Goal: Transaction & Acquisition: Book appointment/travel/reservation

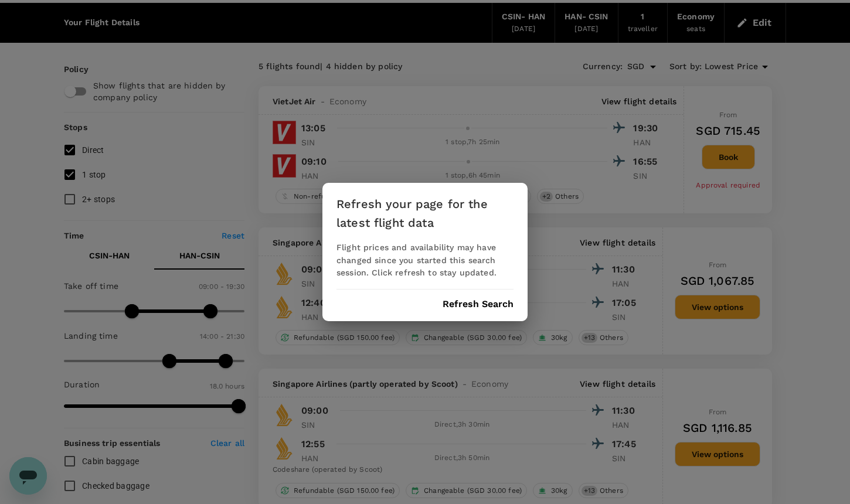
click at [455, 305] on button "Refresh Search" at bounding box center [478, 304] width 71 height 11
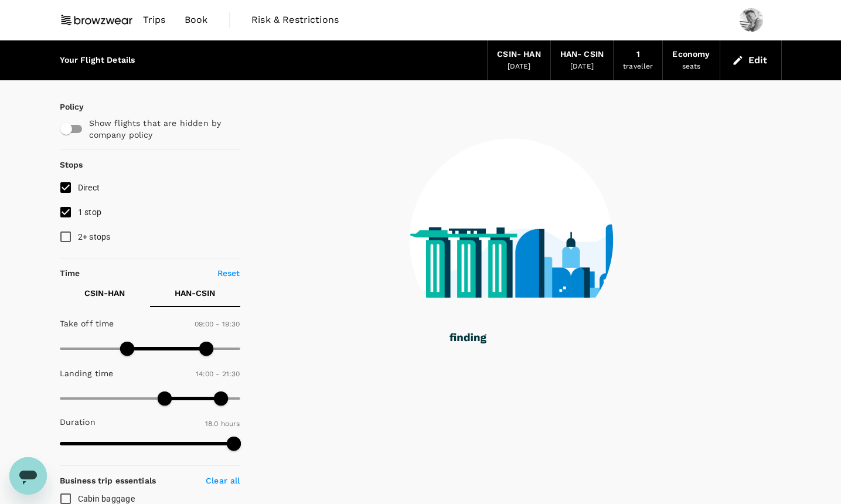
type input "0"
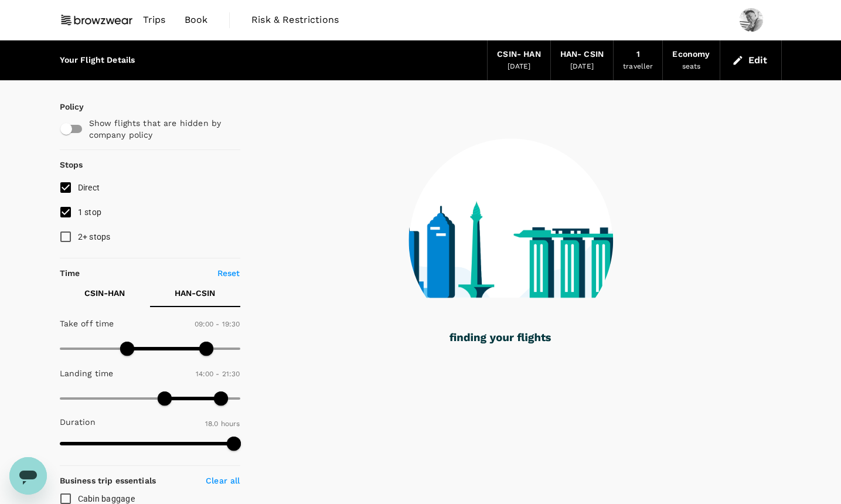
click at [118, 291] on p "CSIN - HAN" at bounding box center [104, 293] width 40 height 12
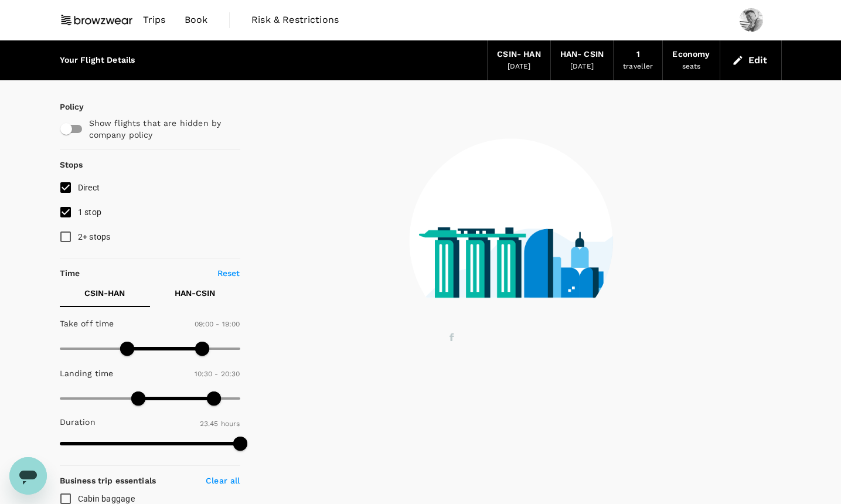
click at [192, 292] on p "HAN - CSIN" at bounding box center [195, 293] width 40 height 12
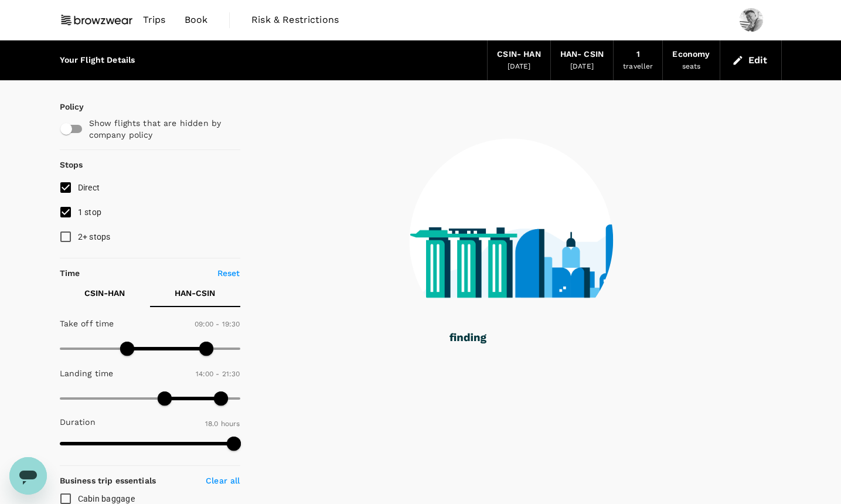
type input "1080"
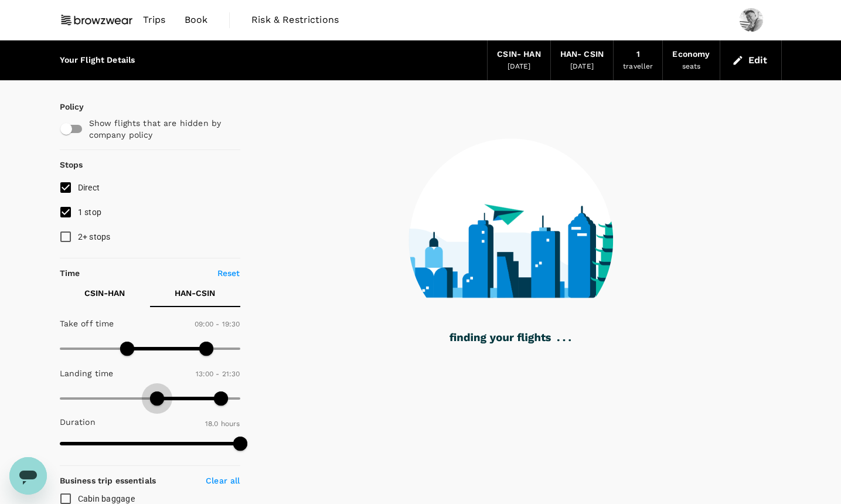
type input "0"
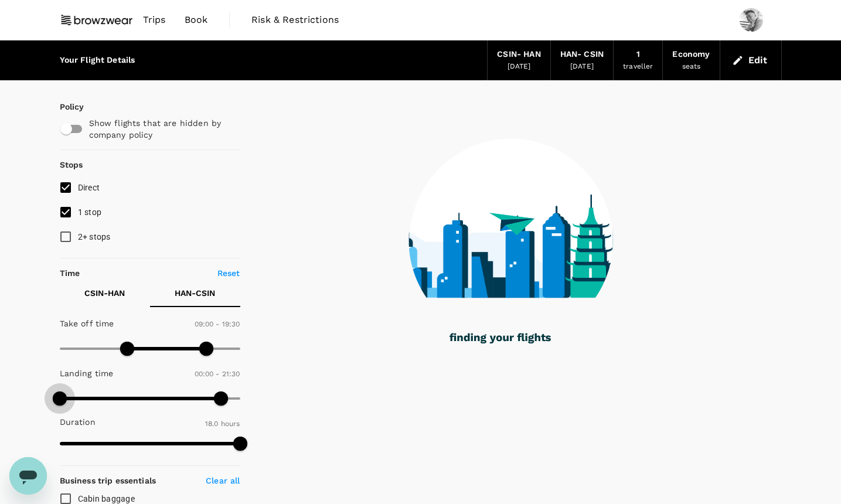
drag, startPoint x: 162, startPoint y: 402, endPoint x: 43, endPoint y: 399, distance: 119.1
click at [44, 399] on div "Your Flight Details CSIN - HAN 02 Sep 2025 HAN - CSIN 10 Sep 2025 1 traveller E…" at bounding box center [420, 451] width 841 height 822
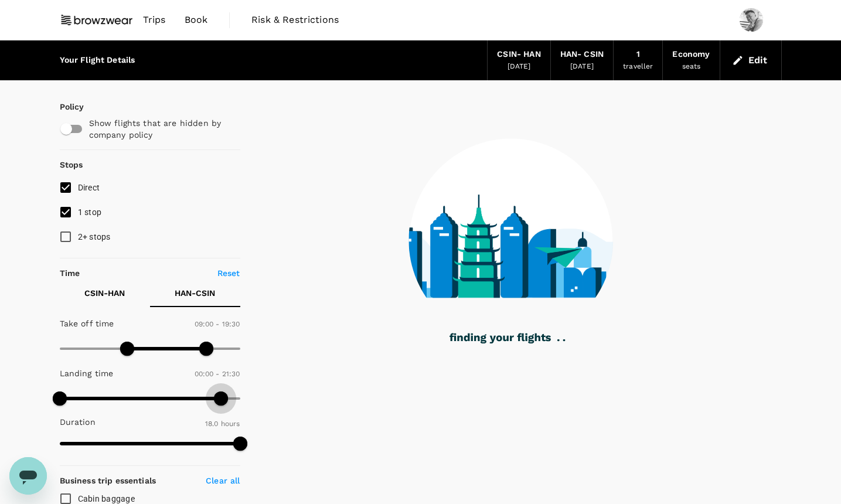
type input "1440"
drag, startPoint x: 218, startPoint y: 403, endPoint x: 266, endPoint y: 403, distance: 48.1
click at [265, 403] on div "Policy Show flights that are hidden by company policy Stops Direct 1 stop 2+ st…" at bounding box center [421, 461] width 722 height 763
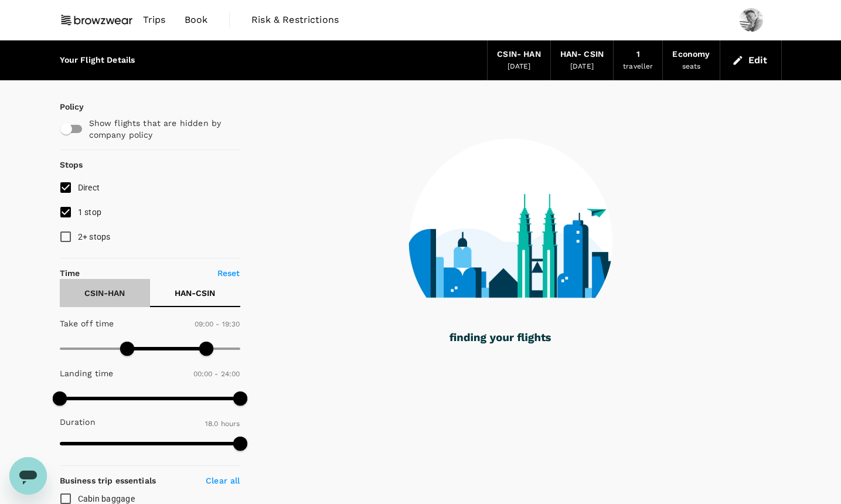
click at [116, 296] on p "CSIN - HAN" at bounding box center [104, 293] width 40 height 12
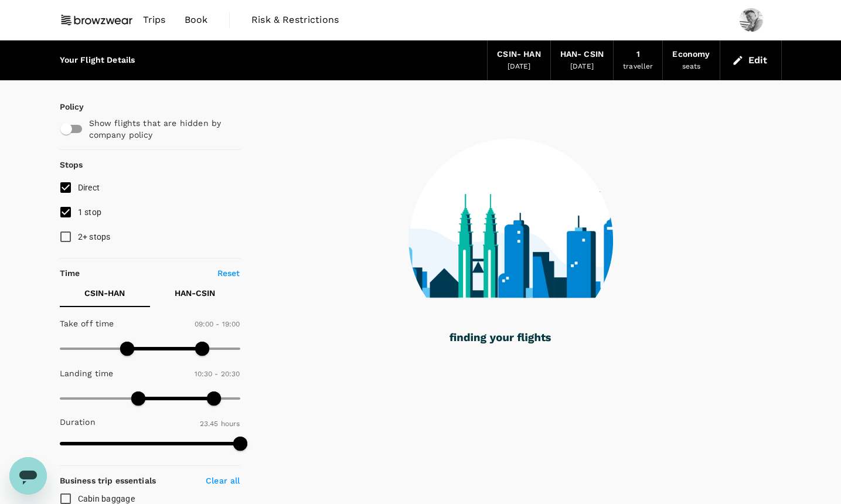
type input "1340"
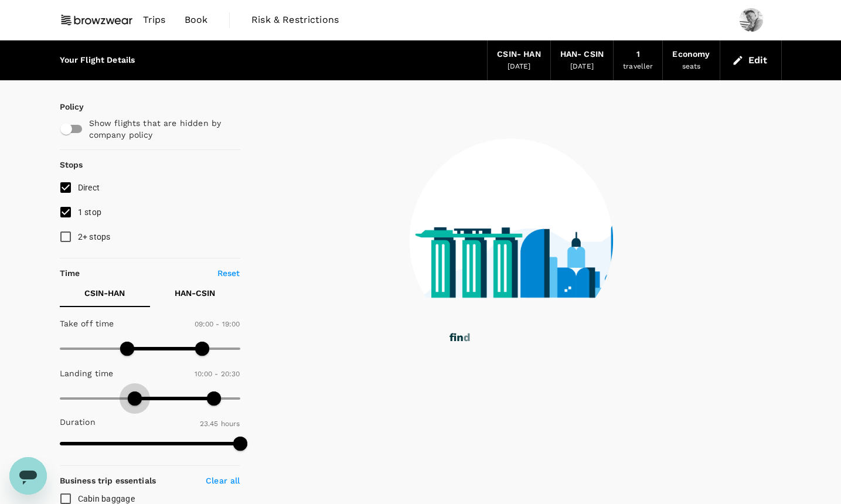
type input "0"
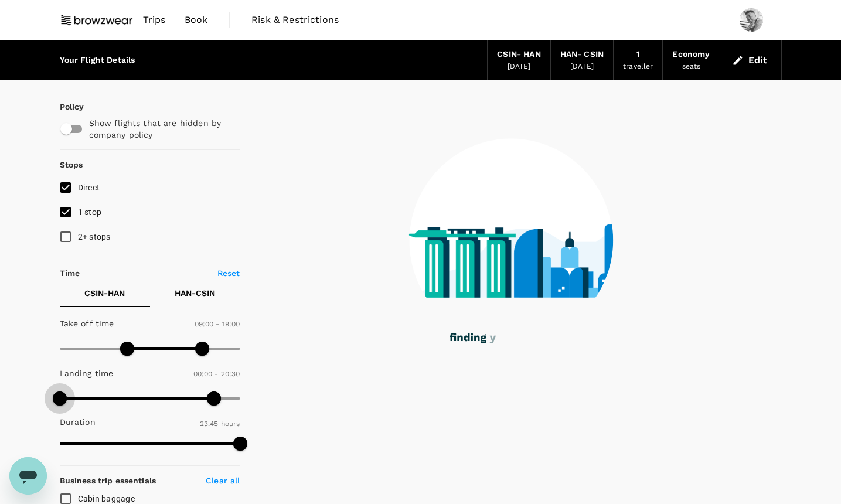
drag, startPoint x: 135, startPoint y: 395, endPoint x: 25, endPoint y: 393, distance: 109.6
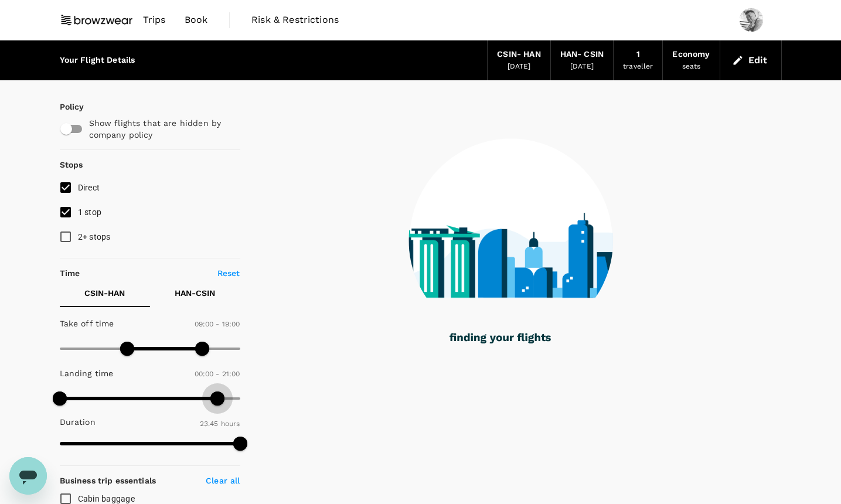
type input "1440"
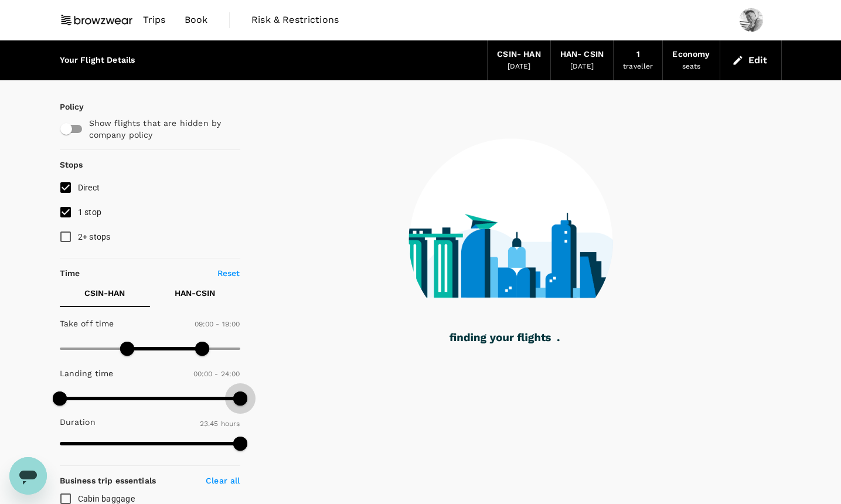
drag, startPoint x: 218, startPoint y: 398, endPoint x: 274, endPoint y: 398, distance: 55.7
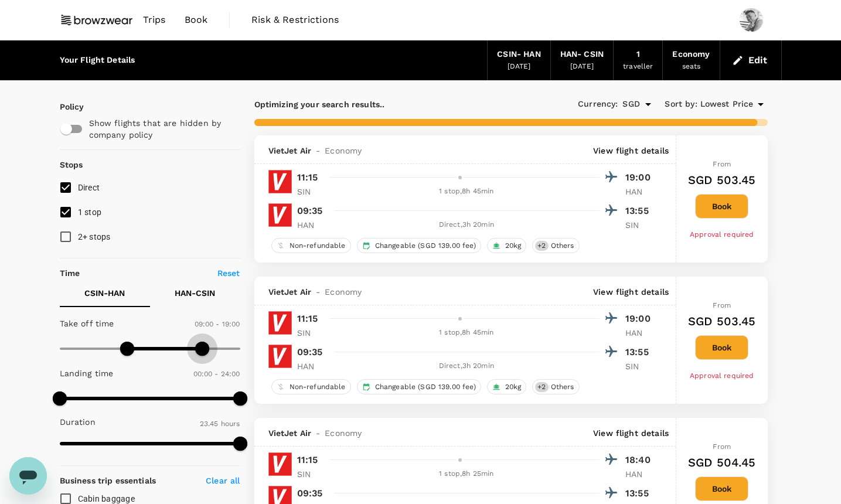
type input "1050"
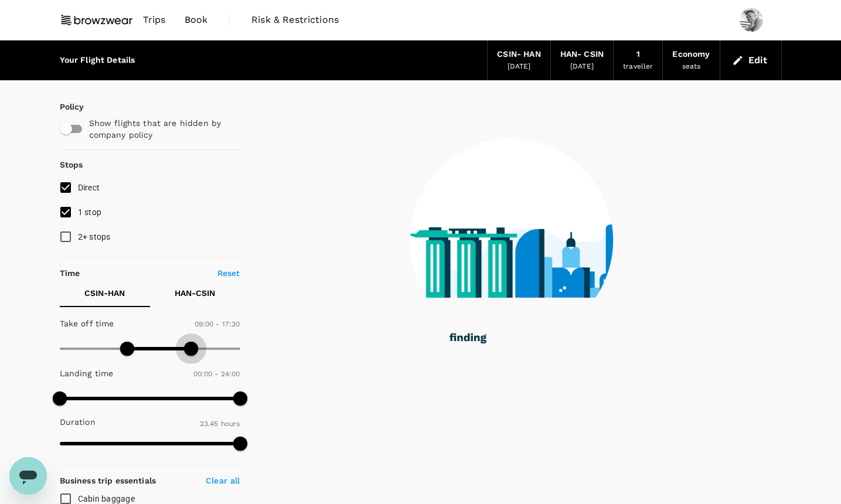
drag, startPoint x: 205, startPoint y: 347, endPoint x: 192, endPoint y: 347, distance: 12.9
click at [192, 347] on span at bounding box center [191, 349] width 14 height 14
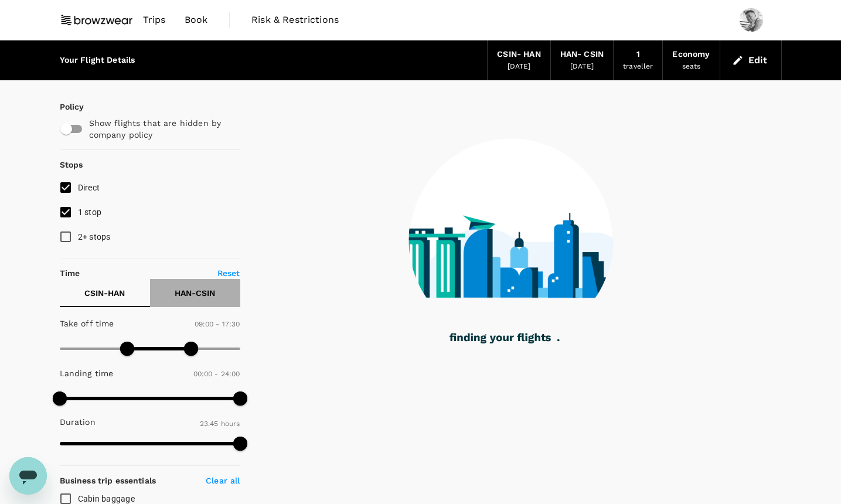
click at [204, 292] on p "HAN - CSIN" at bounding box center [195, 293] width 40 height 12
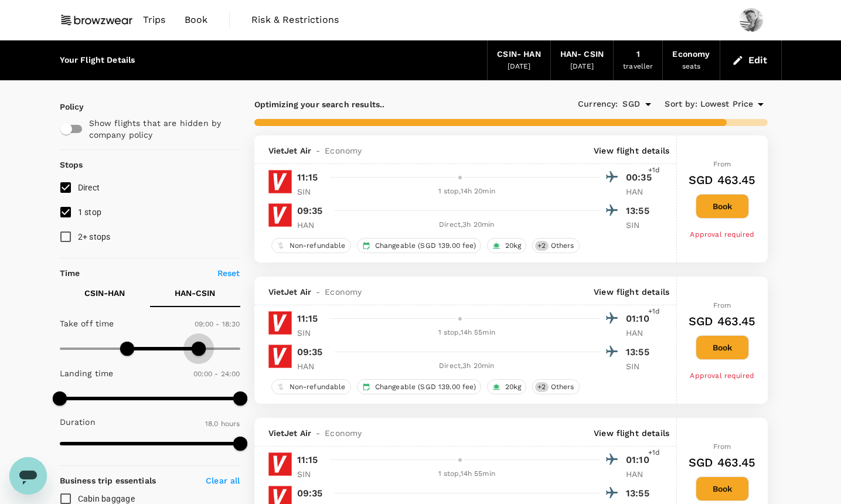
type input "1080"
drag, startPoint x: 206, startPoint y: 345, endPoint x: 195, endPoint y: 345, distance: 11.7
click at [195, 345] on span at bounding box center [195, 349] width 14 height 14
type input "727"
drag, startPoint x: 240, startPoint y: 442, endPoint x: 168, endPoint y: 441, distance: 72.7
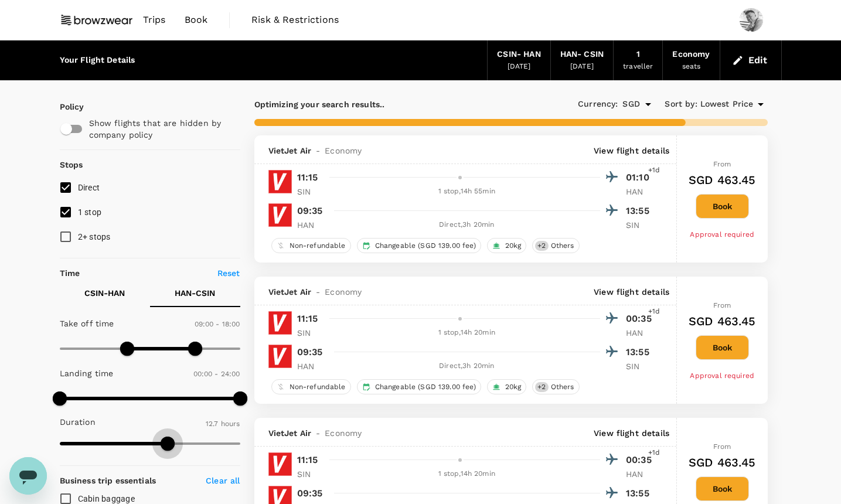
click at [168, 441] on span at bounding box center [168, 444] width 14 height 14
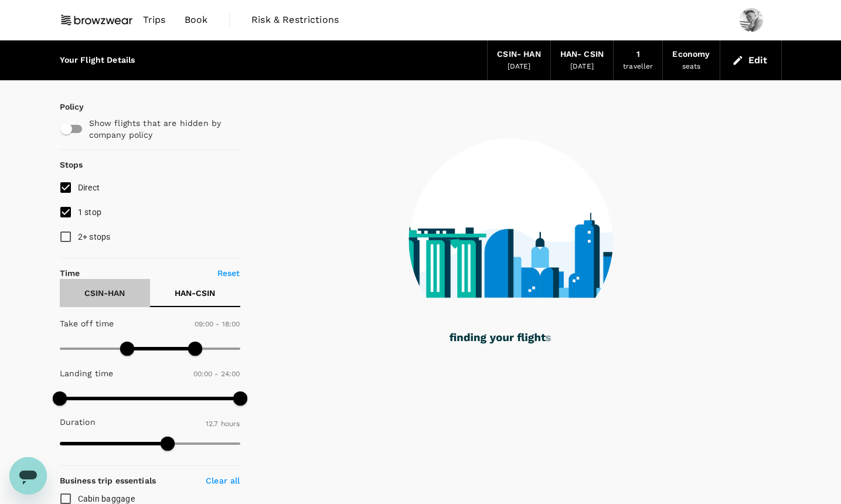
click at [116, 296] on p "CSIN - HAN" at bounding box center [104, 293] width 40 height 12
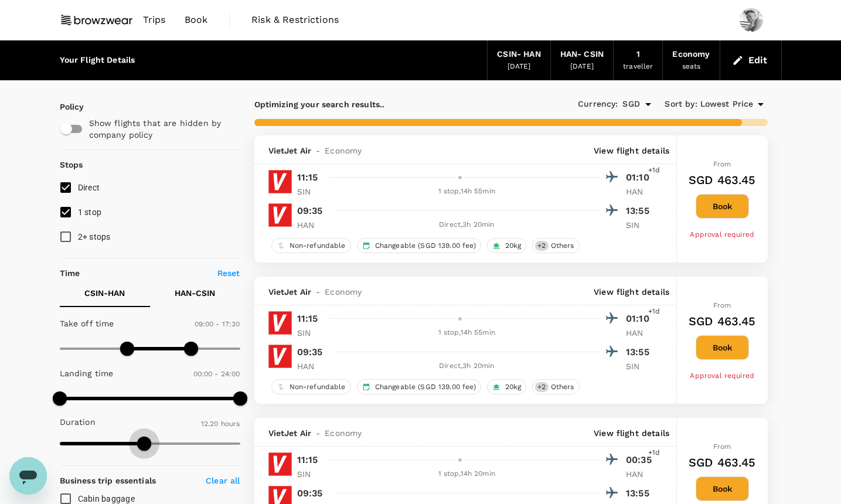
type input "755"
drag, startPoint x: 234, startPoint y: 440, endPoint x: 147, endPoint y: 440, distance: 87.4
click at [147, 440] on span at bounding box center [147, 444] width 14 height 14
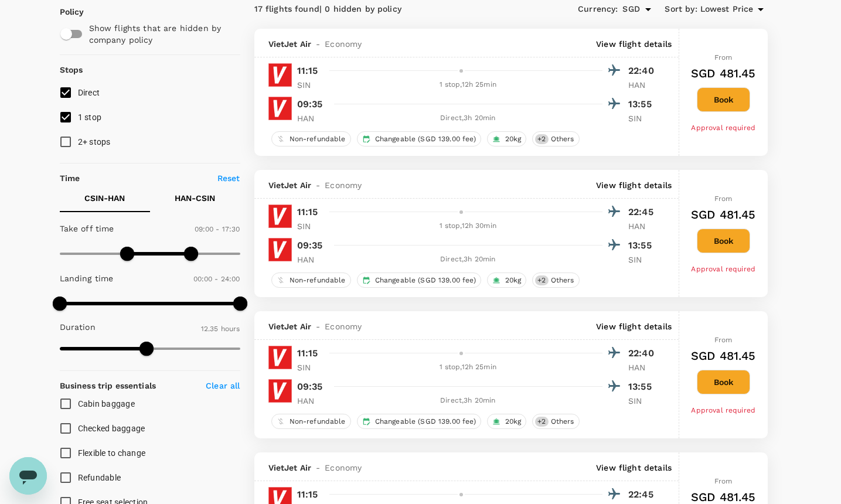
scroll to position [89, 0]
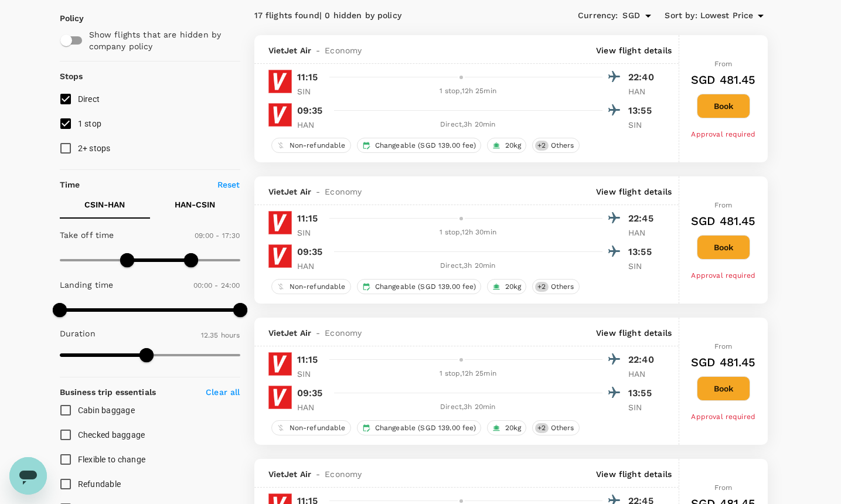
click at [72, 123] on input "1 stop" at bounding box center [65, 123] width 25 height 25
checkbox input "false"
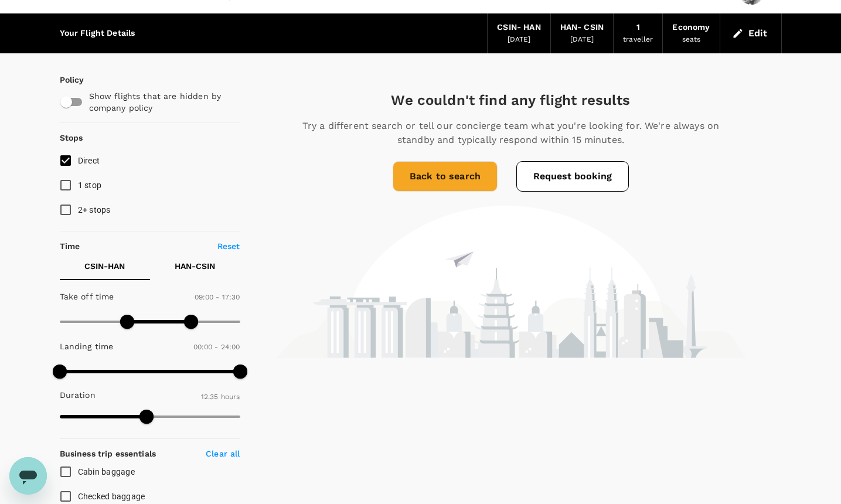
scroll to position [0, 0]
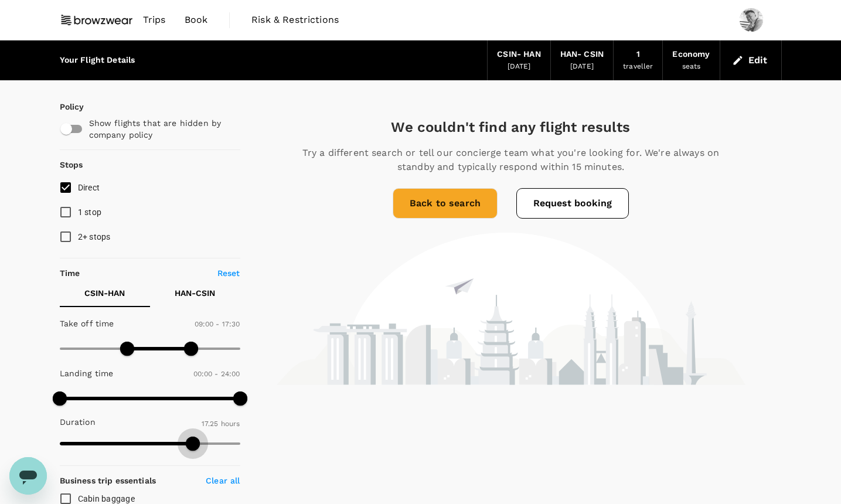
type input "1340"
drag, startPoint x: 148, startPoint y: 440, endPoint x: 269, endPoint y: 444, distance: 120.8
click at [202, 298] on p "HAN - CSIN" at bounding box center [195, 293] width 40 height 12
type input "1080"
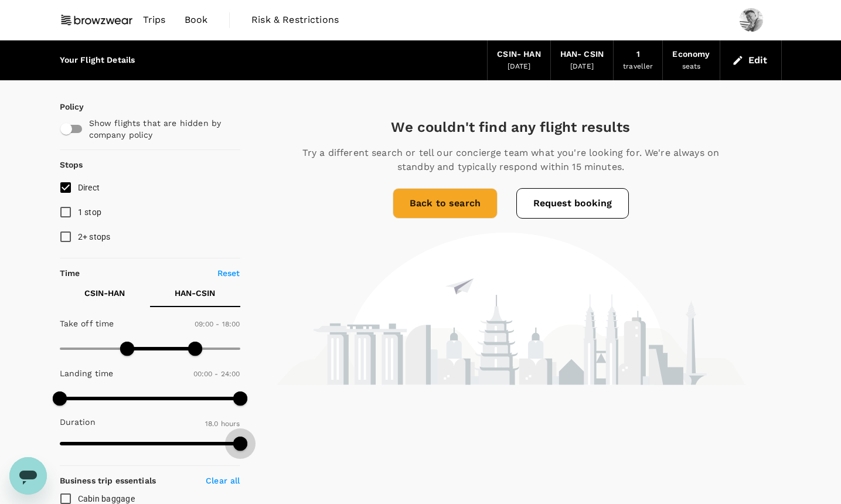
drag, startPoint x: 205, startPoint y: 444, endPoint x: 281, endPoint y: 444, distance: 76.8
click at [415, 209] on link "Back to search" at bounding box center [445, 203] width 105 height 30
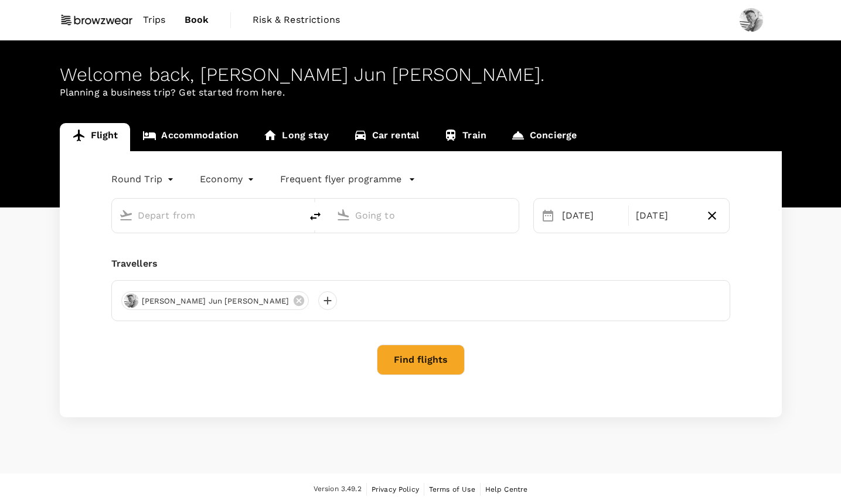
type input "[GEOGRAPHIC_DATA], [GEOGRAPHIC_DATA] (any)"
type input "Noi Bai Intl (HAN)"
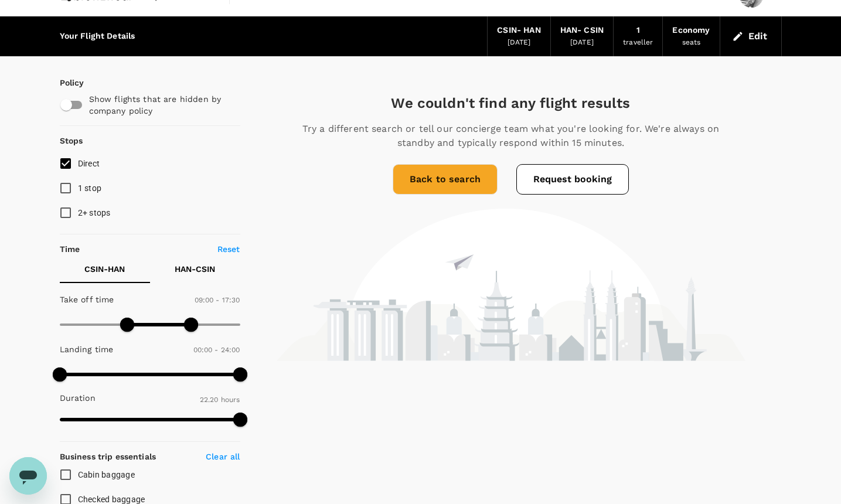
scroll to position [26, 0]
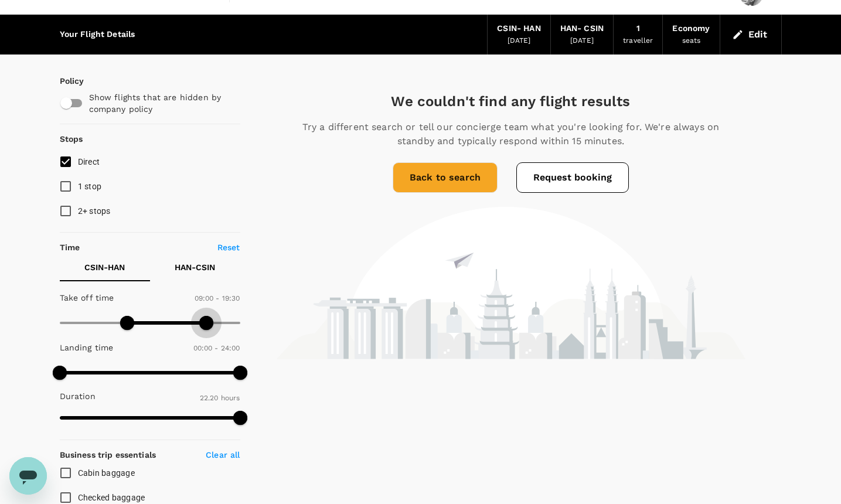
type input "1230"
drag, startPoint x: 190, startPoint y: 325, endPoint x: 212, endPoint y: 326, distance: 22.3
click at [212, 326] on span at bounding box center [214, 323] width 14 height 14
type input "450"
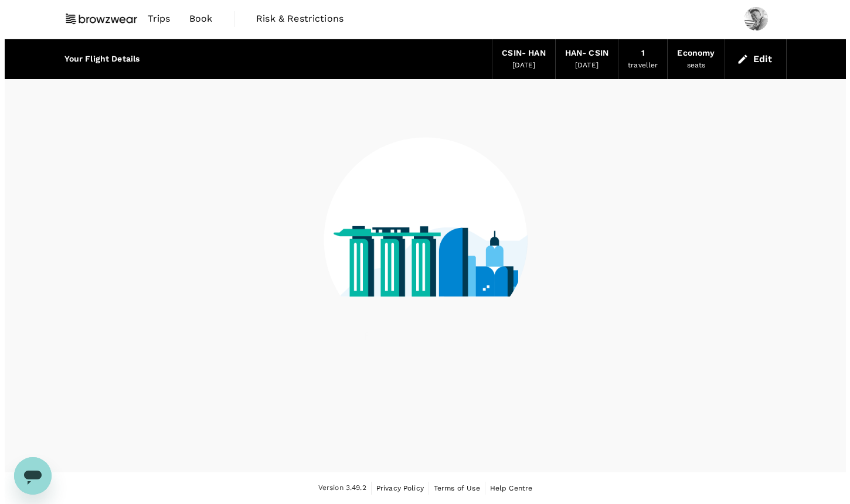
scroll to position [1, 0]
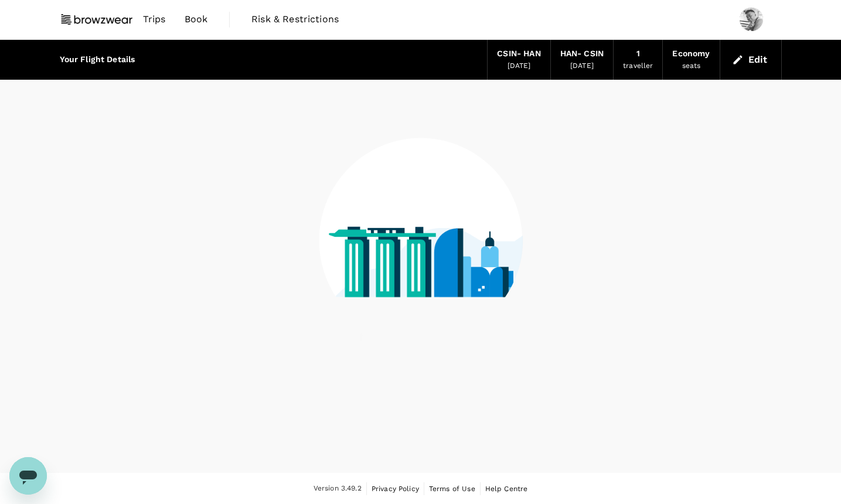
drag, startPoint x: 127, startPoint y: 322, endPoint x: 114, endPoint y: 323, distance: 12.9
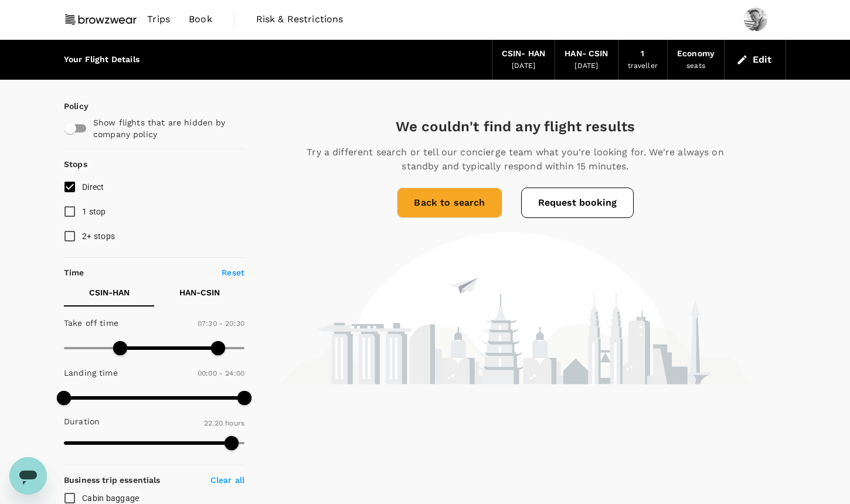
scroll to position [26, 0]
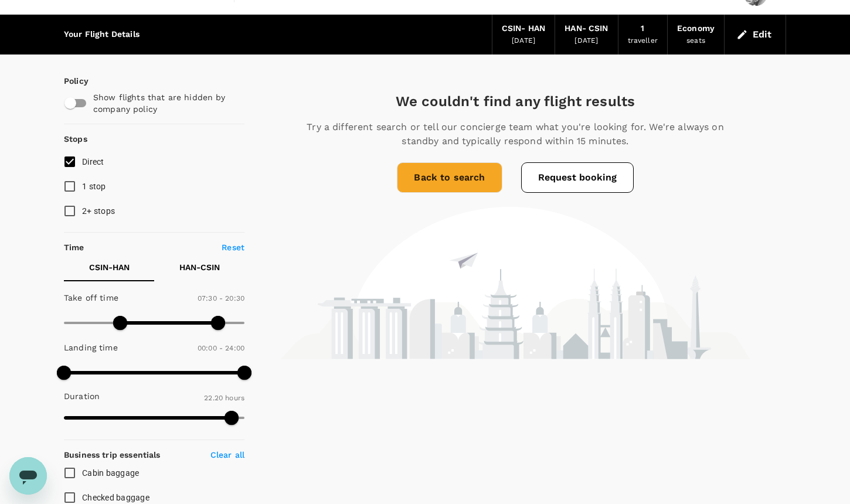
click at [189, 262] on p "HAN - CSIN" at bounding box center [199, 268] width 40 height 12
type input "1260"
drag, startPoint x: 201, startPoint y: 316, endPoint x: 223, endPoint y: 317, distance: 21.7
click at [223, 317] on span at bounding box center [222, 323] width 14 height 14
type input "0"
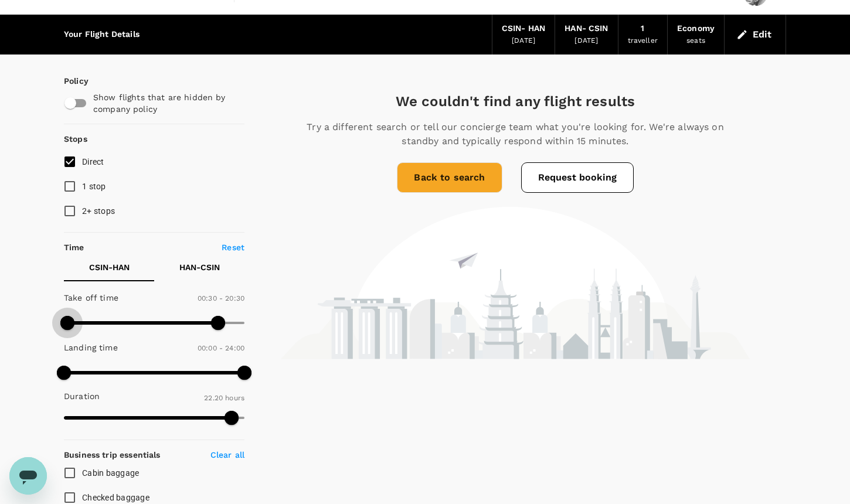
drag, startPoint x: 117, startPoint y: 324, endPoint x: 59, endPoint y: 323, distance: 58.1
click at [60, 323] on span at bounding box center [67, 323] width 14 height 14
type input "1440"
drag, startPoint x: 216, startPoint y: 324, endPoint x: 275, endPoint y: 324, distance: 58.6
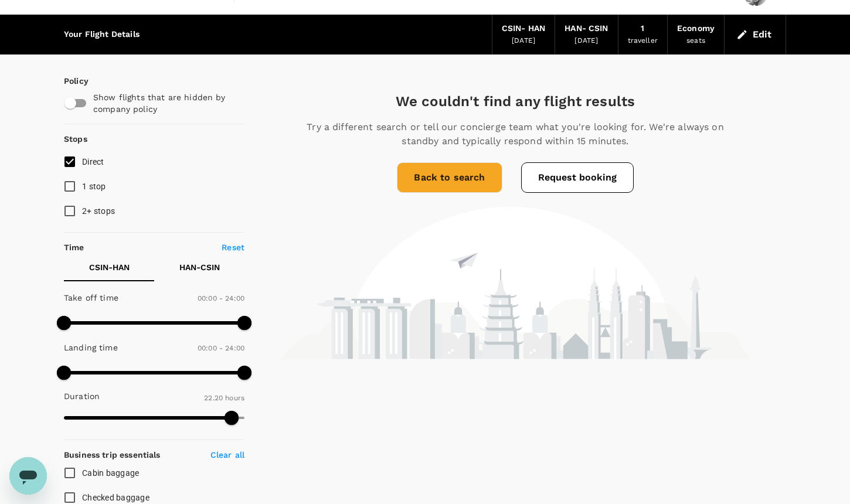
type input "1425"
drag, startPoint x: 235, startPoint y: 417, endPoint x: 259, endPoint y: 417, distance: 24.6
click at [214, 273] on p "HAN - CSIN" at bounding box center [199, 268] width 40 height 12
click at [194, 270] on p "HAN - CSIN" at bounding box center [199, 268] width 40 height 12
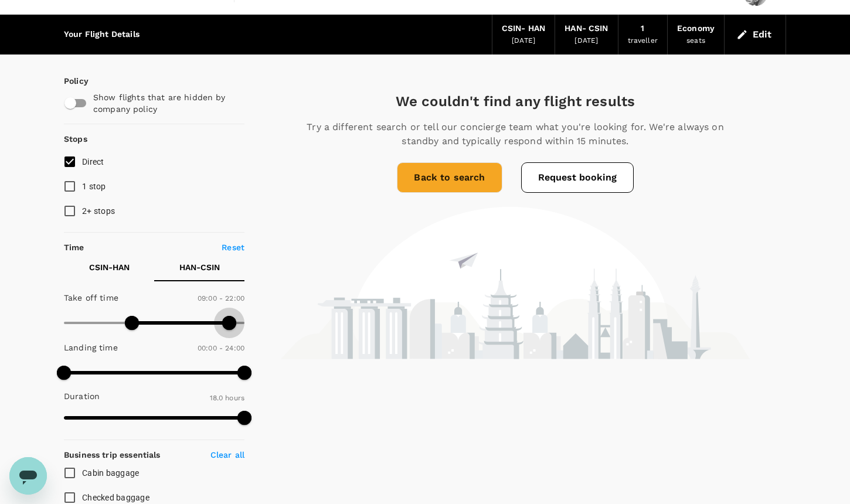
type input "1440"
drag, startPoint x: 228, startPoint y: 321, endPoint x: 266, endPoint y: 322, distance: 37.5
type input "0"
drag, startPoint x: 134, startPoint y: 322, endPoint x: 38, endPoint y: 325, distance: 96.2
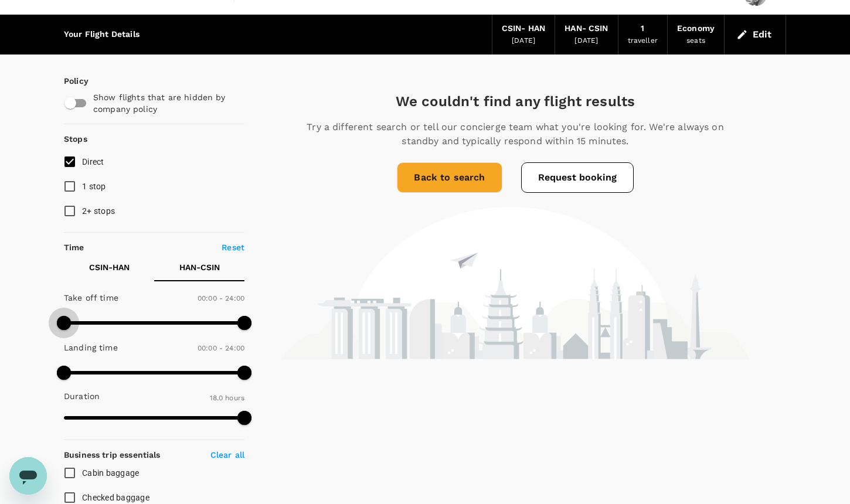
click at [206, 267] on p "HAN - CSIN" at bounding box center [199, 268] width 40 height 12
click at [122, 266] on p "CSIN - HAN" at bounding box center [109, 268] width 40 height 12
click at [585, 34] on div "HAN - CSIN" at bounding box center [586, 28] width 43 height 13
click at [579, 35] on div "[DATE]" at bounding box center [586, 41] width 23 height 12
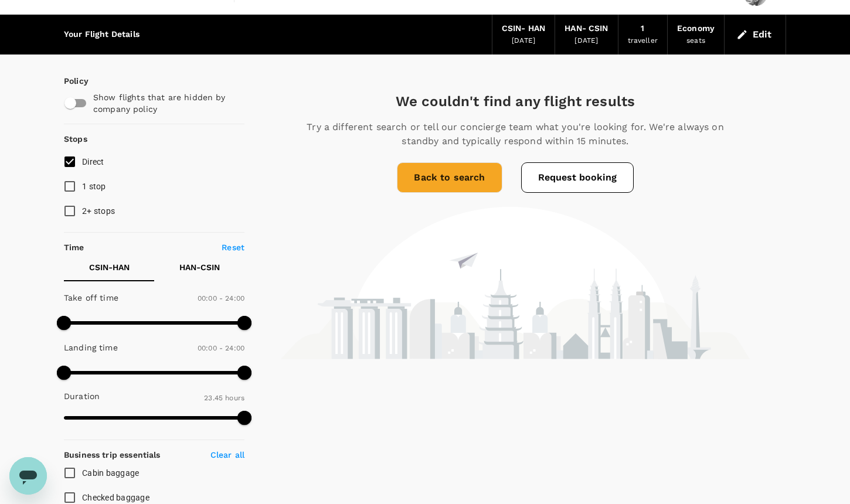
click at [512, 39] on div "[DATE]" at bounding box center [523, 41] width 23 height 12
click at [459, 181] on link "Back to search" at bounding box center [449, 177] width 105 height 30
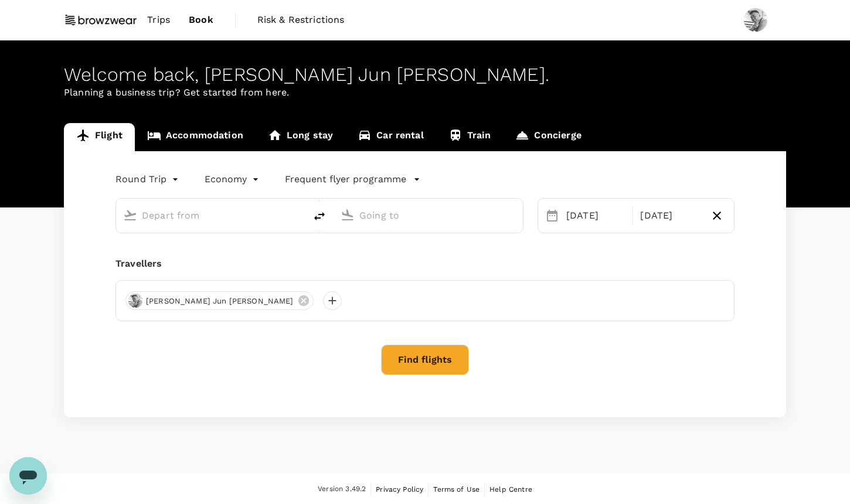
type input "[GEOGRAPHIC_DATA], [GEOGRAPHIC_DATA] (any)"
type input "Noi Bai Intl (HAN)"
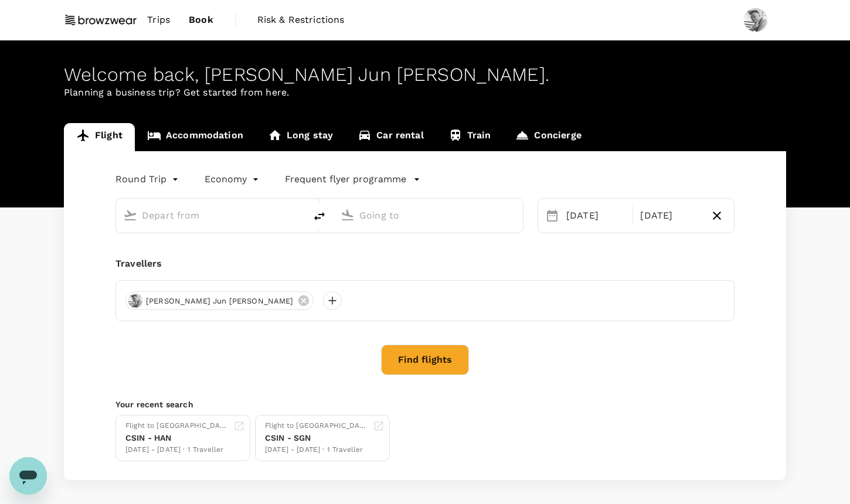
type input "[GEOGRAPHIC_DATA], [GEOGRAPHIC_DATA] (any)"
type input "Noi Bai Intl (HAN)"
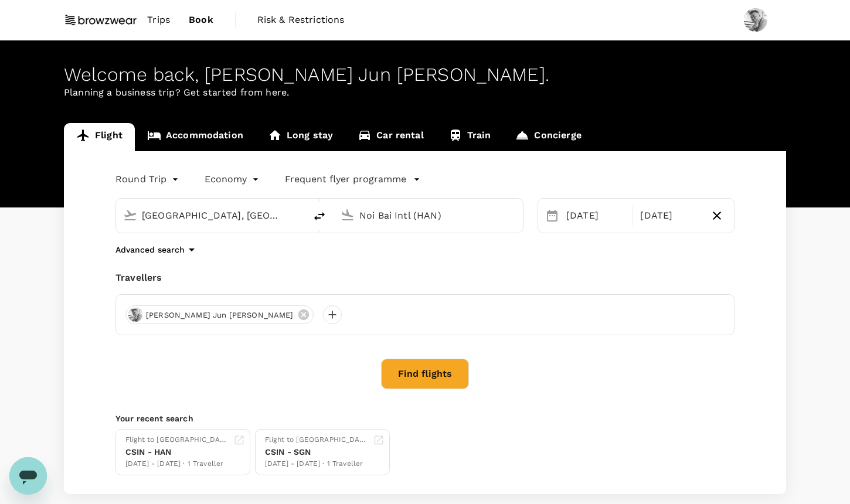
click at [412, 217] on input "Noi Bai Intl (HAN)" at bounding box center [428, 215] width 139 height 18
click at [590, 252] on div "Advanced search" at bounding box center [425, 250] width 619 height 14
click at [451, 376] on button "Find flights" at bounding box center [425, 374] width 88 height 30
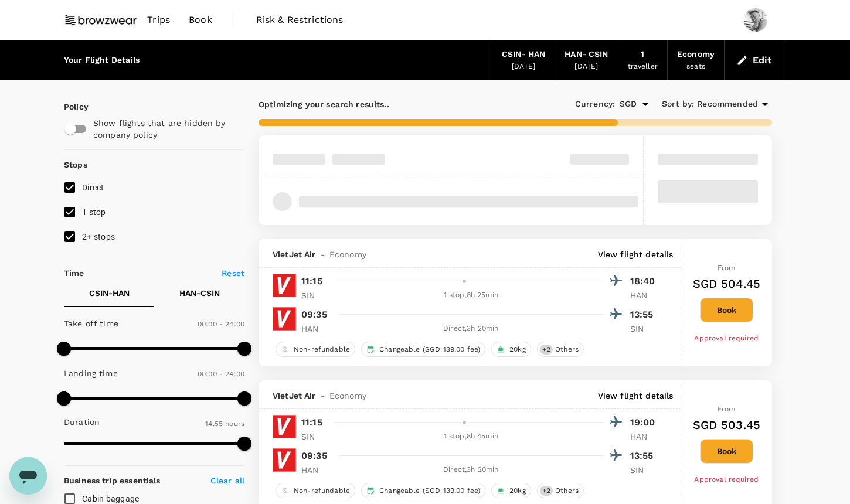
click at [114, 235] on span "2+ stops" at bounding box center [98, 236] width 33 height 9
click at [82, 235] on input "2+ stops" at bounding box center [69, 237] width 25 height 25
checkbox input "false"
type input "1005"
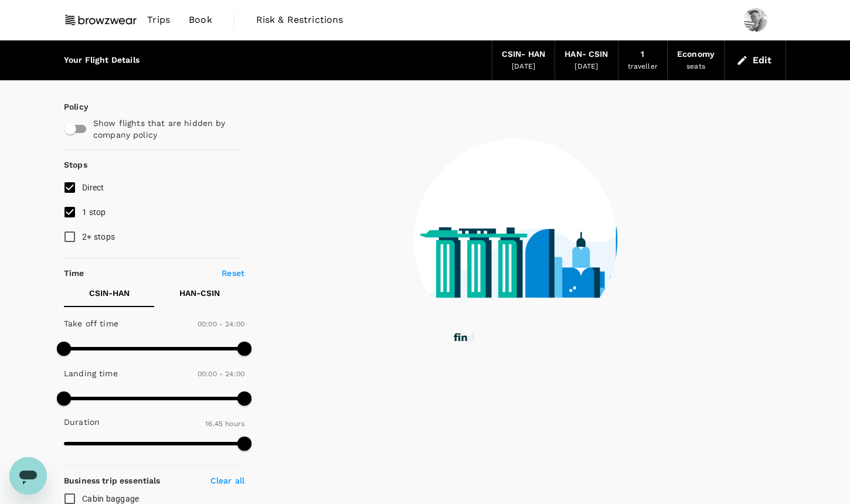
click at [93, 211] on span "1 stop" at bounding box center [94, 212] width 24 height 9
click at [82, 211] on input "1 stop" at bounding box center [69, 212] width 25 height 25
checkbox input "false"
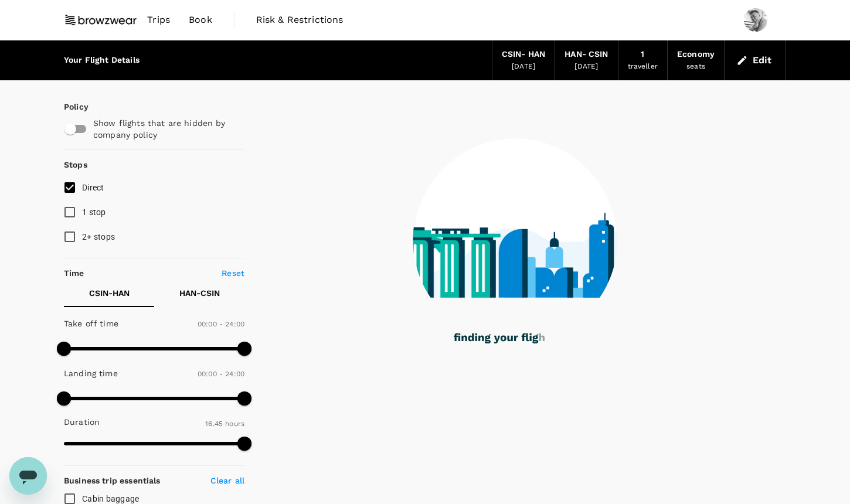
type input "1425"
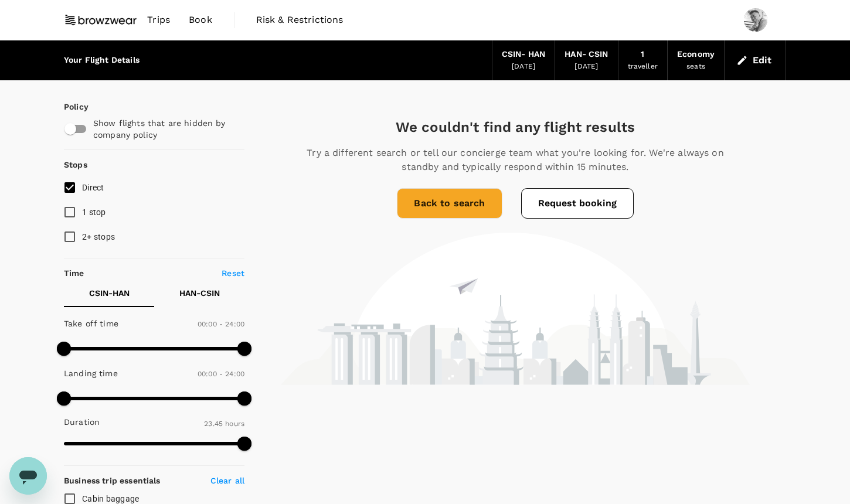
click at [82, 206] on span "1 stop" at bounding box center [94, 212] width 24 height 14
click at [82, 206] on input "1 stop" at bounding box center [69, 212] width 25 height 25
checkbox input "true"
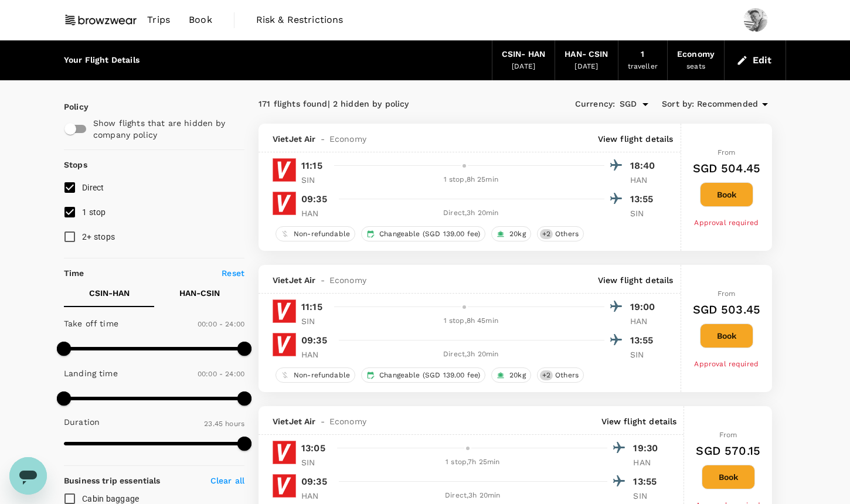
click at [715, 104] on span "Recommended" at bounding box center [727, 104] width 61 height 13
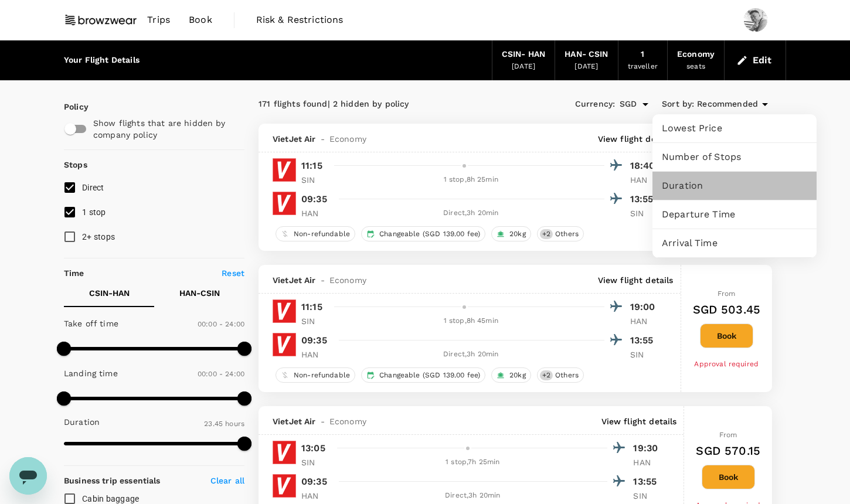
click at [785, 182] on span "Duration" at bounding box center [734, 186] width 145 height 14
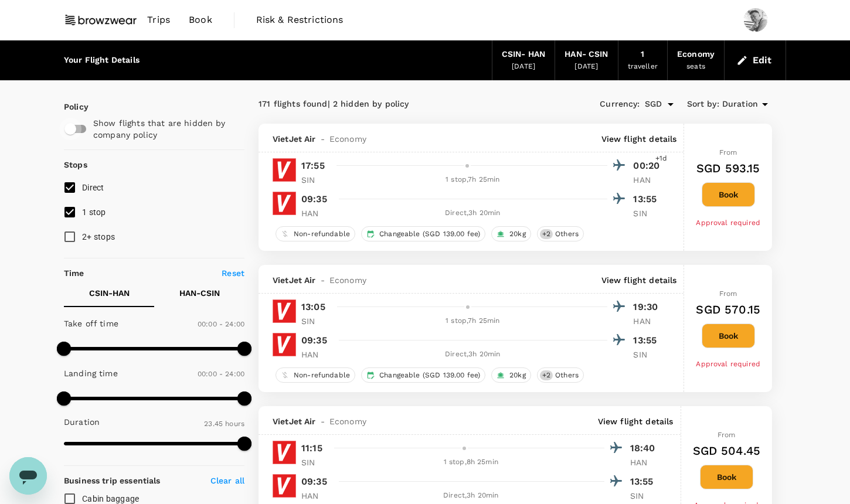
click at [70, 127] on input "checkbox" at bounding box center [70, 129] width 67 height 22
checkbox input "true"
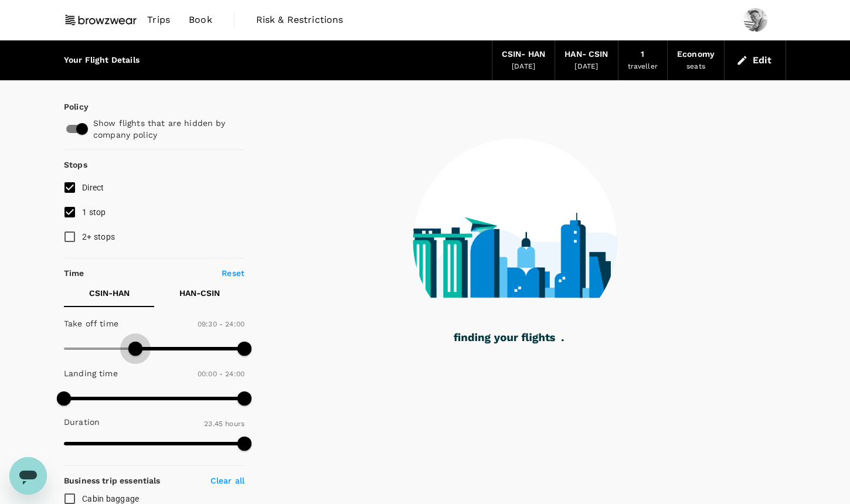
type input "540"
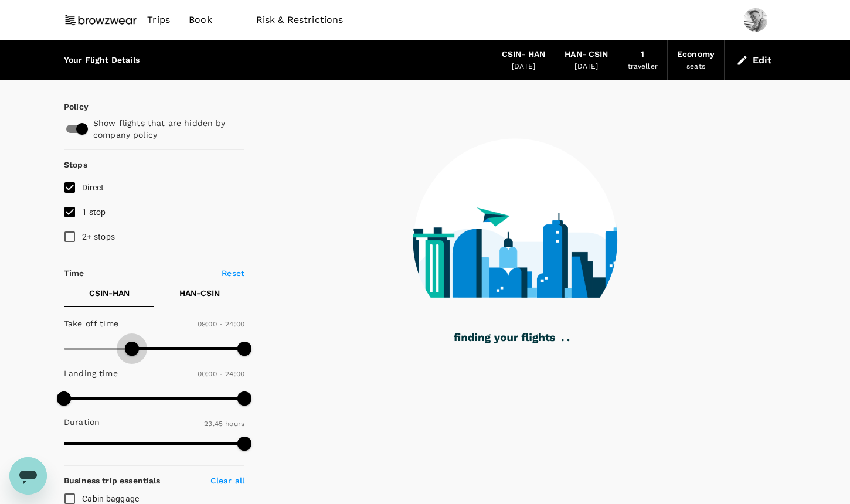
drag, startPoint x: 66, startPoint y: 348, endPoint x: 132, endPoint y: 346, distance: 66.3
click at [132, 346] on span at bounding box center [132, 349] width 14 height 14
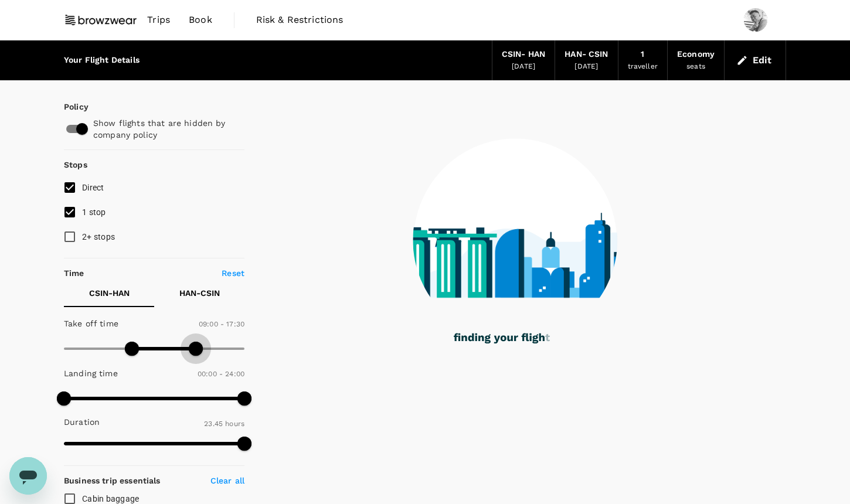
drag, startPoint x: 252, startPoint y: 353, endPoint x: 195, endPoint y: 352, distance: 56.3
click at [195, 352] on span at bounding box center [196, 349] width 14 height 14
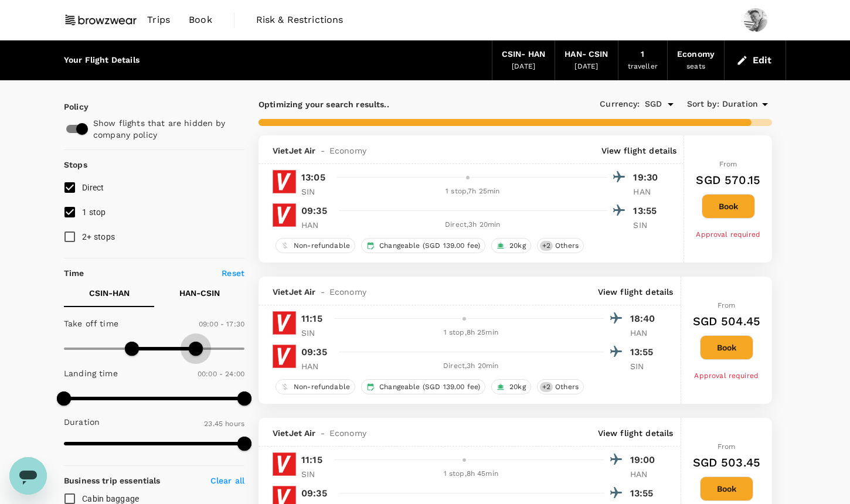
type input "1140"
drag, startPoint x: 196, startPoint y: 345, endPoint x: 207, endPoint y: 345, distance: 10.6
click at [207, 345] on span at bounding box center [207, 349] width 14 height 14
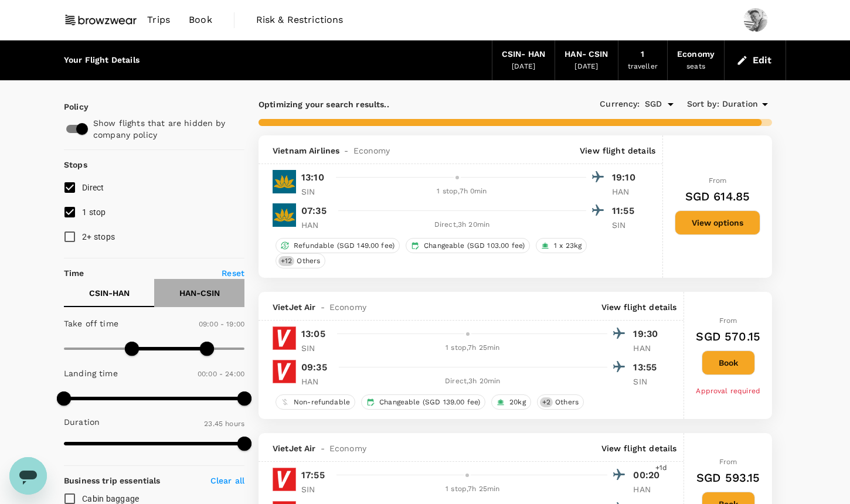
click at [207, 294] on p "HAN - CSIN" at bounding box center [199, 293] width 40 height 12
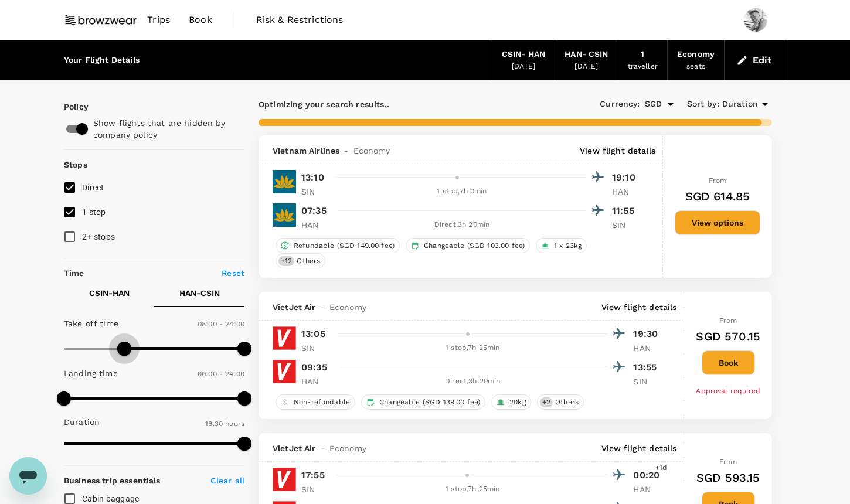
drag, startPoint x: 64, startPoint y: 346, endPoint x: 123, endPoint y: 348, distance: 58.7
click at [123, 348] on span at bounding box center [124, 349] width 14 height 14
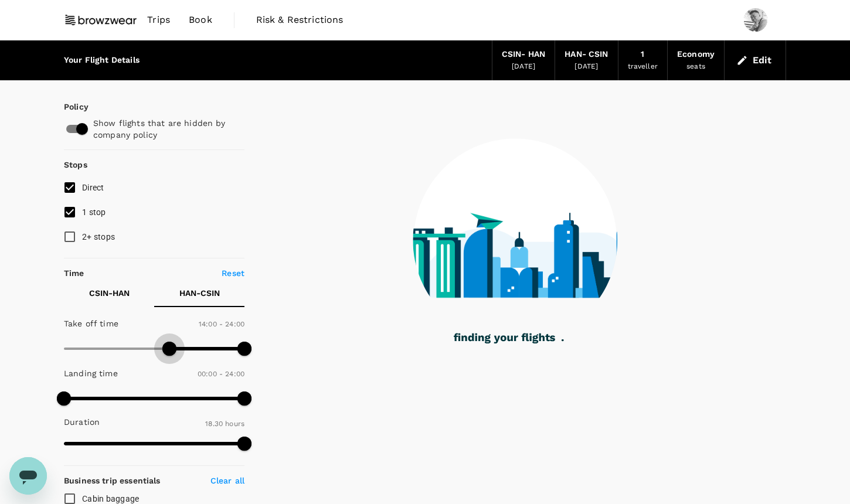
type input "870"
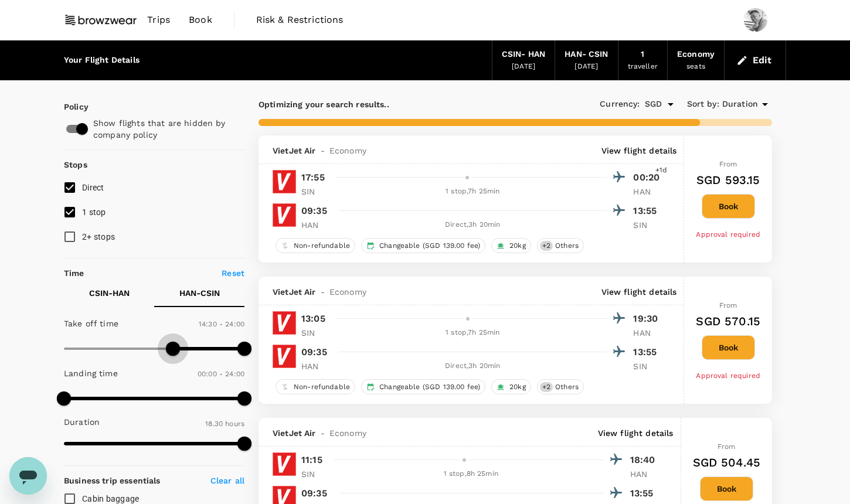
drag, startPoint x: 123, startPoint y: 348, endPoint x: 173, endPoint y: 349, distance: 49.8
click at [173, 349] on span at bounding box center [173, 349] width 14 height 14
click at [106, 215] on label "1 stop" at bounding box center [146, 212] width 178 height 25
click at [82, 215] on input "1 stop" at bounding box center [69, 212] width 25 height 25
checkbox input "false"
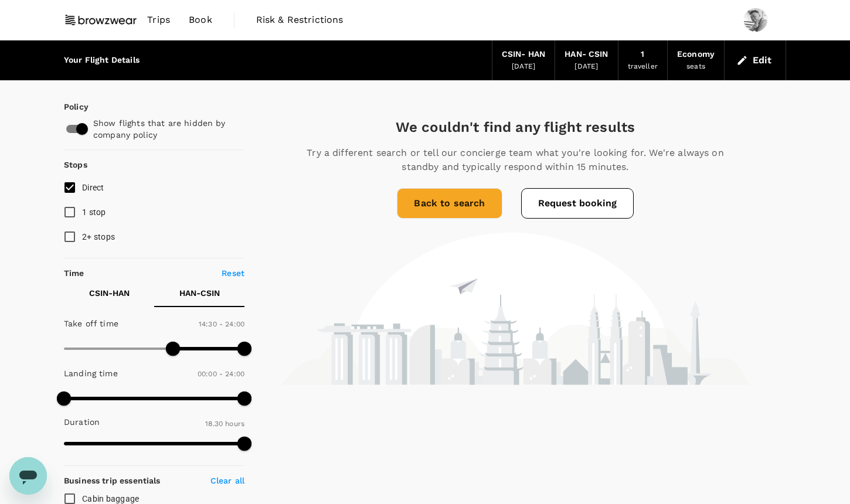
type input "630"
click at [144, 344] on span at bounding box center [154, 349] width 181 height 18
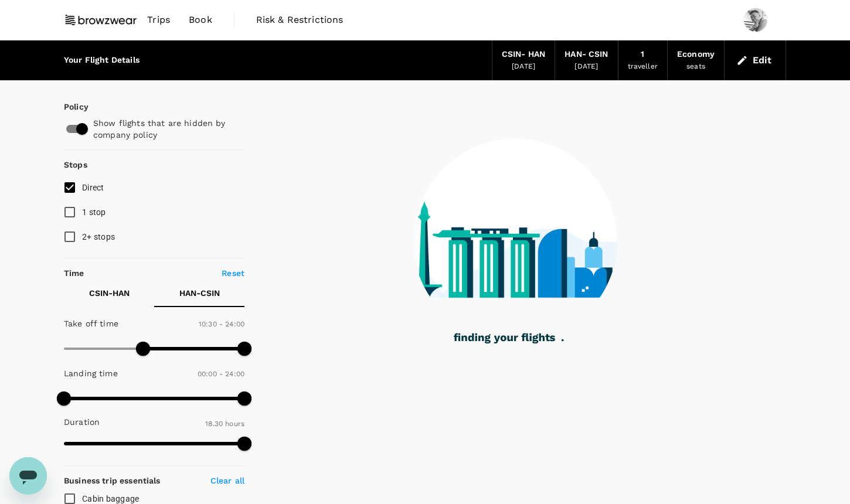
click at [94, 210] on span "1 stop" at bounding box center [94, 212] width 24 height 9
click at [82, 210] on input "1 stop" at bounding box center [69, 212] width 25 height 25
checkbox input "true"
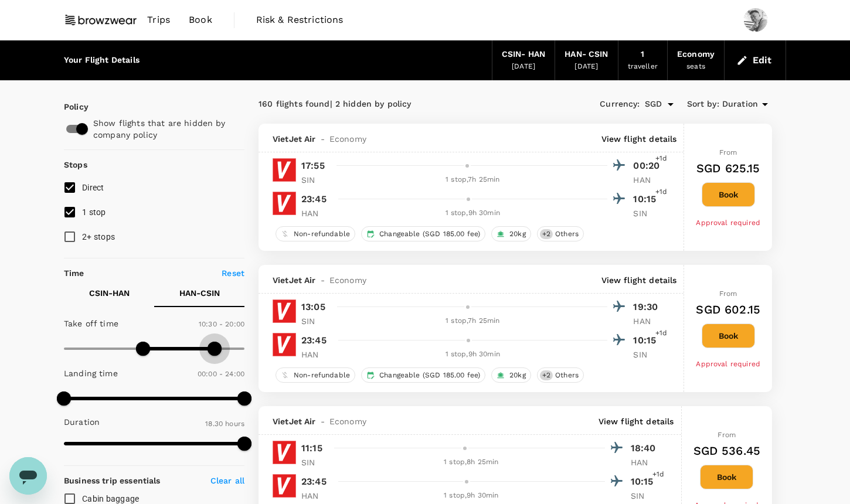
type input "1020"
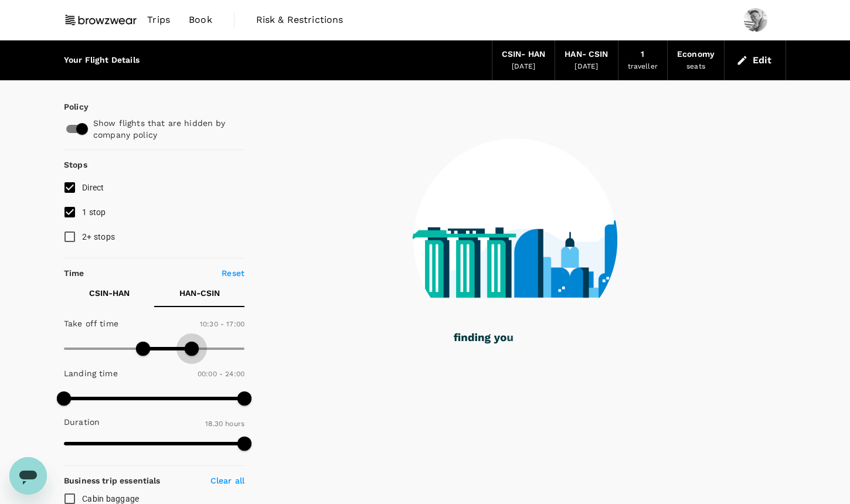
drag, startPoint x: 246, startPoint y: 344, endPoint x: 193, endPoint y: 344, distance: 53.4
click at [193, 344] on span at bounding box center [192, 349] width 14 height 14
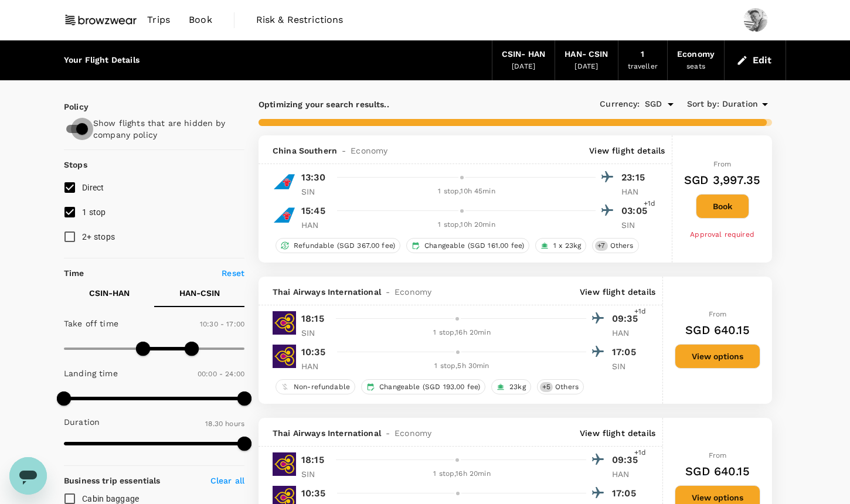
click at [85, 131] on input "checkbox" at bounding box center [82, 129] width 67 height 22
checkbox input "false"
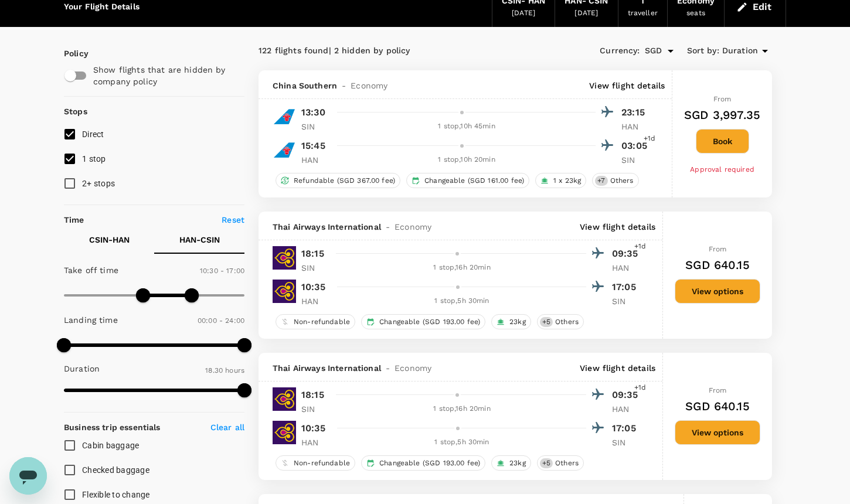
scroll to position [52, 0]
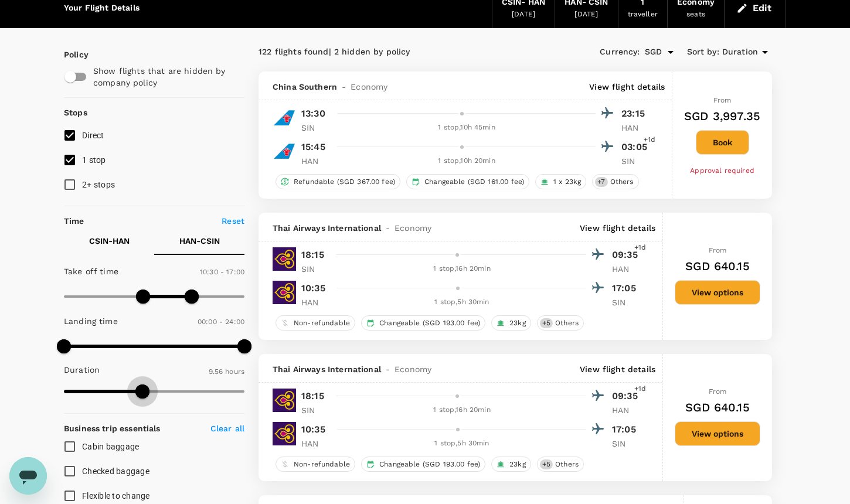
type input "602"
drag, startPoint x: 247, startPoint y: 389, endPoint x: 144, endPoint y: 386, distance: 103.2
click at [144, 386] on span at bounding box center [144, 392] width 14 height 14
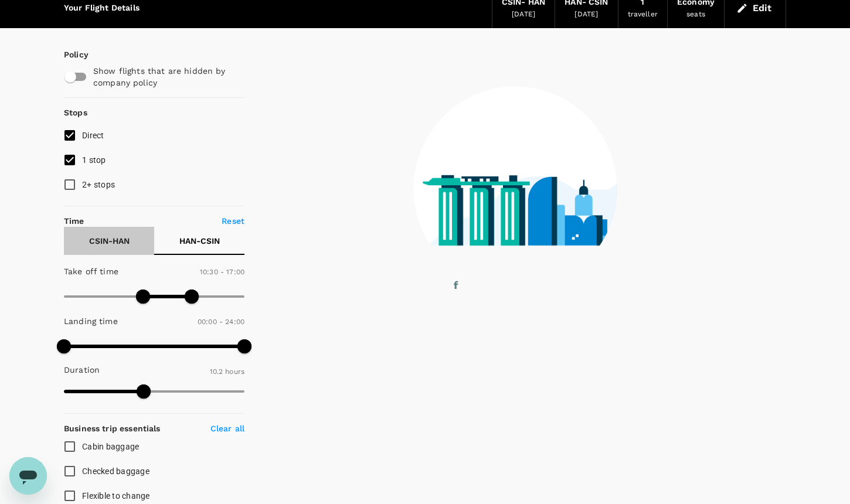
click at [122, 242] on p "CSIN - HAN" at bounding box center [109, 241] width 40 height 12
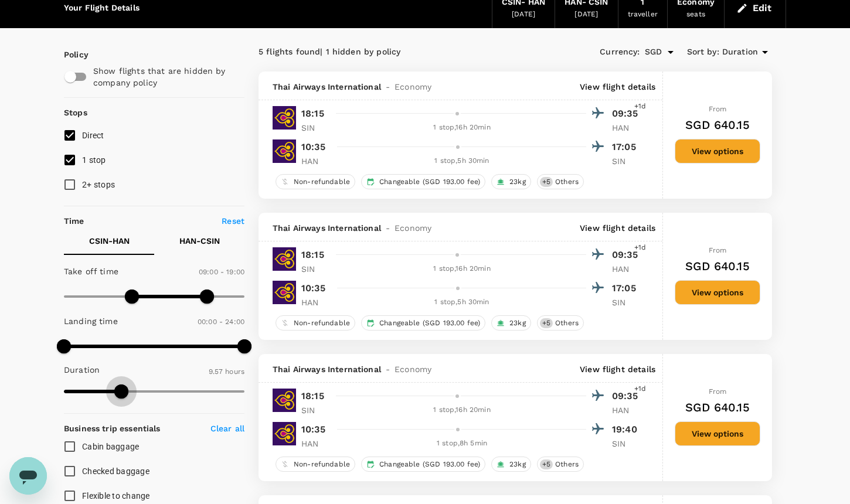
type input "601"
drag, startPoint x: 236, startPoint y: 389, endPoint x: 122, endPoint y: 389, distance: 114.3
click at [122, 389] on span at bounding box center [122, 392] width 14 height 14
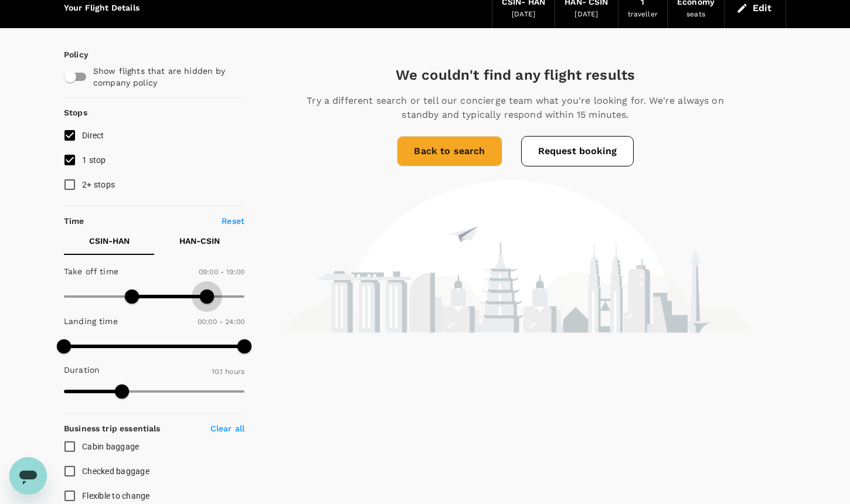
type input "1080"
drag, startPoint x: 210, startPoint y: 297, endPoint x: 201, endPoint y: 298, distance: 8.9
click at [201, 298] on span at bounding box center [199, 297] width 14 height 14
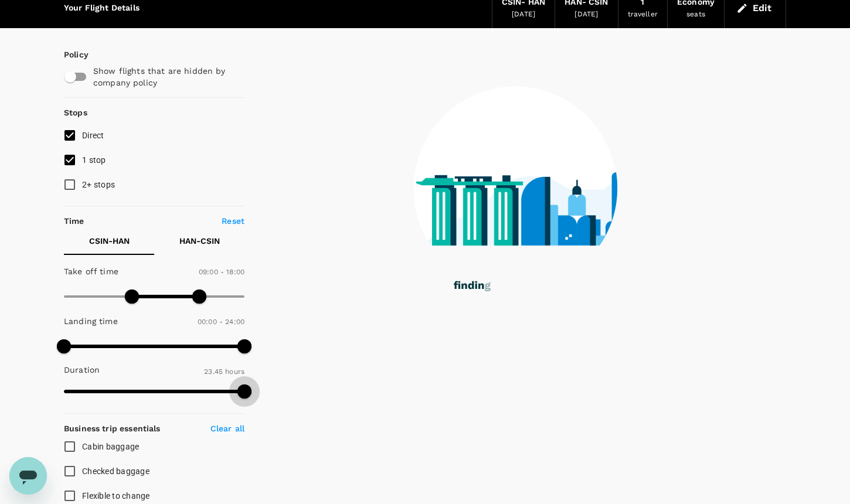
drag, startPoint x: 127, startPoint y: 393, endPoint x: 275, endPoint y: 391, distance: 147.8
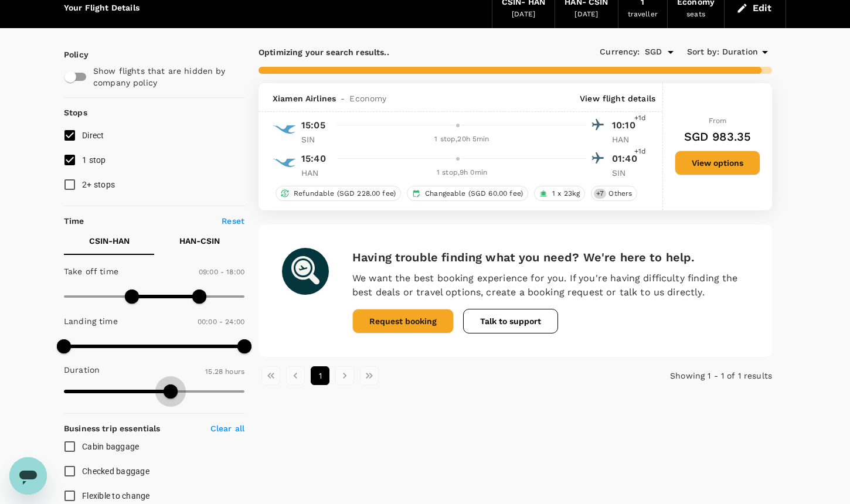
type input "924"
drag, startPoint x: 245, startPoint y: 392, endPoint x: 170, endPoint y: 392, distance: 75.0
click at [170, 392] on span at bounding box center [170, 392] width 14 height 14
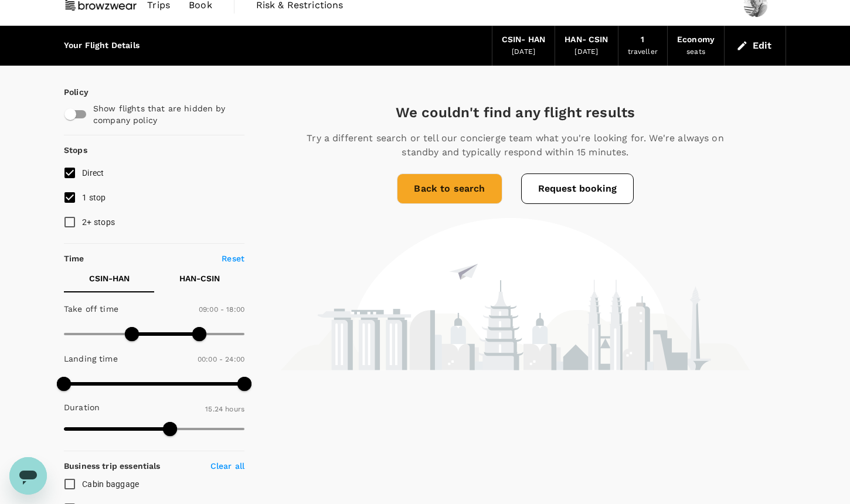
scroll to position [12, 0]
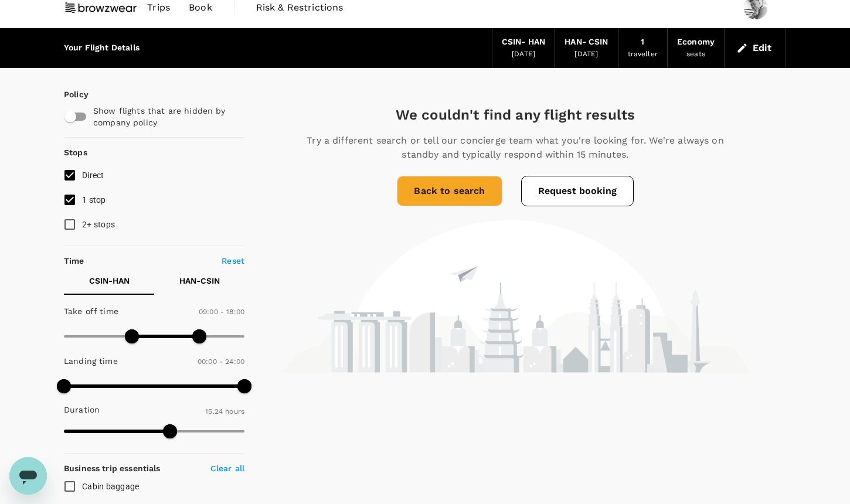
click at [217, 286] on p "HAN - CSIN" at bounding box center [199, 281] width 40 height 12
type input "1230"
drag, startPoint x: 196, startPoint y: 337, endPoint x: 218, endPoint y: 337, distance: 21.7
click at [218, 337] on span at bounding box center [218, 337] width 14 height 14
type input "570"
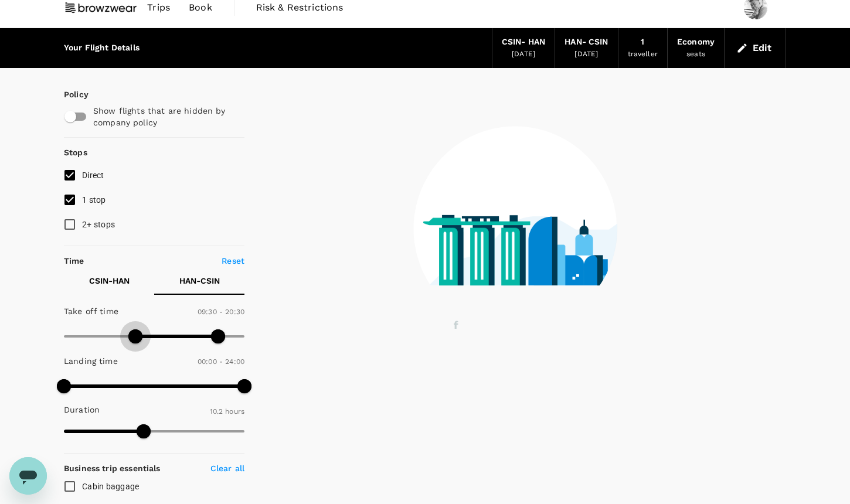
click at [134, 336] on span at bounding box center [135, 337] width 14 height 14
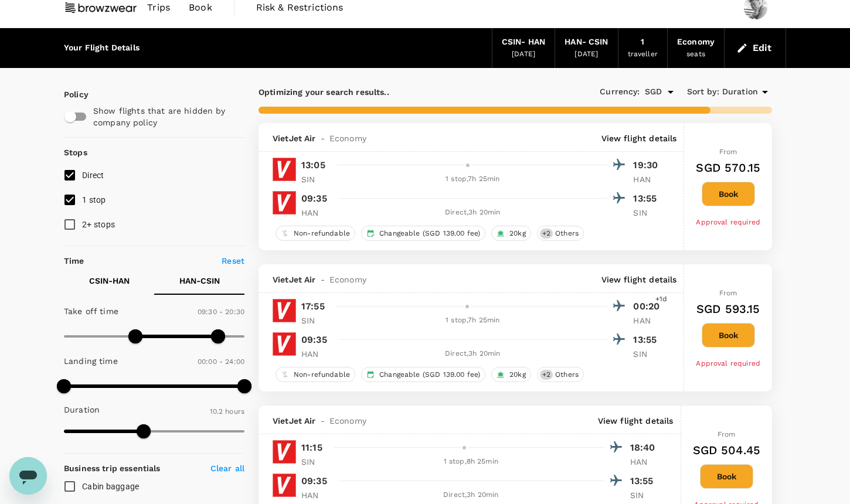
click at [97, 276] on p "CSIN - HAN" at bounding box center [109, 281] width 40 height 12
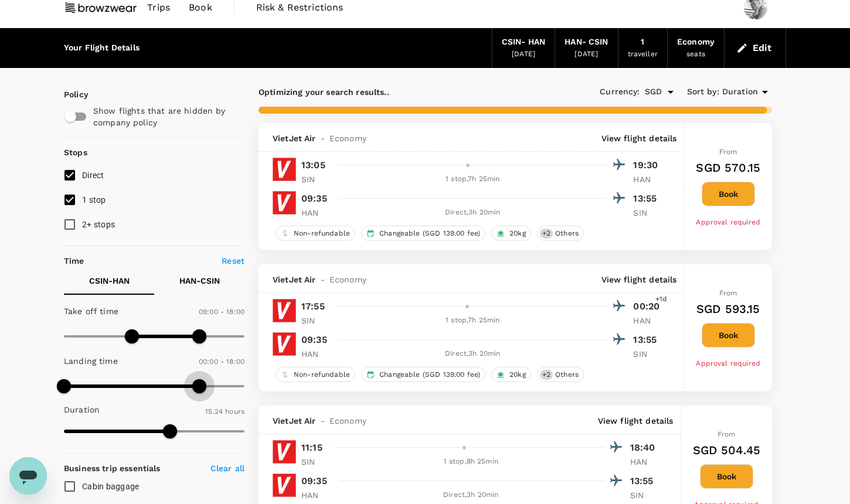
type input "1140"
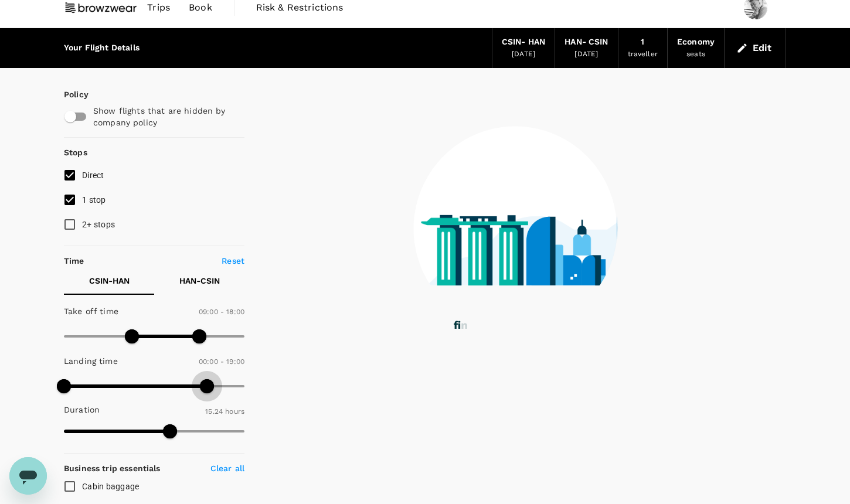
drag, startPoint x: 242, startPoint y: 382, endPoint x: 206, endPoint y: 385, distance: 36.5
click at [206, 385] on span at bounding box center [207, 386] width 14 height 14
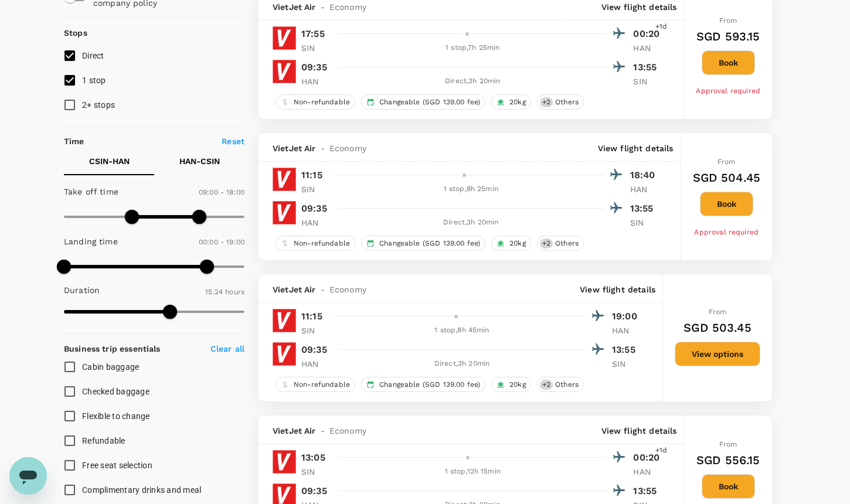
scroll to position [130, 0]
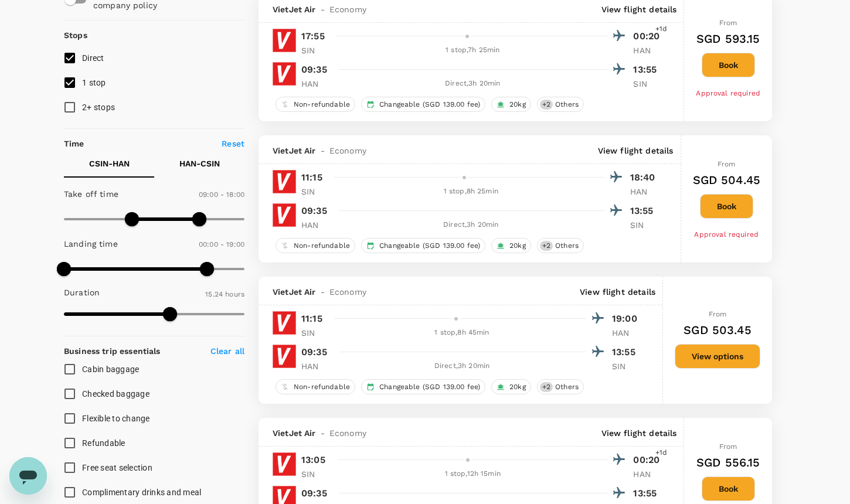
click at [216, 158] on p "HAN - CSIN" at bounding box center [199, 164] width 40 height 12
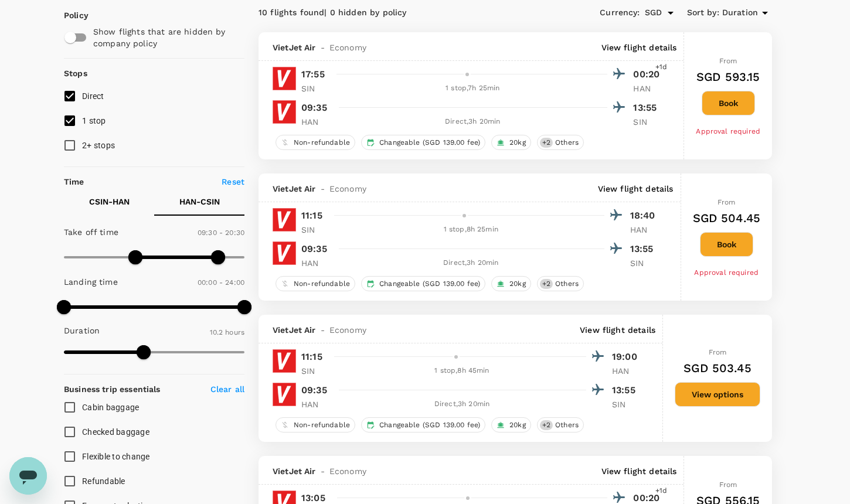
scroll to position [0, 0]
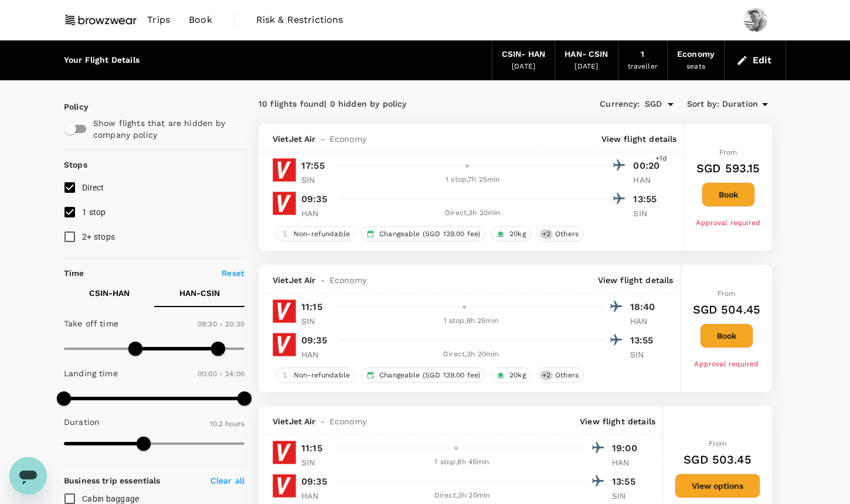
click at [577, 66] on div "[DATE]" at bounding box center [586, 67] width 23 height 12
click at [755, 57] on button "Edit" at bounding box center [755, 60] width 42 height 19
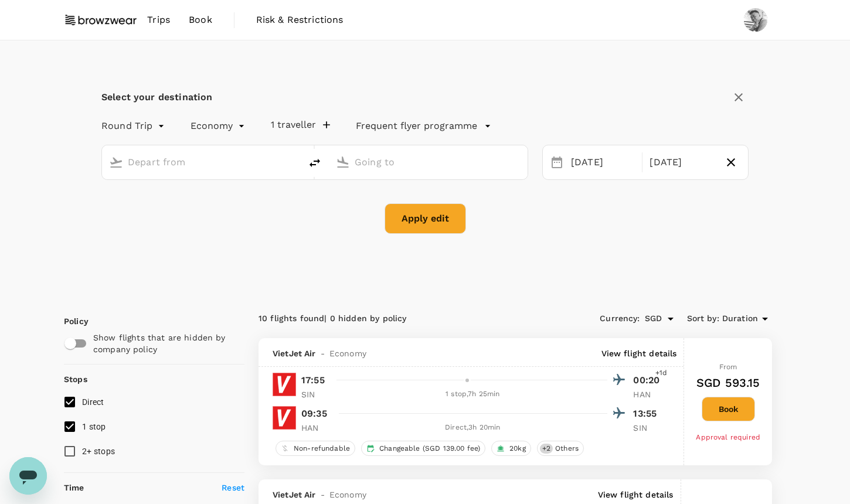
type input "[GEOGRAPHIC_DATA], [GEOGRAPHIC_DATA] (any)"
type input "Noi Bai Intl (HAN)"
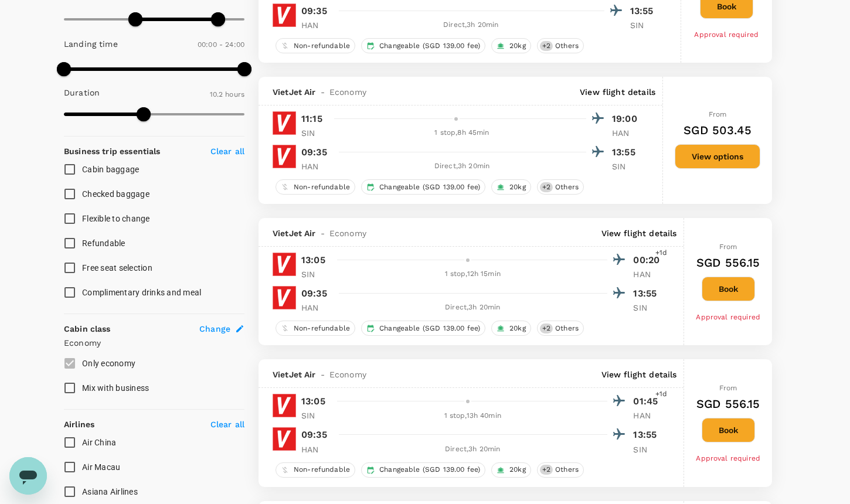
scroll to position [553, 0]
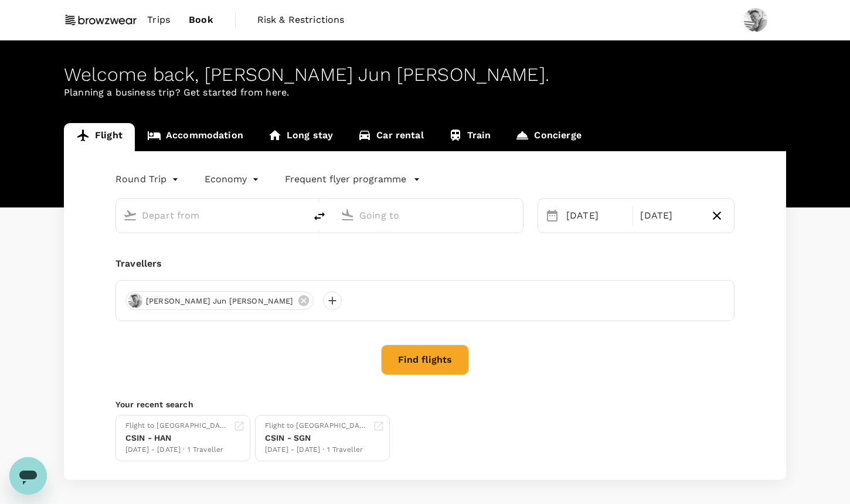
type input "[GEOGRAPHIC_DATA], [GEOGRAPHIC_DATA] (any)"
type input "Noi Bai Intl (HAN)"
type input "[GEOGRAPHIC_DATA], [GEOGRAPHIC_DATA] (any)"
type input "Noi Bai Intl (HAN)"
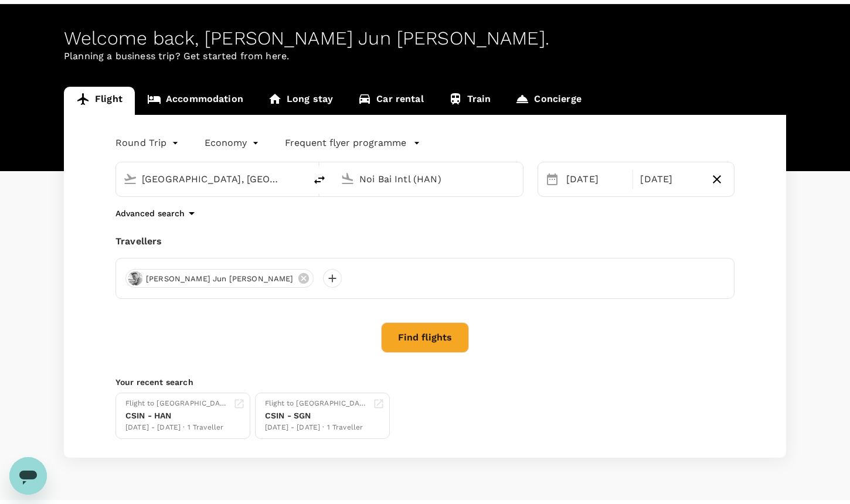
scroll to position [63, 0]
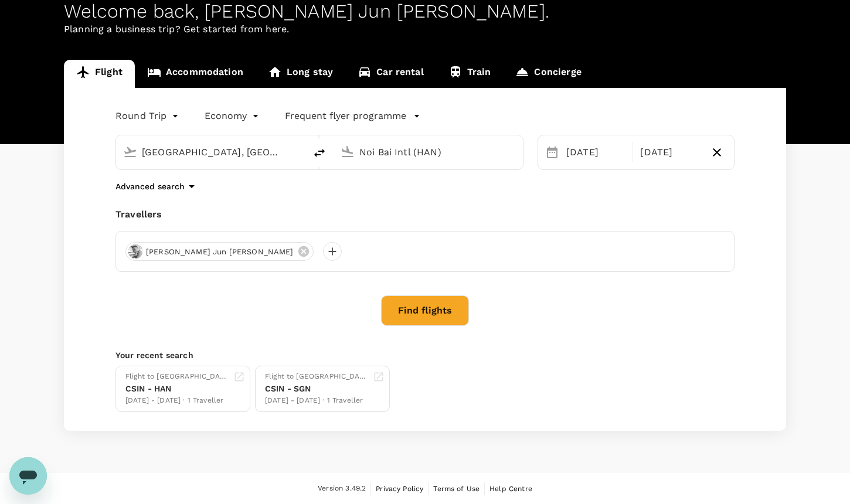
click at [442, 309] on button "Find flights" at bounding box center [425, 311] width 88 height 30
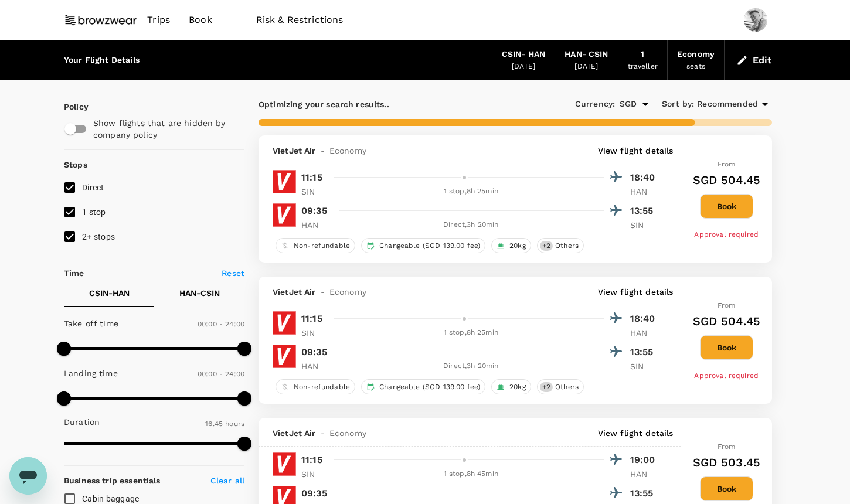
type input "1425"
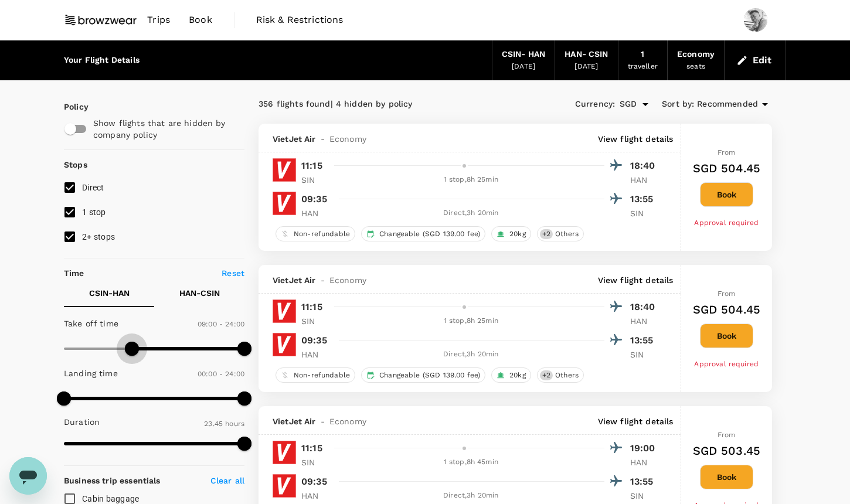
drag, startPoint x: 62, startPoint y: 347, endPoint x: 132, endPoint y: 345, distance: 69.8
click at [132, 345] on span at bounding box center [132, 349] width 14 height 14
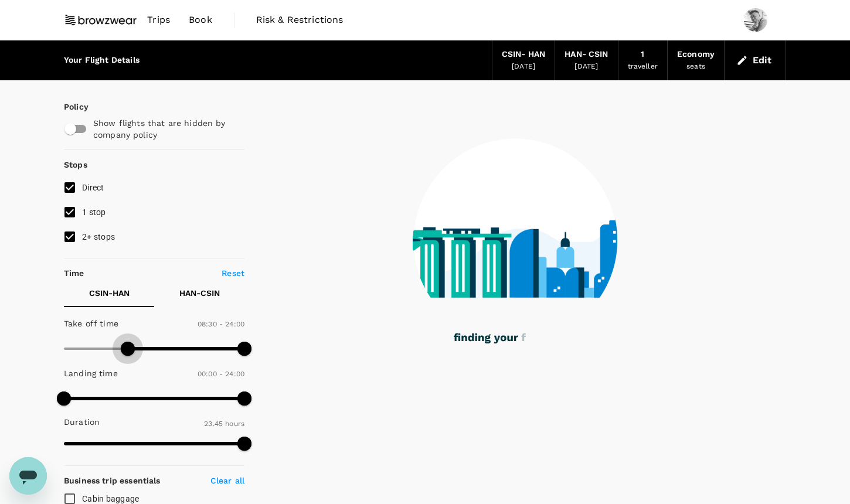
type input "480"
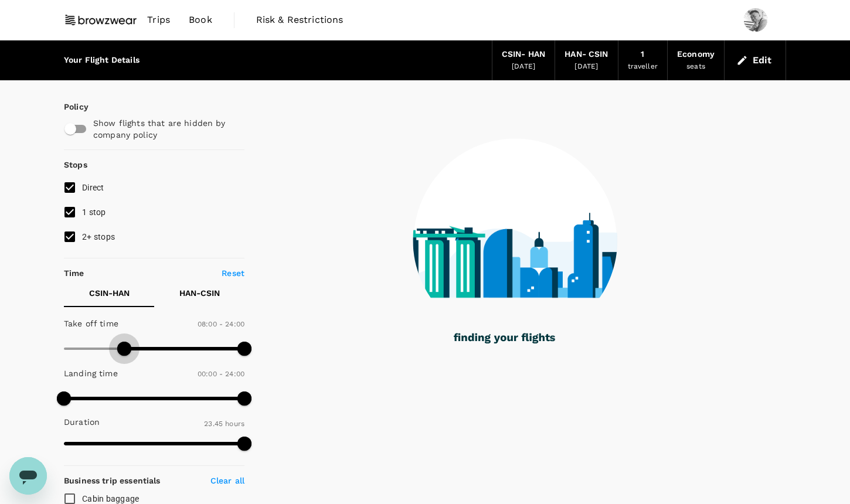
click at [125, 345] on span at bounding box center [124, 349] width 14 height 14
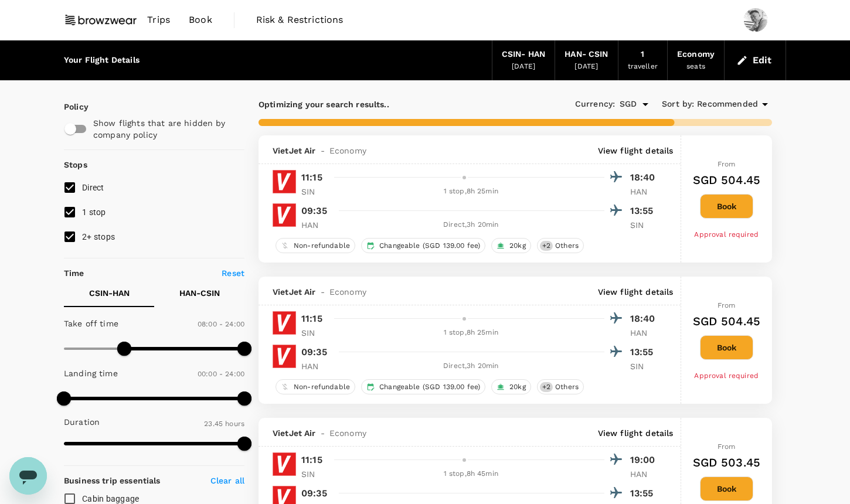
click at [72, 233] on input "2+ stops" at bounding box center [69, 237] width 25 height 25
checkbox input "false"
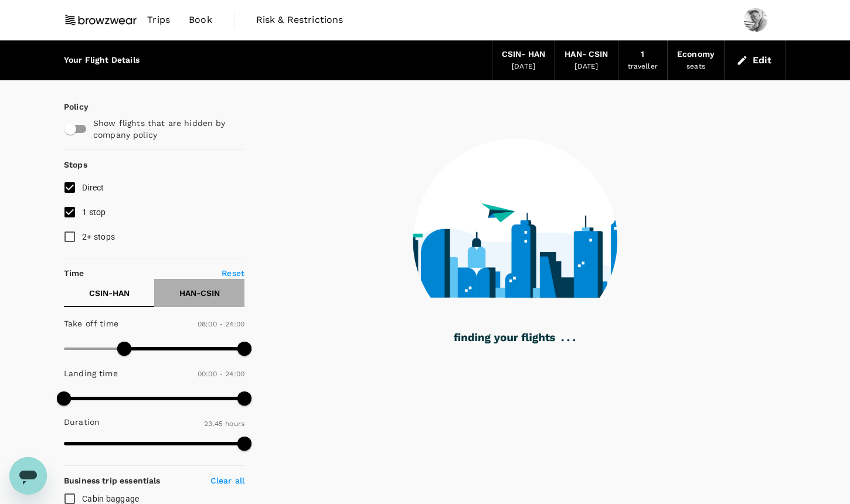
click at [193, 305] on button "HAN - CSIN" at bounding box center [199, 293] width 90 height 28
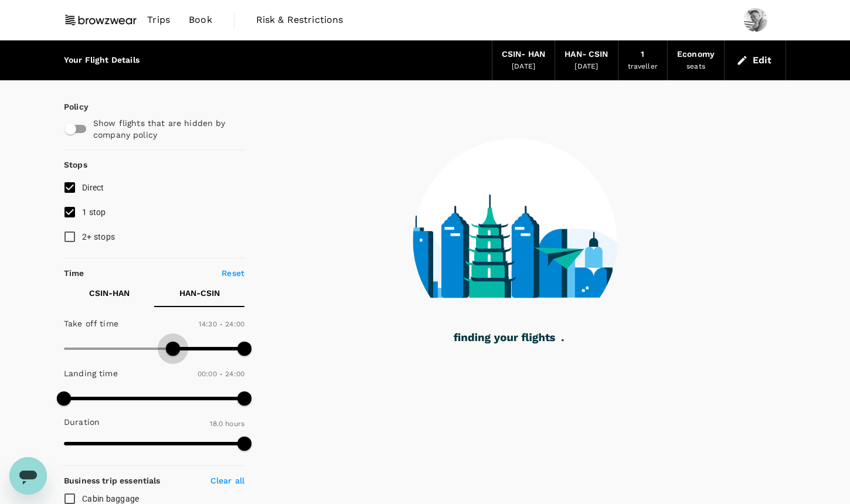
type input "900"
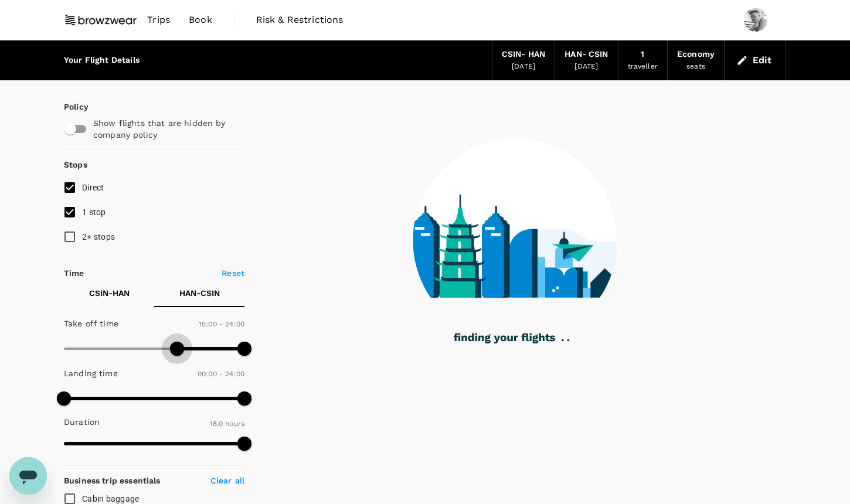
drag, startPoint x: 67, startPoint y: 349, endPoint x: 178, endPoint y: 351, distance: 110.2
click at [178, 351] on span at bounding box center [177, 349] width 14 height 14
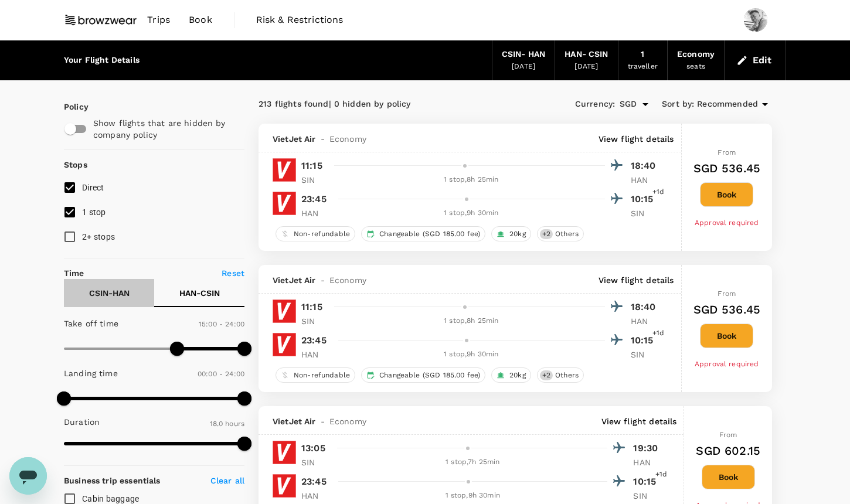
click at [121, 291] on p "CSIN - HAN" at bounding box center [109, 293] width 40 height 12
click at [84, 214] on span "1 stop" at bounding box center [94, 212] width 24 height 9
click at [82, 214] on input "1 stop" at bounding box center [69, 212] width 25 height 25
checkbox input "false"
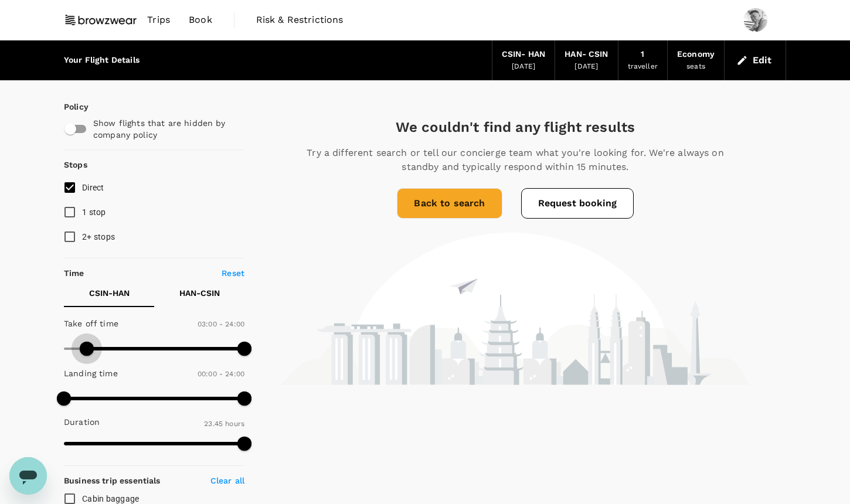
type input "0"
drag, startPoint x: 127, startPoint y: 345, endPoint x: 41, endPoint y: 345, distance: 86.2
click at [222, 287] on button "HAN - CSIN" at bounding box center [199, 293] width 90 height 28
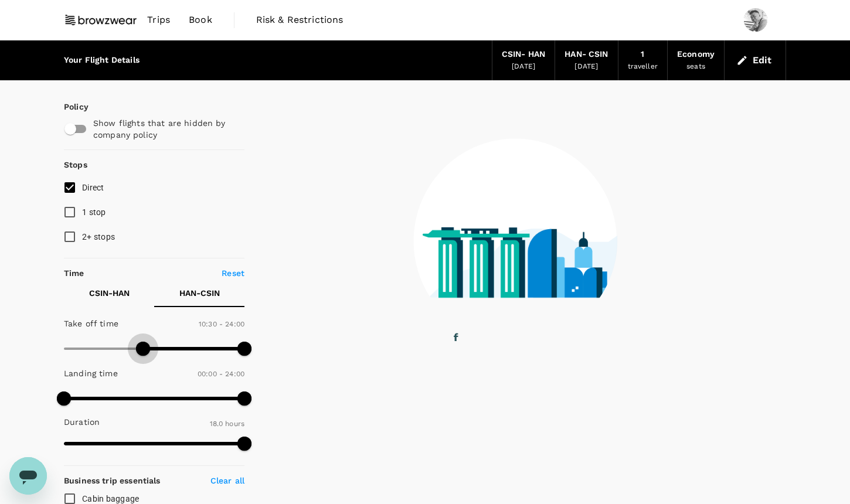
type input "0"
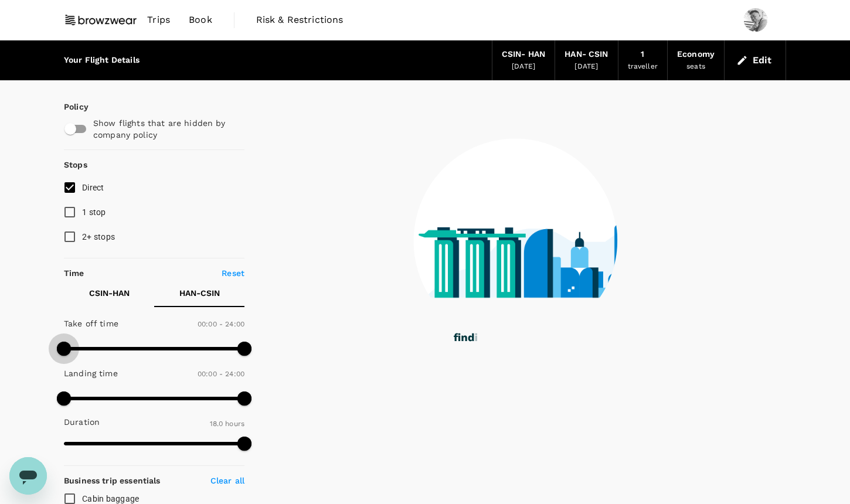
drag, startPoint x: 180, startPoint y: 348, endPoint x: 7, endPoint y: 348, distance: 173.0
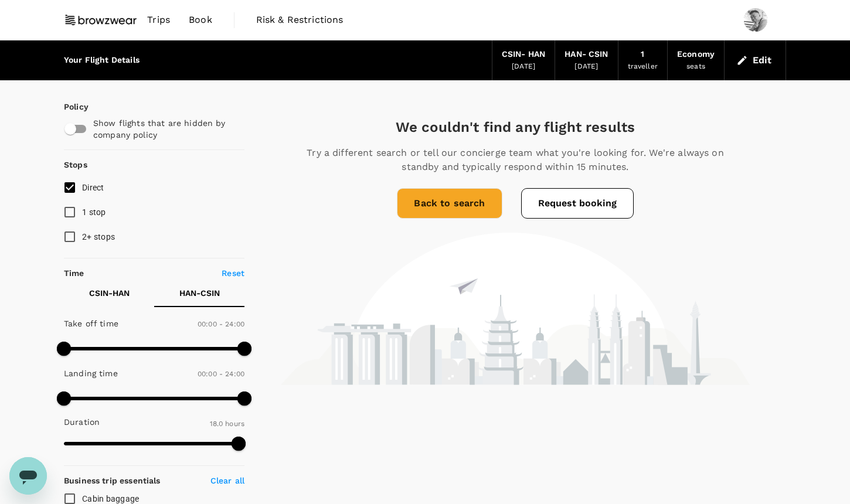
click at [74, 132] on input "checkbox" at bounding box center [70, 129] width 67 height 22
checkbox input "true"
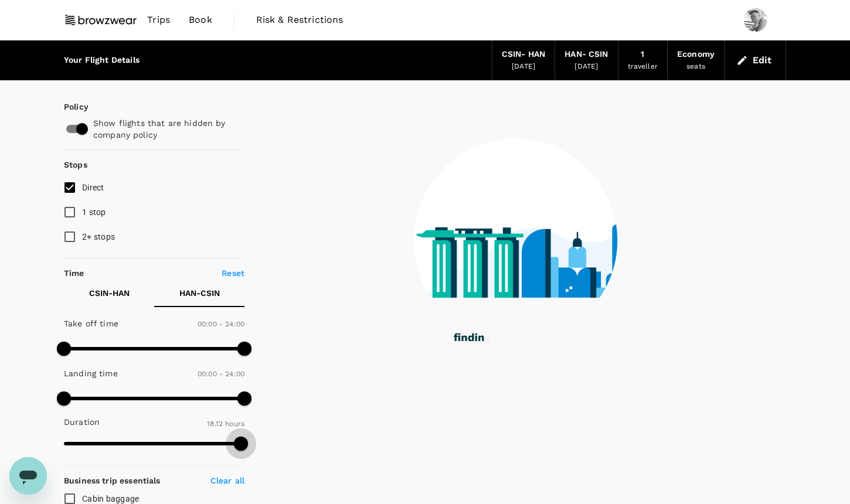
type input "1110"
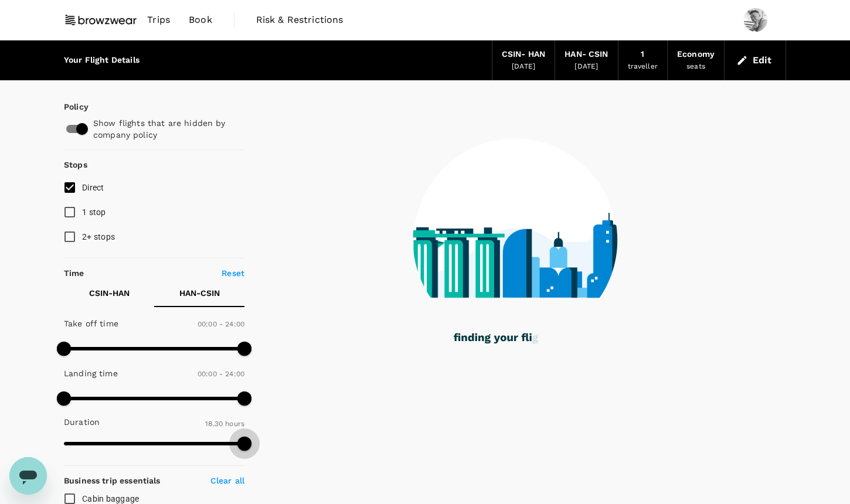
drag, startPoint x: 241, startPoint y: 450, endPoint x: 325, endPoint y: 443, distance: 84.1
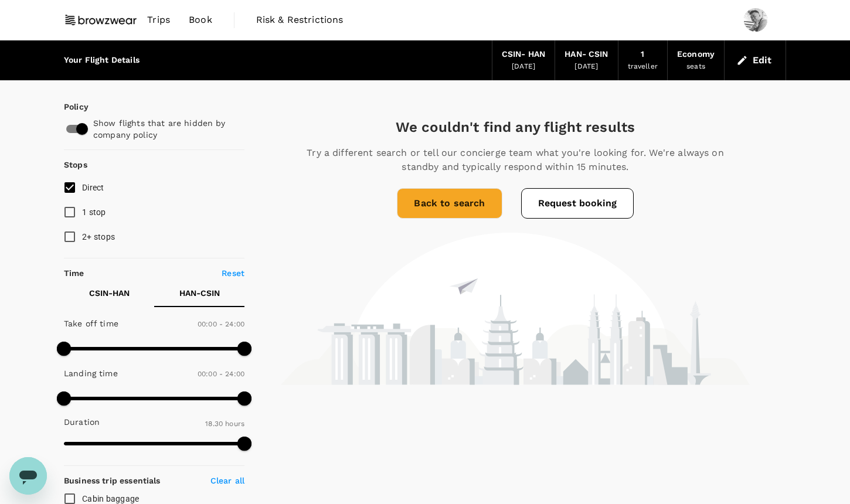
click at [87, 210] on span "1 stop" at bounding box center [94, 212] width 24 height 9
click at [82, 210] on input "1 stop" at bounding box center [69, 212] width 25 height 25
checkbox input "true"
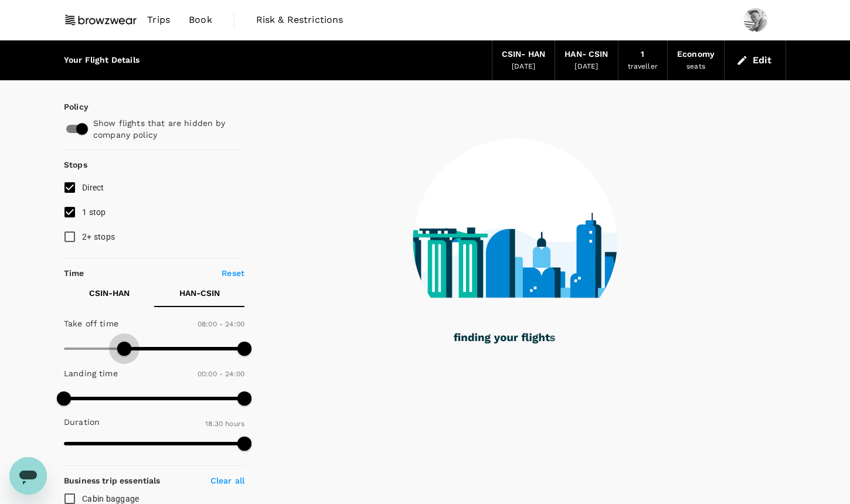
type input "450"
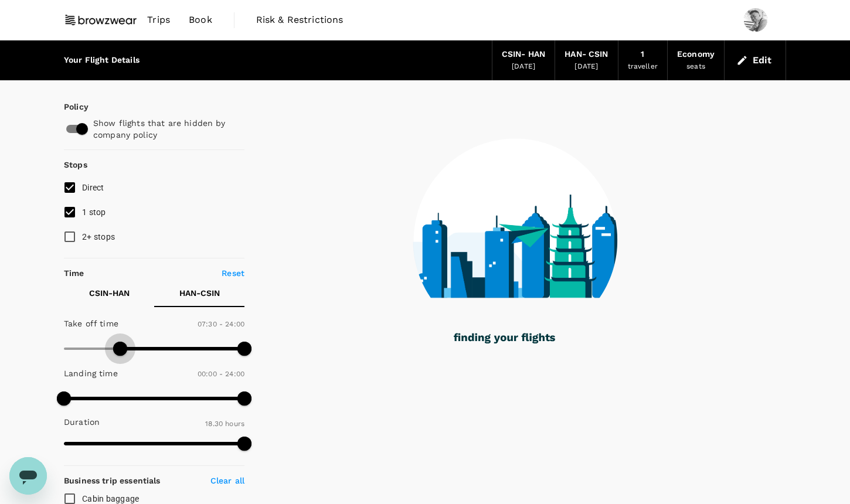
drag, startPoint x: 67, startPoint y: 344, endPoint x: 119, endPoint y: 346, distance: 51.7
click at [119, 346] on span at bounding box center [120, 349] width 14 height 14
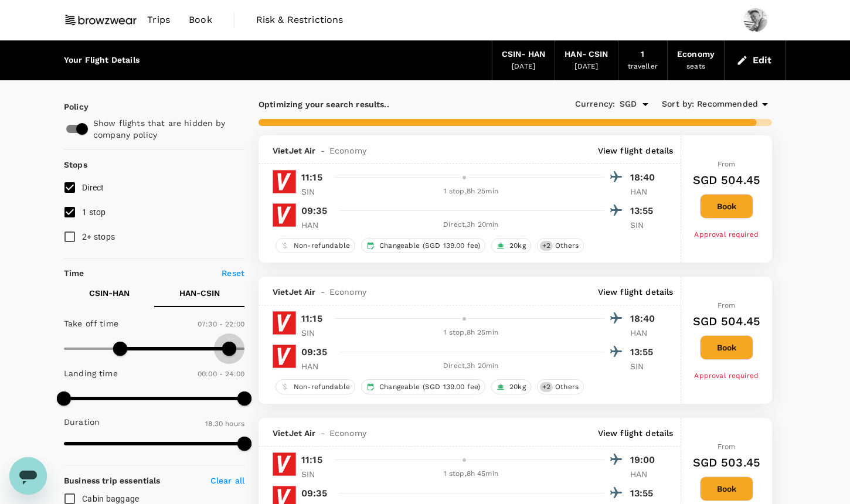
type input "1440"
drag, startPoint x: 243, startPoint y: 352, endPoint x: 278, endPoint y: 354, distance: 34.6
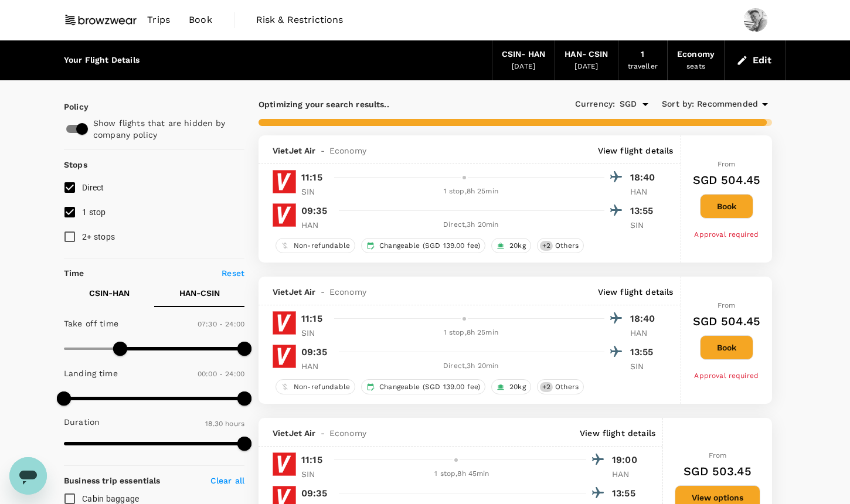
click at [104, 293] on p "CSIN - HAN" at bounding box center [109, 293] width 40 height 12
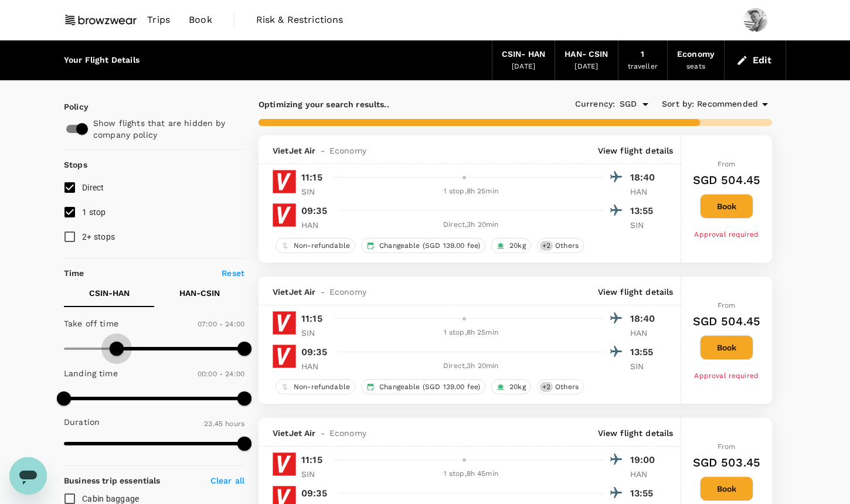
type input "450"
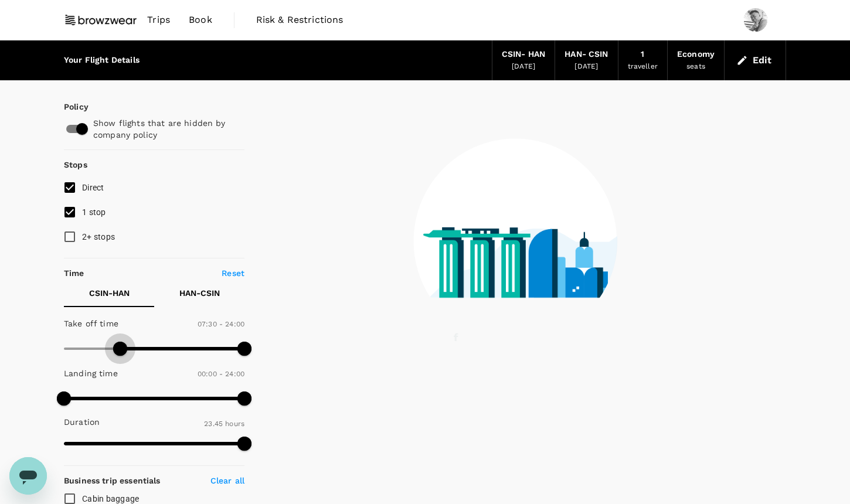
drag, startPoint x: 69, startPoint y: 345, endPoint x: 119, endPoint y: 342, distance: 49.9
click at [119, 342] on span at bounding box center [120, 349] width 14 height 14
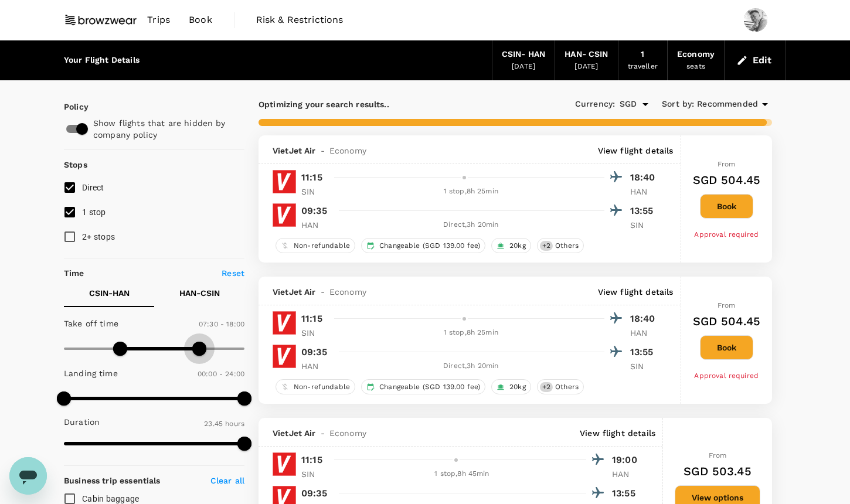
type input "1050"
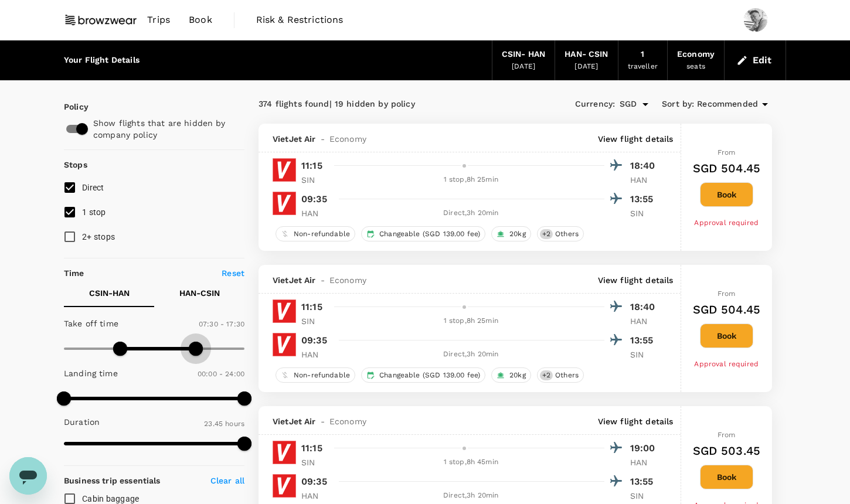
drag, startPoint x: 240, startPoint y: 352, endPoint x: 196, endPoint y: 352, distance: 43.4
click at [196, 352] on span at bounding box center [196, 349] width 14 height 14
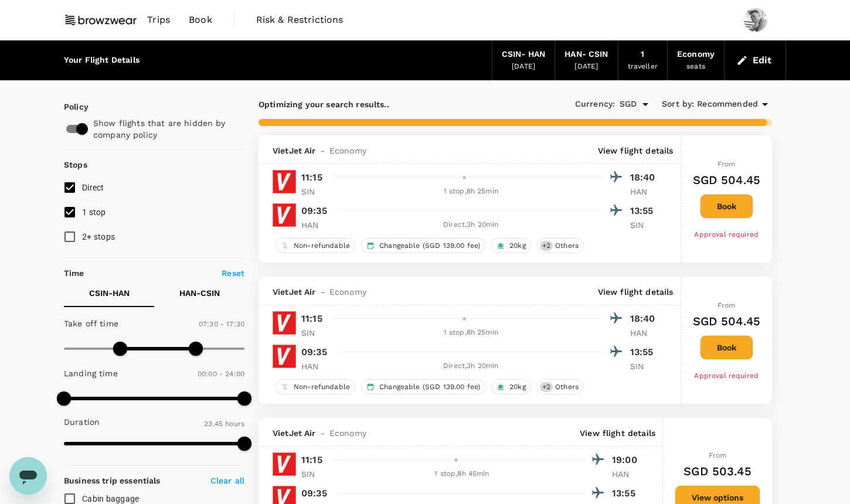
click at [202, 293] on p "HAN - CSIN" at bounding box center [199, 293] width 40 height 12
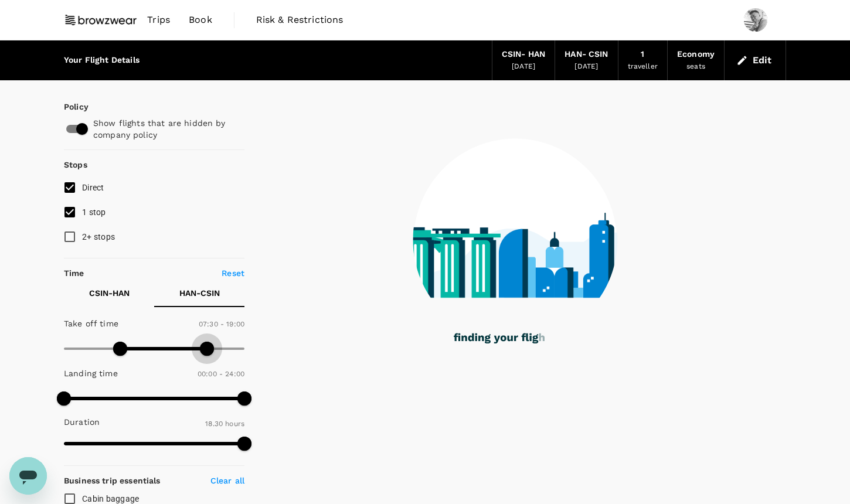
type input "1170"
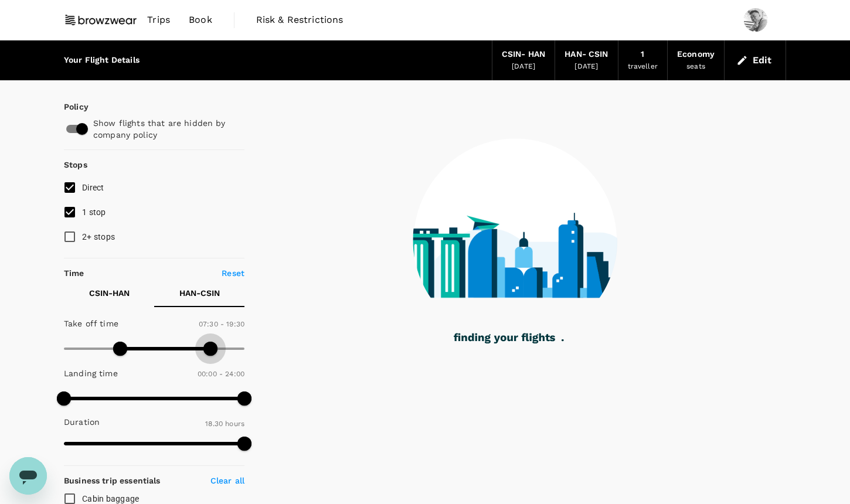
drag, startPoint x: 247, startPoint y: 352, endPoint x: 210, endPoint y: 351, distance: 36.9
click at [210, 351] on span at bounding box center [210, 349] width 14 height 14
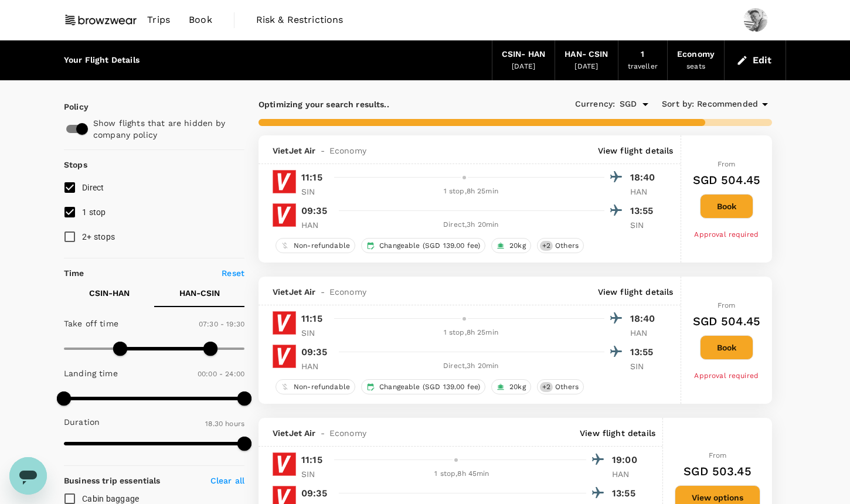
click at [747, 103] on span "Recommended" at bounding box center [727, 104] width 61 height 13
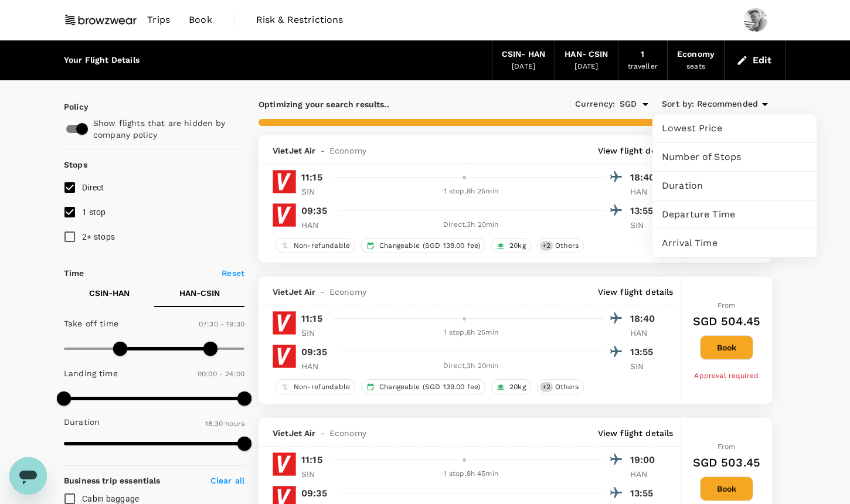
click at [733, 186] on span "Duration" at bounding box center [734, 186] width 145 height 14
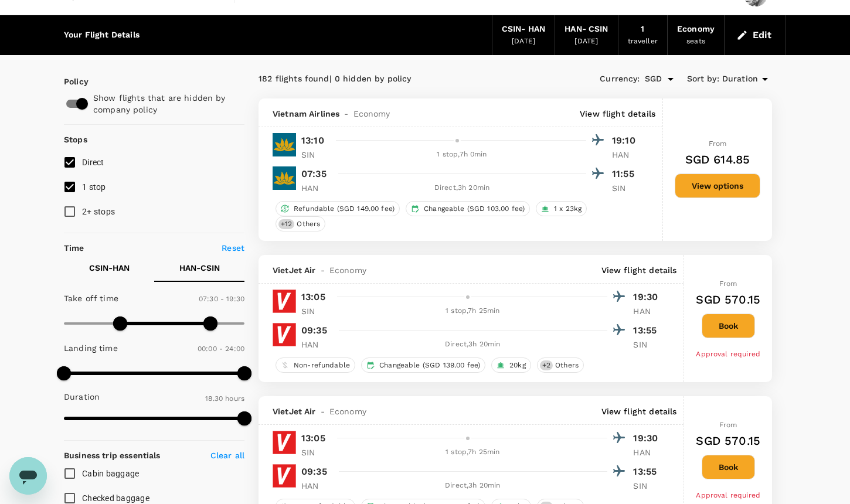
scroll to position [26, 0]
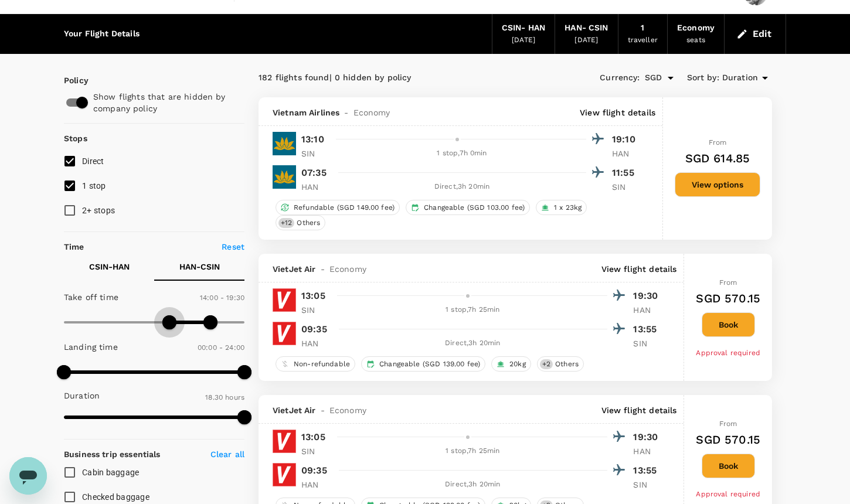
drag, startPoint x: 124, startPoint y: 322, endPoint x: 170, endPoint y: 324, distance: 46.4
click at [170, 324] on span at bounding box center [169, 322] width 14 height 14
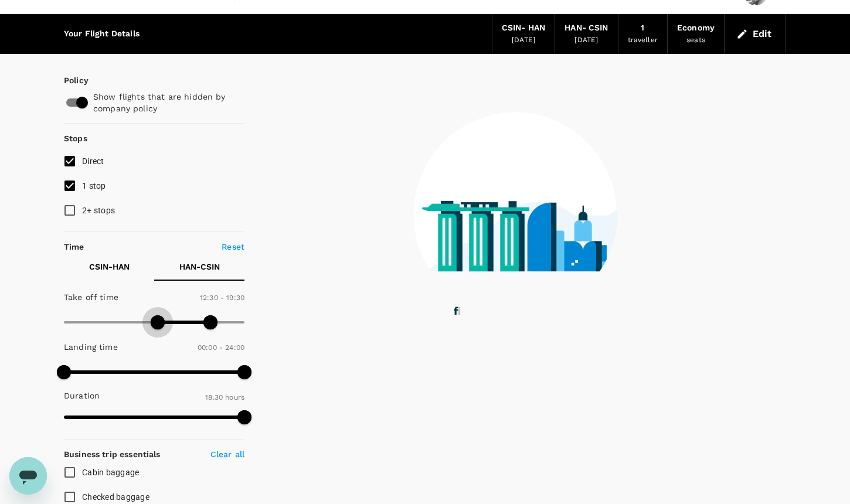
type input "780"
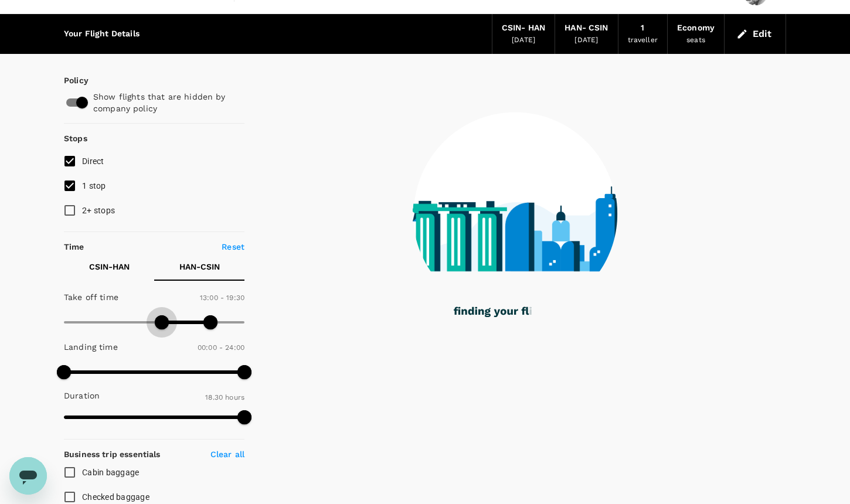
drag, startPoint x: 170, startPoint y: 324, endPoint x: 162, endPoint y: 324, distance: 8.2
click at [162, 324] on span at bounding box center [162, 322] width 14 height 14
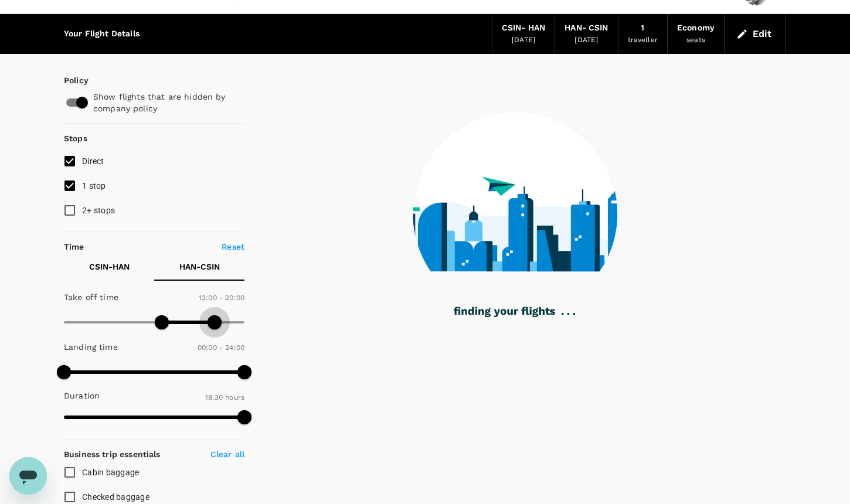
type input "1230"
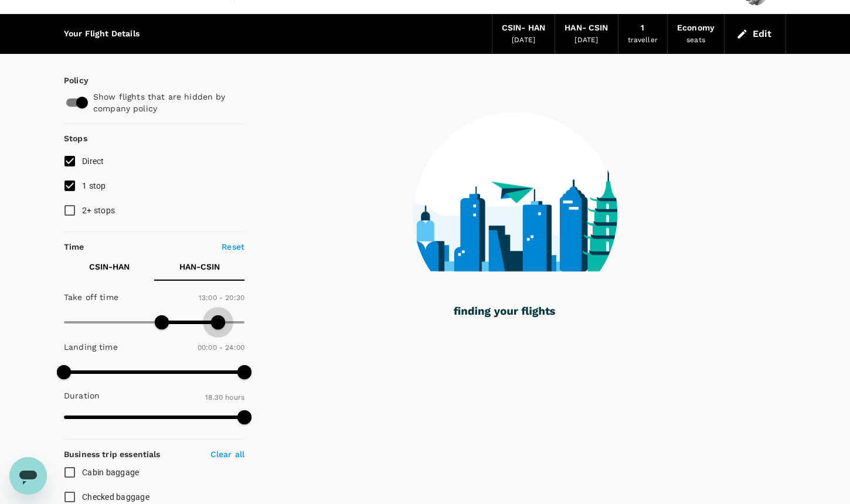
drag, startPoint x: 207, startPoint y: 325, endPoint x: 217, endPoint y: 325, distance: 10.0
click at [217, 325] on span at bounding box center [218, 322] width 14 height 14
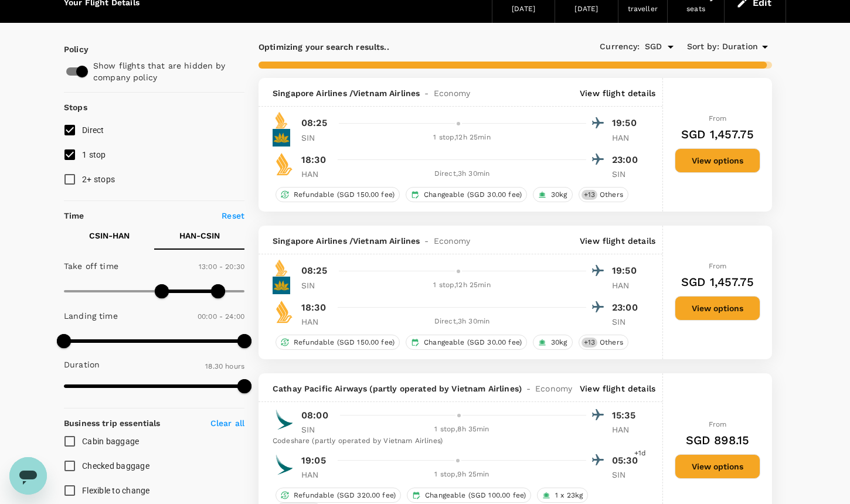
scroll to position [0, 0]
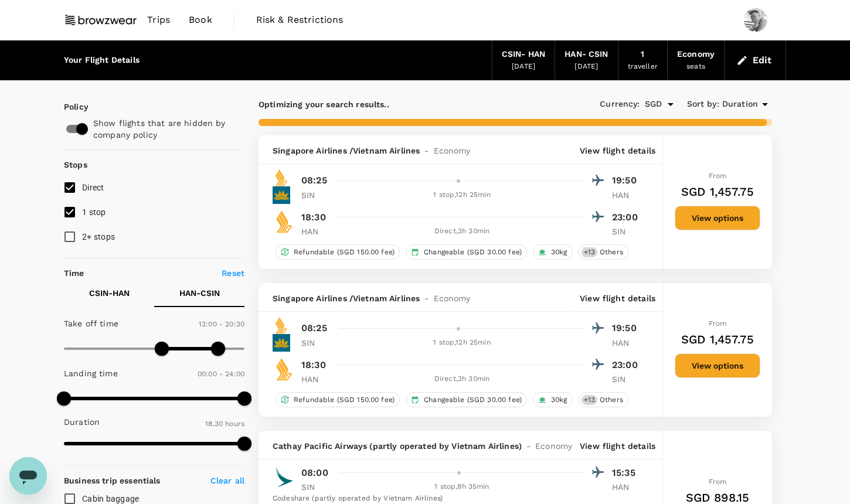
click at [753, 103] on span "Duration" at bounding box center [740, 104] width 36 height 13
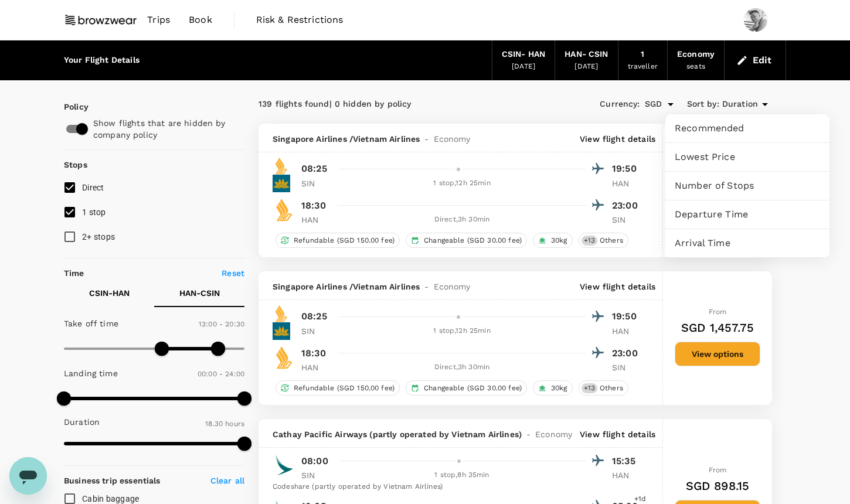
click at [733, 153] on span "Lowest Price" at bounding box center [747, 157] width 145 height 14
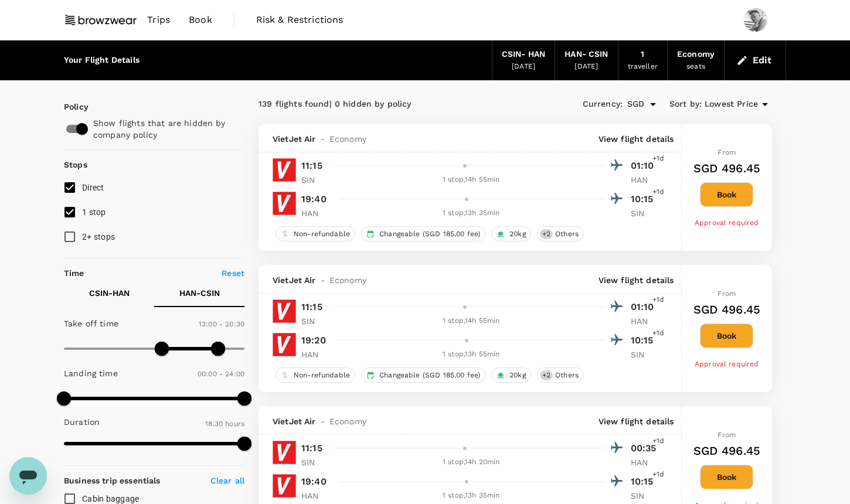
click at [755, 100] on span "Lowest Price" at bounding box center [731, 104] width 53 height 13
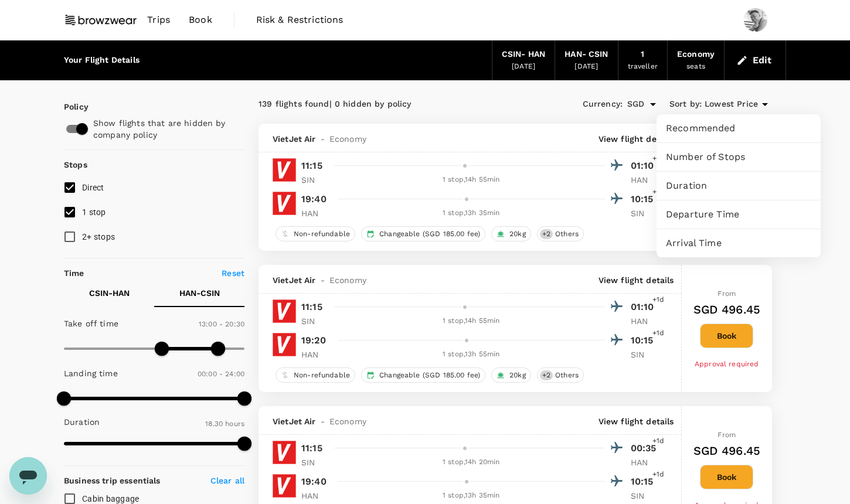
click at [762, 128] on span "Recommended" at bounding box center [738, 128] width 145 height 14
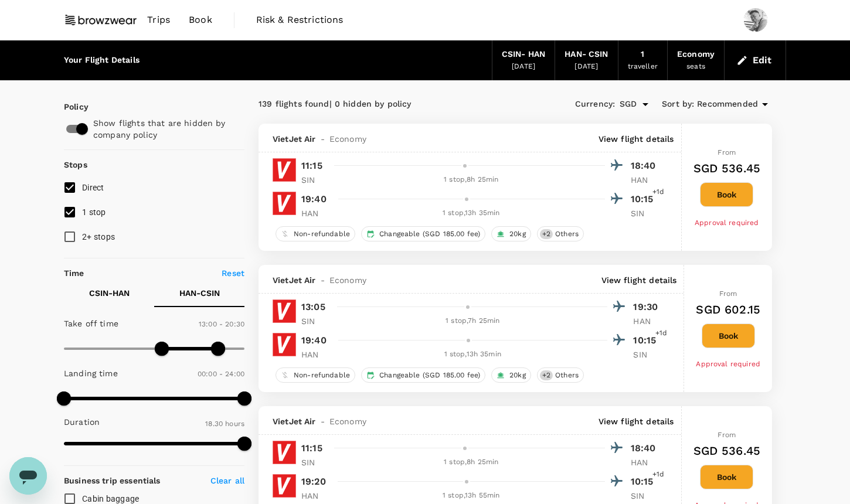
click at [578, 58] on div "HAN - CSIN" at bounding box center [586, 54] width 43 height 13
click at [747, 59] on icon "button" at bounding box center [742, 61] width 12 height 12
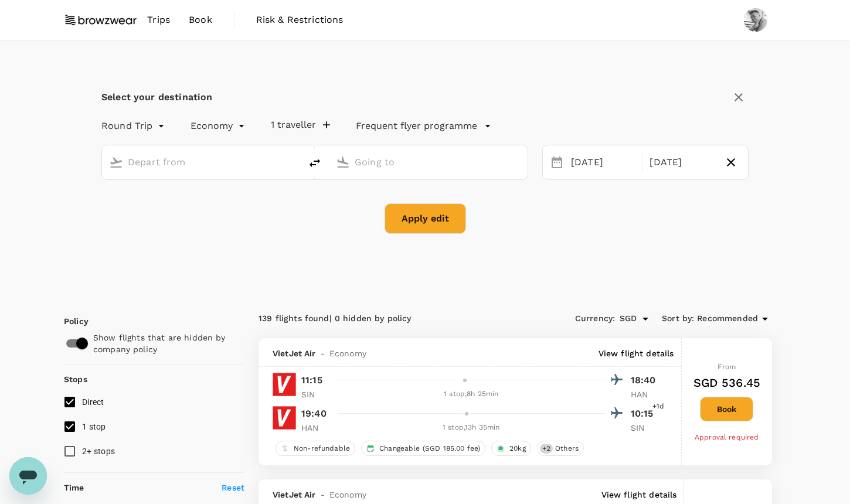
type input "[GEOGRAPHIC_DATA], [GEOGRAPHIC_DATA] (any)"
type input "Noi Bai Intl (HAN)"
click at [677, 160] on div "[DATE]" at bounding box center [681, 162] width 73 height 23
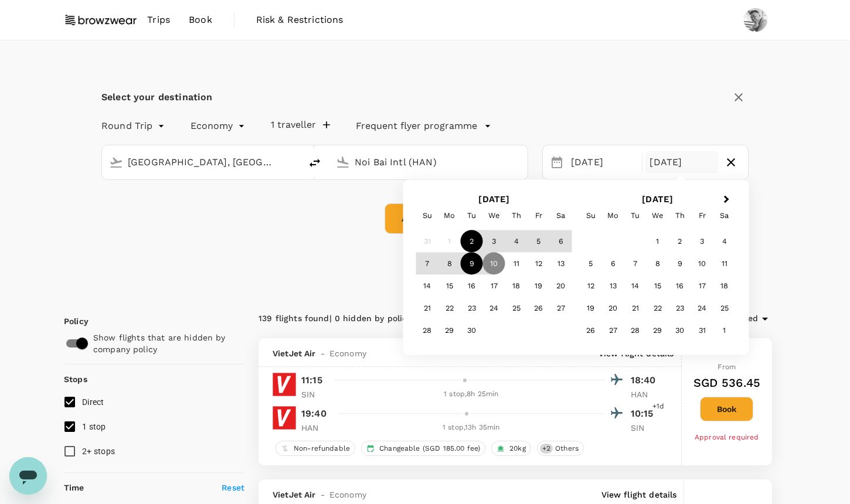
click at [477, 263] on div "9" at bounding box center [472, 264] width 22 height 22
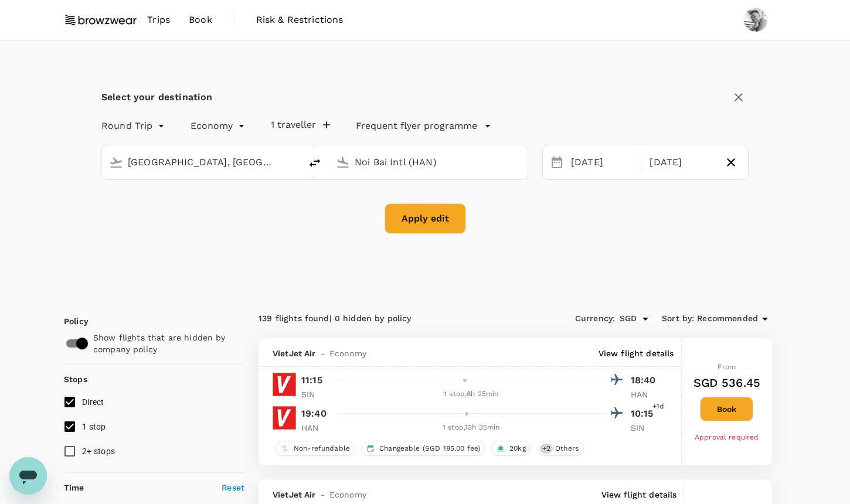
click at [392, 219] on button "Apply edit" at bounding box center [425, 218] width 81 height 30
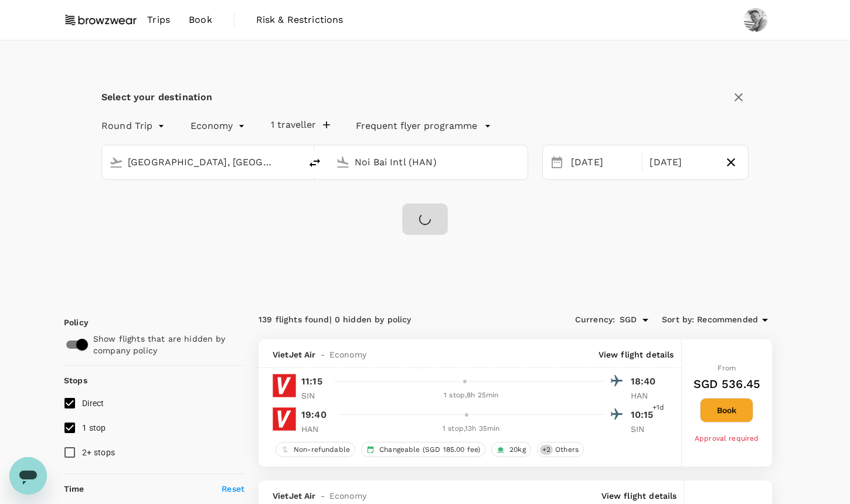
checkbox input "false"
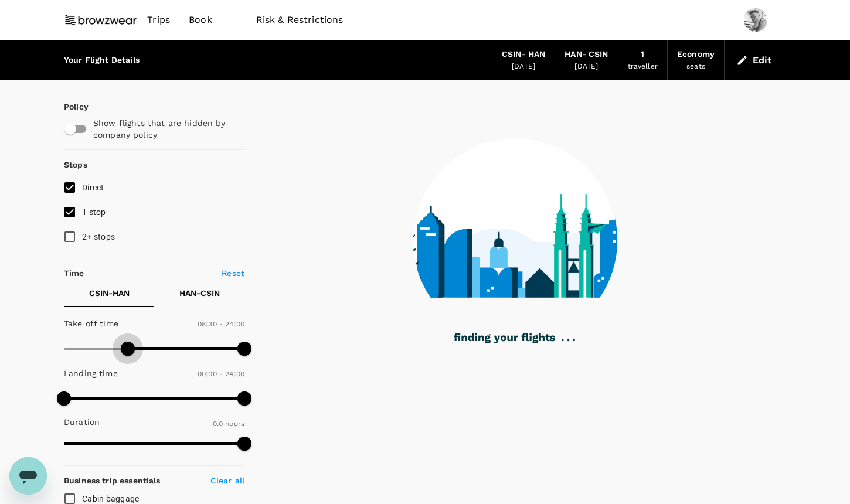
type input "540"
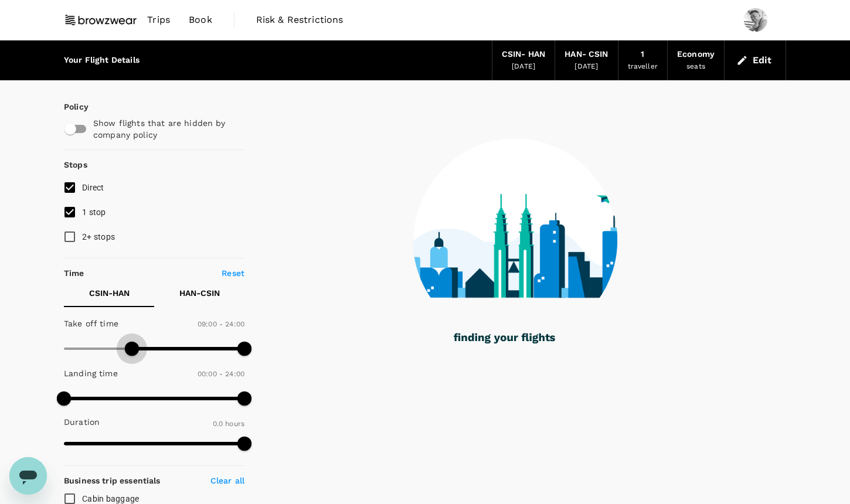
drag, startPoint x: 64, startPoint y: 345, endPoint x: 131, endPoint y: 344, distance: 66.8
click at [131, 344] on span at bounding box center [132, 349] width 14 height 14
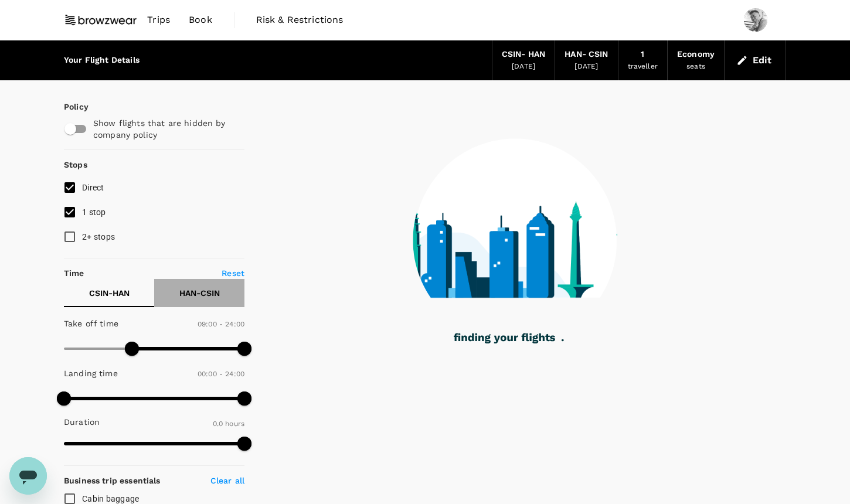
click at [199, 300] on button "HAN - CSIN" at bounding box center [199, 293] width 90 height 28
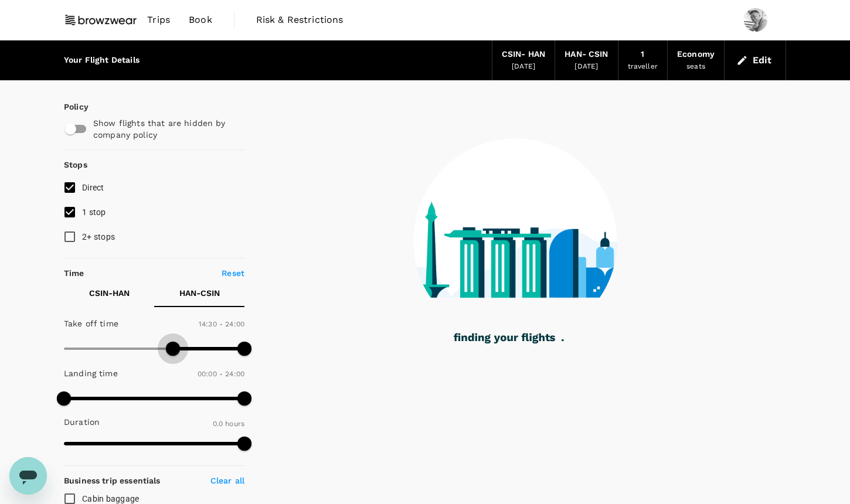
type input "900"
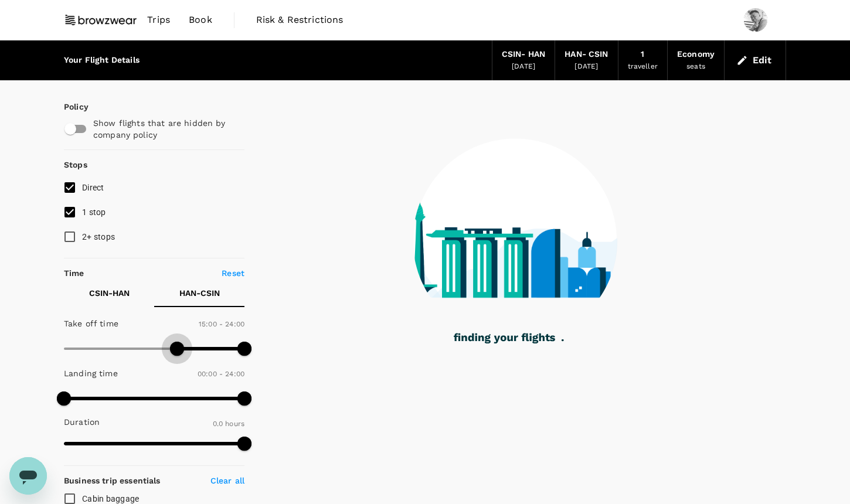
checkbox input "true"
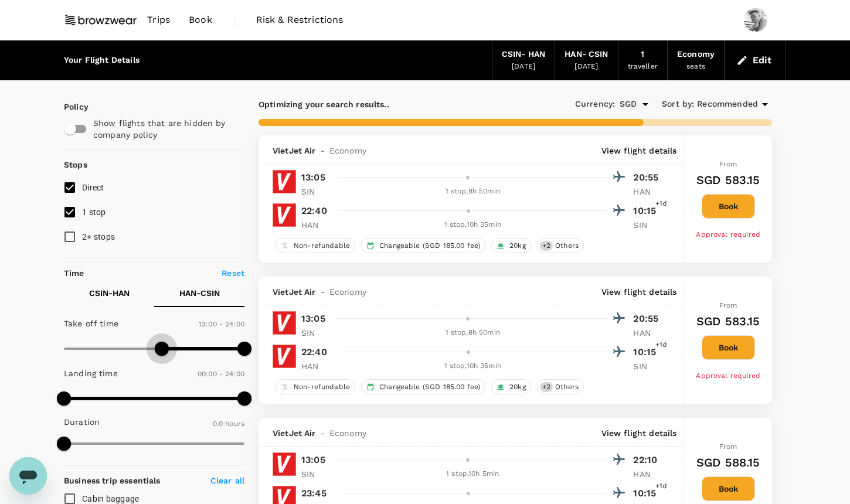
type input "750"
drag, startPoint x: 66, startPoint y: 343, endPoint x: 159, endPoint y: 355, distance: 94.0
click at [159, 355] on span at bounding box center [158, 349] width 14 height 14
type input "200"
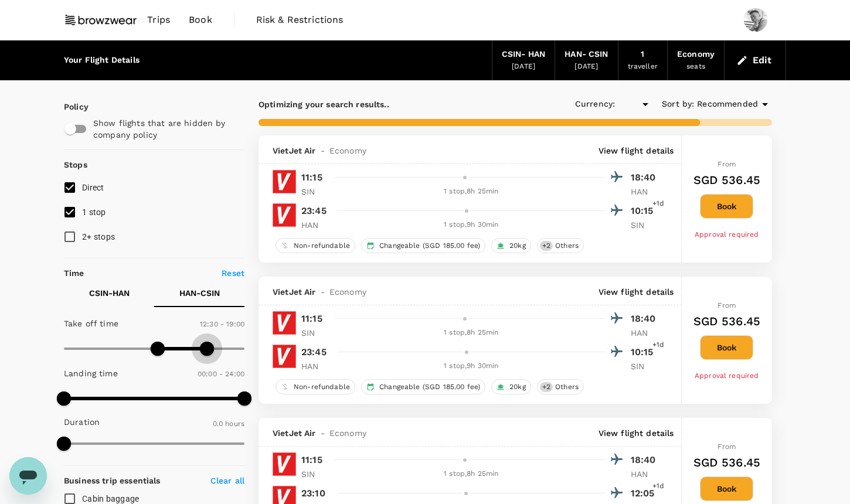
type input "1170"
type input "SGD"
drag, startPoint x: 240, startPoint y: 353, endPoint x: 212, endPoint y: 350, distance: 28.9
click at [212, 350] on span at bounding box center [210, 349] width 14 height 14
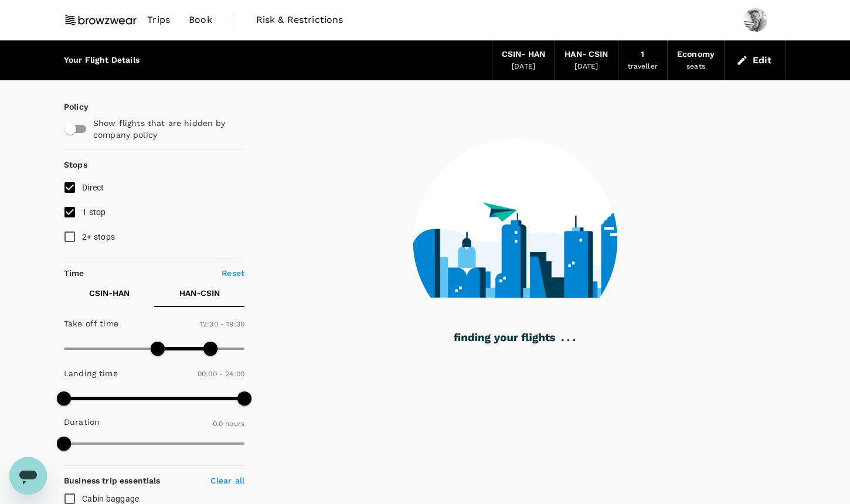
click at [115, 291] on p "CSIN - HAN" at bounding box center [109, 293] width 40 height 12
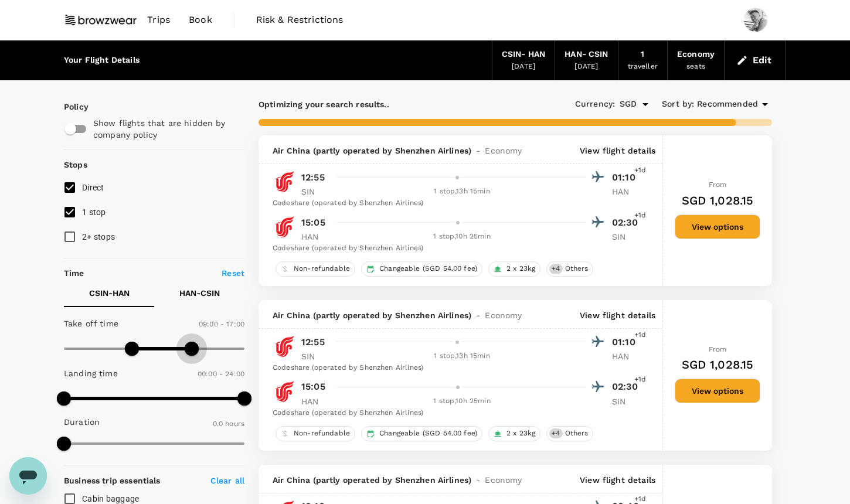
type input "1050"
drag, startPoint x: 239, startPoint y: 343, endPoint x: 196, endPoint y: 338, distance: 43.1
click at [196, 342] on span at bounding box center [196, 349] width 14 height 14
click at [745, 100] on span "Recommended" at bounding box center [727, 104] width 61 height 13
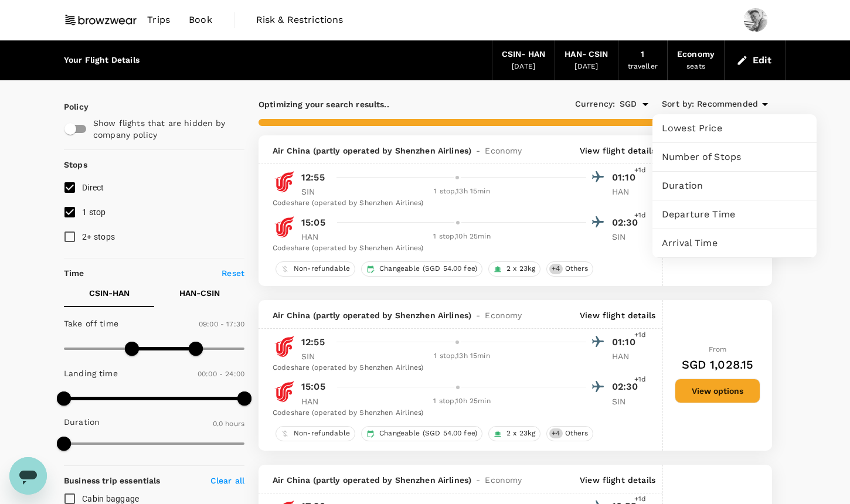
click at [803, 299] on div at bounding box center [425, 252] width 850 height 504
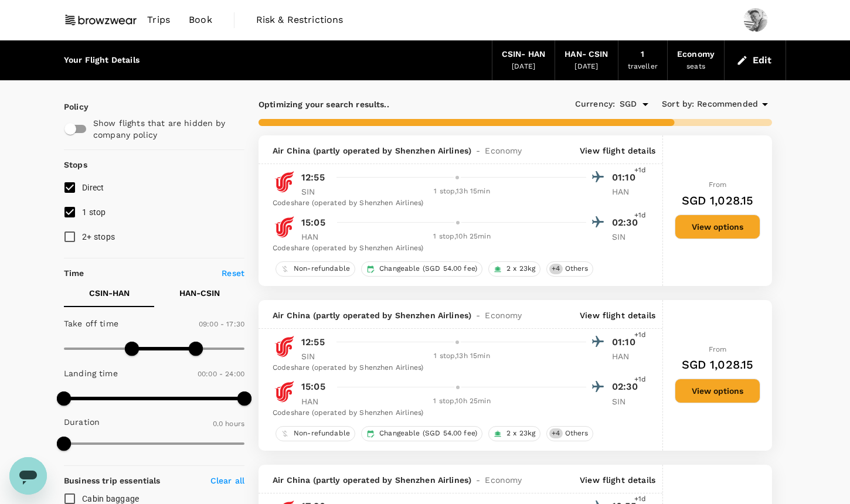
click at [742, 110] on span "Recommended" at bounding box center [727, 104] width 61 height 13
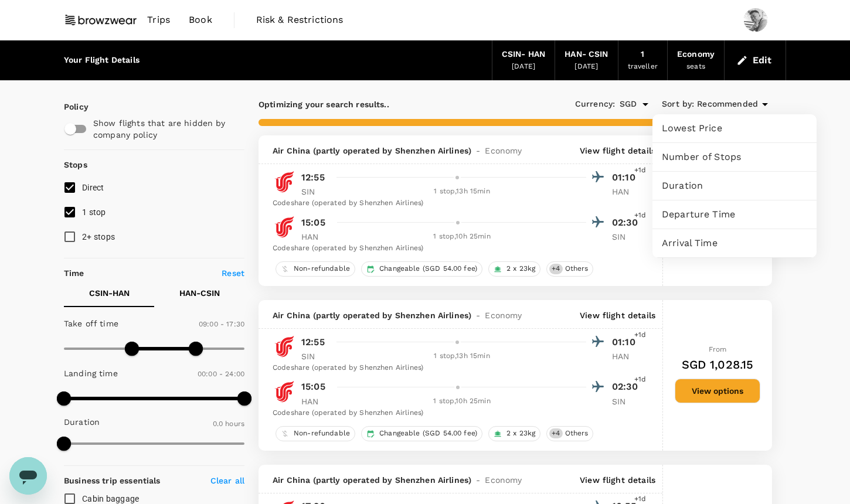
click at [741, 136] on div "Lowest Price" at bounding box center [735, 128] width 164 height 28
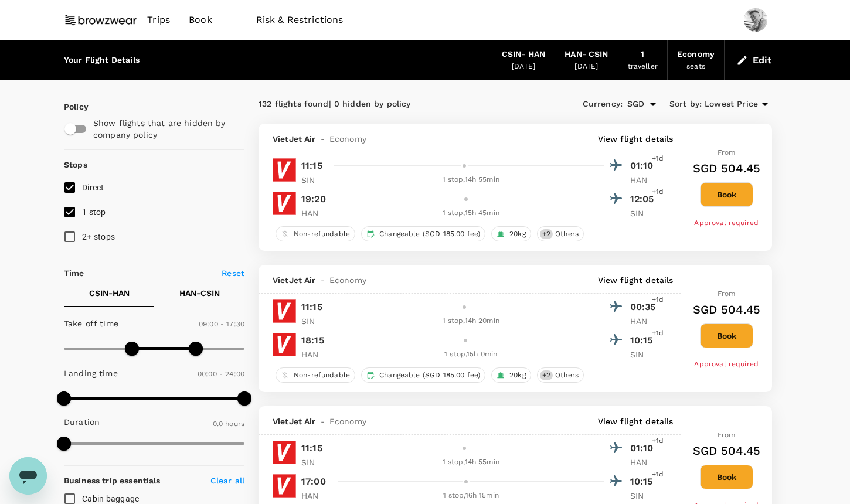
click at [737, 106] on span "Lowest Price" at bounding box center [731, 104] width 53 height 13
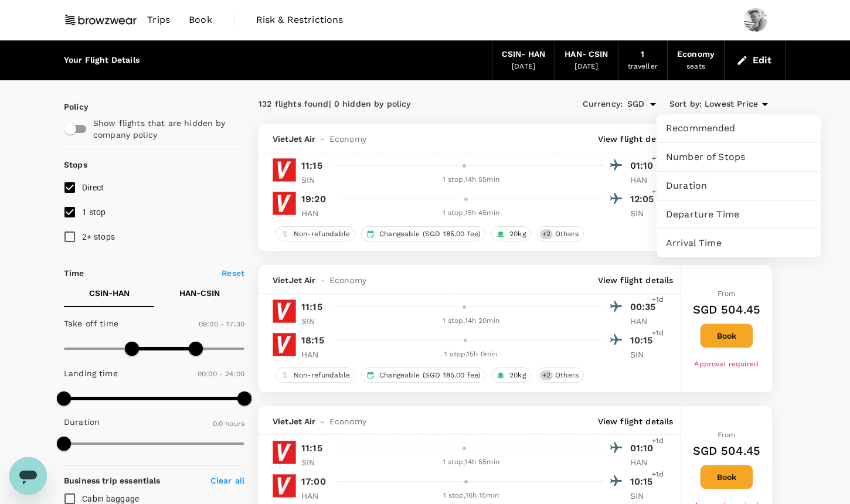
click at [734, 186] on span "Duration" at bounding box center [738, 186] width 145 height 14
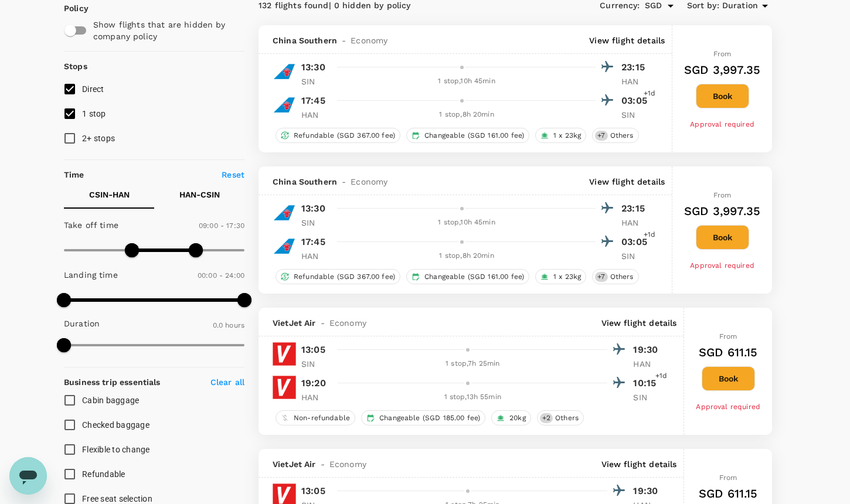
scroll to position [100, 0]
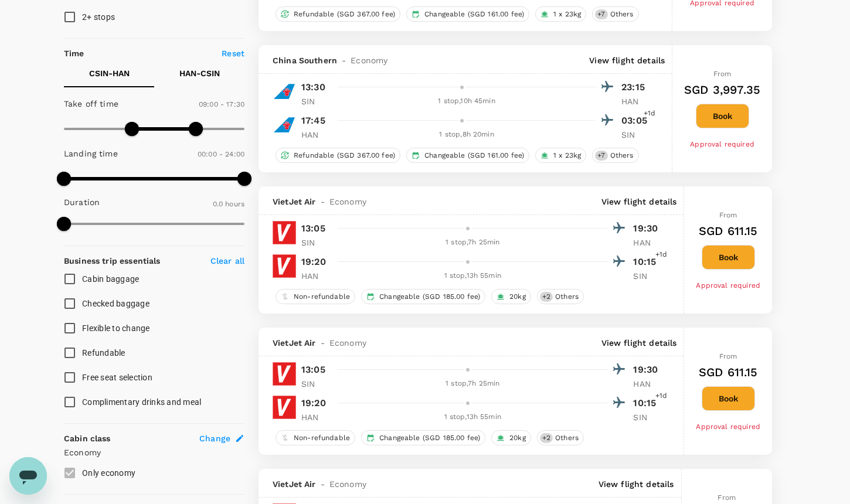
scroll to position [204, 0]
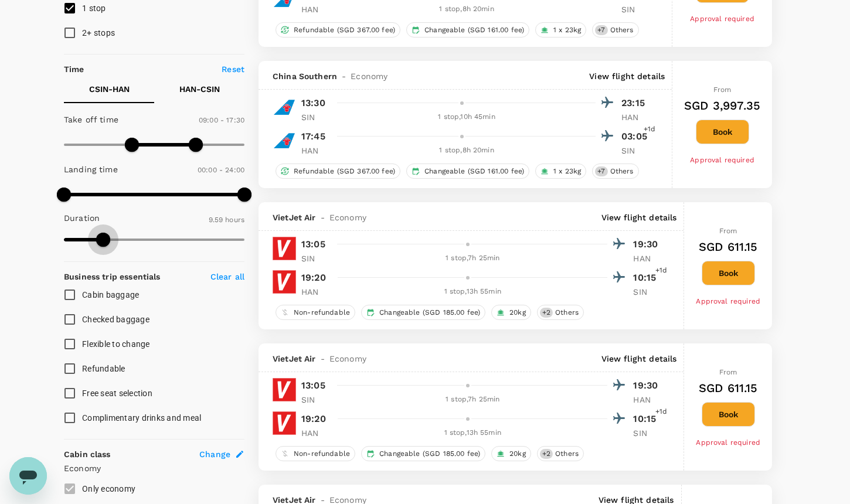
type input "603"
drag, startPoint x: 165, startPoint y: 237, endPoint x: 104, endPoint y: 237, distance: 61.0
click at [104, 237] on span at bounding box center [154, 240] width 181 height 18
click at [219, 95] on button "HAN - CSIN" at bounding box center [199, 89] width 90 height 28
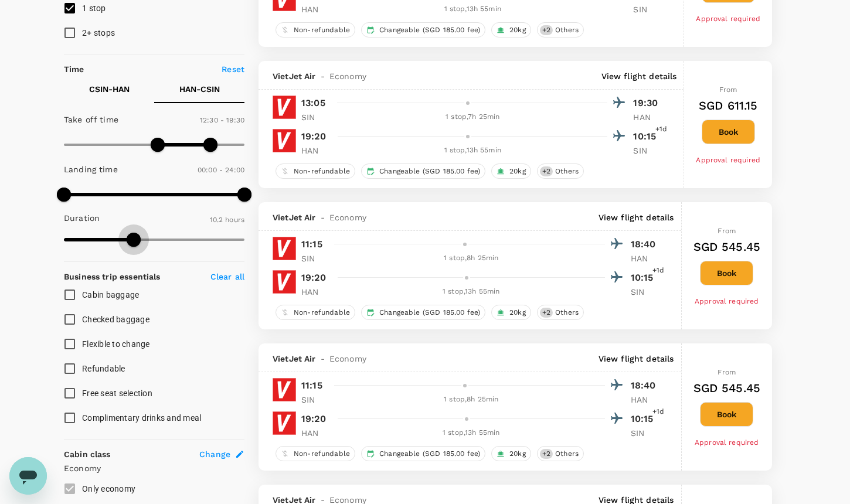
drag, startPoint x: 109, startPoint y: 240, endPoint x: 134, endPoint y: 240, distance: 24.6
click at [134, 240] on span at bounding box center [154, 240] width 181 height 18
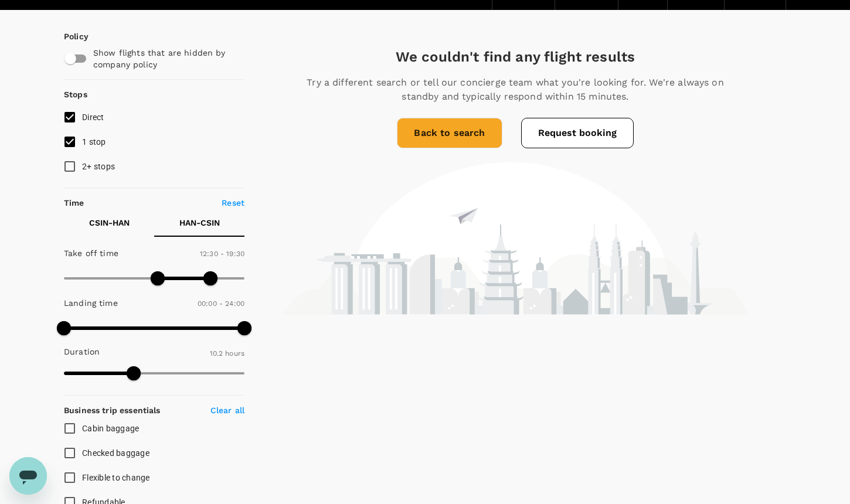
scroll to position [74, 0]
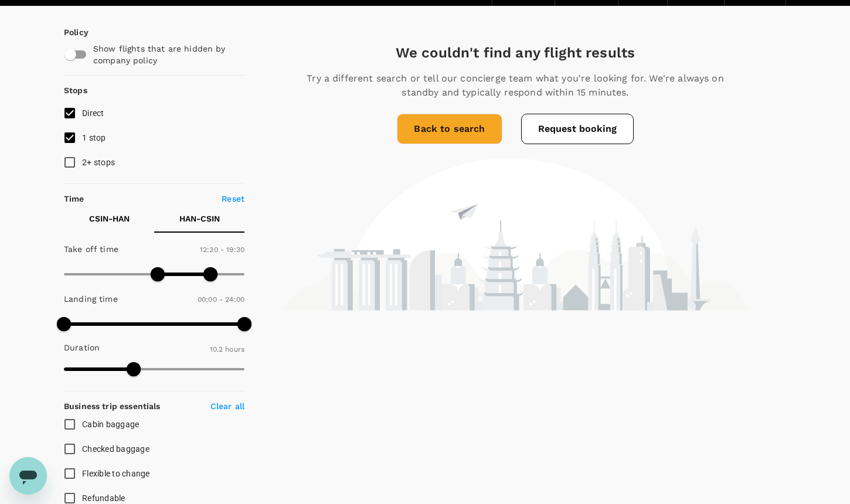
type input "781"
click at [165, 374] on span at bounding box center [154, 370] width 181 height 18
click at [124, 225] on button "CSIN - HAN" at bounding box center [109, 219] width 90 height 28
click at [154, 368] on span at bounding box center [154, 370] width 181 height 18
click at [147, 368] on span at bounding box center [154, 369] width 14 height 14
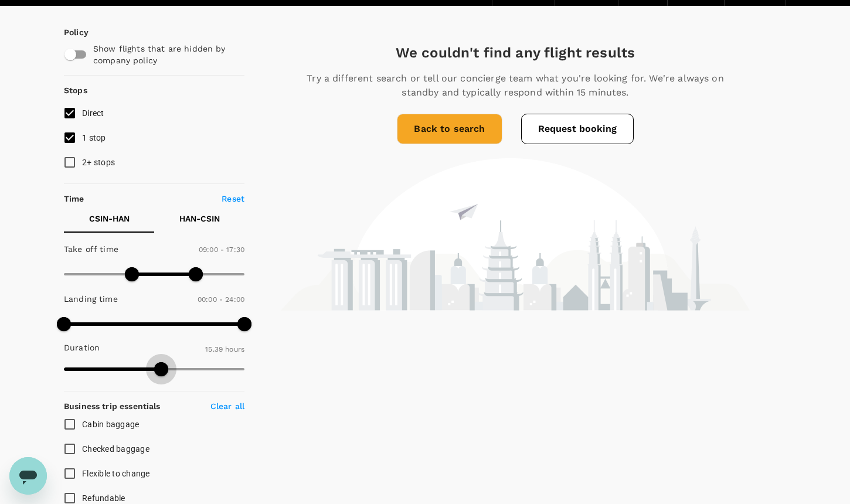
click at [161, 368] on span at bounding box center [154, 370] width 181 height 18
click at [155, 368] on span at bounding box center [161, 369] width 14 height 14
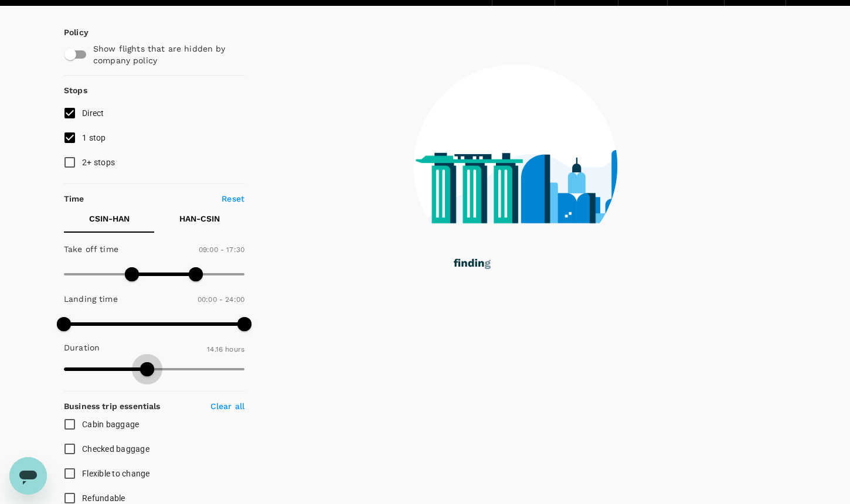
click at [147, 368] on span at bounding box center [147, 369] width 14 height 14
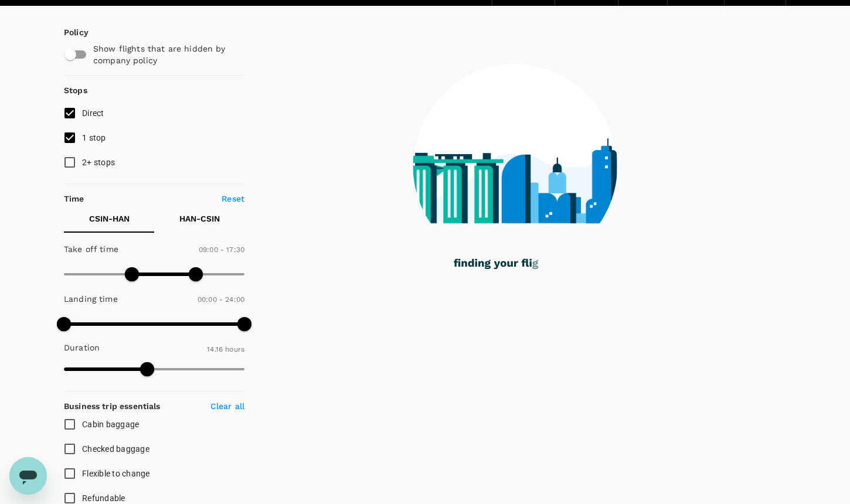
type input "829"
click at [142, 368] on span at bounding box center [147, 369] width 14 height 14
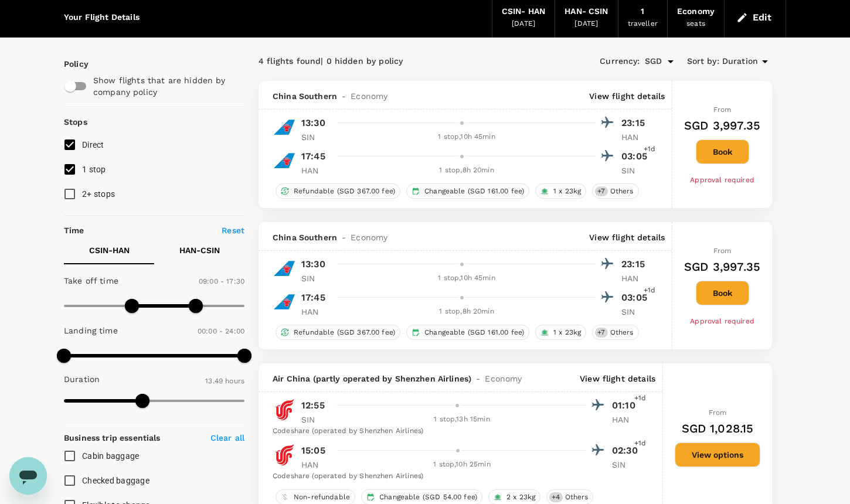
scroll to position [36, 0]
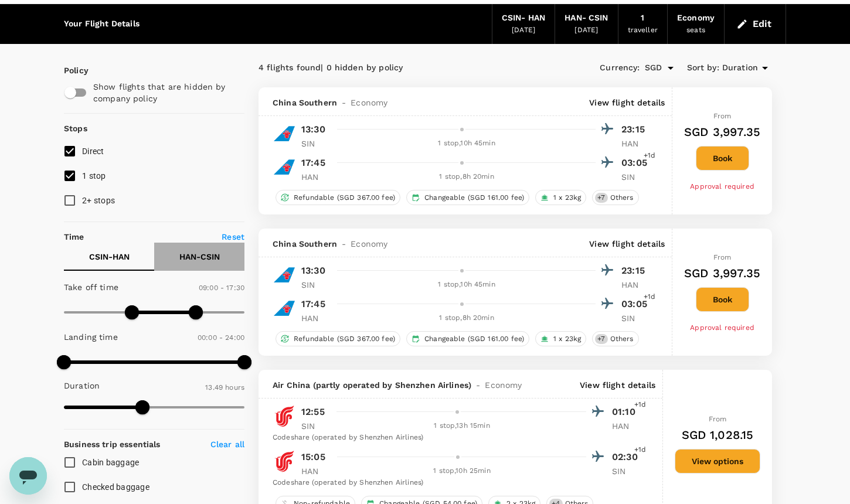
click at [199, 259] on p "HAN - CSIN" at bounding box center [199, 257] width 40 height 12
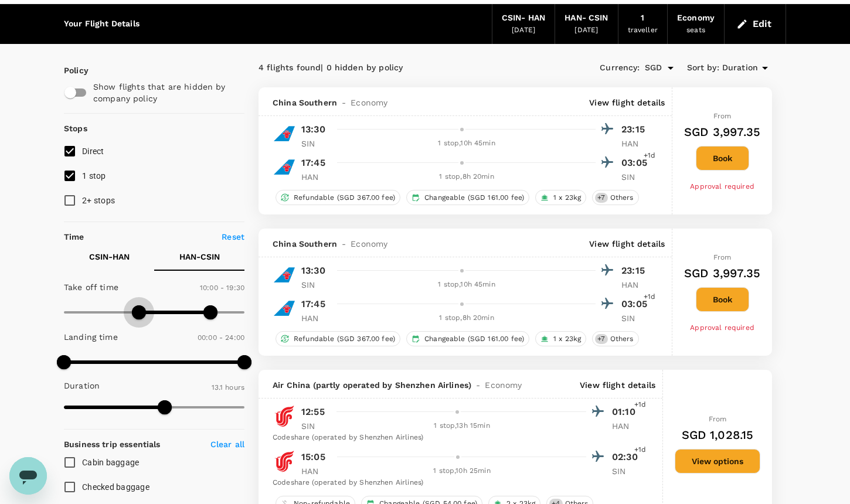
type input "630"
drag, startPoint x: 157, startPoint y: 313, endPoint x: 144, endPoint y: 315, distance: 12.5
click at [144, 315] on span at bounding box center [143, 312] width 14 height 14
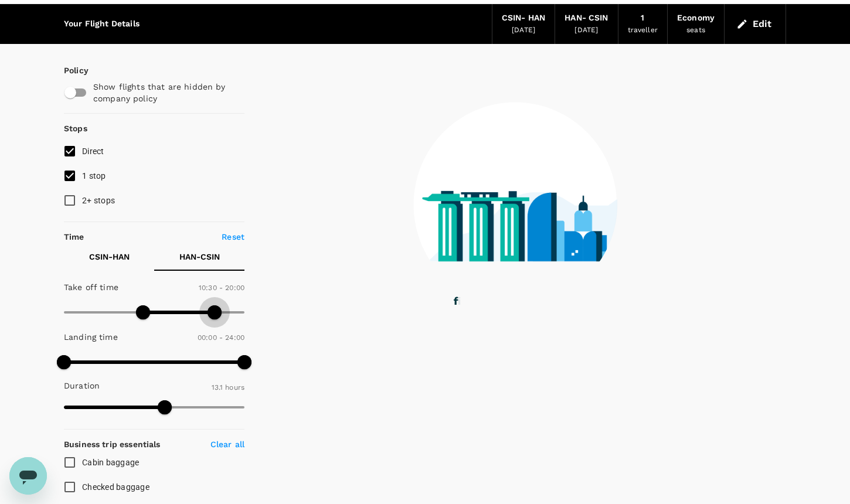
type input "1290"
drag, startPoint x: 215, startPoint y: 318, endPoint x: 225, endPoint y: 318, distance: 10.0
click at [225, 318] on span at bounding box center [226, 312] width 14 height 14
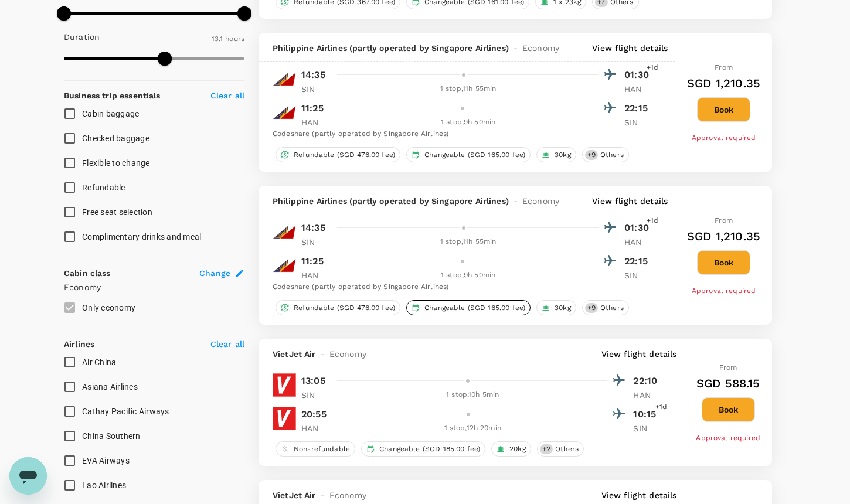
scroll to position [398, 0]
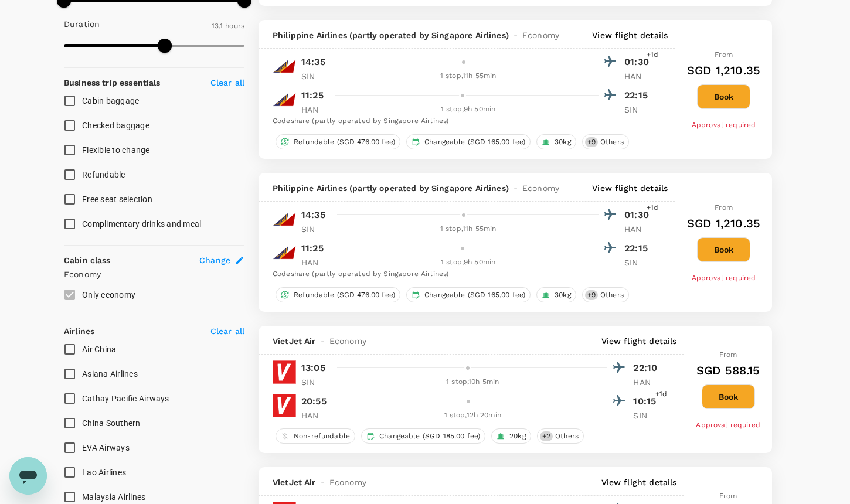
click at [484, 266] on div "1 stop , 9h 50min" at bounding box center [468, 263] width 261 height 12
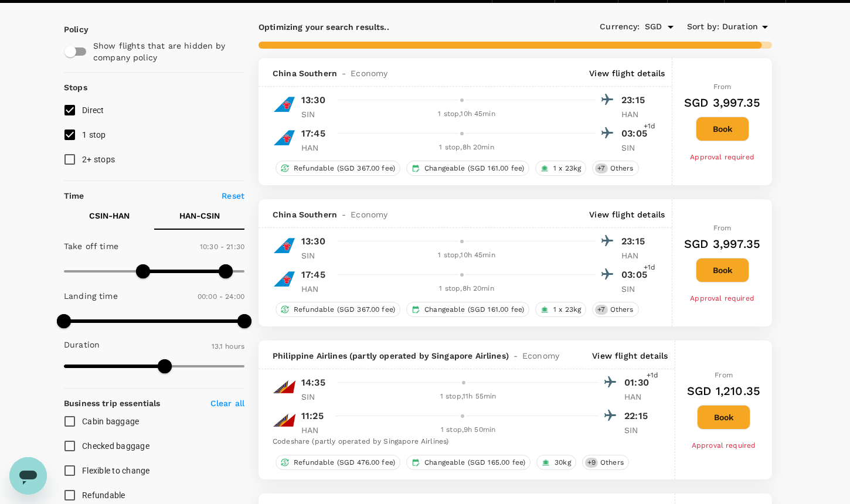
scroll to position [49, 0]
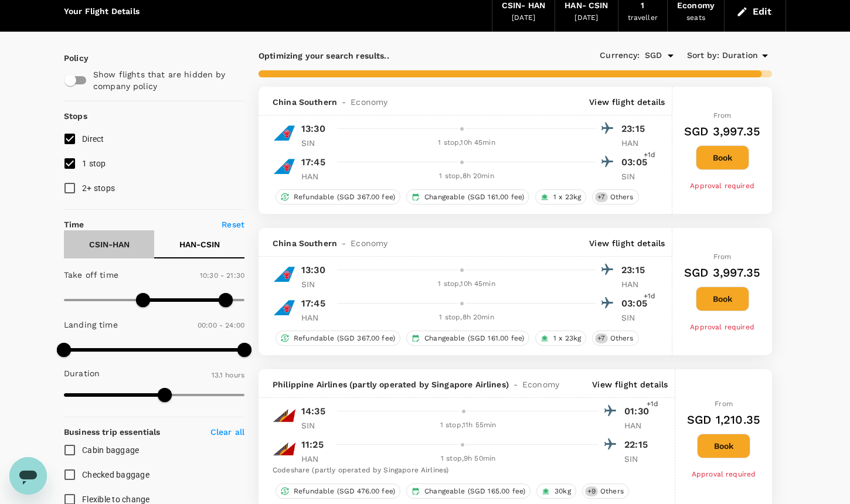
click at [111, 241] on p "CSIN - HAN" at bounding box center [109, 245] width 40 height 12
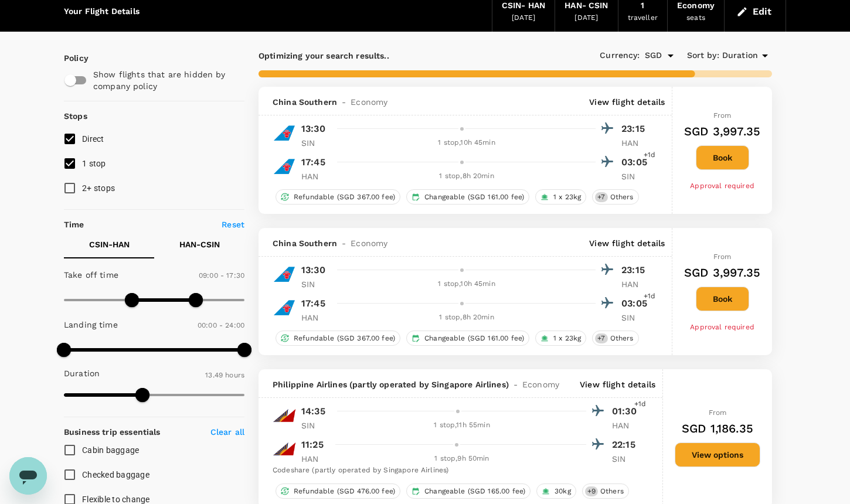
click at [745, 55] on span "Duration" at bounding box center [740, 55] width 36 height 13
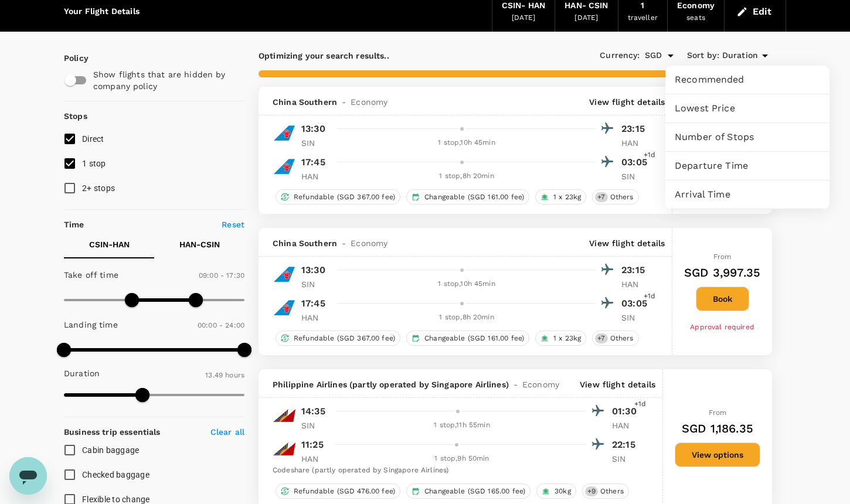
click at [199, 303] on div at bounding box center [425, 252] width 850 height 504
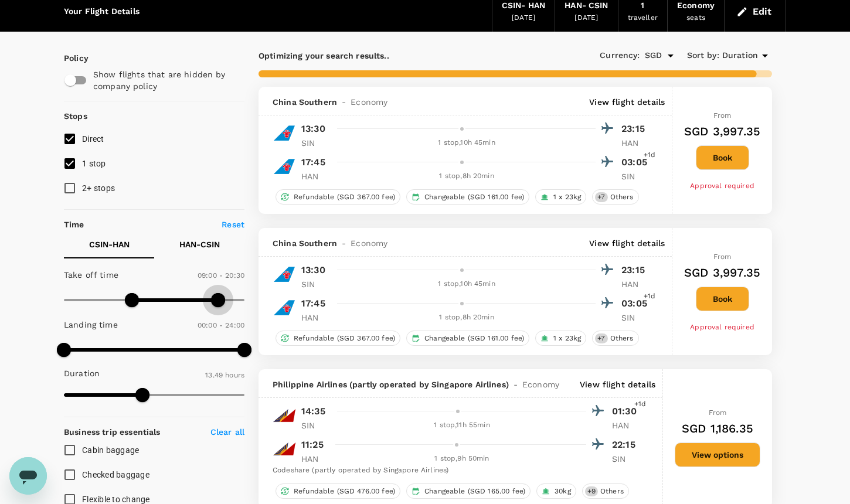
type input "1200"
drag, startPoint x: 198, startPoint y: 300, endPoint x: 215, endPoint y: 299, distance: 16.4
click at [215, 299] on span at bounding box center [215, 300] width 14 height 14
type input "1425"
drag, startPoint x: 231, startPoint y: 395, endPoint x: 270, endPoint y: 394, distance: 38.7
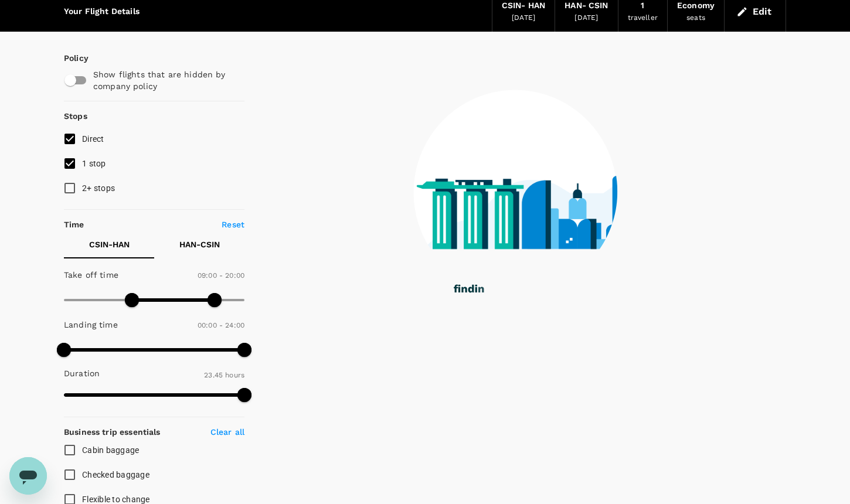
click at [215, 244] on p "HAN - CSIN" at bounding box center [199, 245] width 40 height 12
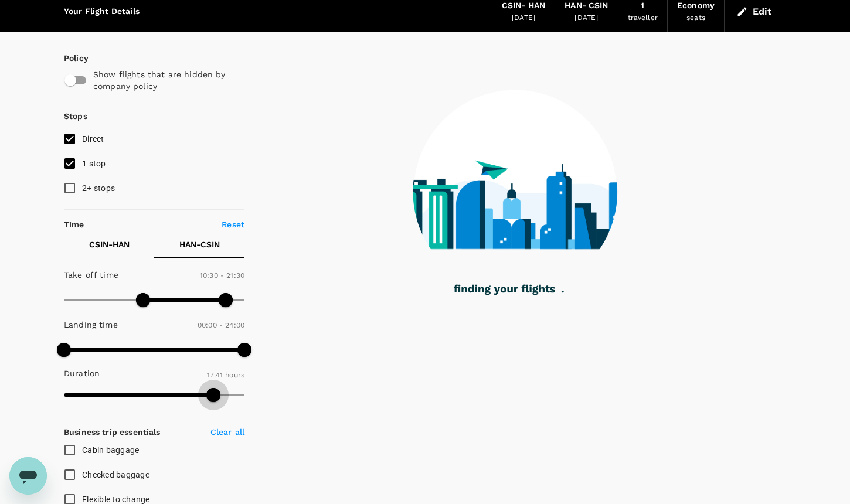
type input "1240"
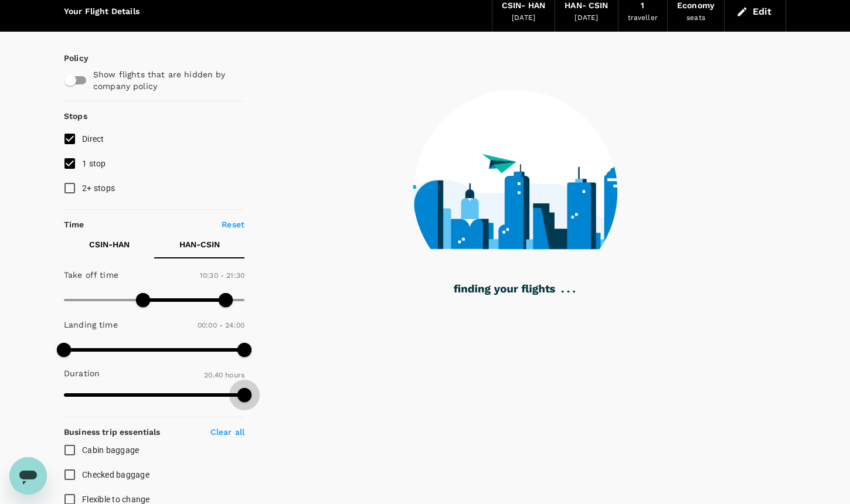
drag, startPoint x: 213, startPoint y: 391, endPoint x: 267, endPoint y: 395, distance: 53.5
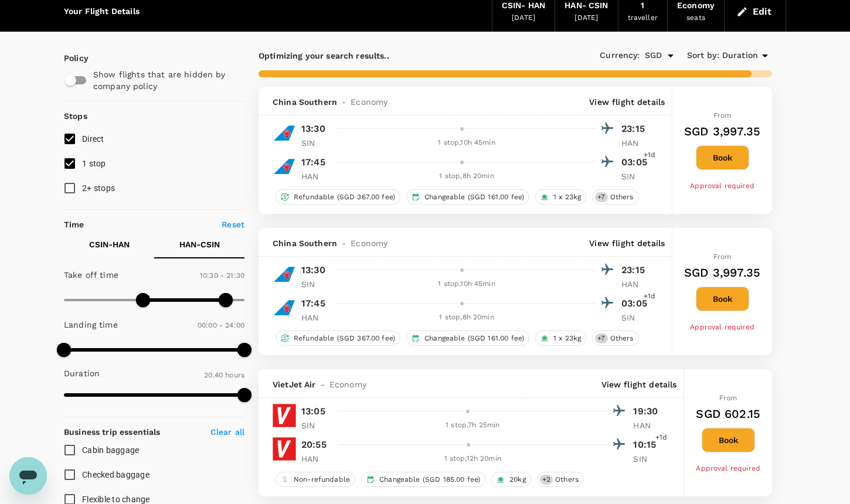
click at [117, 240] on p "CSIN - HAN" at bounding box center [109, 245] width 40 height 12
click at [750, 53] on span "Duration" at bounding box center [740, 55] width 36 height 13
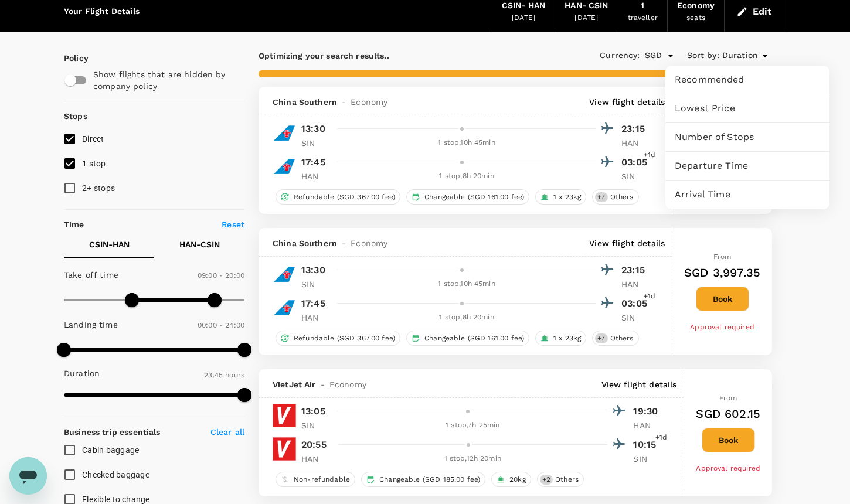
click at [797, 75] on span "Recommended" at bounding box center [747, 80] width 145 height 14
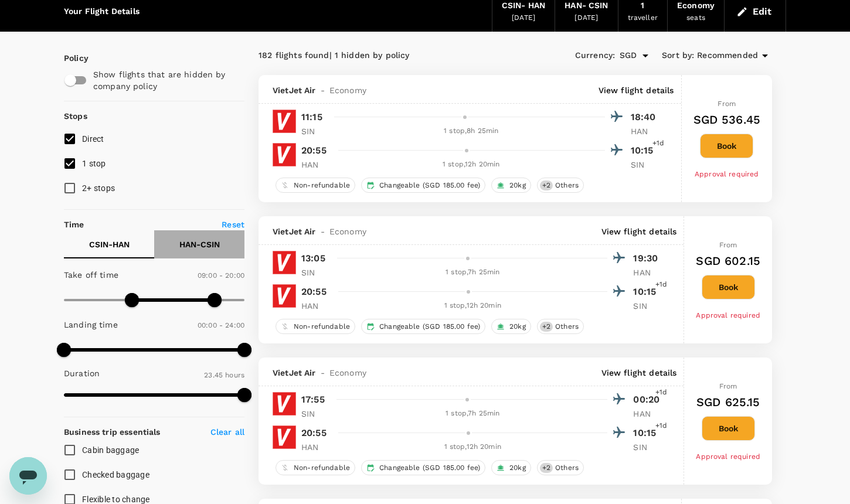
click at [219, 248] on p "HAN - CSIN" at bounding box center [199, 245] width 40 height 12
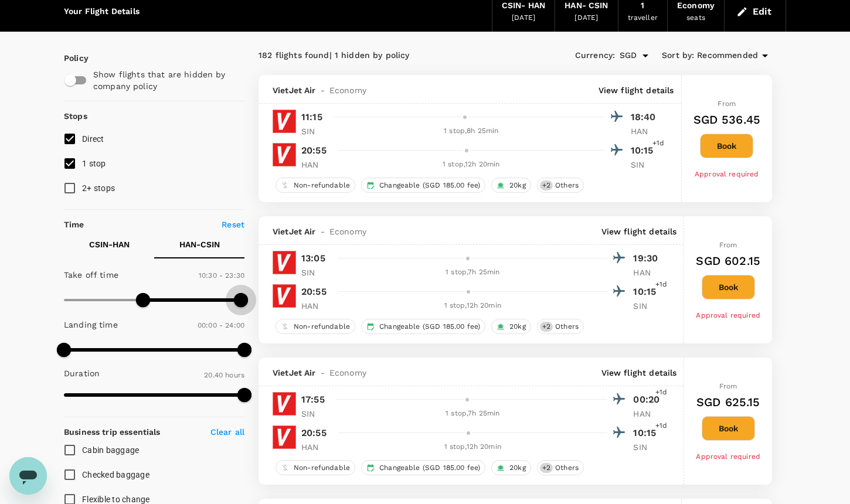
type input "1440"
drag, startPoint x: 229, startPoint y: 294, endPoint x: 266, endPoint y: 294, distance: 36.4
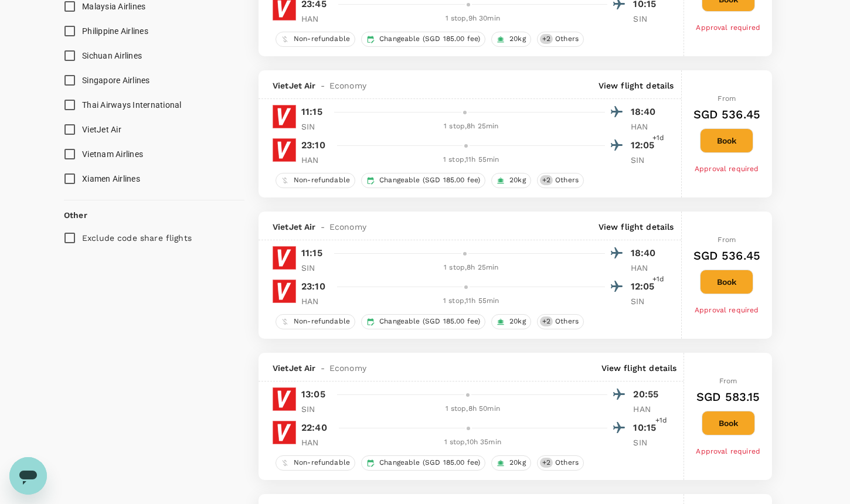
scroll to position [947, 0]
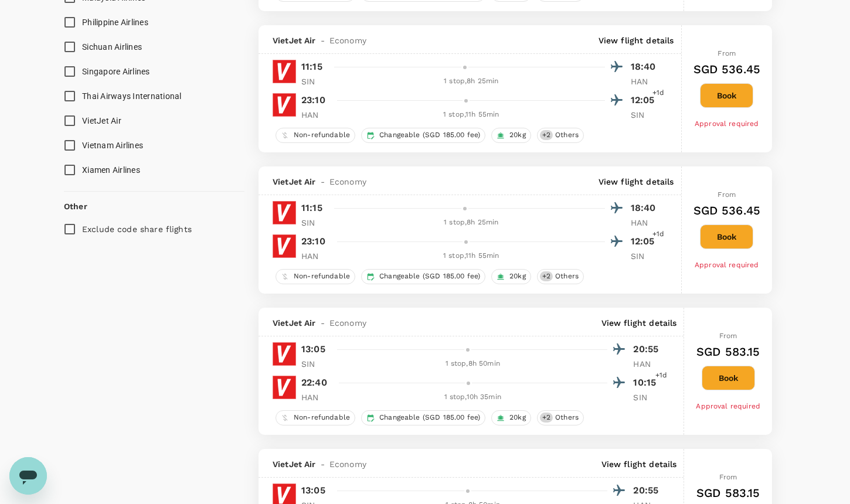
click at [469, 366] on div "1 stop , 8h 50min" at bounding box center [473, 364] width 270 height 12
click at [647, 326] on p "View flight details" at bounding box center [640, 323] width 76 height 12
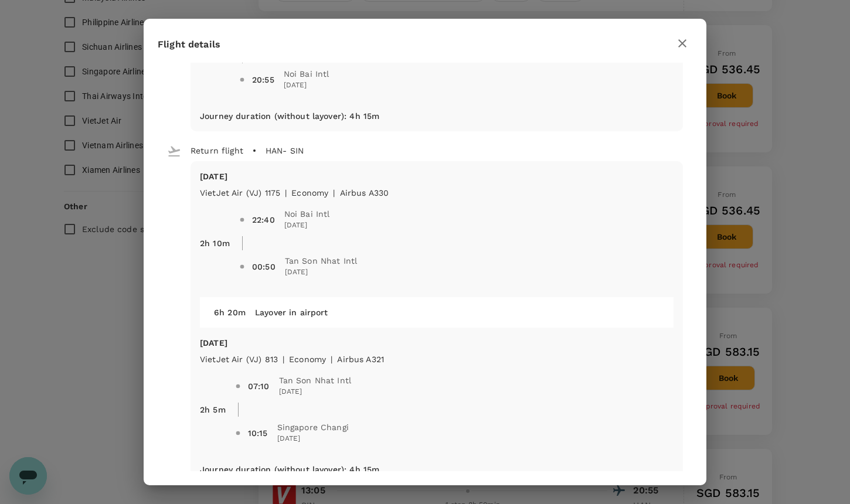
scroll to position [298, 0]
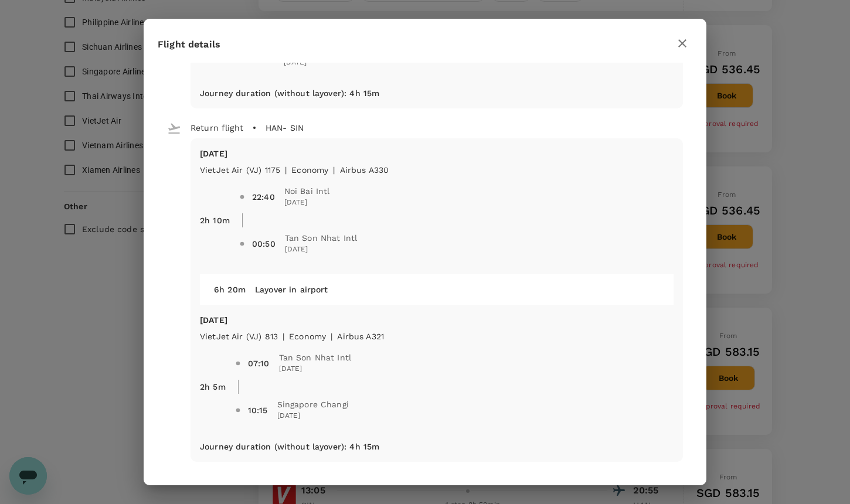
click at [801, 368] on div "Flight details Depart flight SIN - HAN [DATE] VietJet Air (VJ) 812 | economy | …" at bounding box center [425, 252] width 850 height 504
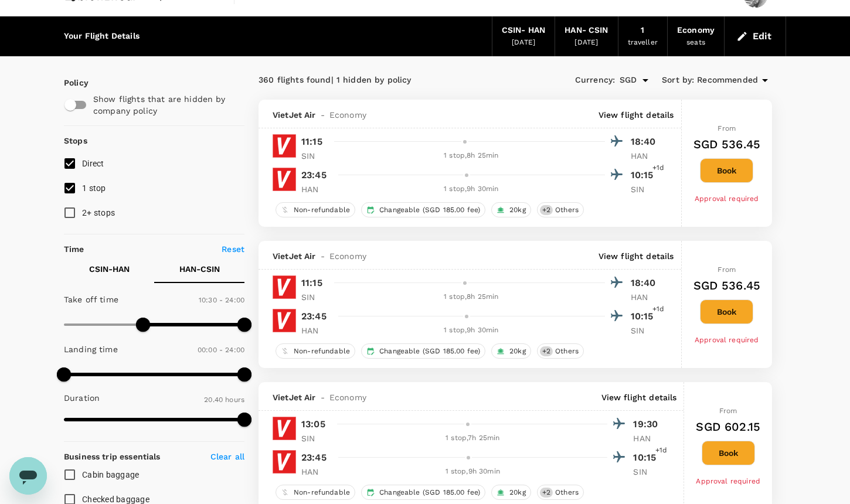
scroll to position [0, 0]
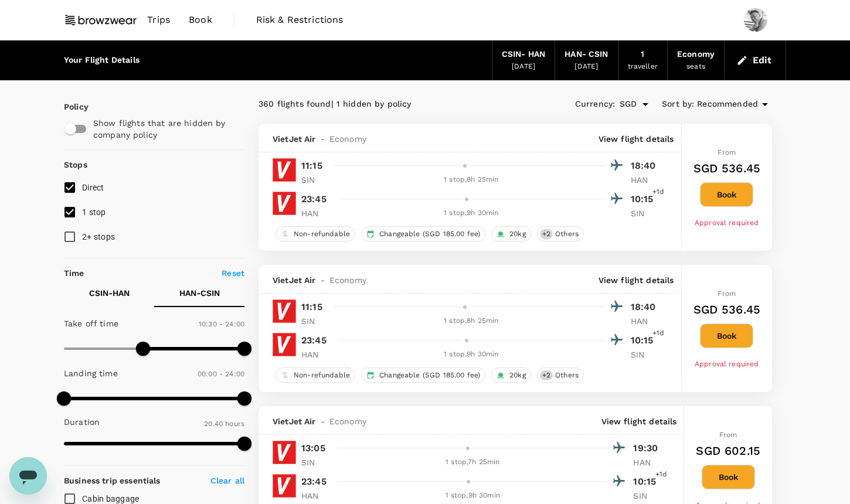
click at [121, 293] on p "CSIN - HAN" at bounding box center [109, 293] width 40 height 12
type input "0"
drag, startPoint x: 129, startPoint y: 345, endPoint x: 74, endPoint y: 348, distance: 55.2
type input "1440"
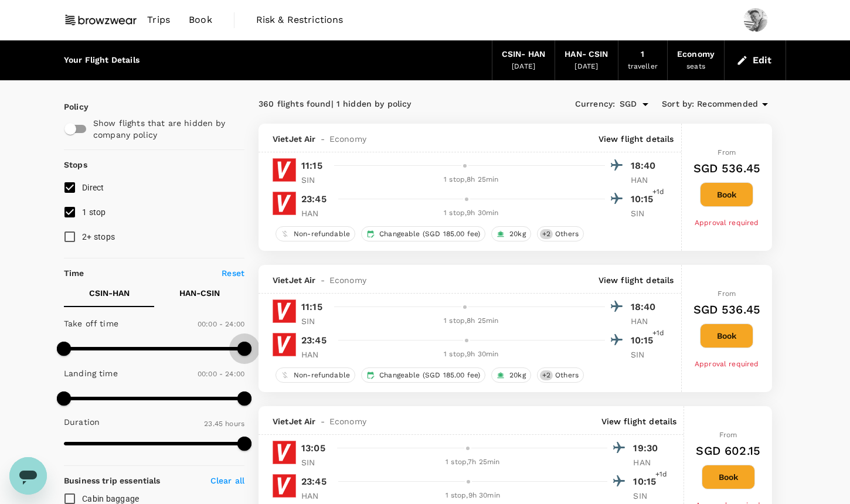
drag, startPoint x: 220, startPoint y: 346, endPoint x: 276, endPoint y: 346, distance: 55.7
click at [225, 294] on button "HAN - CSIN" at bounding box center [199, 293] width 90 height 28
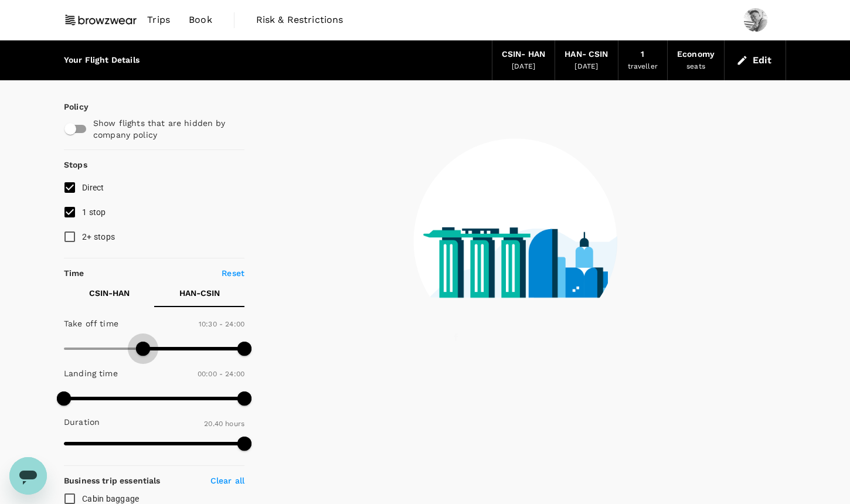
type input "0"
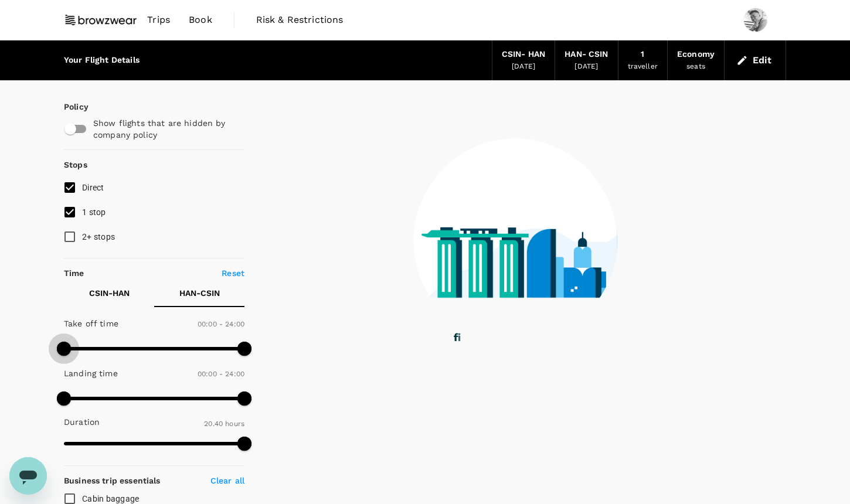
drag, startPoint x: 143, startPoint y: 349, endPoint x: -4, endPoint y: 348, distance: 146.6
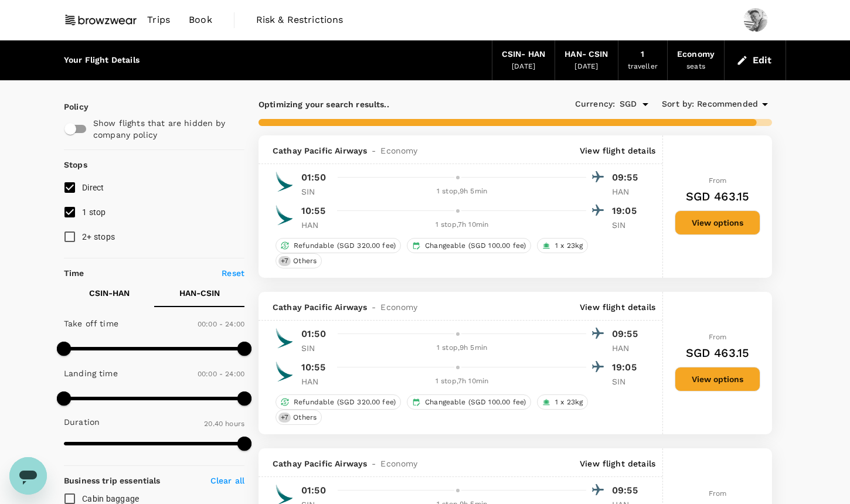
click at [751, 104] on span "Recommended" at bounding box center [727, 104] width 61 height 13
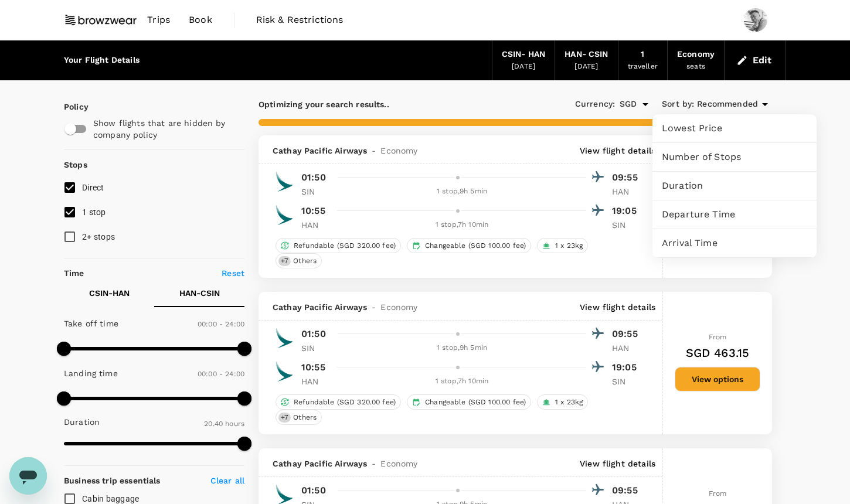
click at [814, 391] on div at bounding box center [425, 252] width 850 height 504
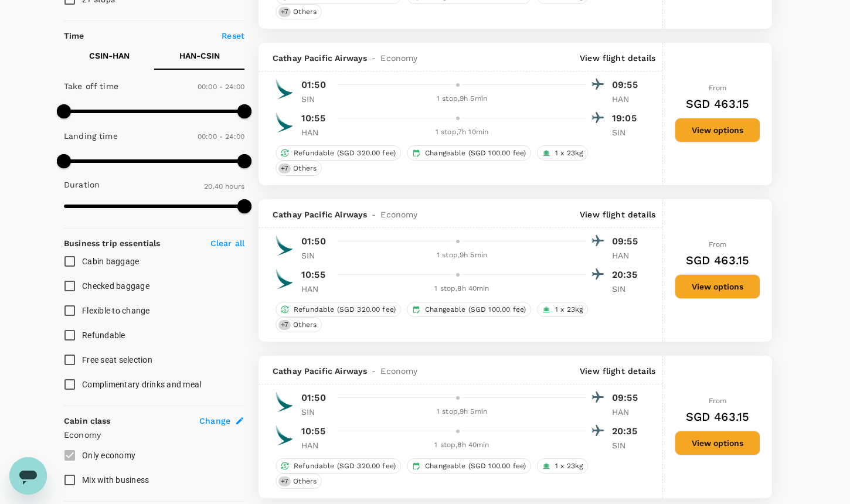
scroll to position [236, 0]
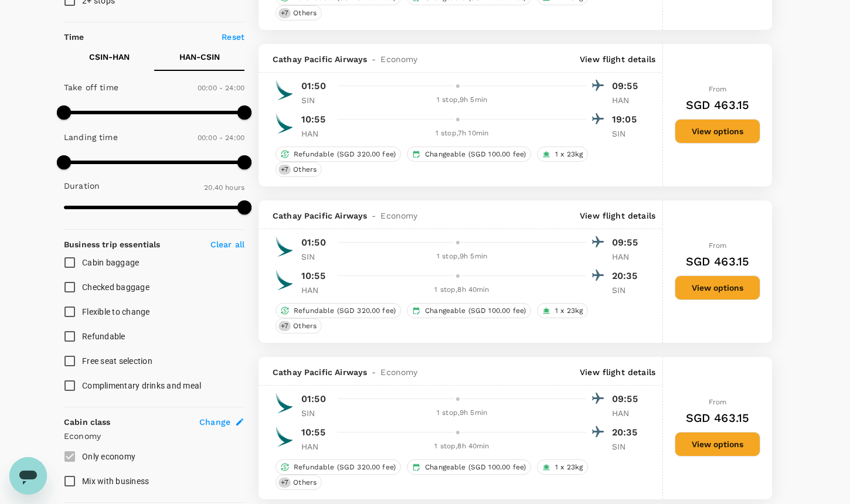
click at [162, 111] on span at bounding box center [154, 113] width 181 height 18
type input "1440"
drag, startPoint x: 162, startPoint y: 111, endPoint x: 297, endPoint y: 111, distance: 134.3
click at [102, 110] on span at bounding box center [154, 113] width 181 height 18
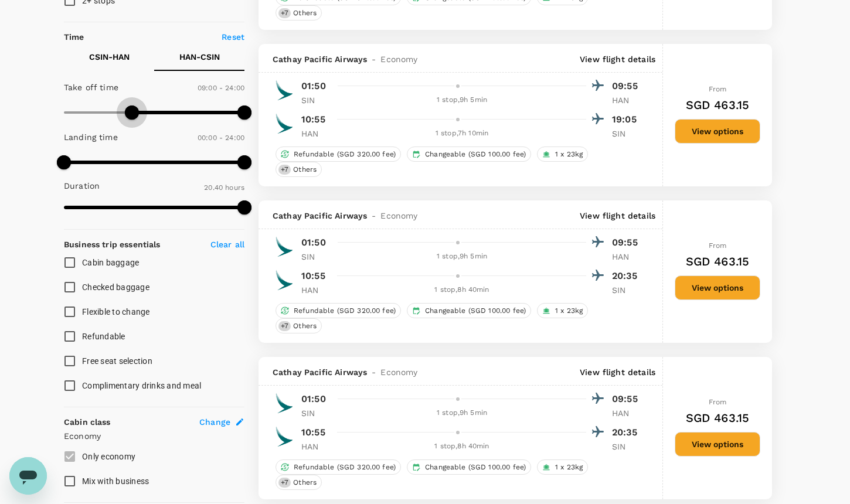
drag, startPoint x: 102, startPoint y: 110, endPoint x: 131, endPoint y: 112, distance: 28.8
click at [131, 112] on span at bounding box center [132, 113] width 14 height 14
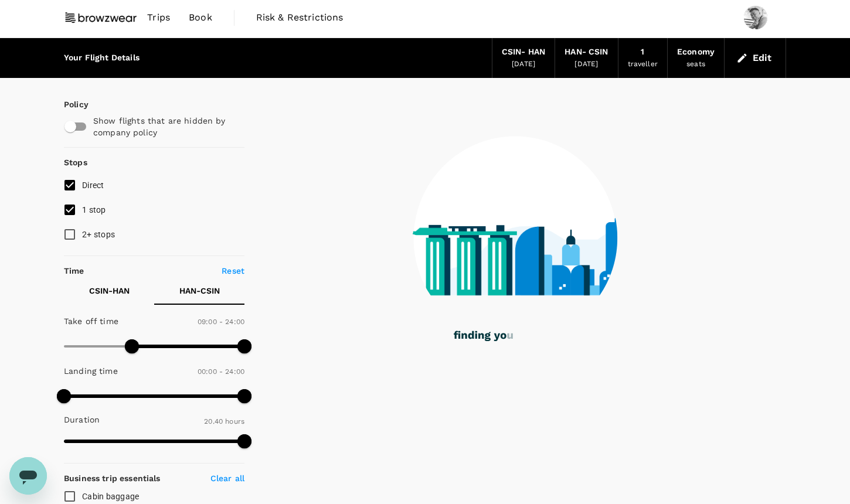
scroll to position [0, 0]
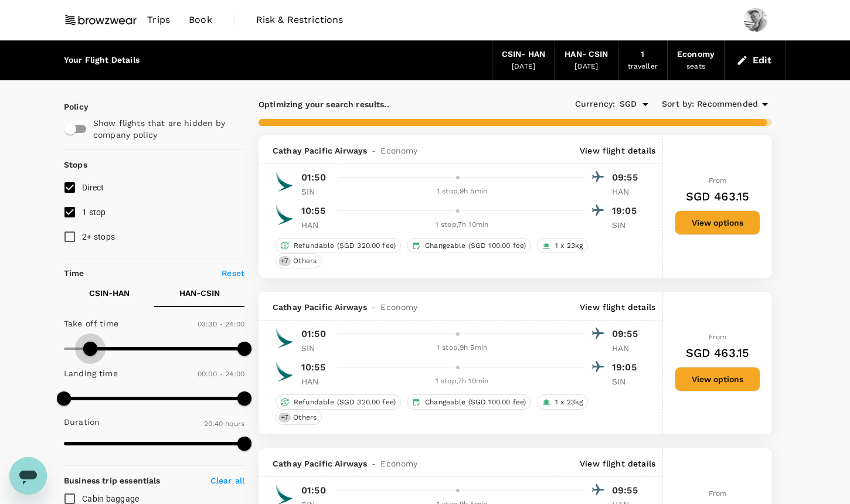
type input "0"
drag, startPoint x: 130, startPoint y: 347, endPoint x: 52, endPoint y: 351, distance: 77.5
click at [57, 351] on span at bounding box center [64, 349] width 14 height 14
click at [121, 284] on button "CSIN - HAN" at bounding box center [109, 293] width 90 height 28
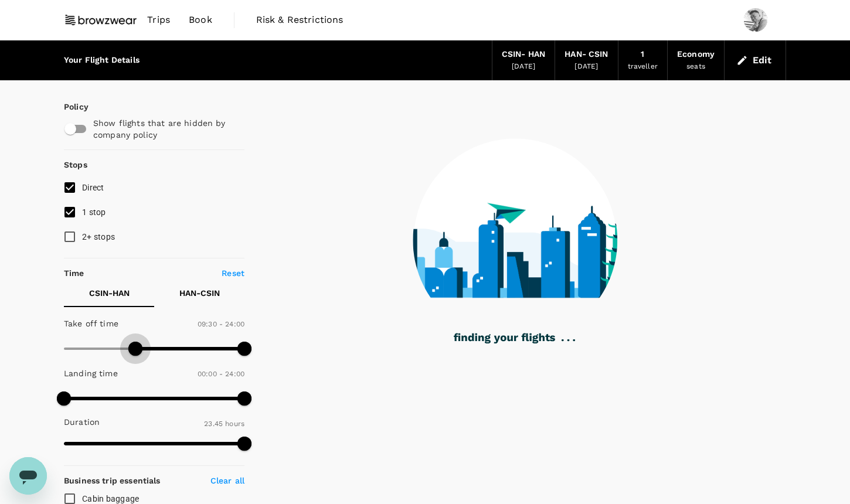
type input "540"
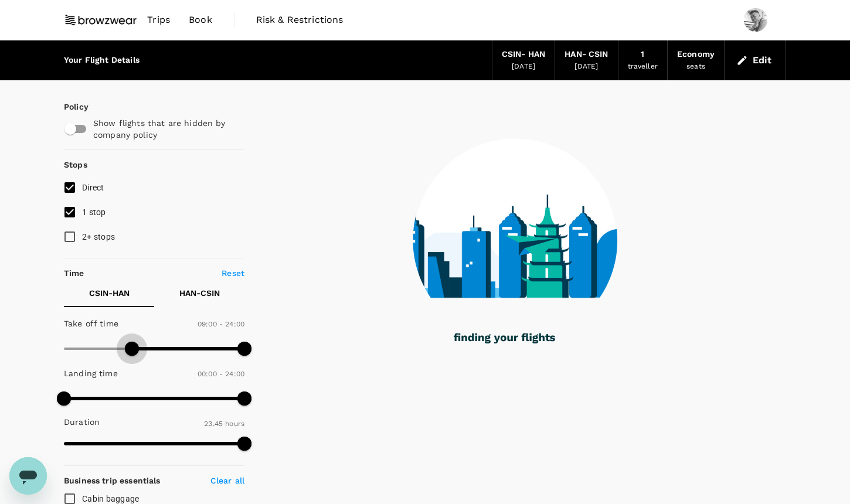
drag, startPoint x: 66, startPoint y: 348, endPoint x: 131, endPoint y: 352, distance: 65.2
click at [131, 352] on span at bounding box center [132, 349] width 14 height 14
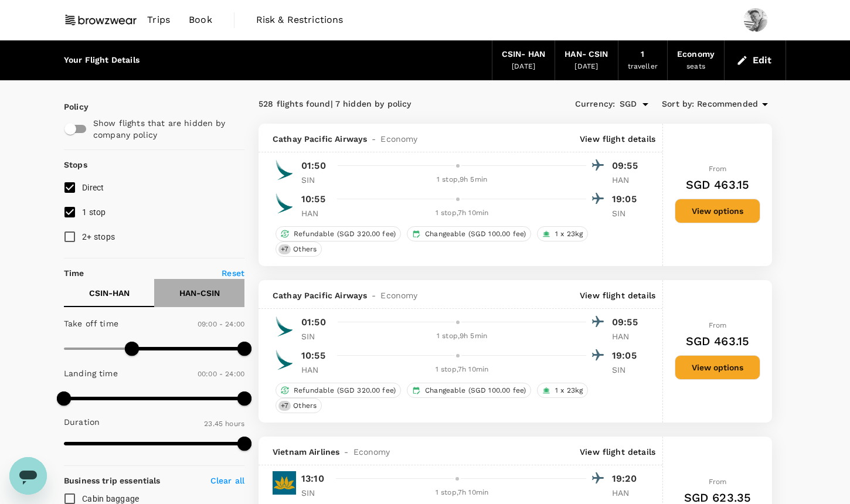
click at [195, 300] on button "HAN - CSIN" at bounding box center [199, 293] width 90 height 28
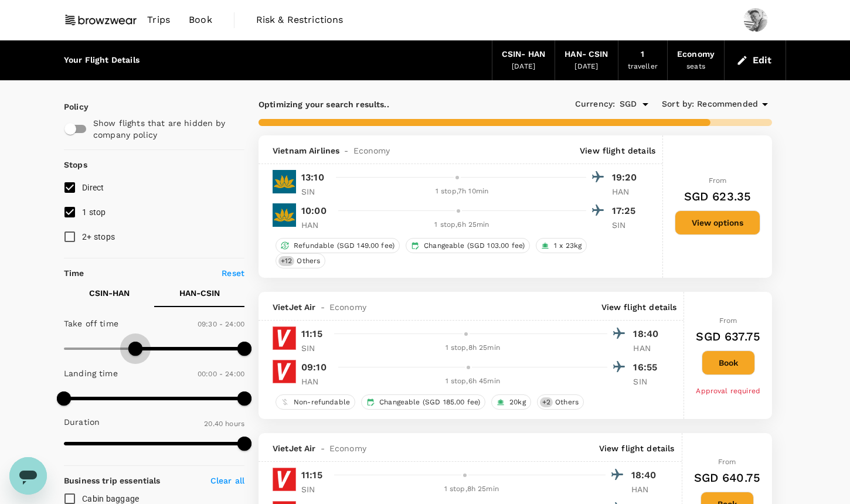
type input "540"
drag, startPoint x: 63, startPoint y: 351, endPoint x: 133, endPoint y: 354, distance: 69.8
click at [133, 354] on span at bounding box center [132, 349] width 14 height 14
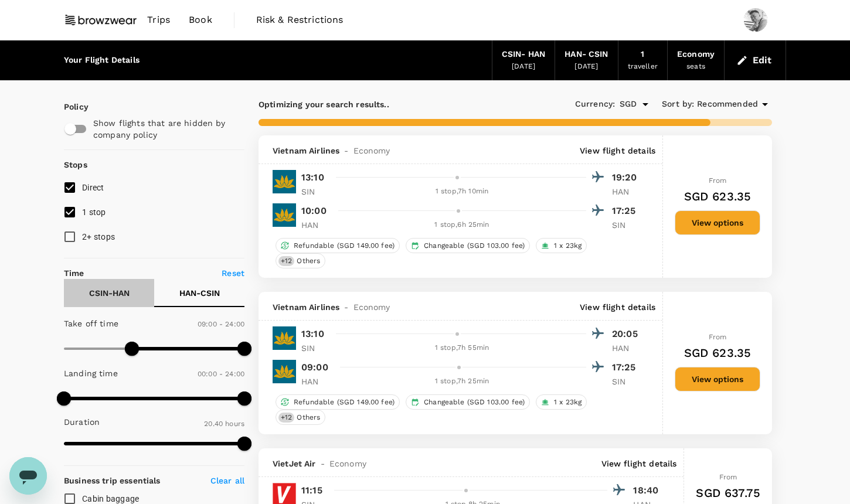
click at [122, 290] on p "CSIN - HAN" at bounding box center [109, 293] width 40 height 12
click at [175, 293] on button "HAN - CSIN" at bounding box center [199, 293] width 90 height 28
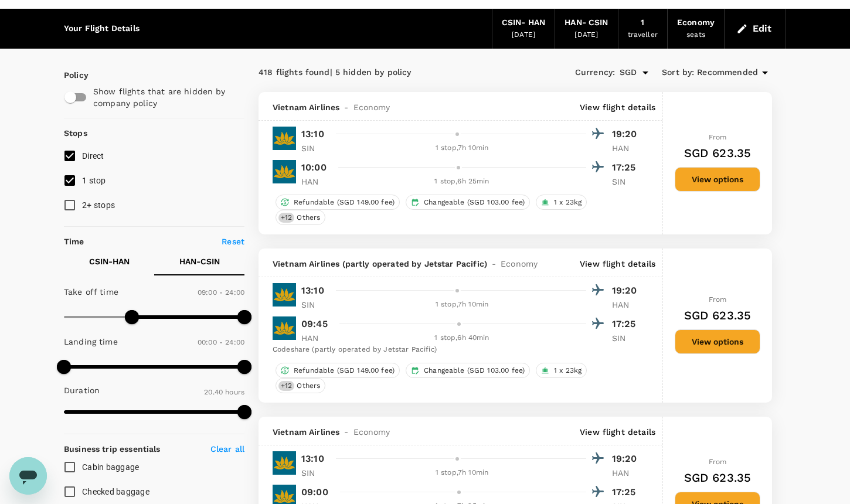
scroll to position [23, 0]
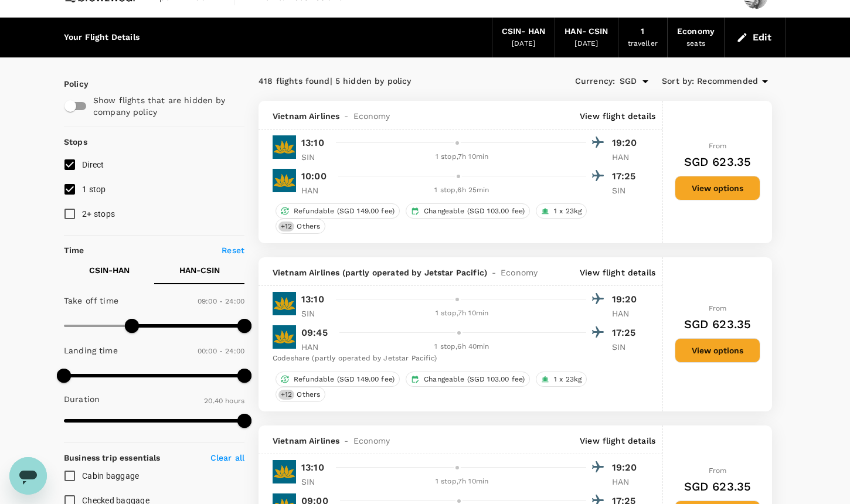
click at [733, 86] on span "Recommended" at bounding box center [727, 81] width 61 height 13
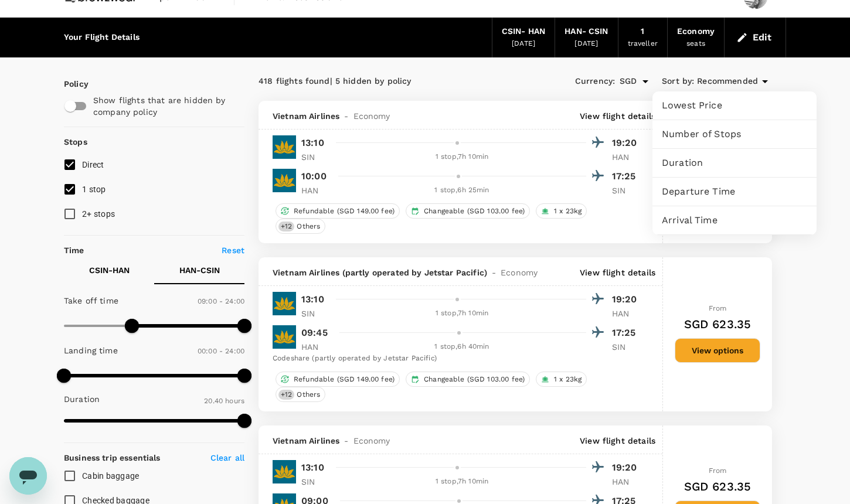
click at [716, 157] on span "Duration" at bounding box center [734, 163] width 145 height 14
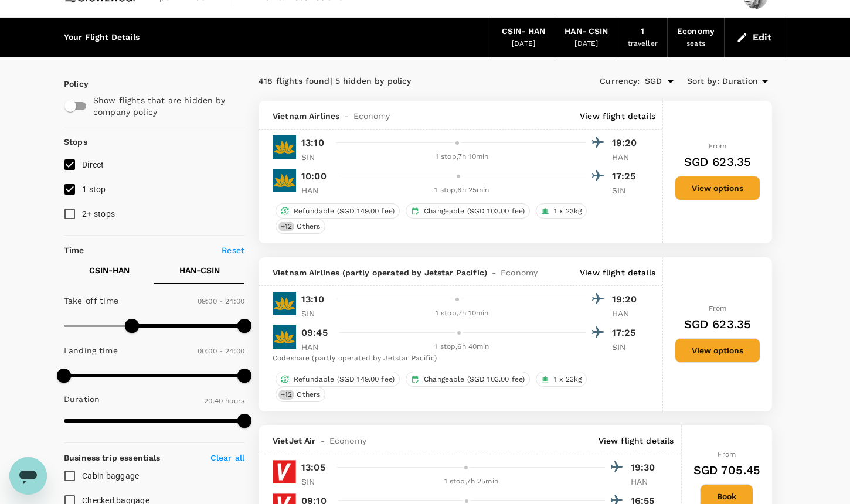
scroll to position [0, 0]
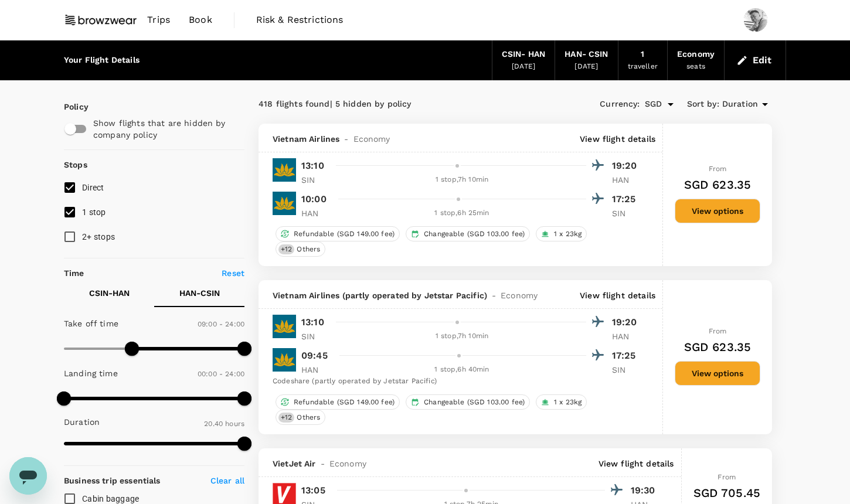
click at [768, 104] on icon at bounding box center [765, 104] width 14 height 14
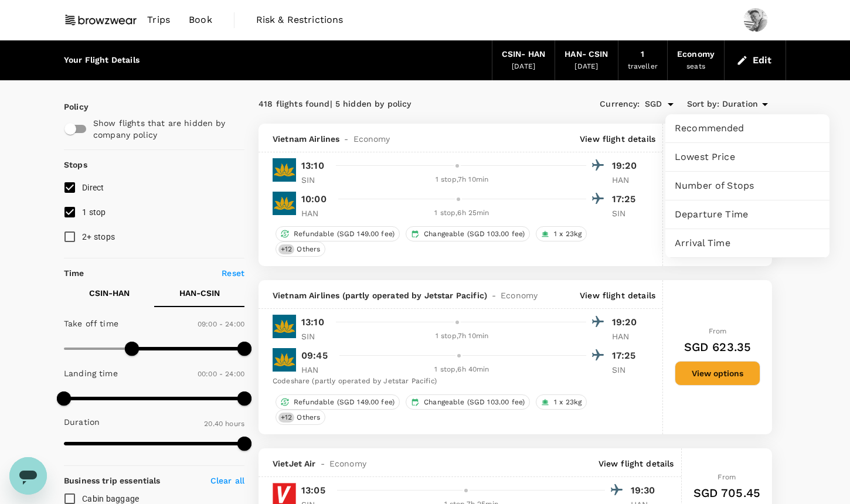
click at [758, 108] on div at bounding box center [425, 252] width 850 height 504
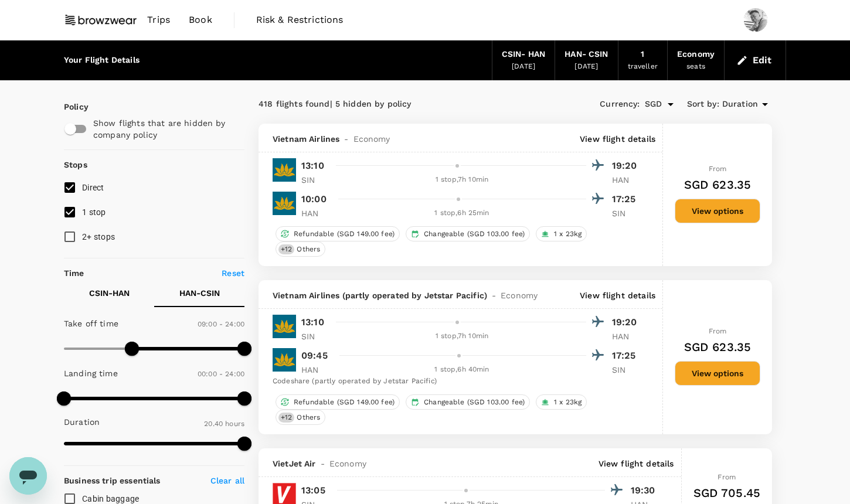
click at [592, 62] on div "[DATE]" at bounding box center [586, 67] width 23 height 12
click at [772, 57] on button "Edit" at bounding box center [755, 60] width 42 height 19
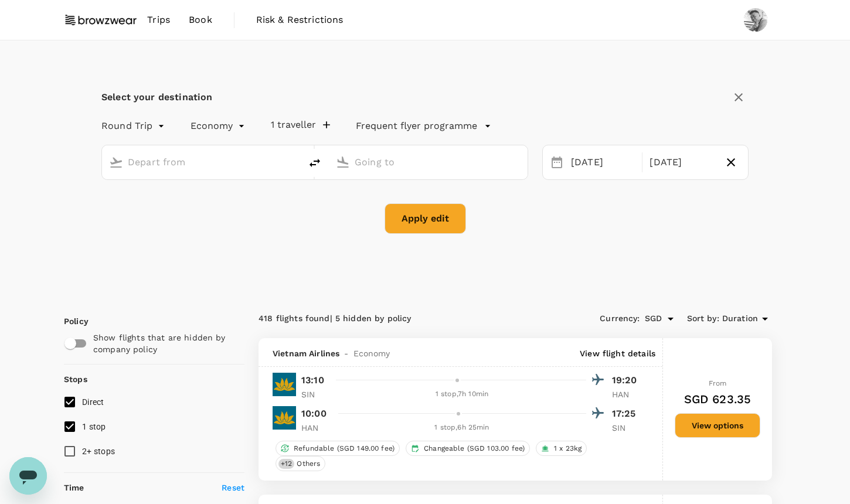
type input "[GEOGRAPHIC_DATA], [GEOGRAPHIC_DATA] (any)"
type input "Noi Bai Intl (HAN)"
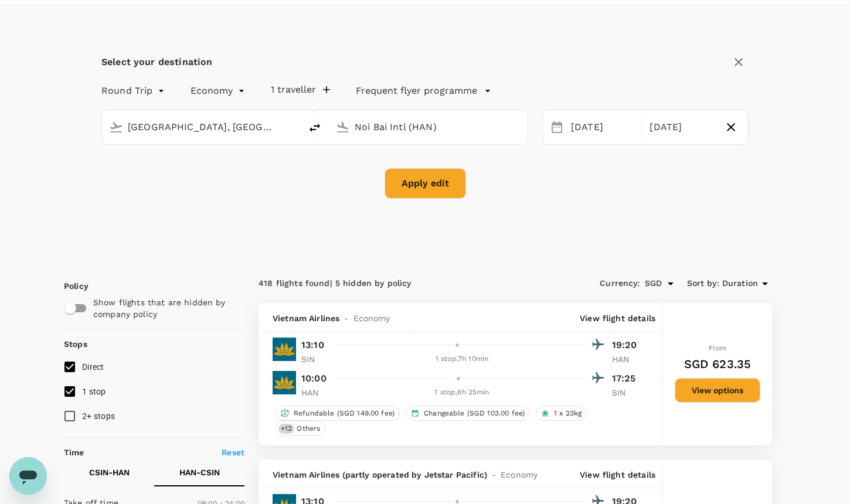
scroll to position [36, 0]
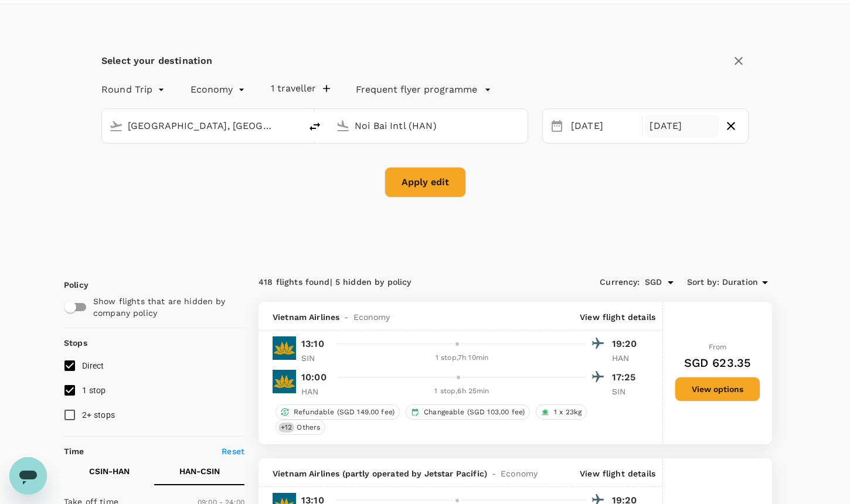
click at [681, 128] on div "[DATE]" at bounding box center [681, 126] width 73 height 23
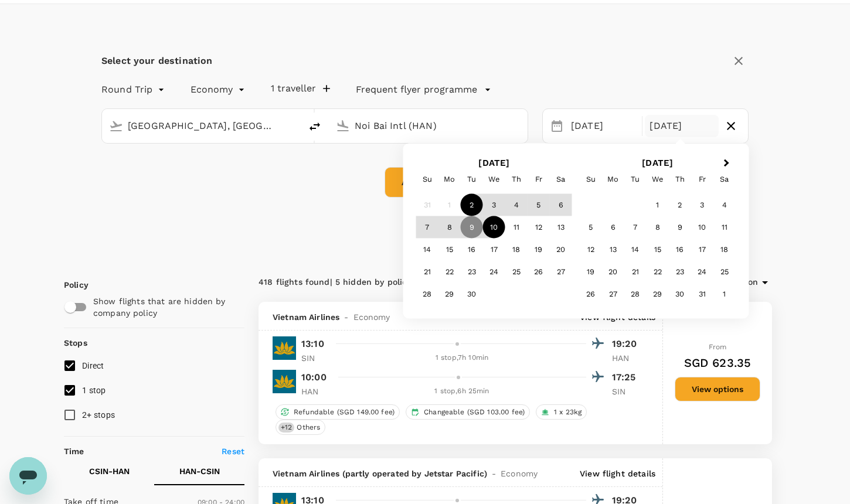
click at [490, 227] on div "10" at bounding box center [494, 227] width 22 height 22
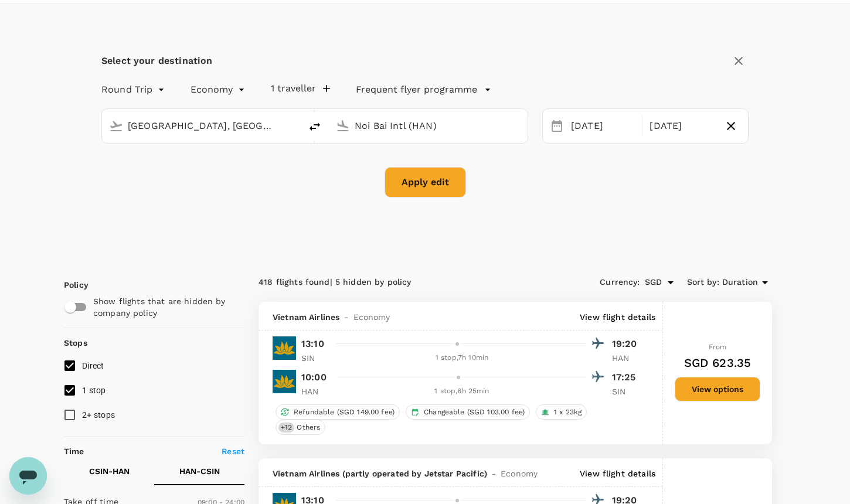
click at [443, 172] on button "Apply edit" at bounding box center [425, 182] width 81 height 30
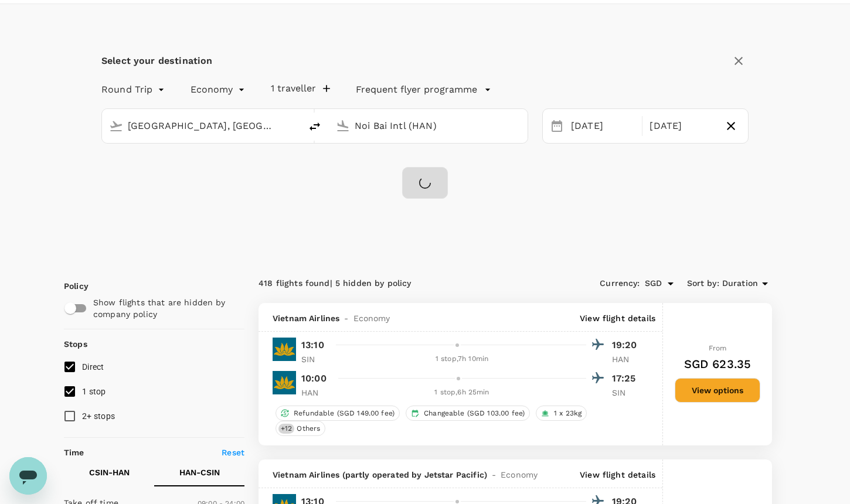
checkbox input "false"
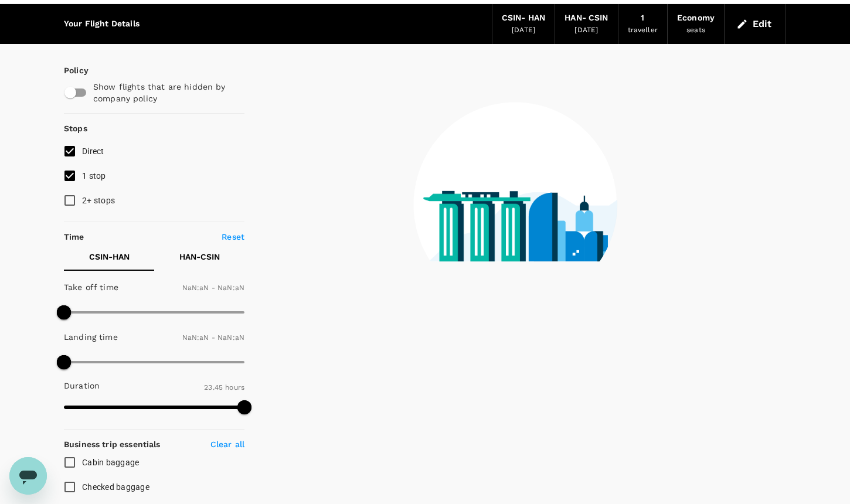
type input "1440"
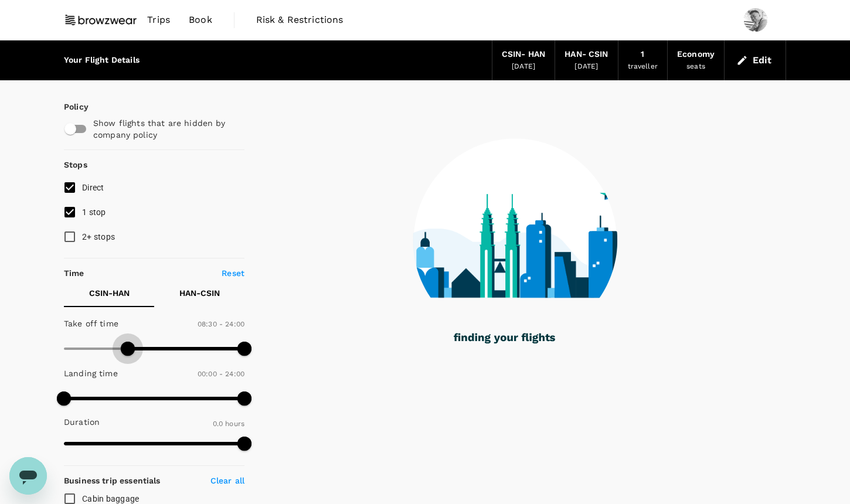
type input "540"
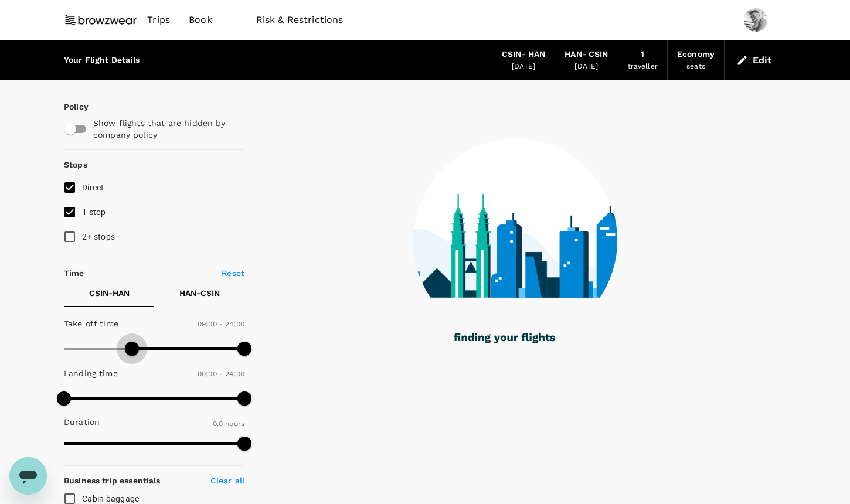
drag, startPoint x: 64, startPoint y: 344, endPoint x: 133, endPoint y: 356, distance: 69.1
click at [133, 356] on span at bounding box center [132, 349] width 14 height 14
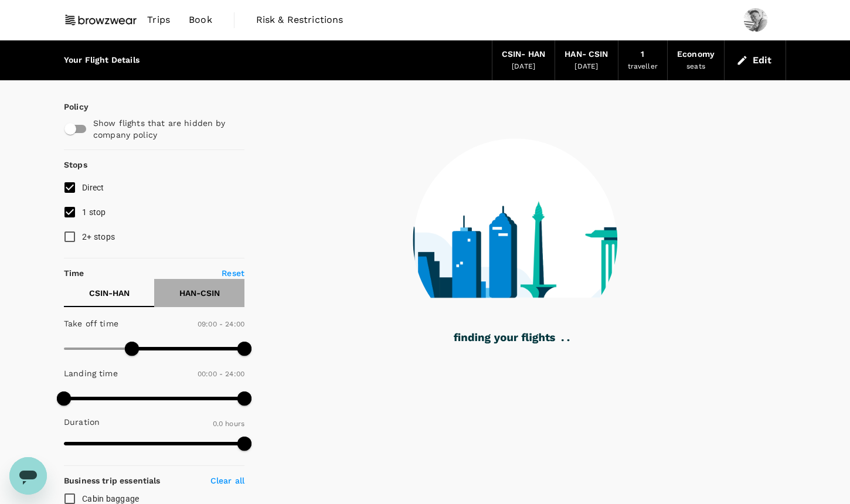
click at [208, 294] on p "HAN - CSIN" at bounding box center [199, 293] width 40 height 12
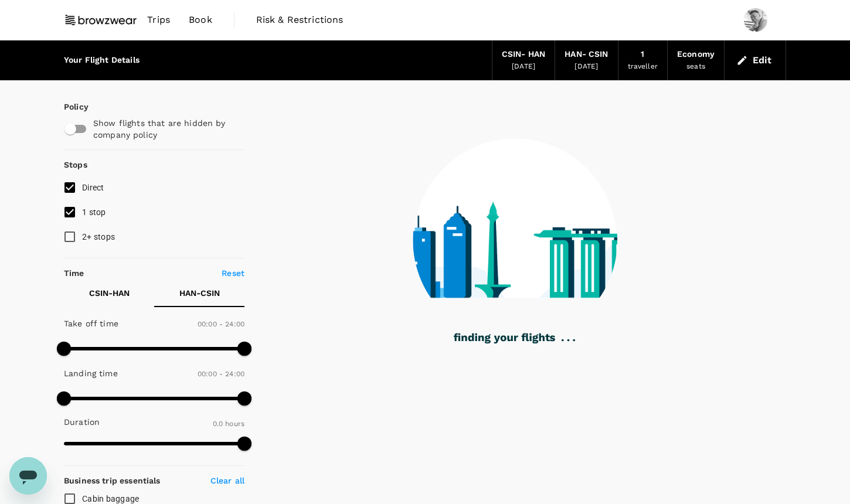
type input "610"
checkbox input "true"
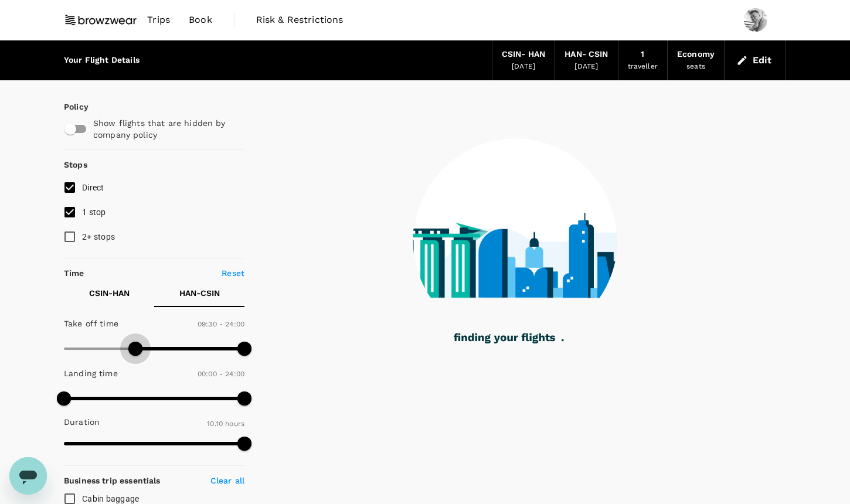
type input "540"
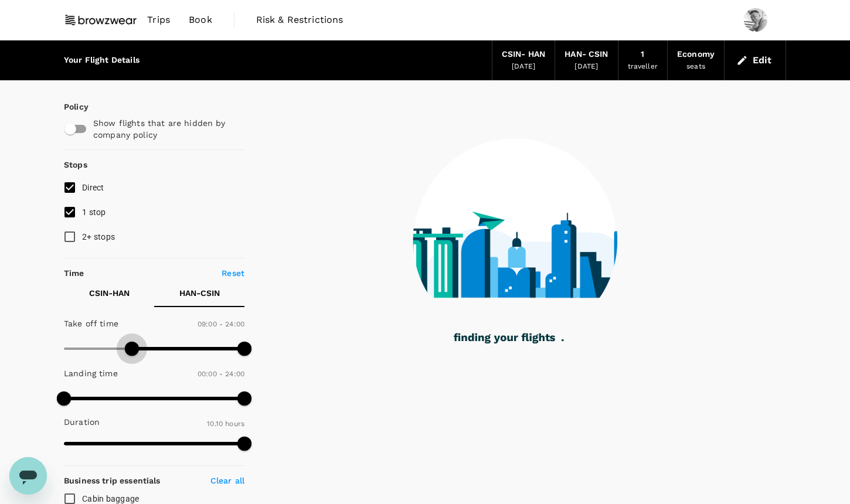
drag, startPoint x: 67, startPoint y: 342, endPoint x: 133, endPoint y: 347, distance: 65.3
click at [133, 347] on span at bounding box center [132, 349] width 14 height 14
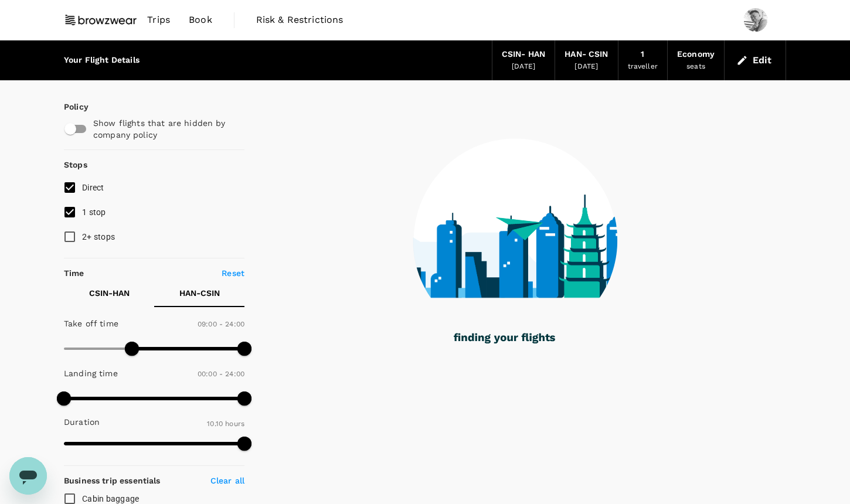
checkbox input "false"
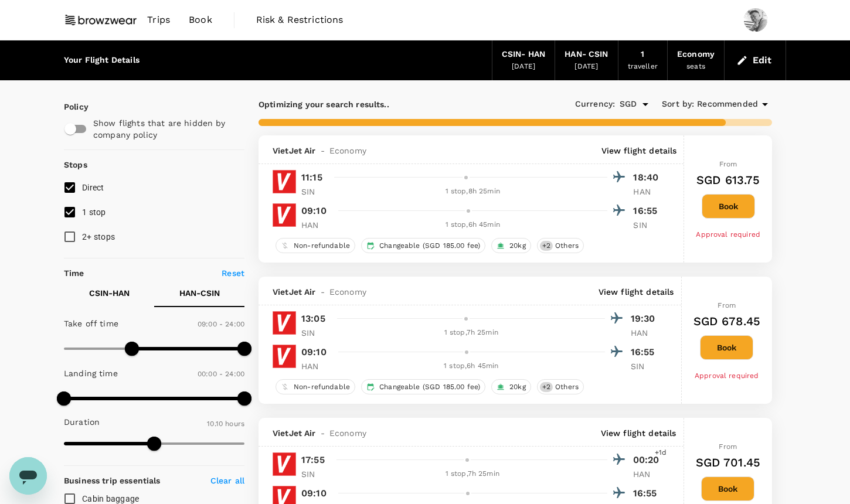
click at [113, 294] on p "CSIN - HAN" at bounding box center [109, 293] width 40 height 12
click at [724, 101] on span "Recommended" at bounding box center [727, 104] width 61 height 13
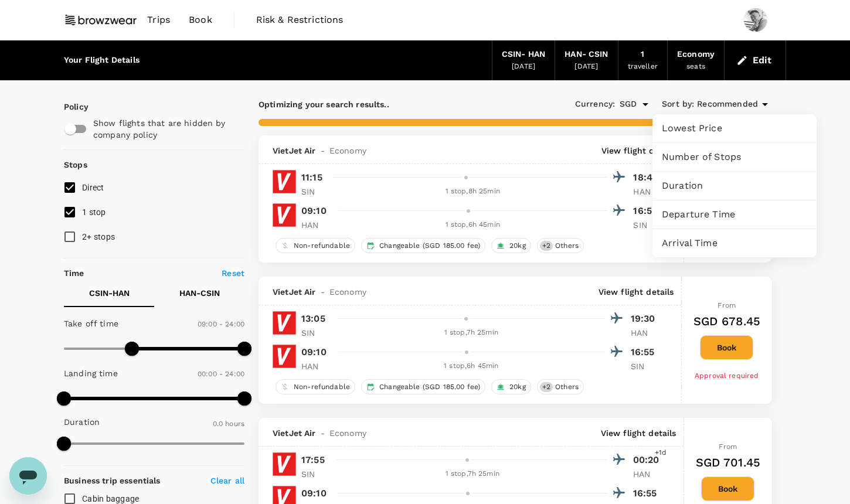
click at [698, 179] on span "Duration" at bounding box center [734, 186] width 145 height 14
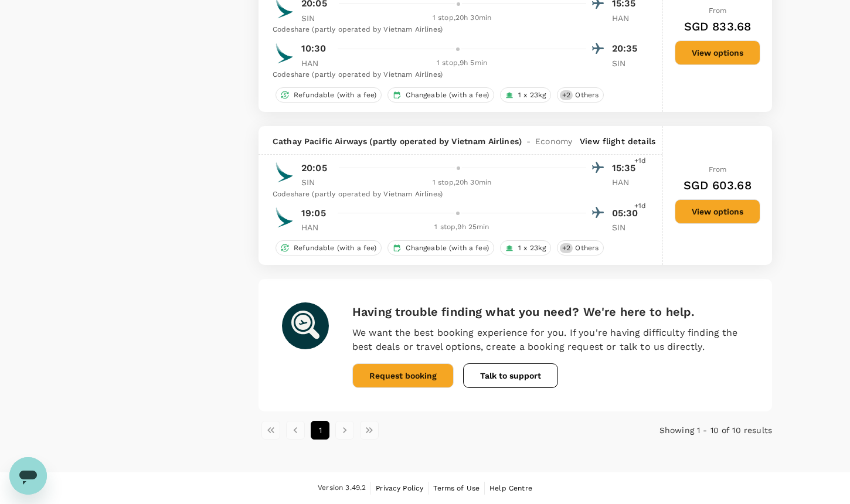
type input "210"
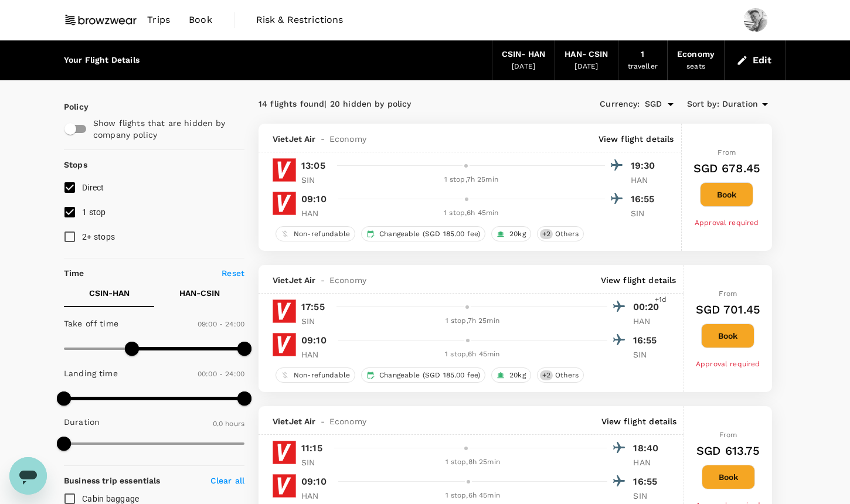
click at [759, 63] on button "Edit" at bounding box center [755, 60] width 42 height 19
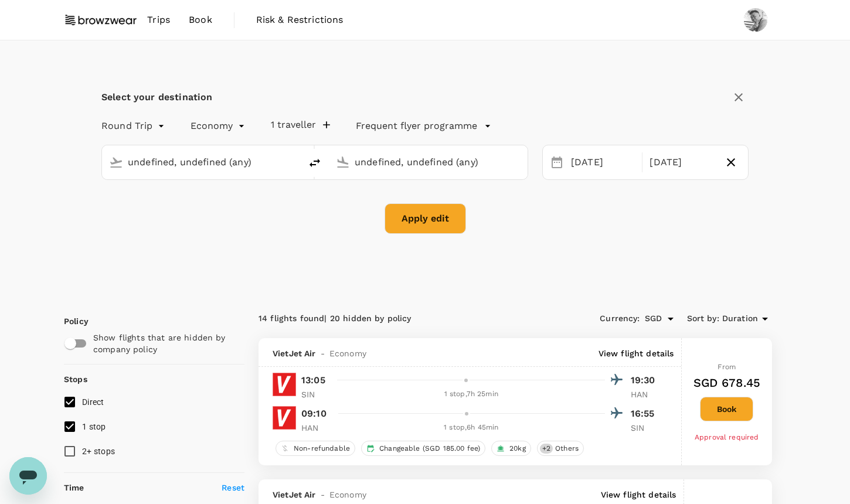
type input "[GEOGRAPHIC_DATA], [GEOGRAPHIC_DATA] (any)"
type input "Noi Bai Intl (HAN)"
type input "[GEOGRAPHIC_DATA], [GEOGRAPHIC_DATA] (any)"
type input "Noi Bai Intl (HAN)"
click at [667, 170] on div "[DATE]" at bounding box center [681, 162] width 73 height 23
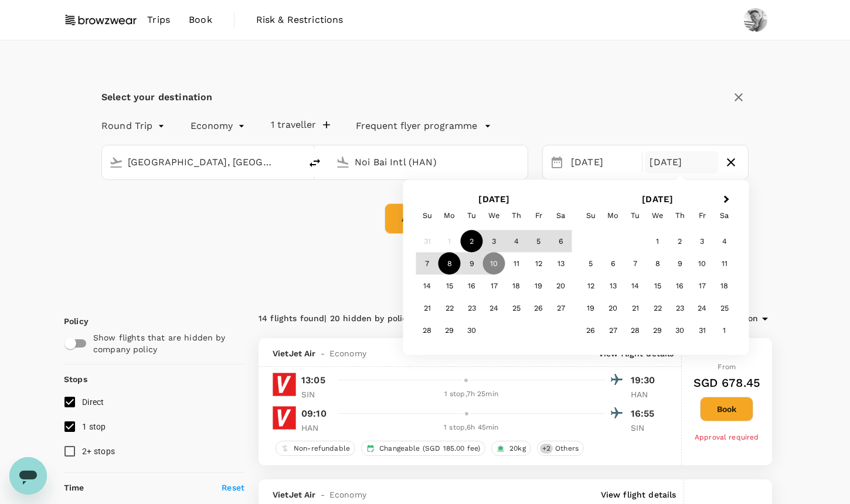
click at [440, 272] on div "8" at bounding box center [450, 264] width 22 height 22
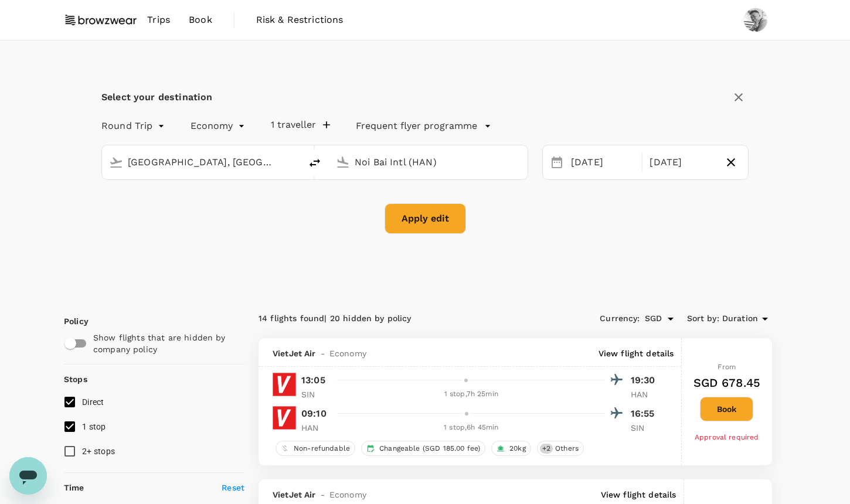
click at [423, 218] on button "Apply edit" at bounding box center [425, 218] width 81 height 30
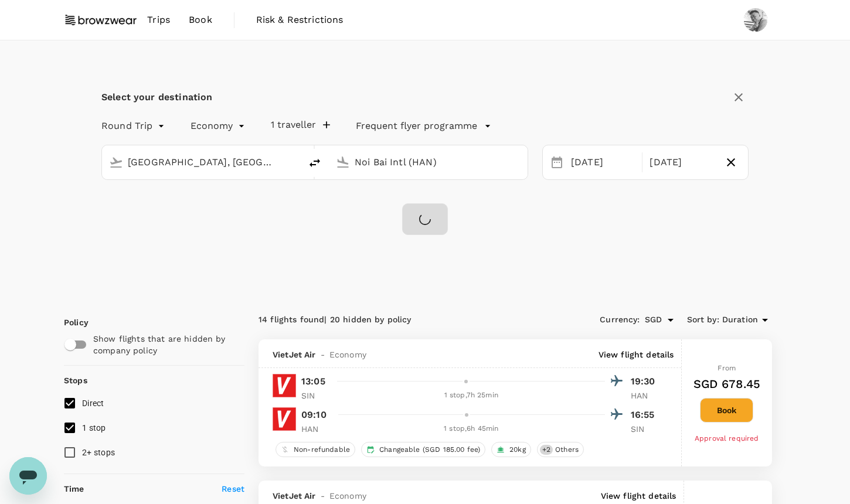
checkbox input "false"
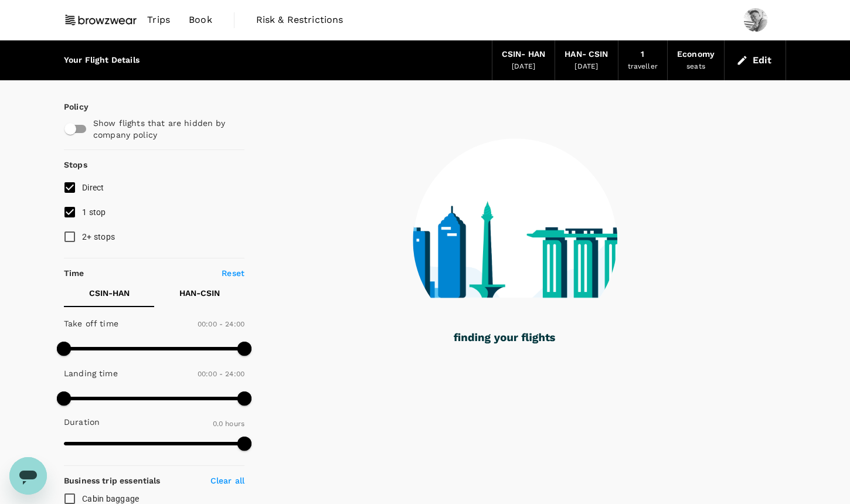
type input "895"
checkbox input "true"
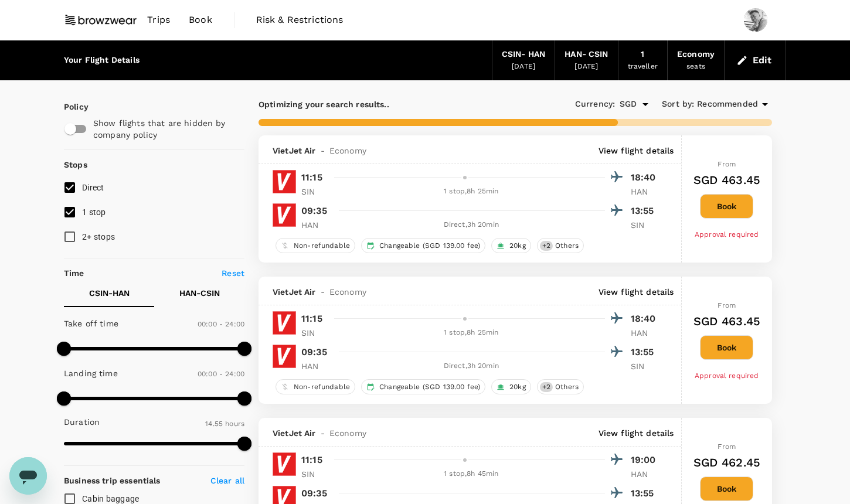
click at [719, 104] on span "Recommended" at bounding box center [727, 104] width 61 height 13
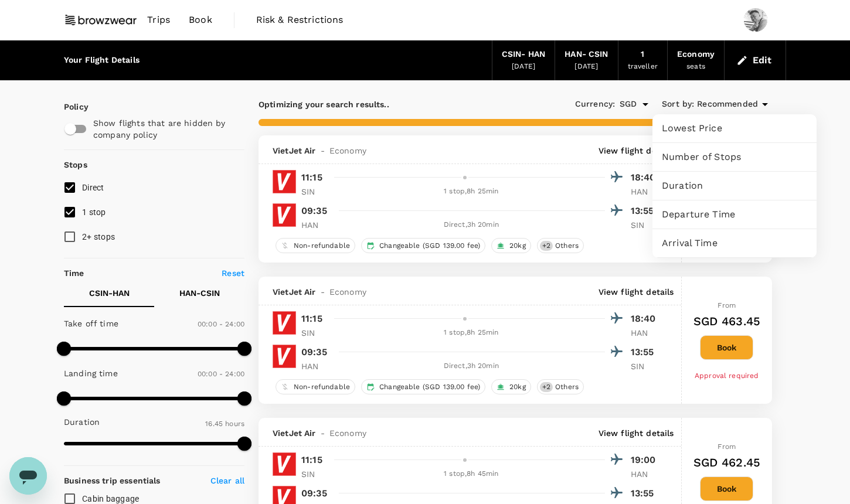
click at [708, 188] on span "Duration" at bounding box center [734, 186] width 145 height 14
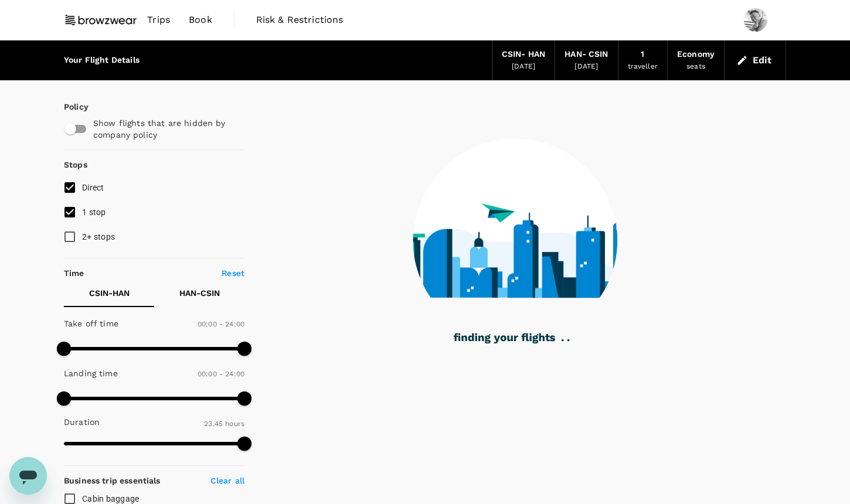
type input "1425"
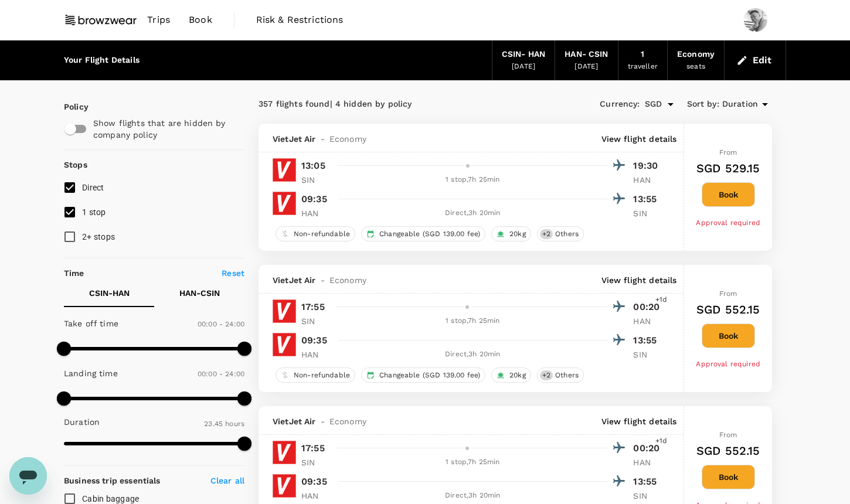
click at [595, 62] on div "[DATE]" at bounding box center [586, 67] width 23 height 12
click at [743, 64] on icon "button" at bounding box center [742, 61] width 12 height 12
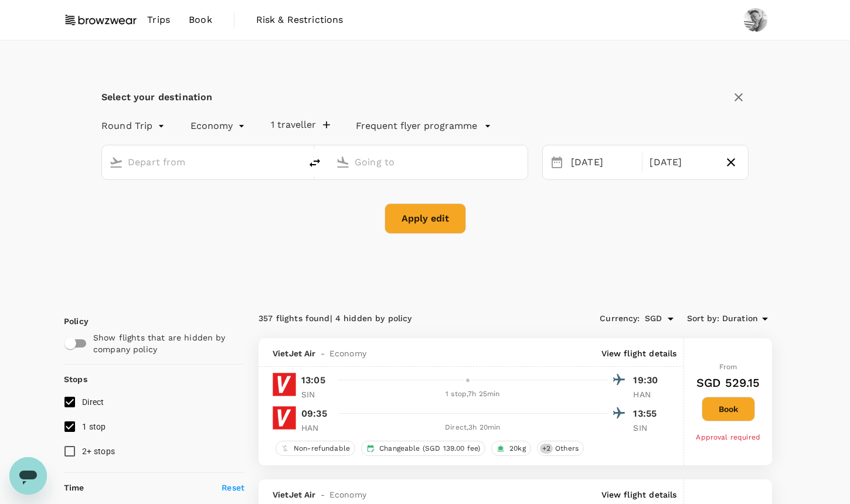
type input "[GEOGRAPHIC_DATA], [GEOGRAPHIC_DATA] (any)"
type input "Noi Bai Intl (HAN)"
click at [691, 163] on div "[DATE]" at bounding box center [681, 162] width 73 height 23
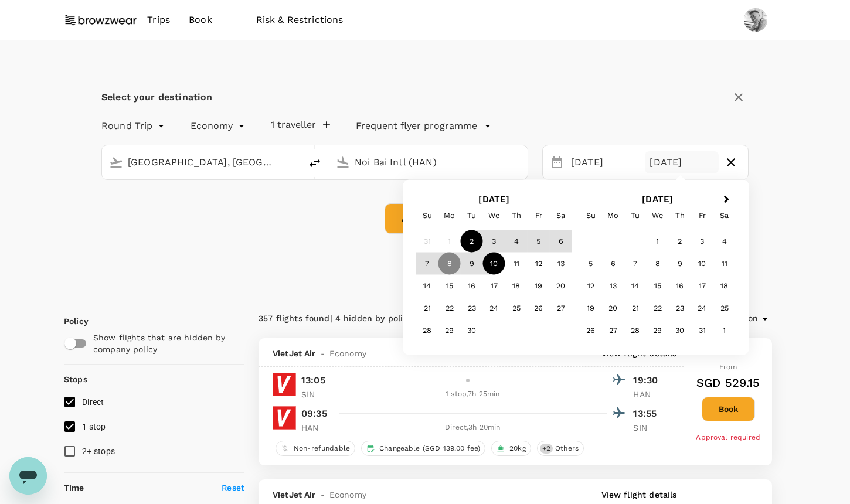
click at [497, 257] on div "10" at bounding box center [494, 264] width 22 height 22
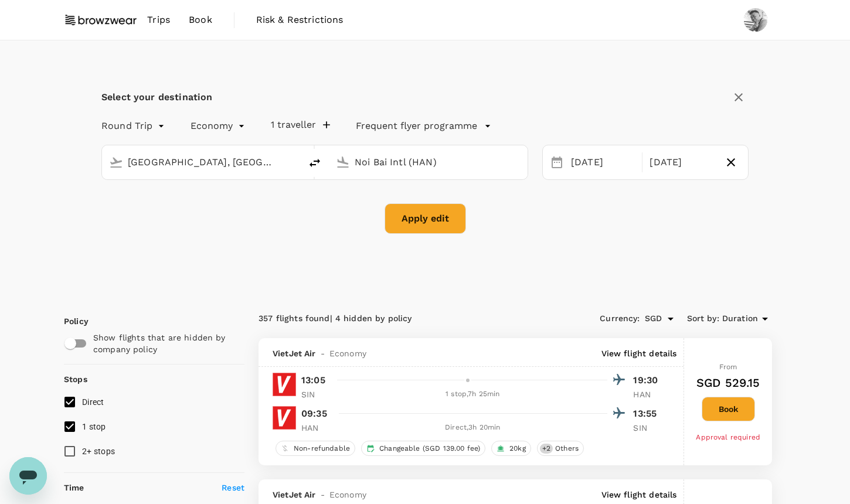
click at [448, 213] on button "Apply edit" at bounding box center [425, 218] width 81 height 30
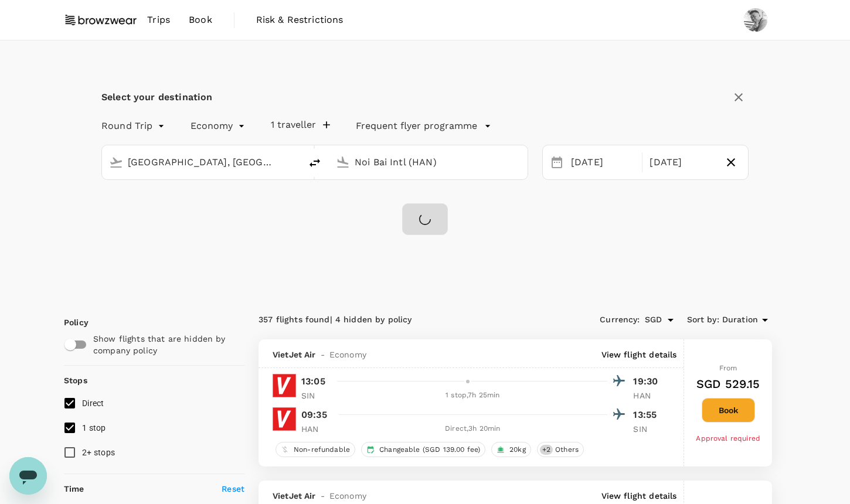
checkbox input "false"
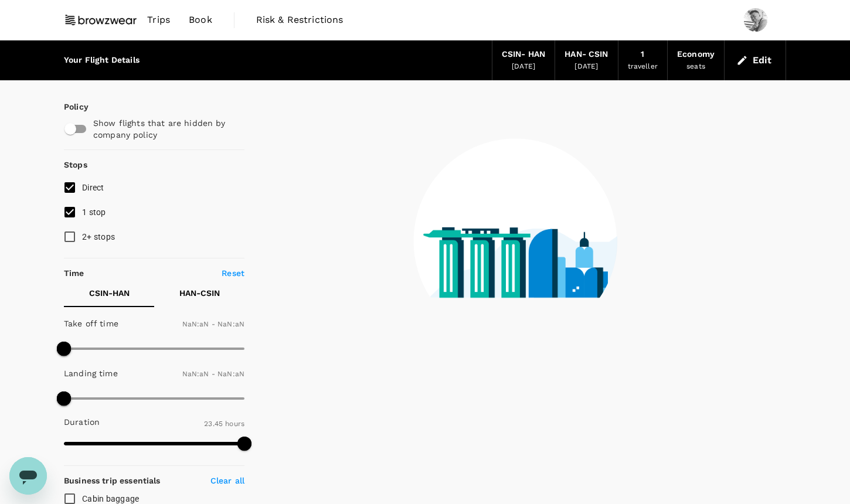
type input "1440"
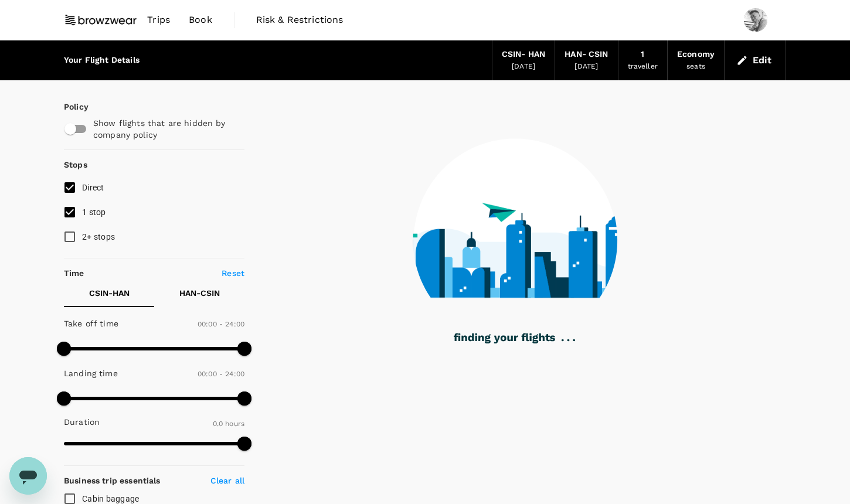
checkbox input "true"
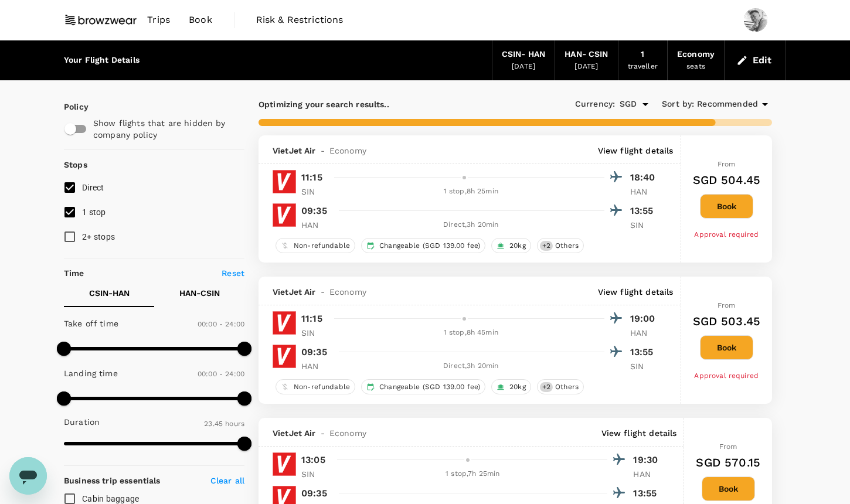
click at [747, 103] on span "Recommended" at bounding box center [727, 104] width 61 height 13
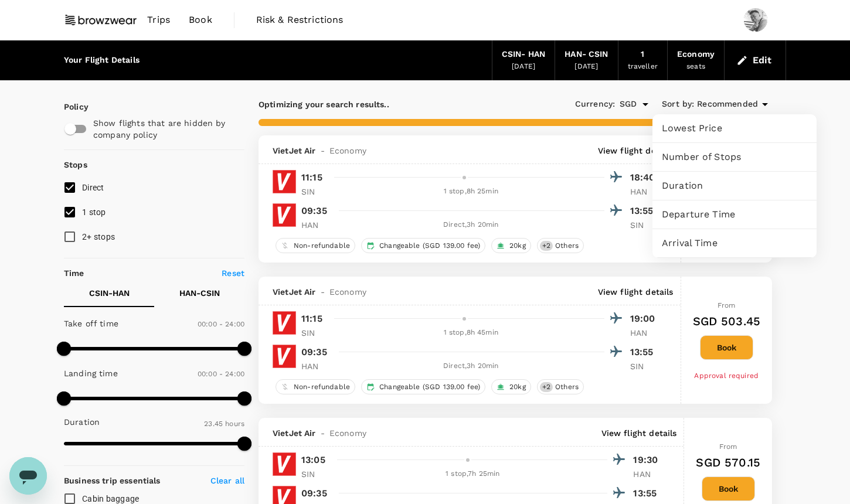
click at [712, 184] on span "Duration" at bounding box center [734, 186] width 145 height 14
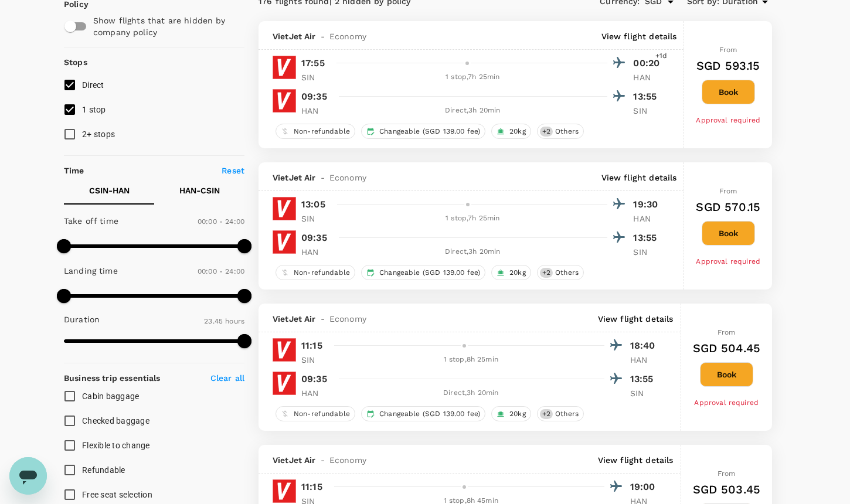
scroll to position [40, 0]
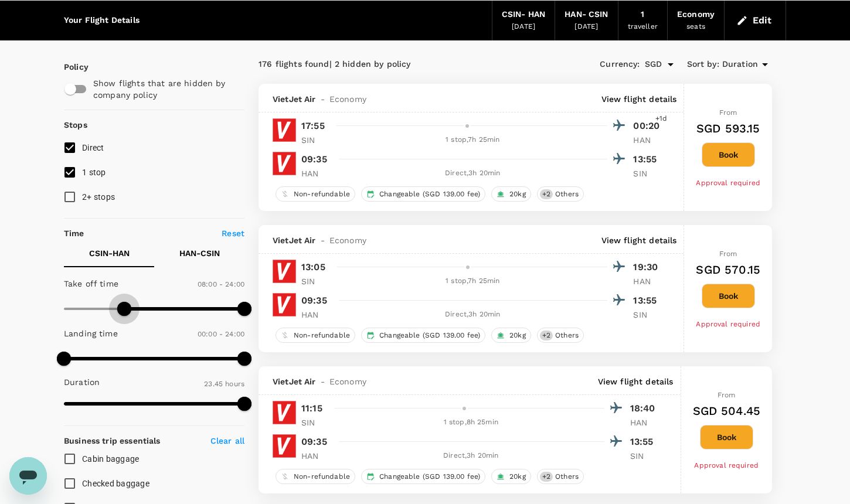
type input "450"
drag, startPoint x: 142, startPoint y: 311, endPoint x: 122, endPoint y: 311, distance: 20.5
click at [122, 311] on span at bounding box center [154, 309] width 181 height 18
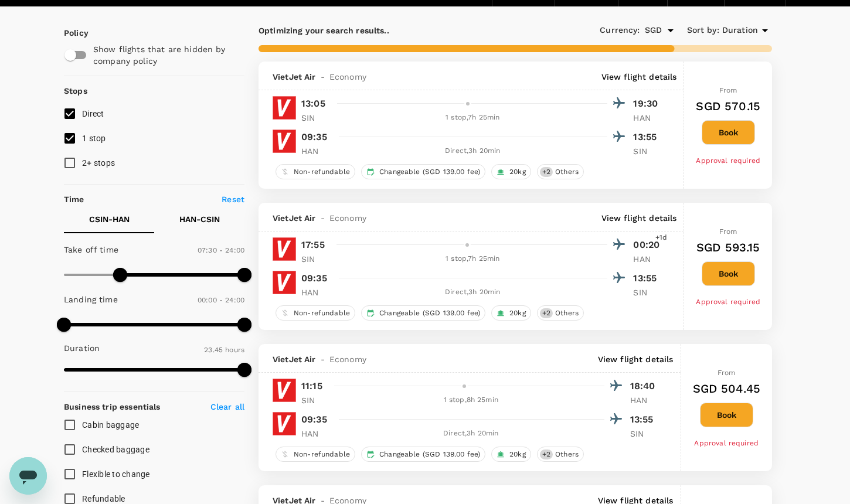
scroll to position [75, 0]
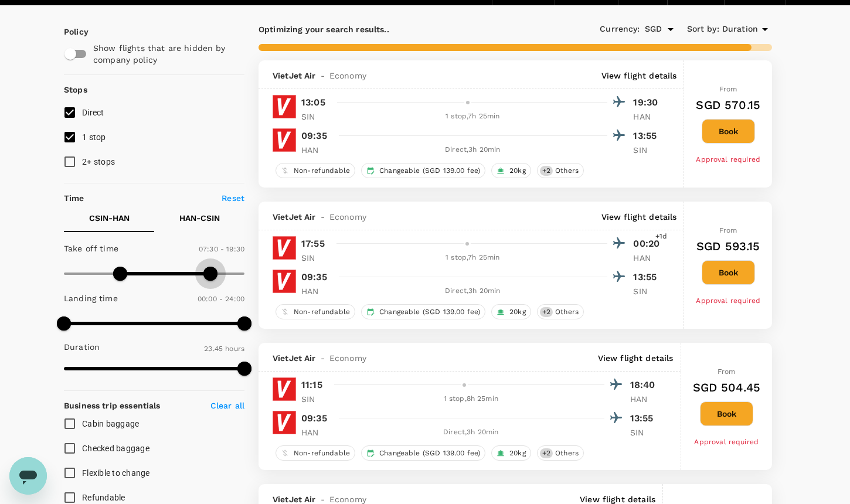
type input "1140"
drag, startPoint x: 247, startPoint y: 271, endPoint x: 209, endPoint y: 276, distance: 38.4
click at [209, 276] on span at bounding box center [207, 274] width 14 height 14
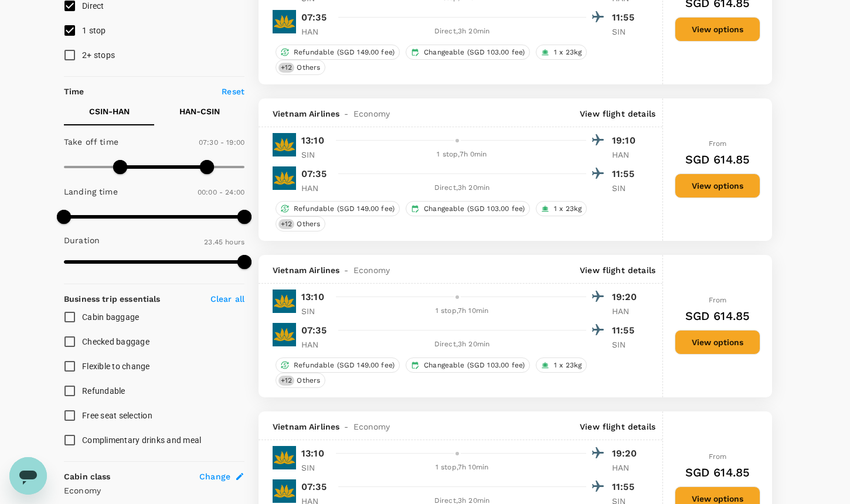
scroll to position [148, 0]
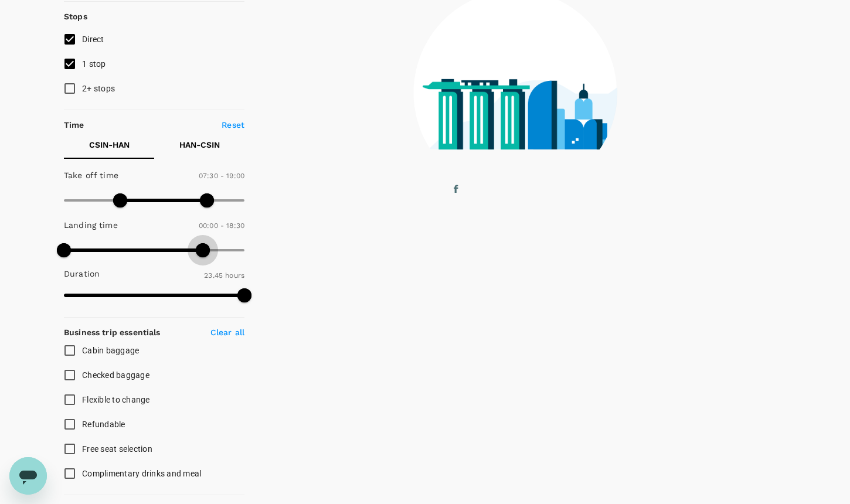
type input "1140"
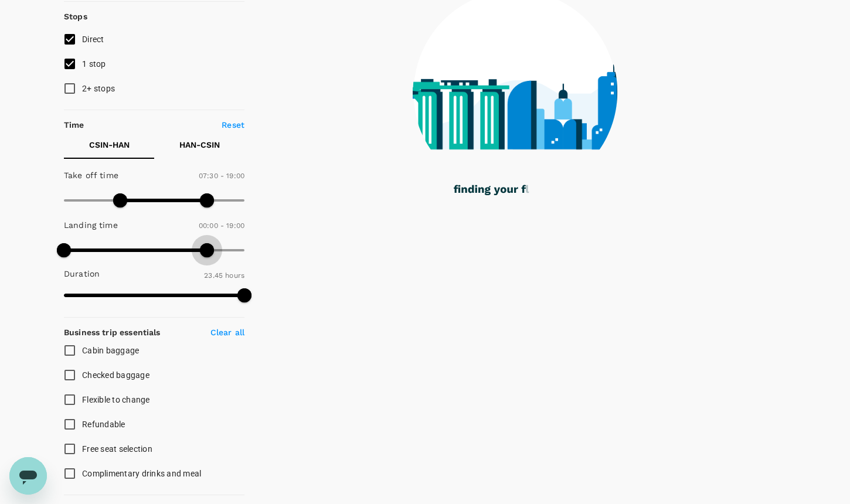
drag, startPoint x: 244, startPoint y: 251, endPoint x: 206, endPoint y: 249, distance: 38.2
click at [206, 249] on span at bounding box center [207, 250] width 14 height 14
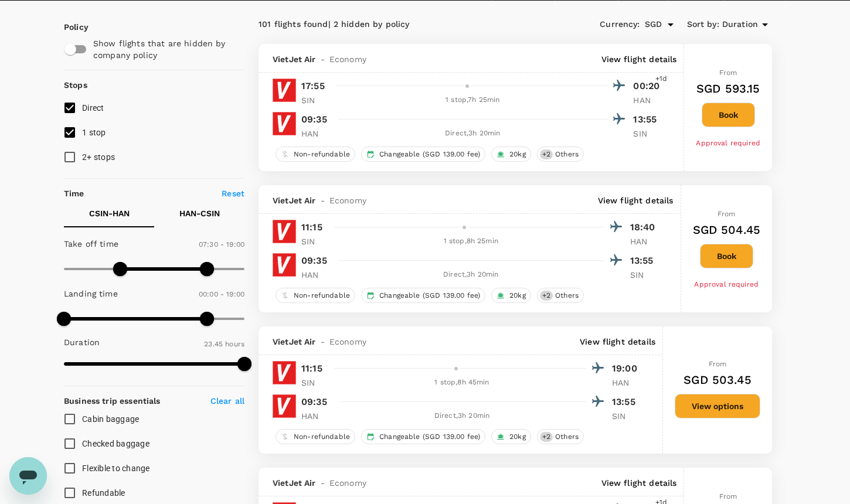
scroll to position [77, 0]
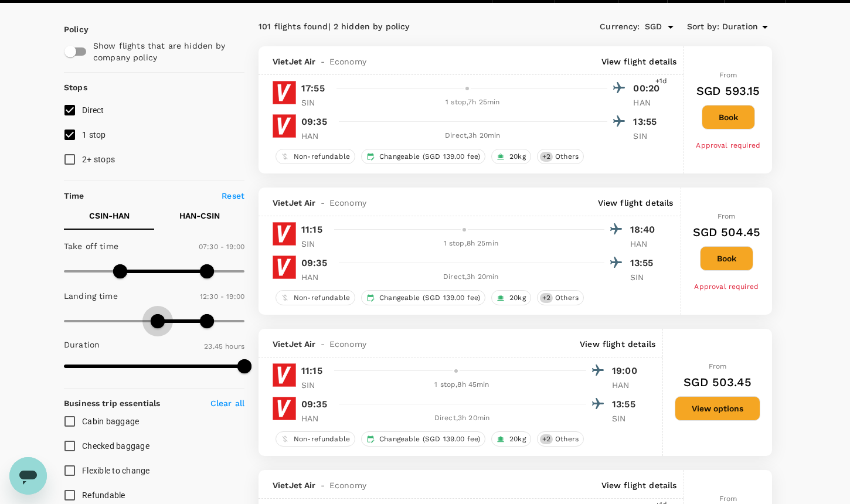
type input "870"
drag, startPoint x: 64, startPoint y: 316, endPoint x: 174, endPoint y: 321, distance: 110.4
click at [174, 321] on span at bounding box center [173, 321] width 14 height 14
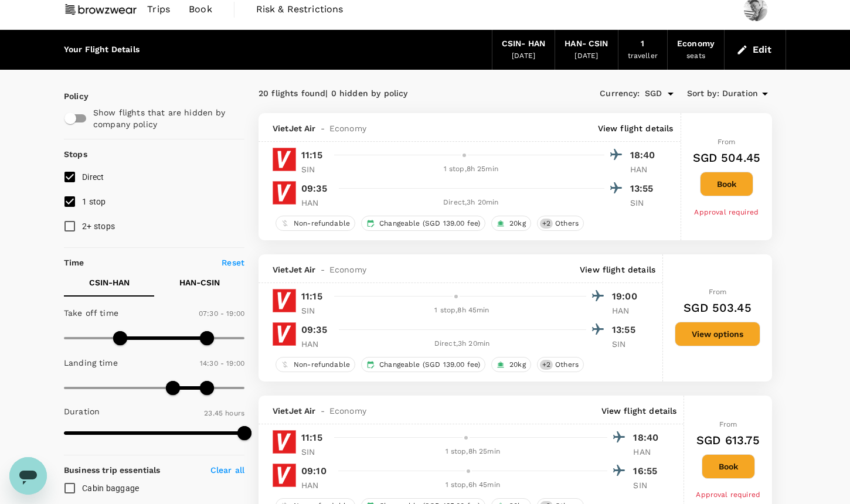
scroll to position [0, 0]
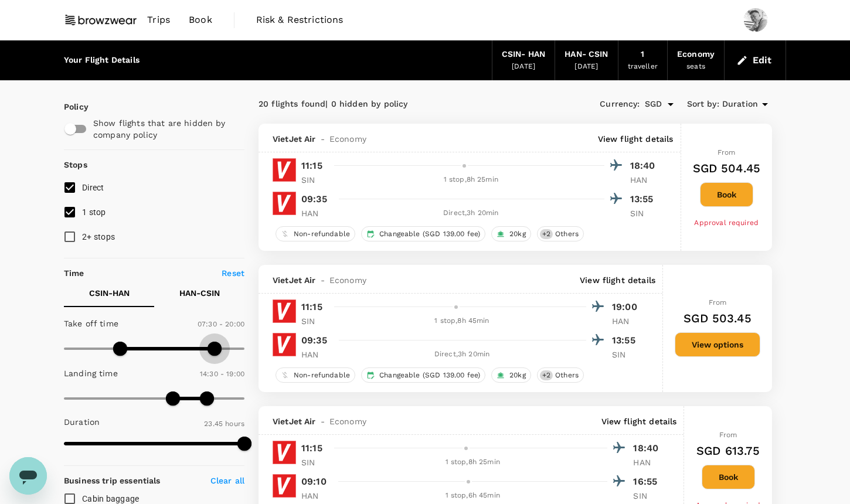
drag, startPoint x: 208, startPoint y: 346, endPoint x: 216, endPoint y: 349, distance: 8.7
click at [216, 349] on span at bounding box center [215, 349] width 14 height 14
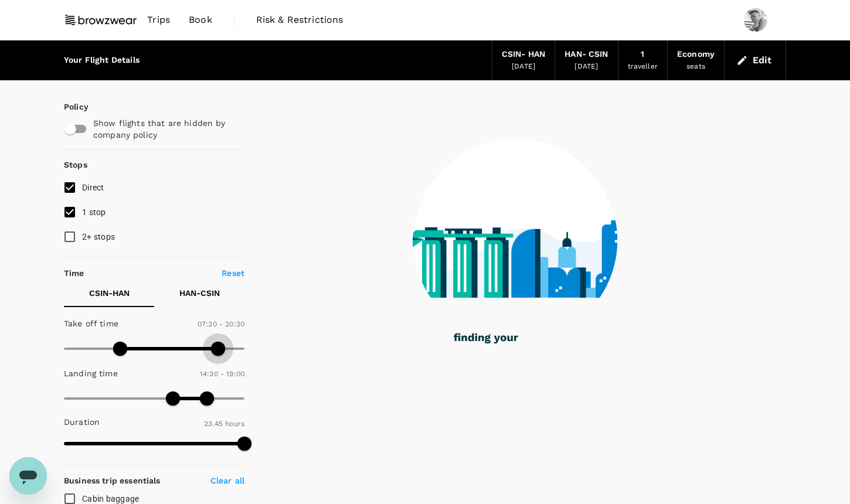
click at [216, 349] on span at bounding box center [218, 349] width 14 height 14
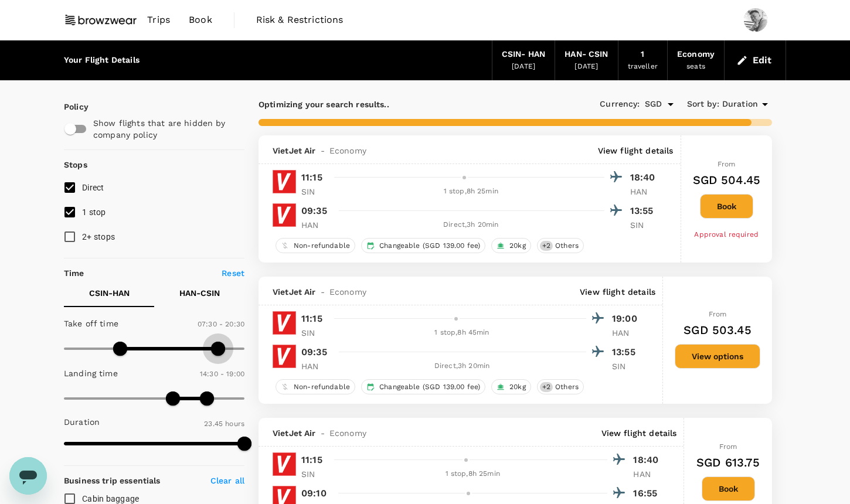
click at [218, 348] on span at bounding box center [218, 349] width 14 height 14
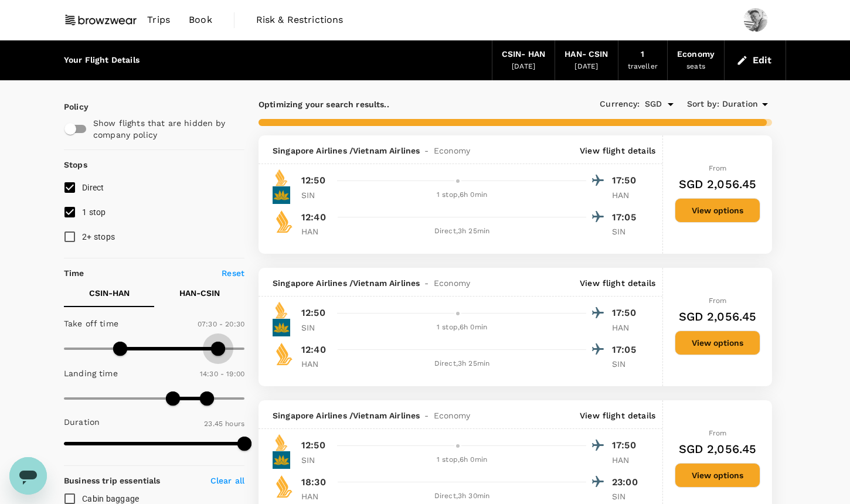
type input "1200"
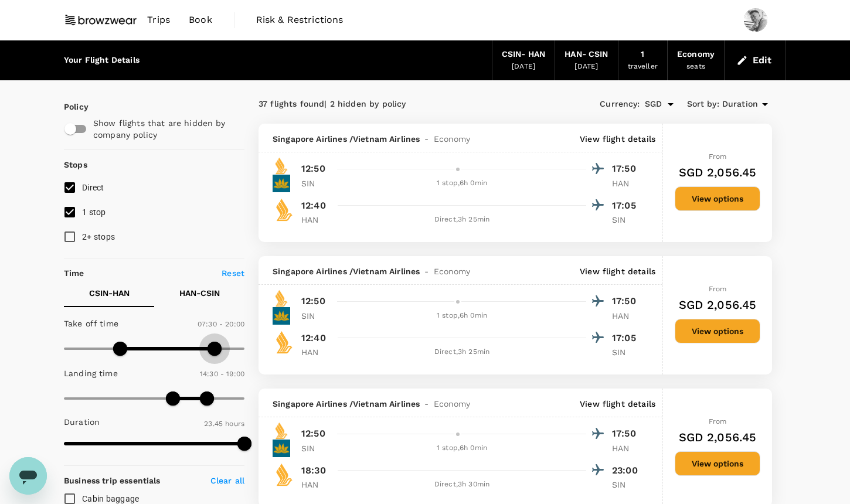
click at [214, 351] on span at bounding box center [215, 349] width 14 height 14
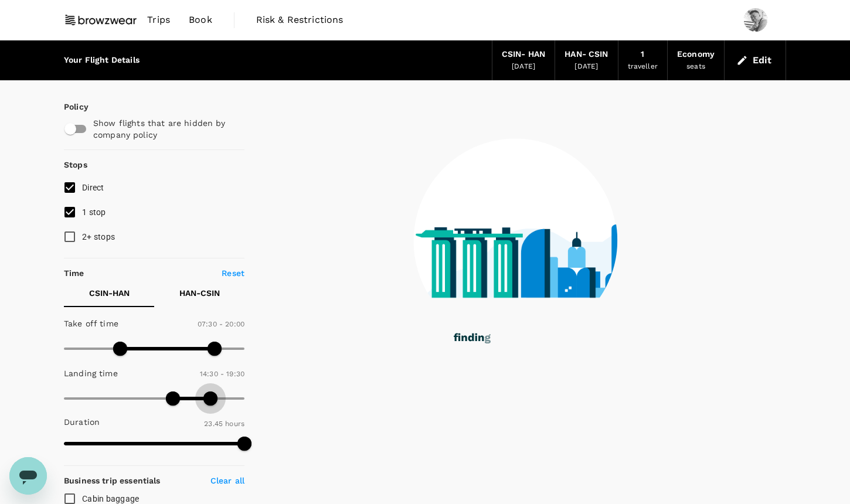
type input "1200"
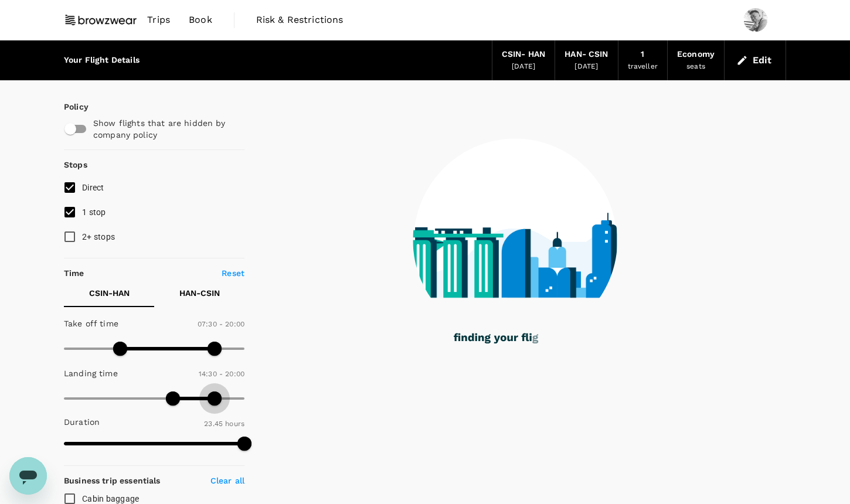
drag, startPoint x: 206, startPoint y: 406, endPoint x: 213, endPoint y: 406, distance: 6.4
click at [213, 406] on span at bounding box center [215, 399] width 14 height 14
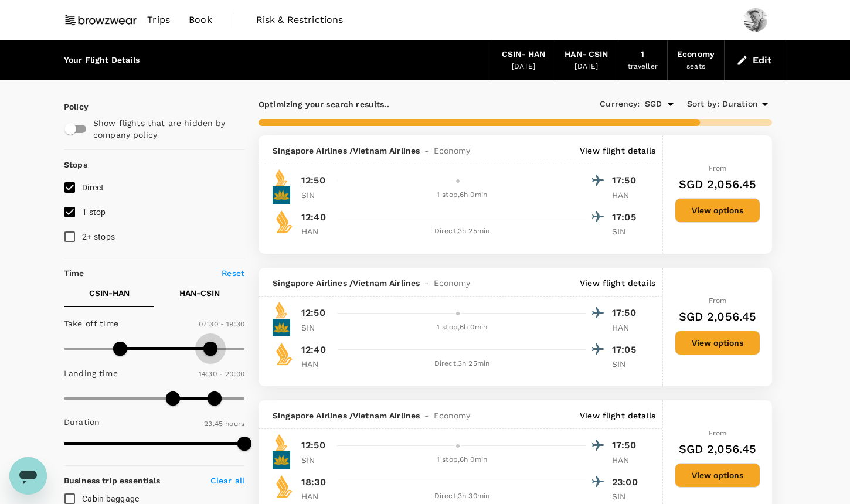
type input "1140"
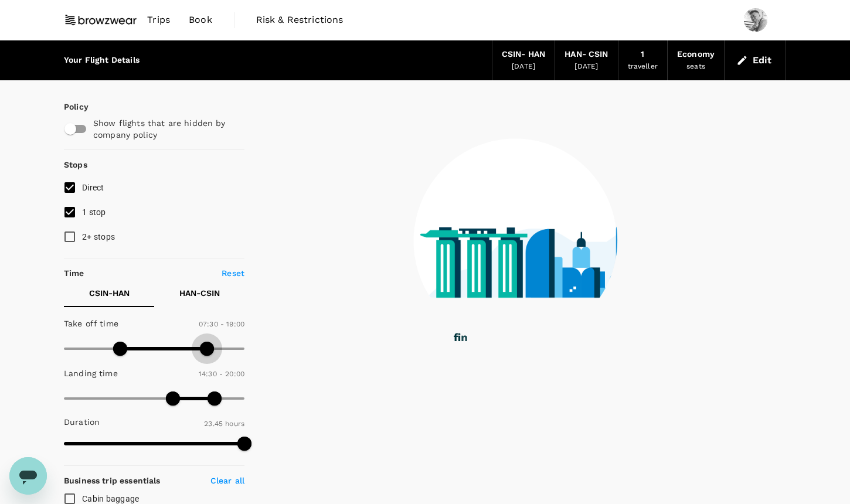
drag, startPoint x: 215, startPoint y: 354, endPoint x: 206, endPoint y: 354, distance: 8.8
click at [206, 354] on span at bounding box center [207, 349] width 14 height 14
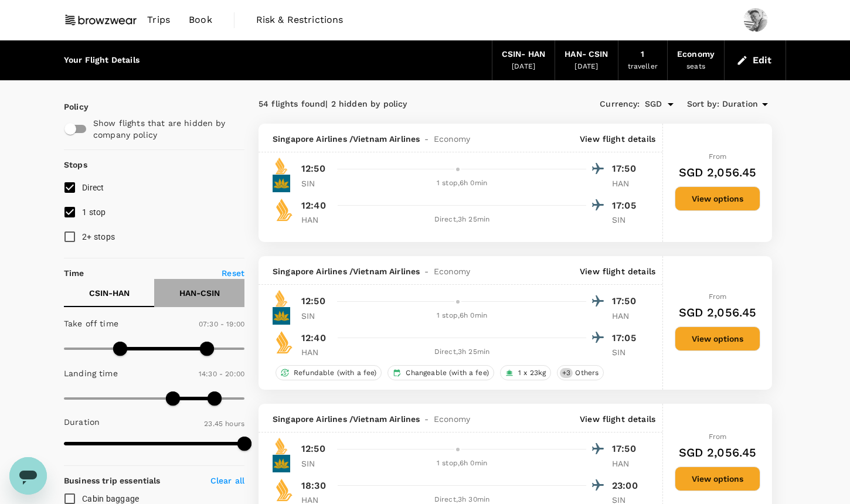
click at [193, 298] on p "HAN - CSIN" at bounding box center [199, 293] width 40 height 12
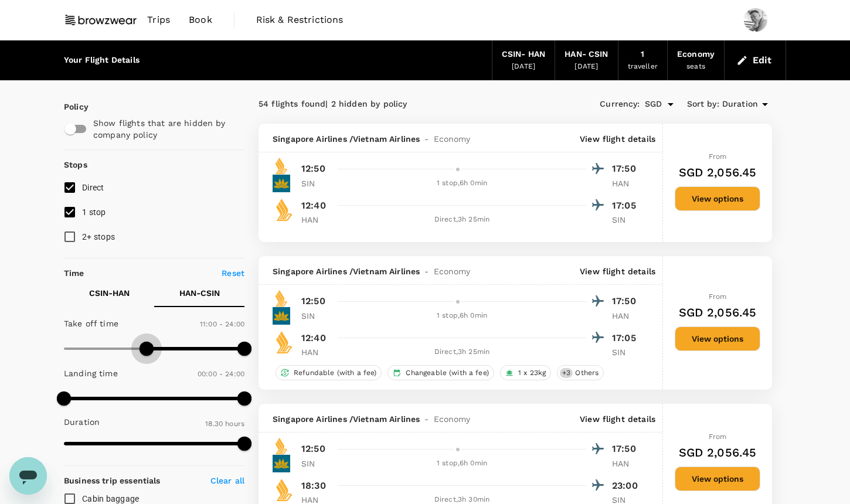
type input "540"
drag, startPoint x: 60, startPoint y: 351, endPoint x: 131, endPoint y: 349, distance: 71.0
click at [131, 349] on span at bounding box center [132, 349] width 14 height 14
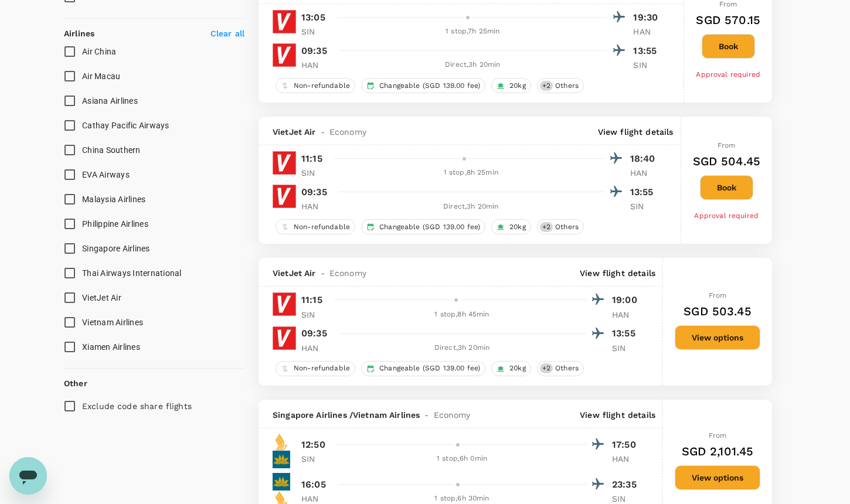
scroll to position [688, 0]
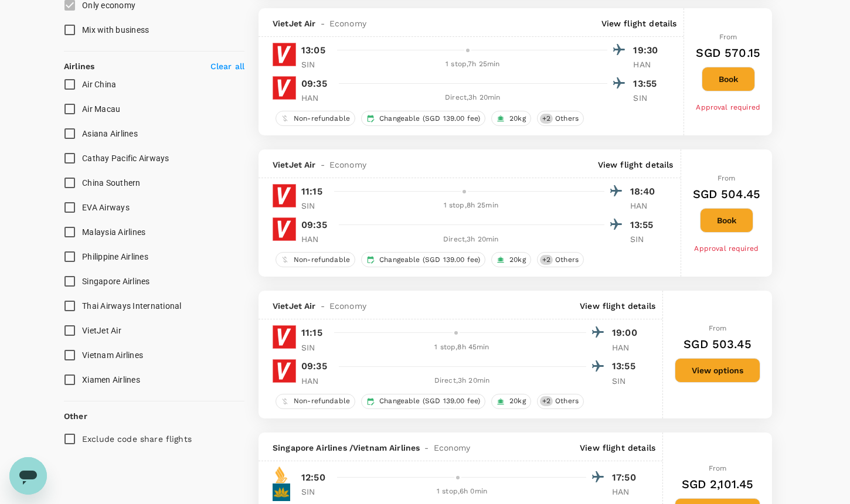
click at [72, 356] on input "Vietnam Airlines" at bounding box center [69, 355] width 25 height 25
checkbox input "true"
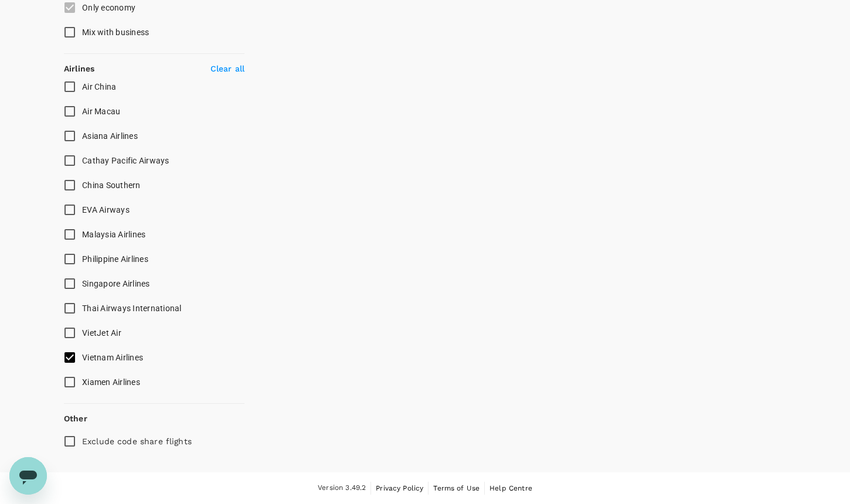
scroll to position [684, 0]
click at [72, 378] on input "Xiamen Airlines" at bounding box center [69, 384] width 25 height 25
checkbox input "true"
click at [68, 308] on input "Thai Airways International" at bounding box center [69, 310] width 25 height 25
checkbox input "true"
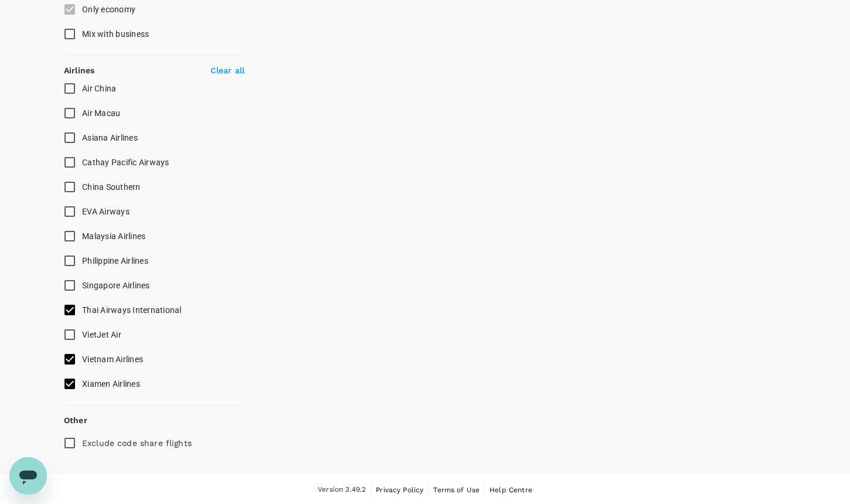
click at [70, 286] on input "Singapore Airlines" at bounding box center [69, 285] width 25 height 25
checkbox input "true"
click at [69, 262] on input "Philippine Airlines" at bounding box center [69, 261] width 25 height 25
checkbox input "true"
click at [68, 234] on input "Malaysia Airlines" at bounding box center [69, 236] width 25 height 25
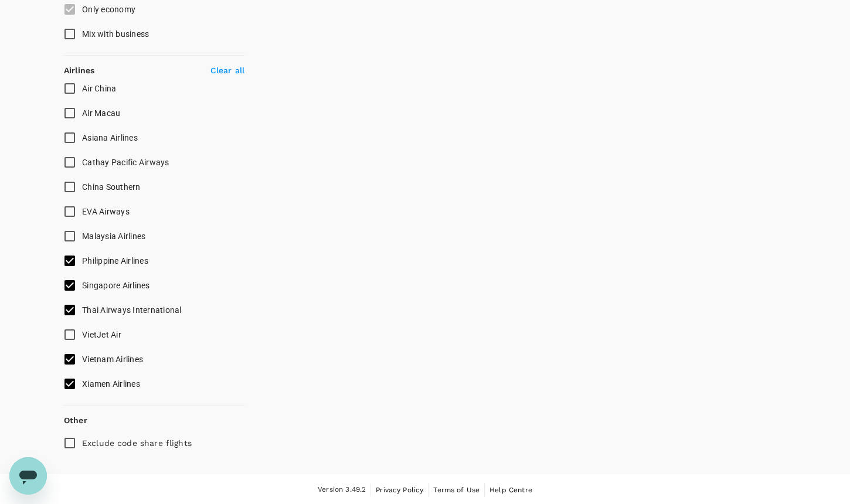
checkbox input "true"
click at [70, 210] on input "EVA Airways" at bounding box center [69, 211] width 25 height 25
checkbox input "true"
click at [68, 182] on input "China Southern" at bounding box center [69, 187] width 25 height 25
checkbox input "true"
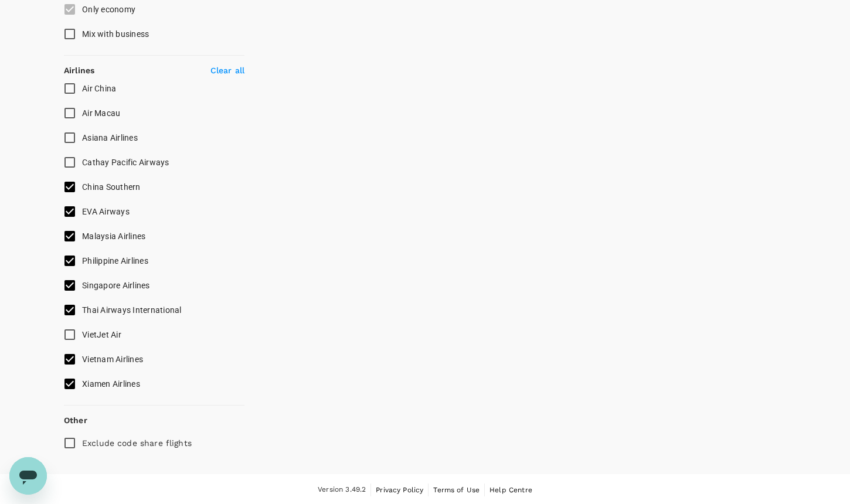
click at [69, 156] on input "Cathay Pacific Airways" at bounding box center [69, 162] width 25 height 25
checkbox input "true"
click at [69, 132] on input "Asiana Airlines" at bounding box center [69, 137] width 25 height 25
checkbox input "true"
click at [71, 111] on input "Air Macau" at bounding box center [69, 113] width 25 height 25
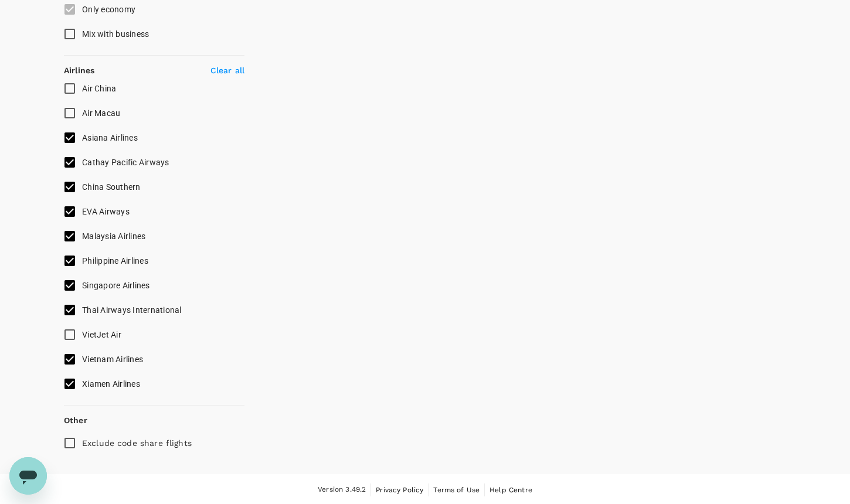
checkbox input "true"
click at [71, 86] on input "Air China" at bounding box center [69, 88] width 25 height 25
checkbox input "true"
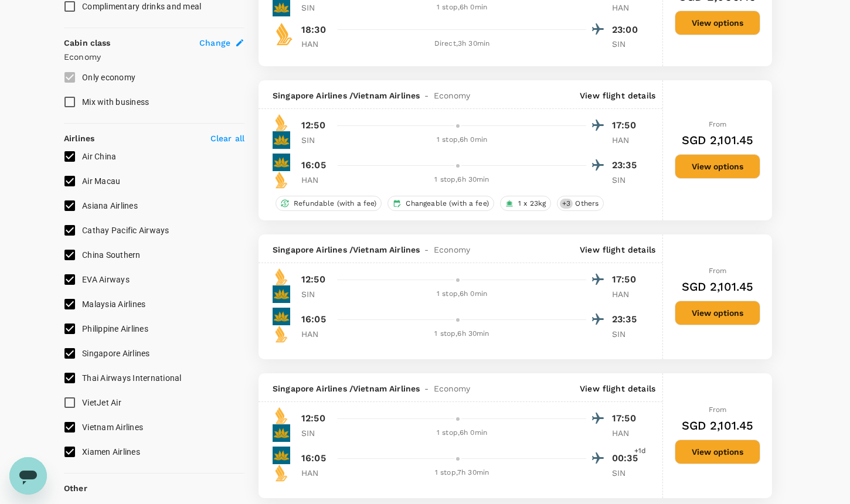
scroll to position [633, 0]
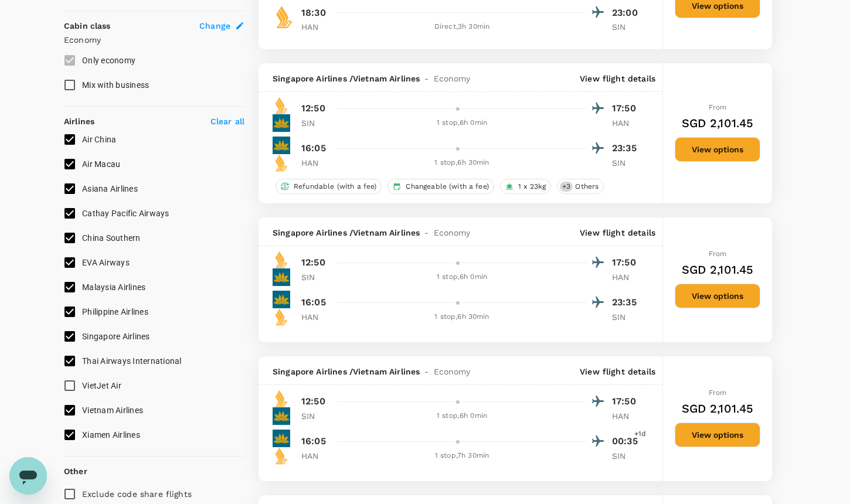
click at [72, 234] on input "China Southern" at bounding box center [69, 238] width 25 height 25
checkbox input "false"
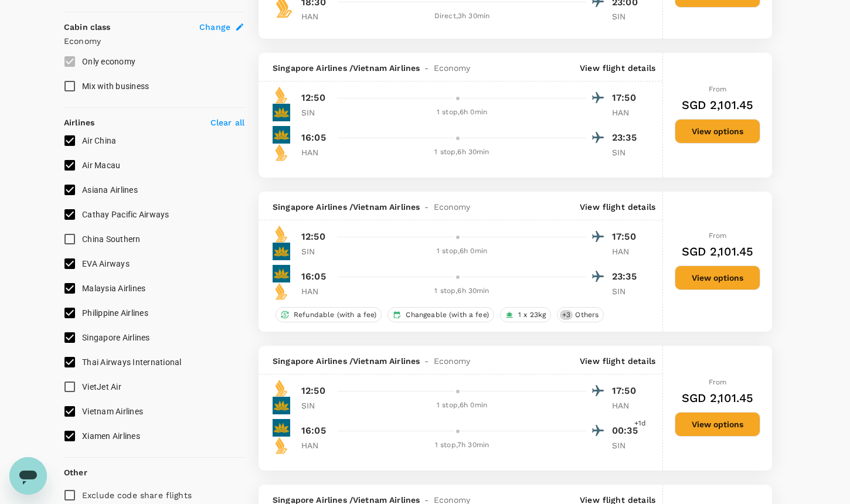
scroll to position [609, 0]
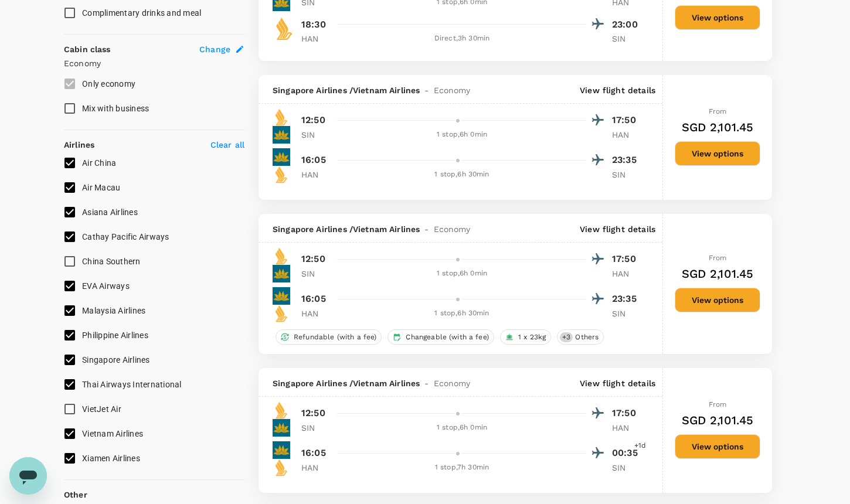
click at [73, 287] on input "EVA Airways" at bounding box center [69, 286] width 25 height 25
checkbox input "false"
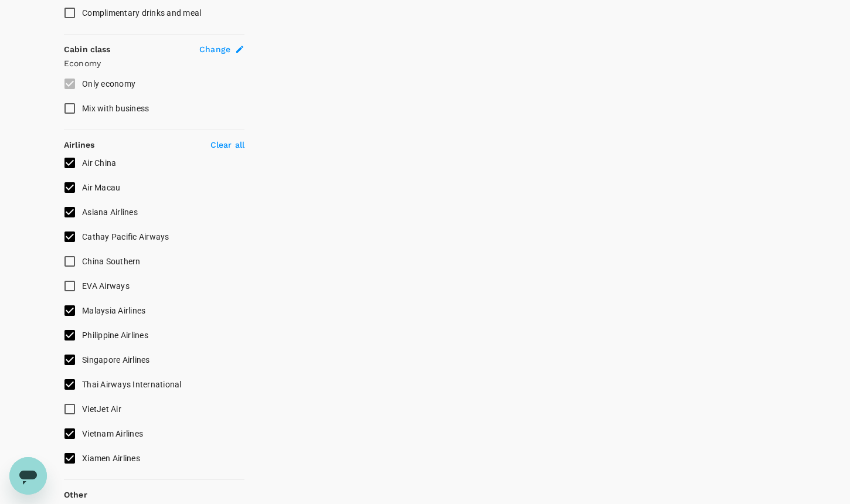
checkbox input "false"
checkbox input "true"
checkbox input "false"
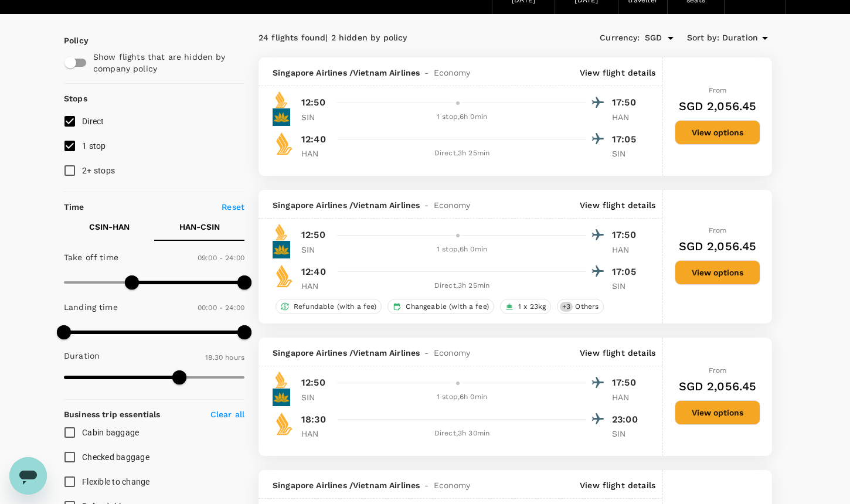
scroll to position [0, 0]
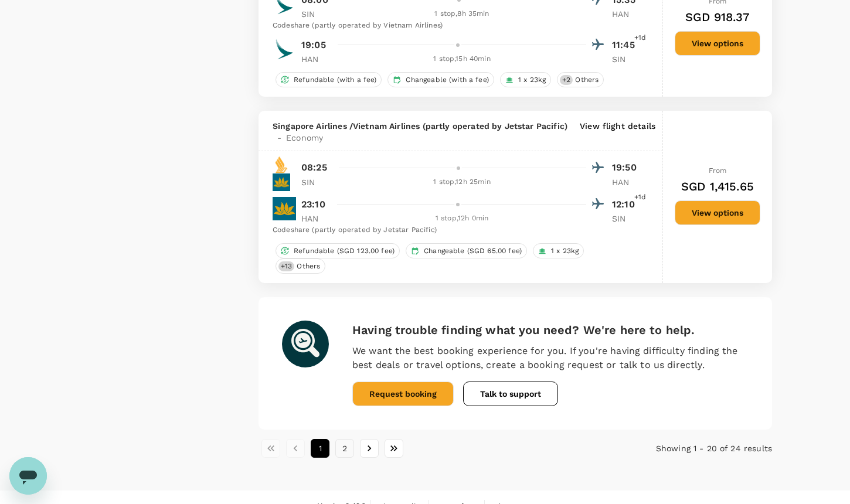
click at [350, 454] on button "2" at bounding box center [344, 448] width 19 height 19
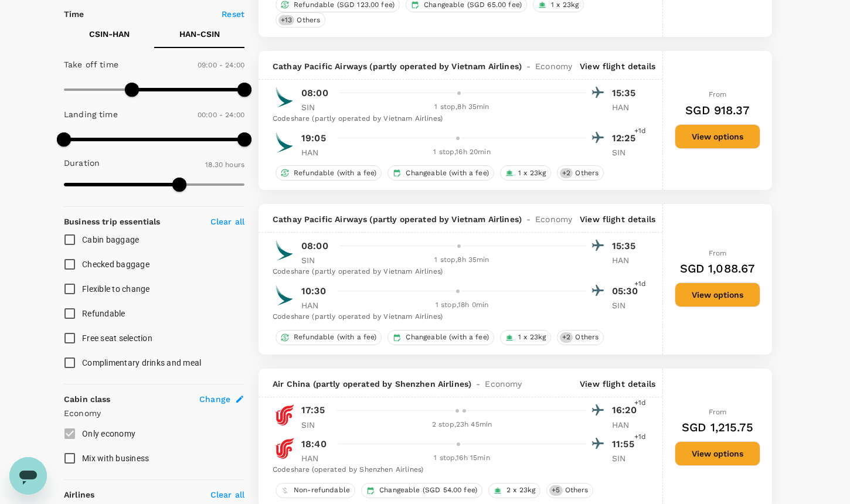
scroll to position [326, 0]
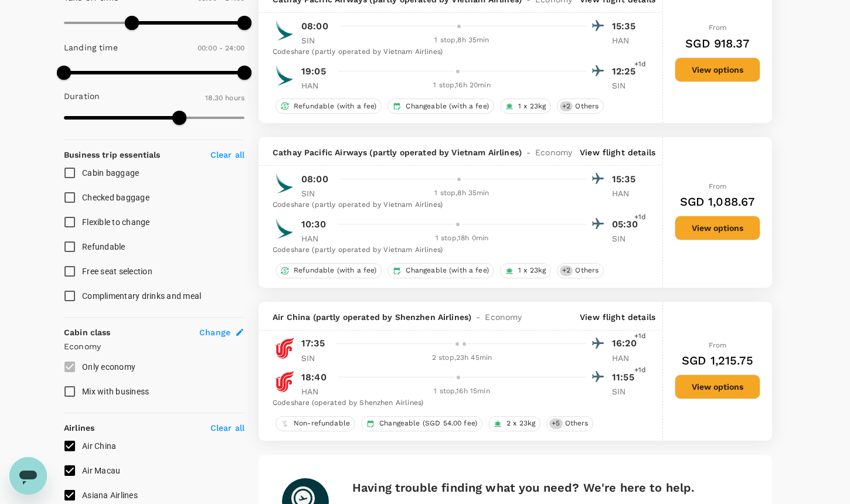
click at [74, 446] on input "Air China" at bounding box center [69, 446] width 25 height 25
checkbox input "false"
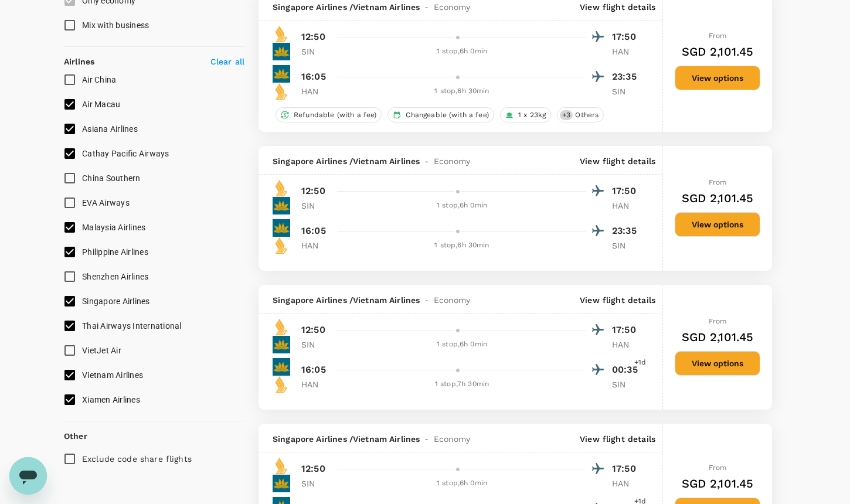
scroll to position [641, 0]
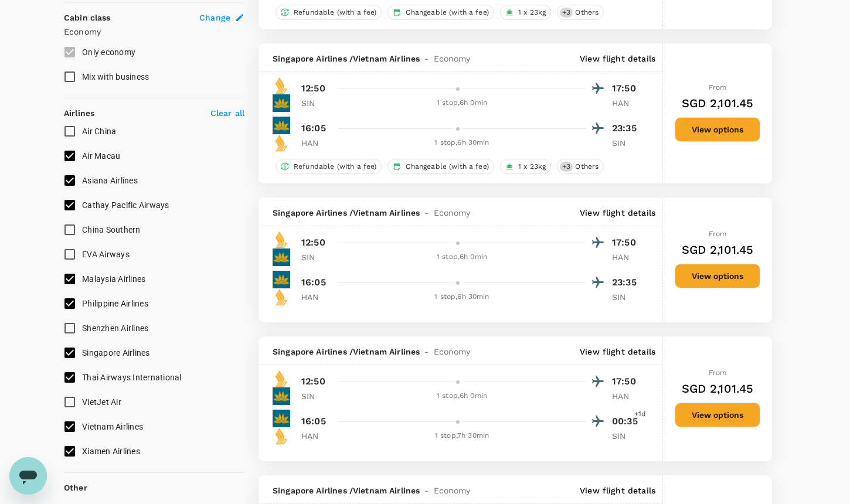
click at [60, 355] on input "Singapore Airlines" at bounding box center [69, 353] width 25 height 25
checkbox input "false"
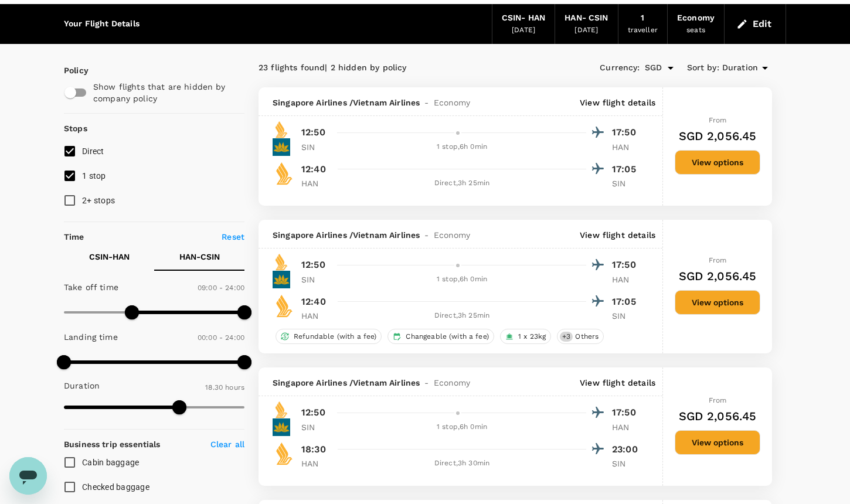
scroll to position [31, 0]
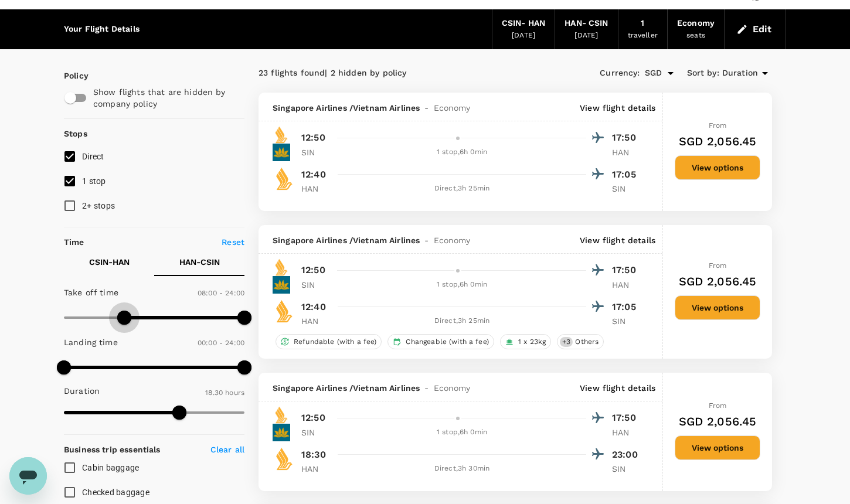
drag, startPoint x: 135, startPoint y: 318, endPoint x: 125, endPoint y: 319, distance: 10.0
click at [125, 319] on span at bounding box center [124, 318] width 14 height 14
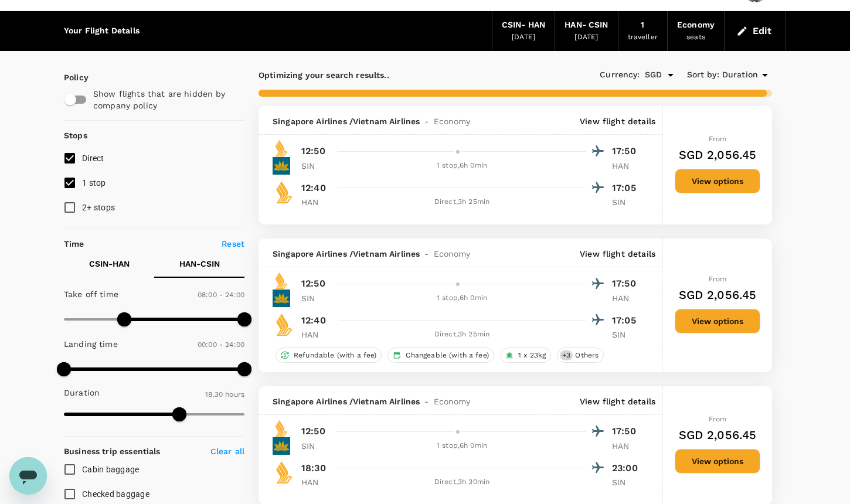
scroll to position [0, 0]
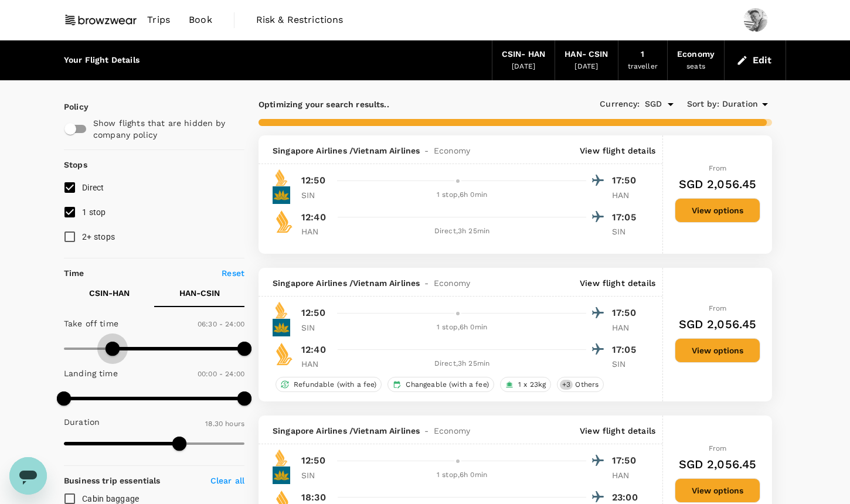
type input "420"
drag, startPoint x: 124, startPoint y: 347, endPoint x: 116, endPoint y: 347, distance: 8.2
click at [116, 347] on span at bounding box center [117, 349] width 14 height 14
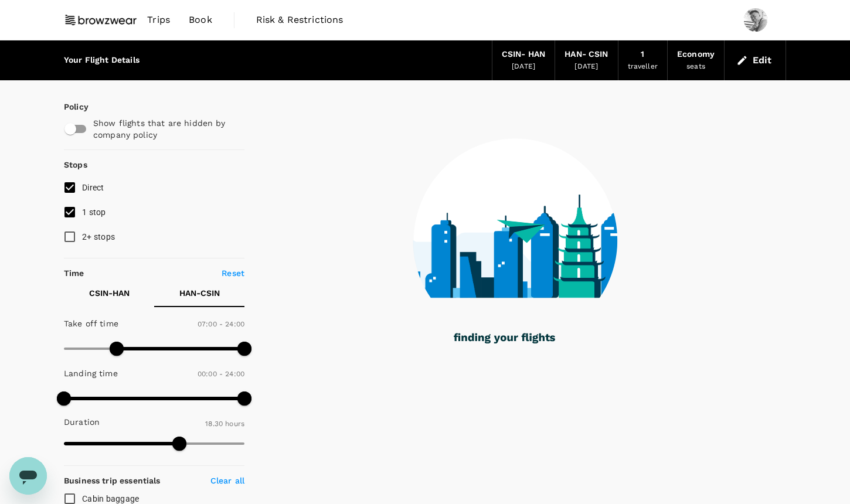
checkbox input "false"
checkbox input "true"
checkbox input "false"
checkbox input "true"
checkbox input "false"
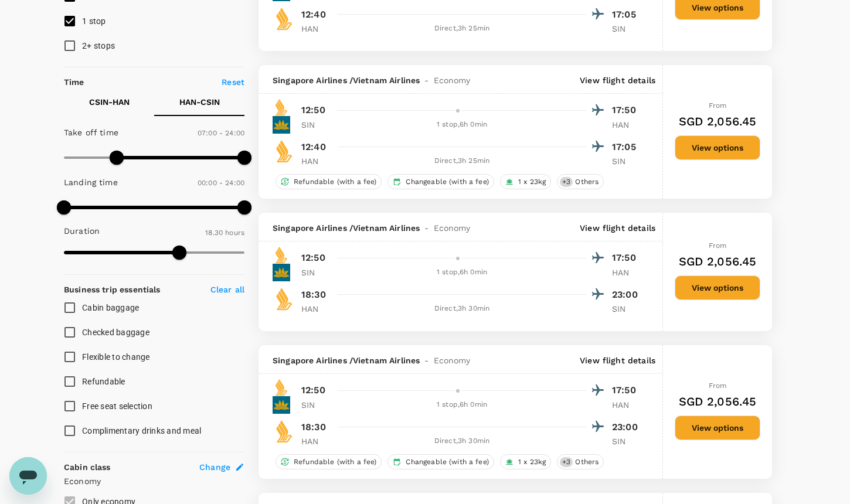
scroll to position [160, 0]
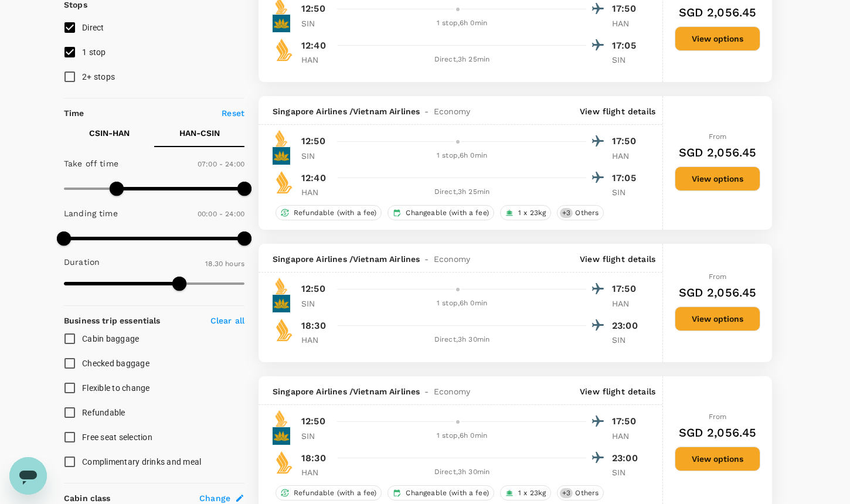
click at [127, 135] on p "CSIN - HAN" at bounding box center [109, 133] width 40 height 12
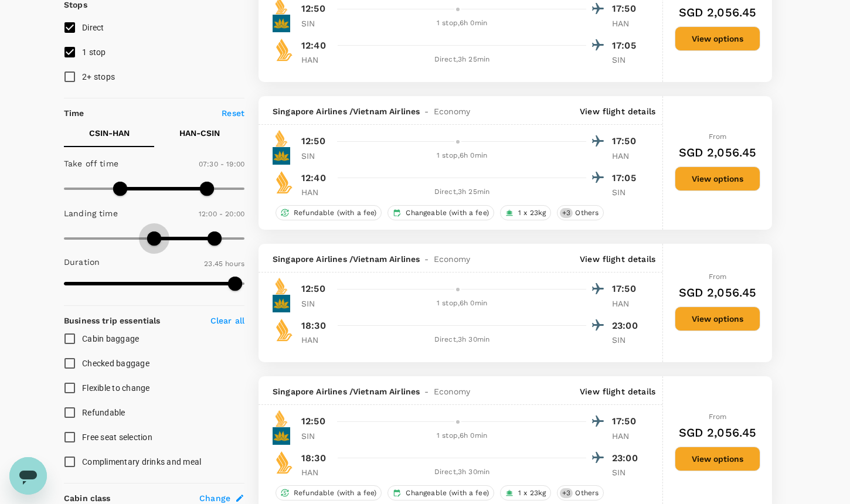
type input "0"
drag, startPoint x: 172, startPoint y: 237, endPoint x: 32, endPoint y: 240, distance: 140.2
type input "1440"
drag, startPoint x: 220, startPoint y: 234, endPoint x: 266, endPoint y: 234, distance: 45.7
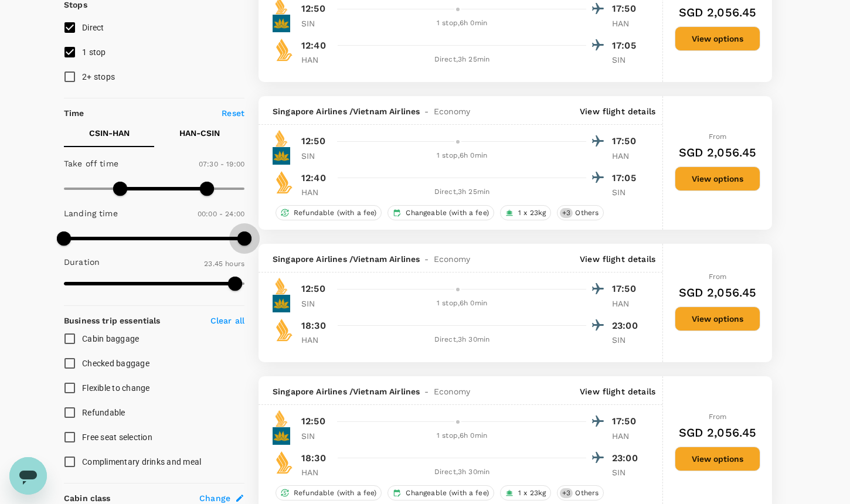
type input "1440"
drag, startPoint x: 211, startPoint y: 191, endPoint x: 257, endPoint y: 191, distance: 45.7
type input "0"
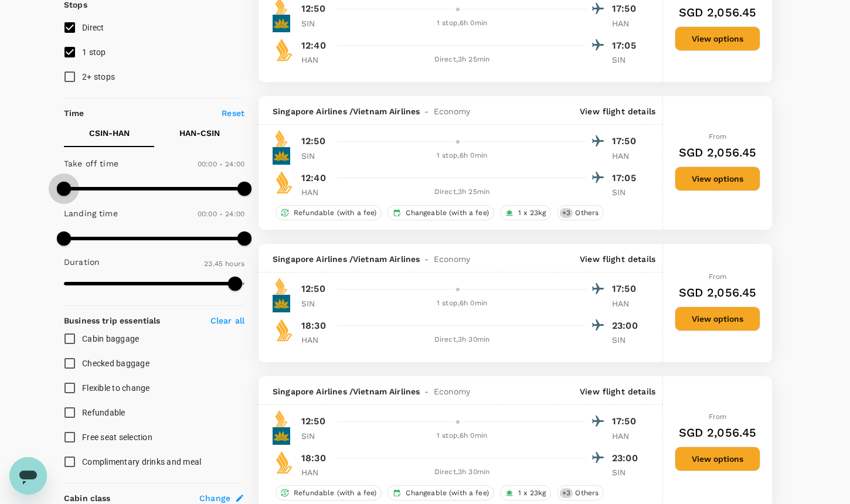
drag, startPoint x: 118, startPoint y: 188, endPoint x: 17, endPoint y: 188, distance: 101.4
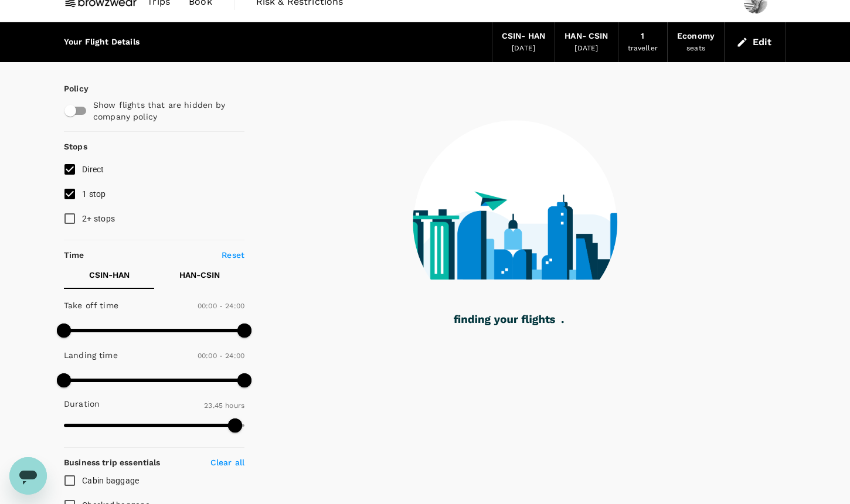
scroll to position [0, 0]
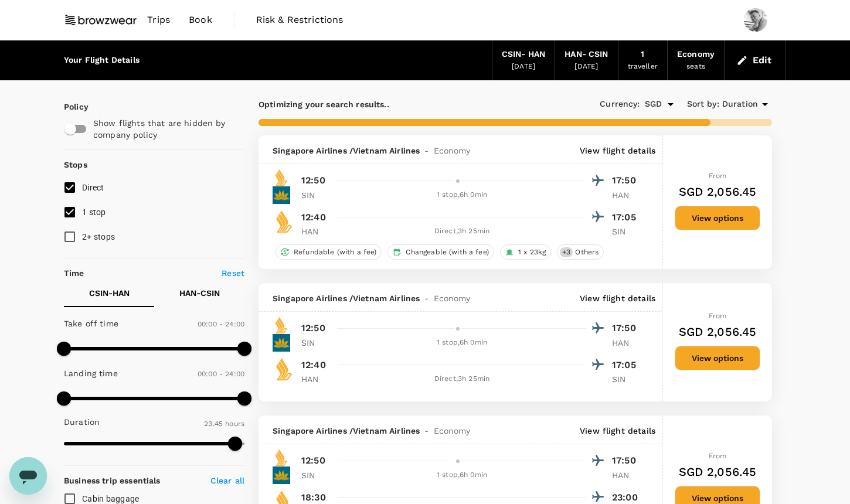
click at [745, 104] on span "Duration" at bounding box center [740, 104] width 36 height 13
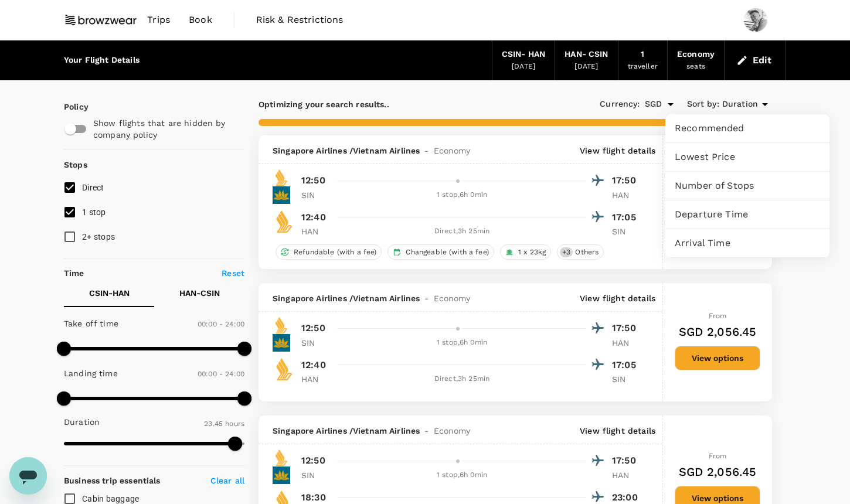
click at [718, 154] on span "Lowest Price" at bounding box center [747, 157] width 145 height 14
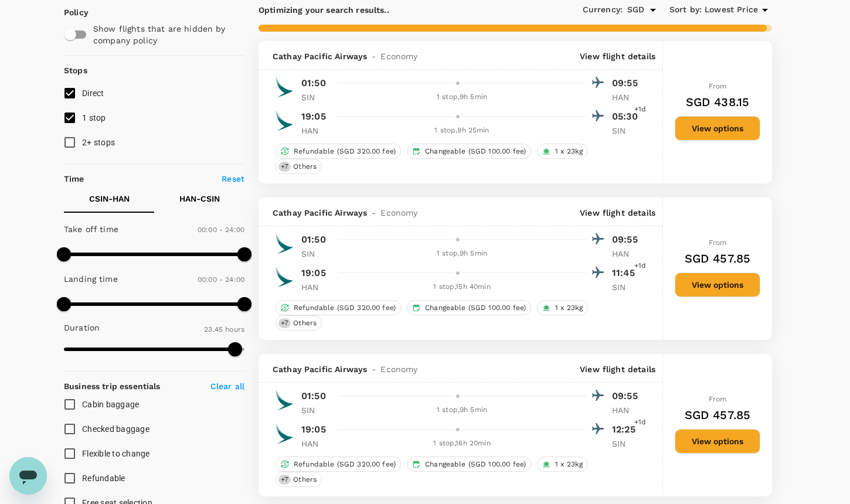
scroll to position [98, 0]
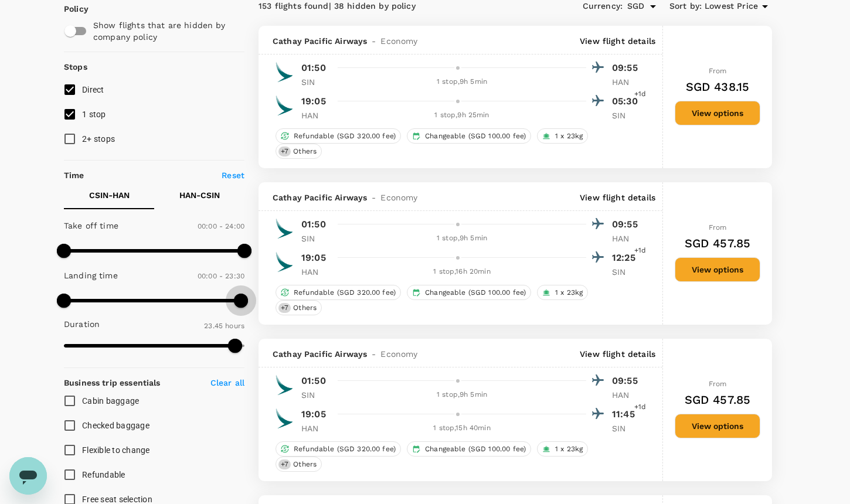
click at [240, 297] on span at bounding box center [241, 301] width 14 height 14
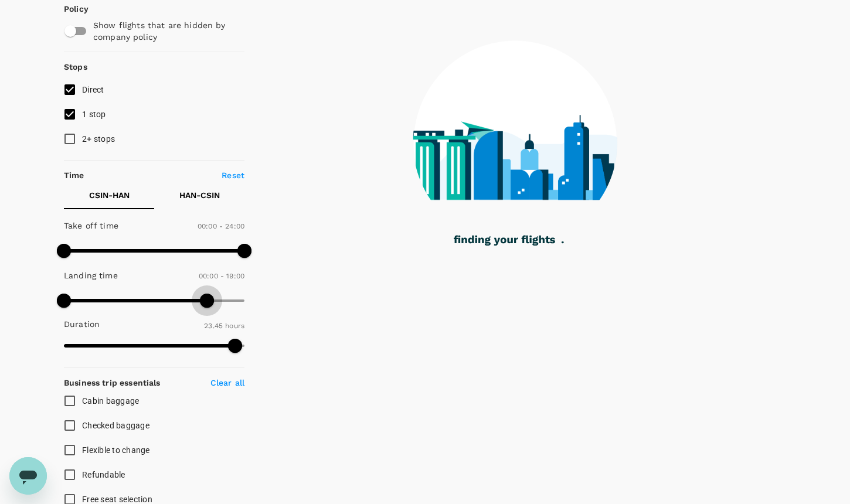
type input "1170"
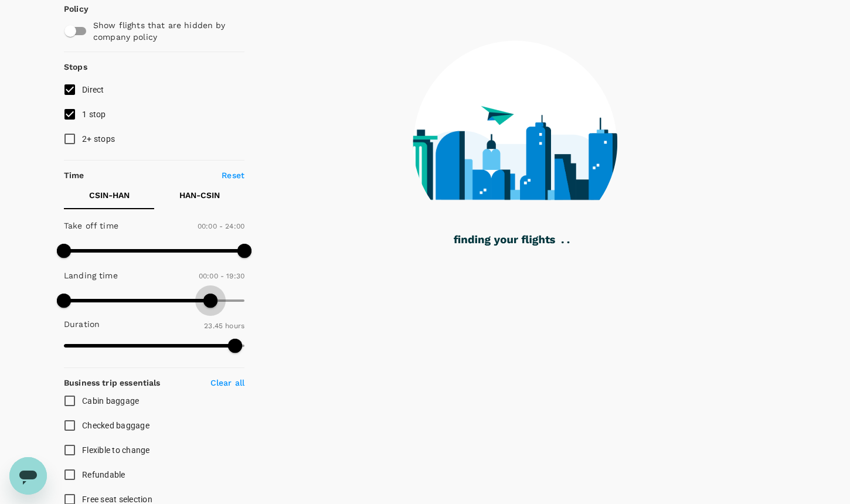
drag, startPoint x: 240, startPoint y: 297, endPoint x: 210, endPoint y: 300, distance: 30.0
click at [210, 300] on span at bounding box center [210, 301] width 14 height 14
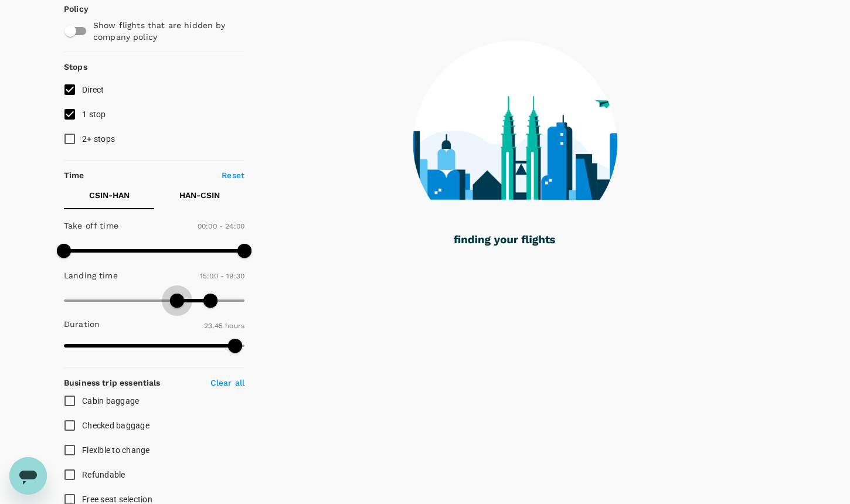
type input "930"
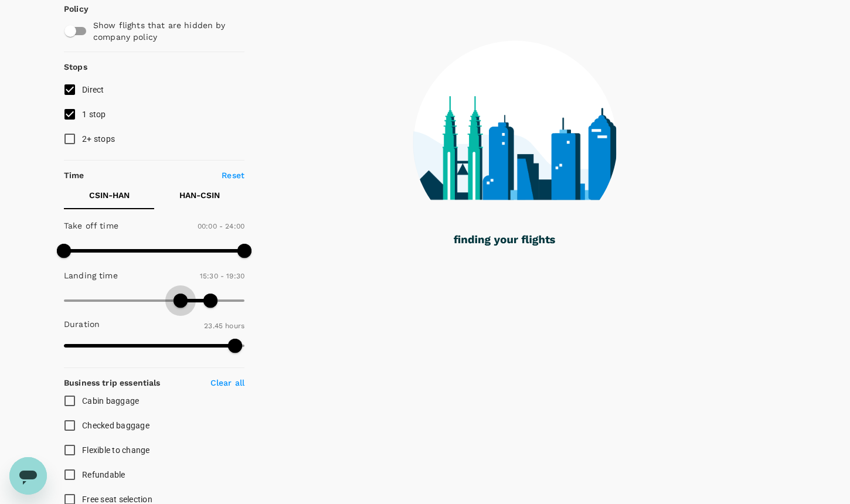
drag, startPoint x: 65, startPoint y: 296, endPoint x: 182, endPoint y: 303, distance: 117.4
click at [182, 303] on span at bounding box center [181, 301] width 14 height 14
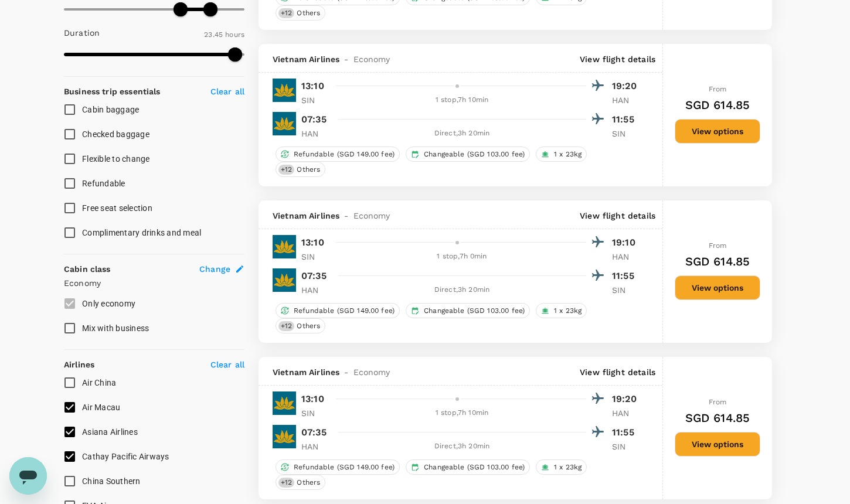
scroll to position [0, 0]
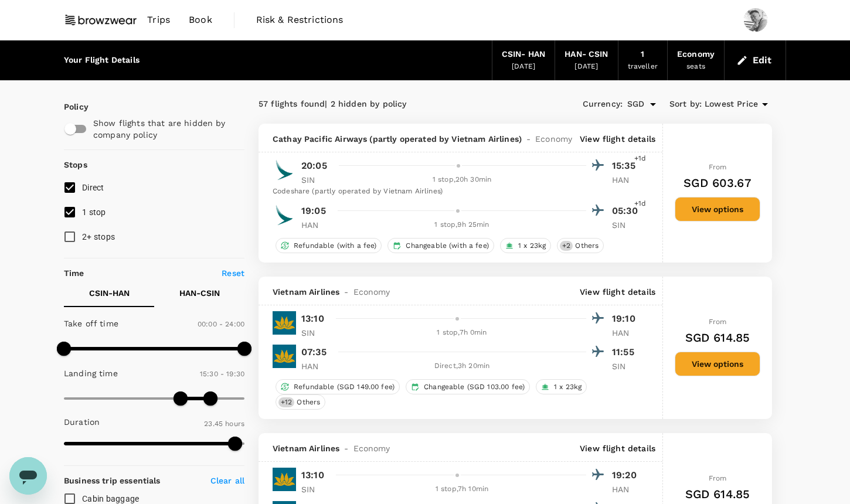
click at [749, 106] on span "Lowest Price" at bounding box center [731, 104] width 53 height 13
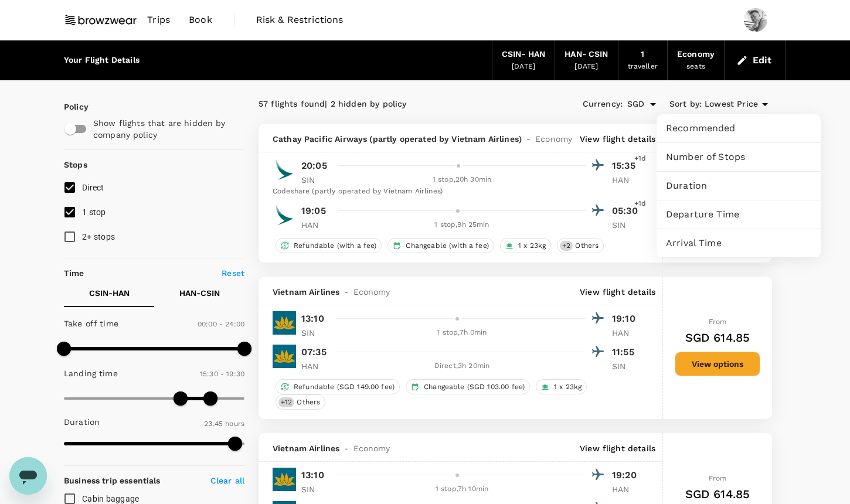
click at [714, 184] on span "Duration" at bounding box center [738, 186] width 145 height 14
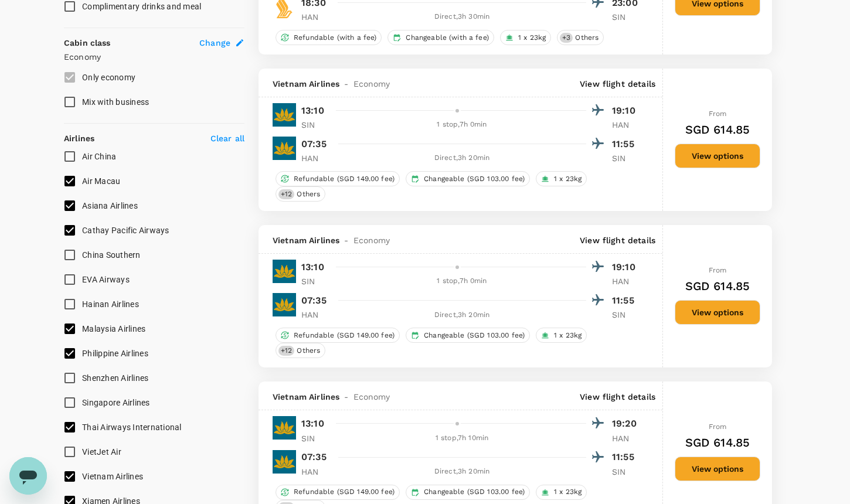
scroll to position [607, 0]
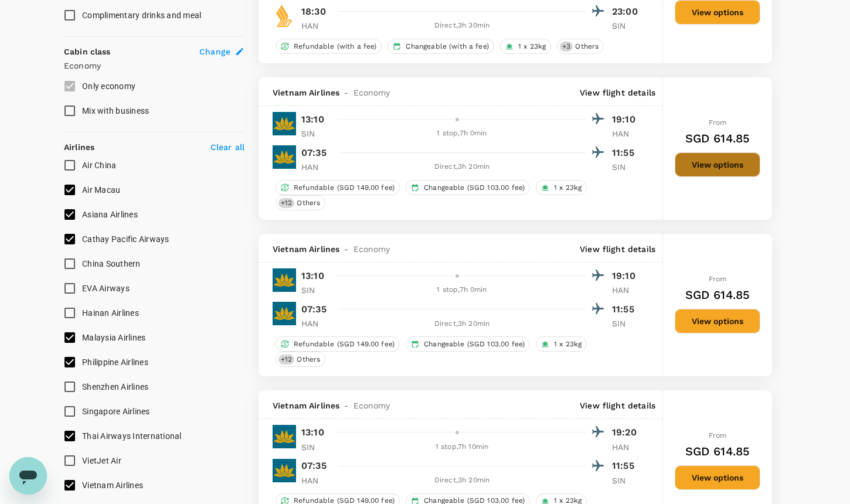
click at [711, 169] on button "View options" at bounding box center [718, 164] width 86 height 25
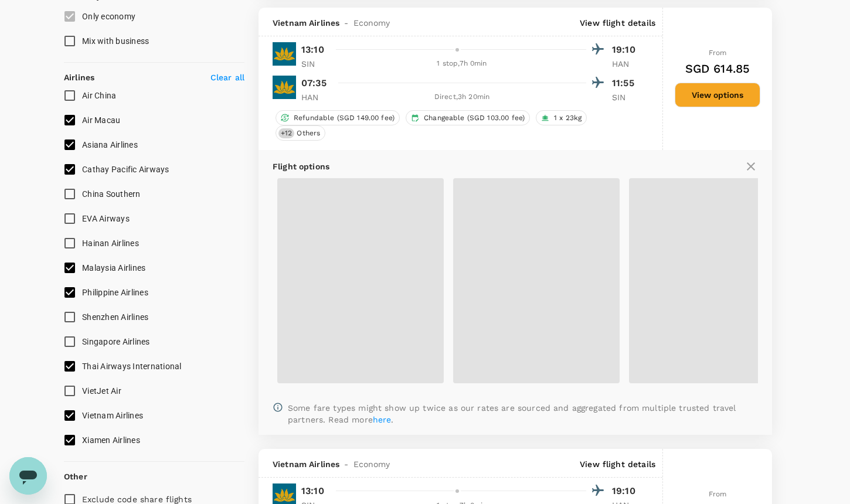
scroll to position [685, 0]
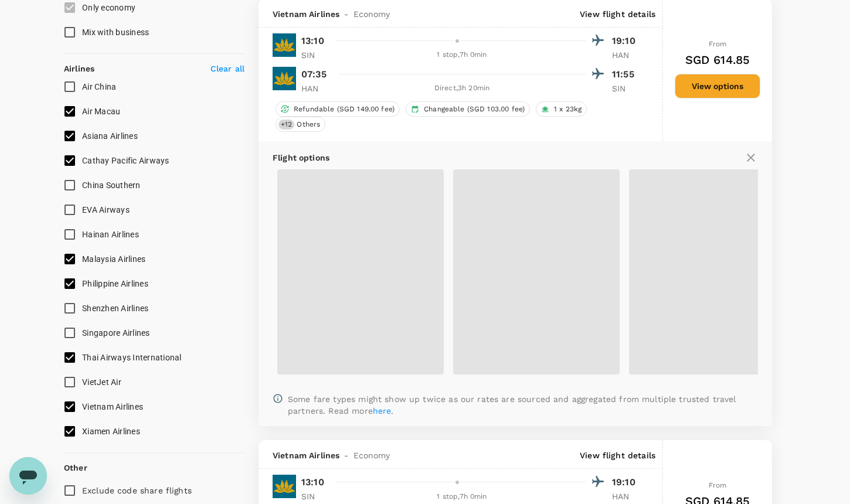
click at [749, 162] on icon at bounding box center [751, 158] width 8 height 8
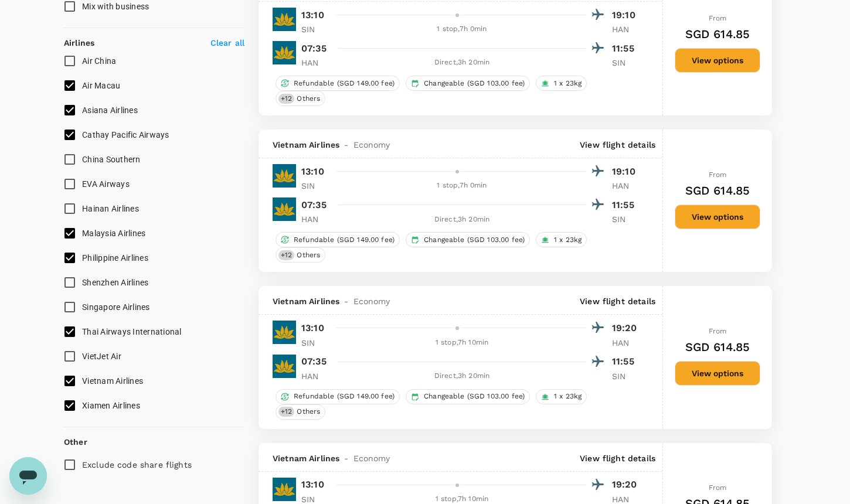
scroll to position [714, 0]
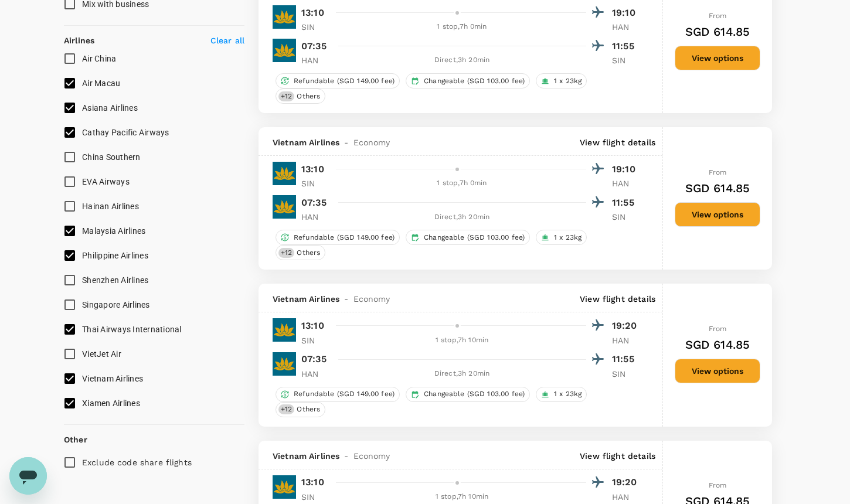
click at [73, 399] on input "Xiamen Airlines" at bounding box center [69, 403] width 25 height 25
checkbox input "false"
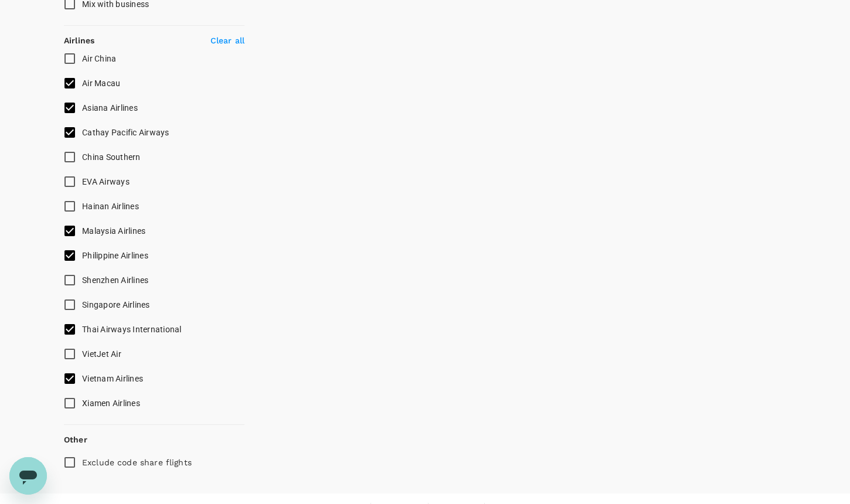
click at [73, 374] on input "Vietnam Airlines" at bounding box center [69, 378] width 25 height 25
checkbox input "false"
click at [70, 335] on input "Thai Airways International" at bounding box center [69, 329] width 25 height 25
checkbox input "false"
click at [71, 264] on input "Philippine Airlines" at bounding box center [69, 255] width 25 height 25
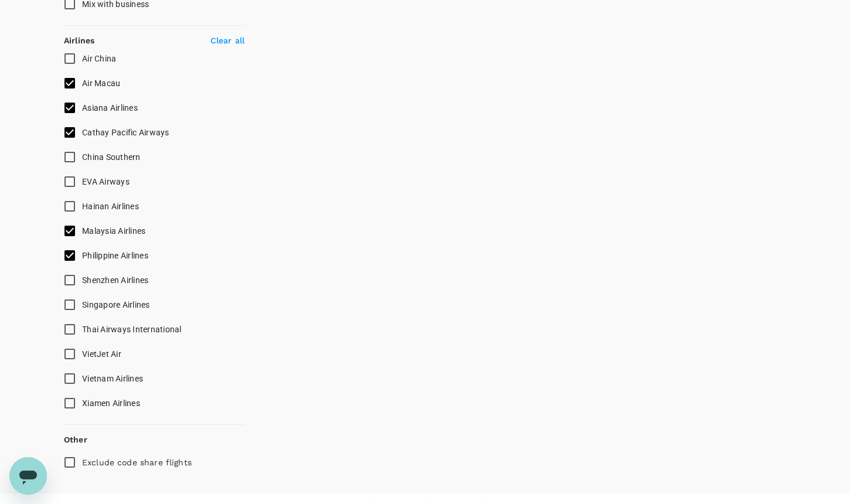
checkbox input "false"
click at [72, 235] on input "Malaysia Airlines" at bounding box center [69, 231] width 25 height 25
checkbox input "false"
click at [70, 349] on input "VietJet Air" at bounding box center [69, 354] width 25 height 25
checkbox input "true"
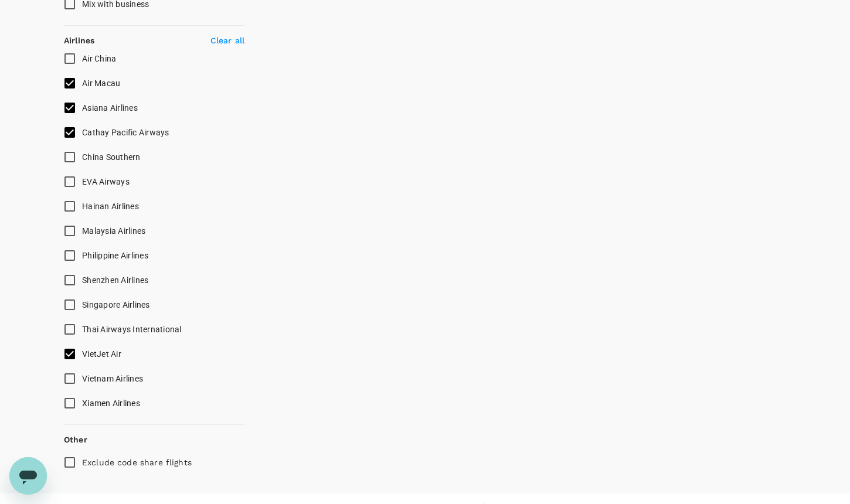
click at [69, 378] on input "Vietnam Airlines" at bounding box center [69, 378] width 25 height 25
checkbox input "true"
click at [71, 352] on input "VietJet Air" at bounding box center [69, 354] width 25 height 25
click at [67, 356] on input "VietJet Air" at bounding box center [69, 354] width 25 height 25
checkbox input "true"
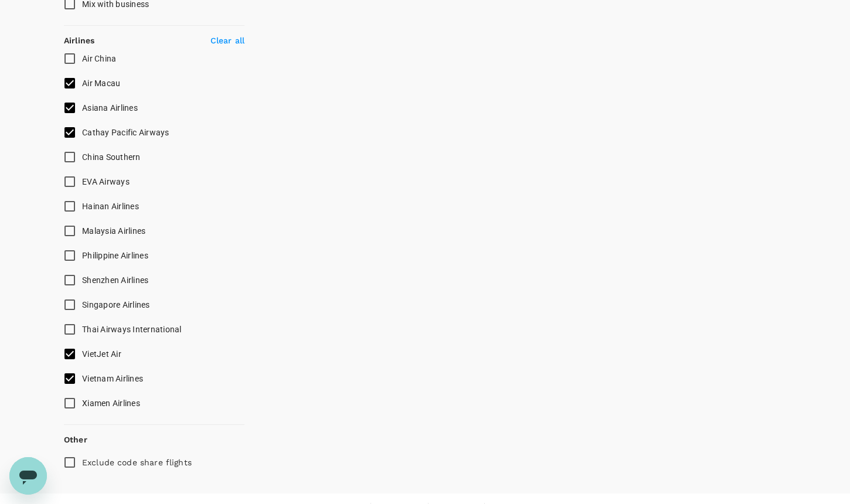
click at [82, 109] on span "Asiana Airlines" at bounding box center [110, 107] width 56 height 9
click at [82, 109] on input "Asiana Airlines" at bounding box center [69, 108] width 25 height 25
checkbox input "false"
click at [73, 74] on input "Air Macau" at bounding box center [69, 83] width 25 height 25
checkbox input "false"
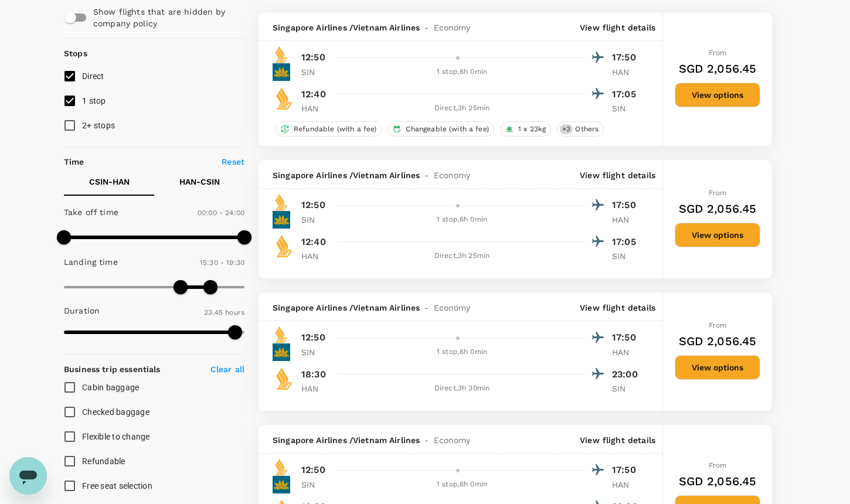
scroll to position [0, 0]
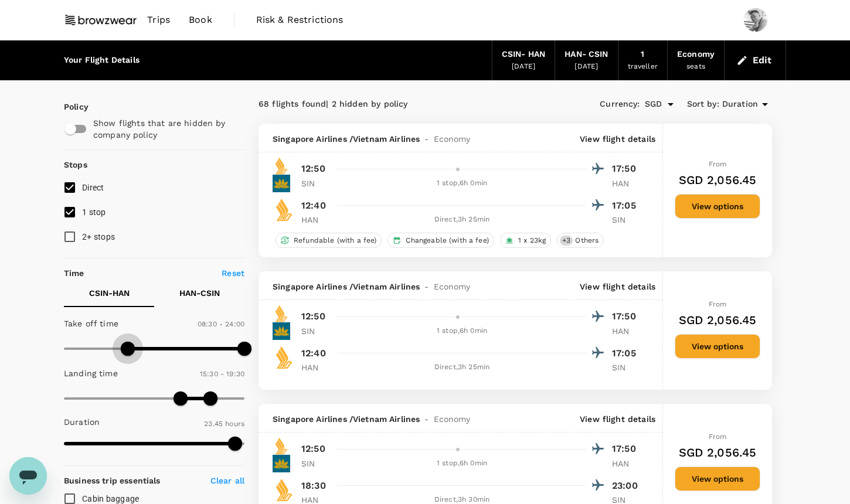
type input "480"
drag, startPoint x: 64, startPoint y: 354, endPoint x: 125, endPoint y: 359, distance: 60.6
click at [125, 356] on span at bounding box center [124, 349] width 14 height 14
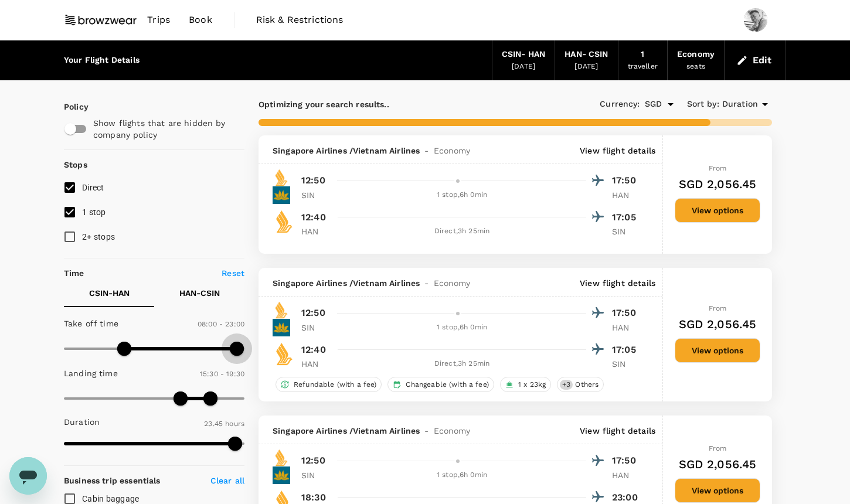
type input "1440"
drag, startPoint x: 250, startPoint y: 350, endPoint x: 255, endPoint y: 345, distance: 7.1
click at [252, 345] on span at bounding box center [244, 349] width 14 height 14
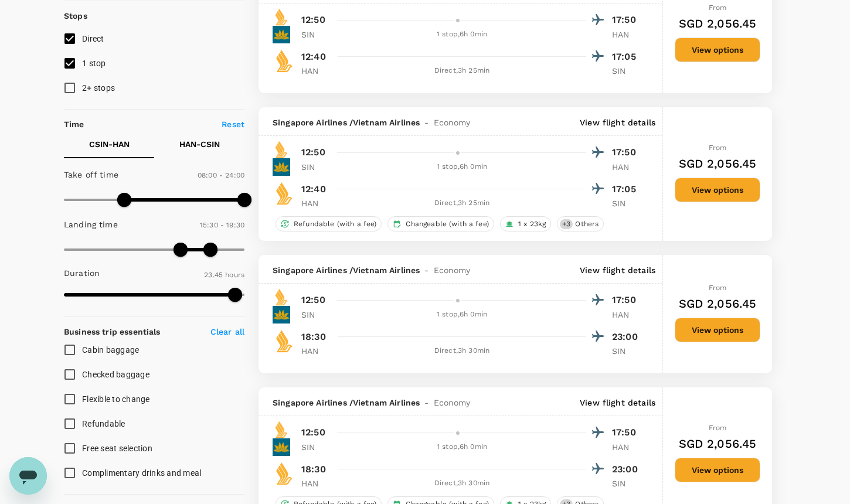
scroll to position [133, 0]
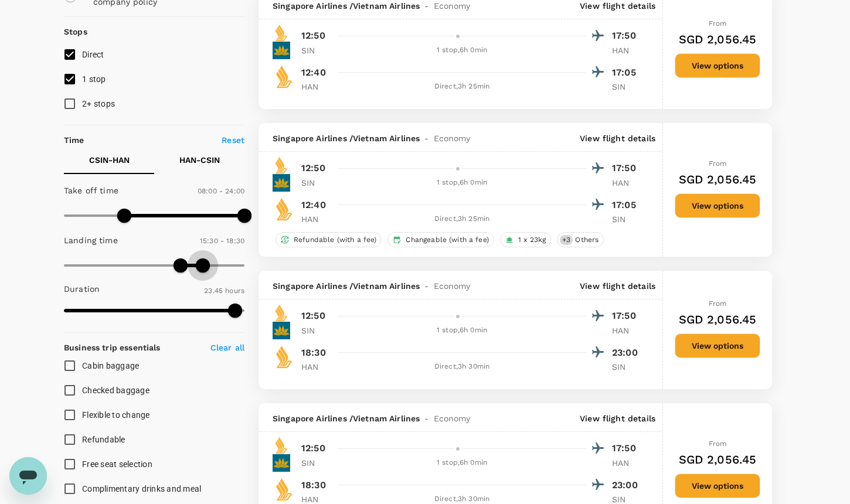
type input "1080"
drag, startPoint x: 213, startPoint y: 259, endPoint x: 198, endPoint y: 263, distance: 15.8
click at [198, 263] on span at bounding box center [199, 266] width 14 height 14
type input "870"
drag, startPoint x: 182, startPoint y: 266, endPoint x: 174, endPoint y: 266, distance: 8.2
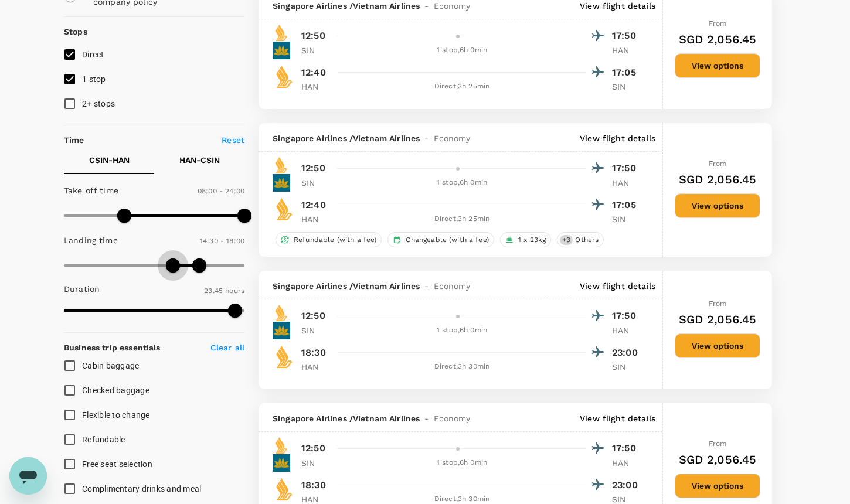
click at [174, 266] on span at bounding box center [173, 266] width 14 height 14
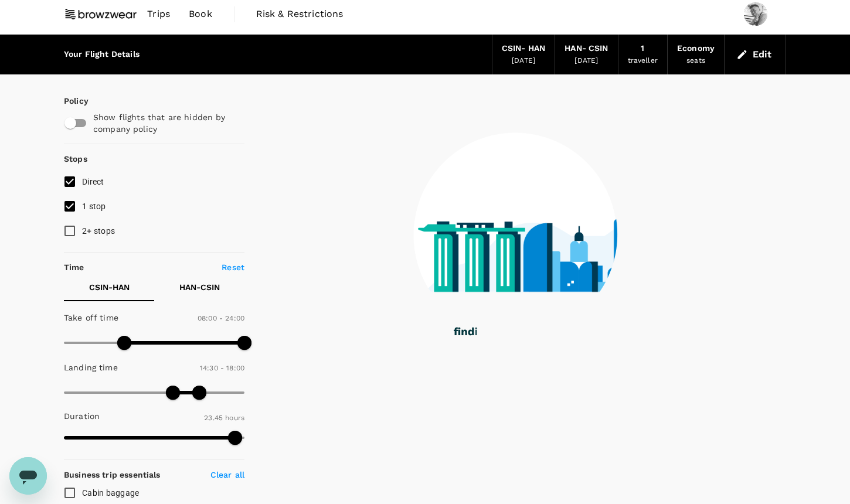
scroll to position [0, 0]
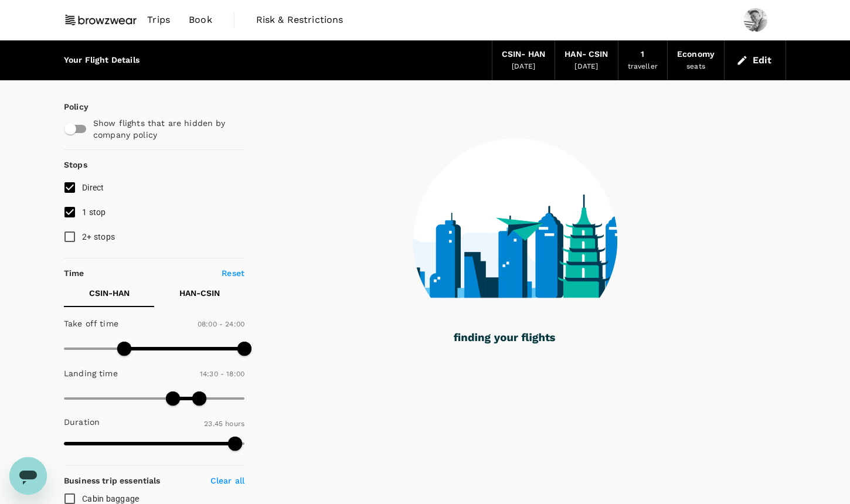
checkbox input "false"
checkbox input "true"
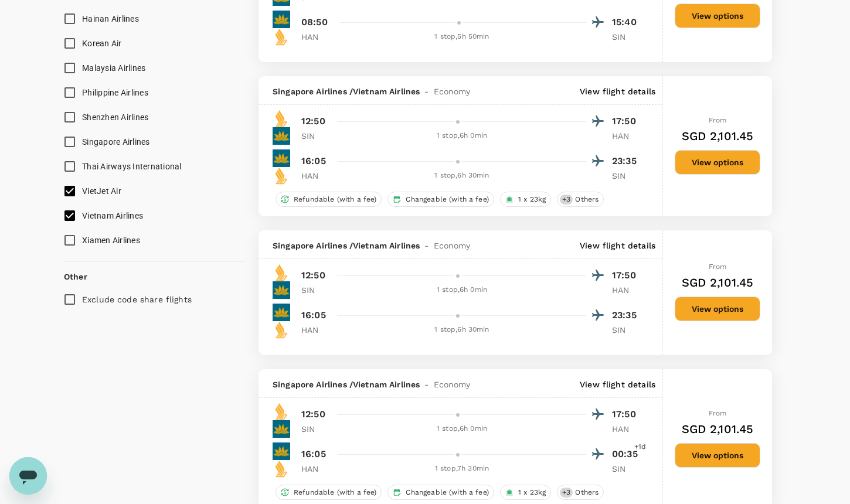
scroll to position [794, 0]
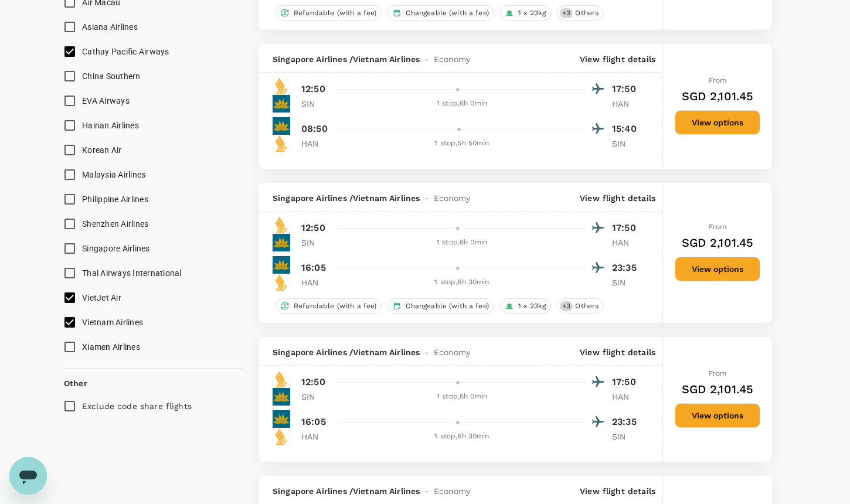
click at [147, 252] on span "Singapore Airlines" at bounding box center [116, 248] width 68 height 9
click at [82, 252] on input "Singapore Airlines" at bounding box center [69, 248] width 25 height 25
checkbox input "true"
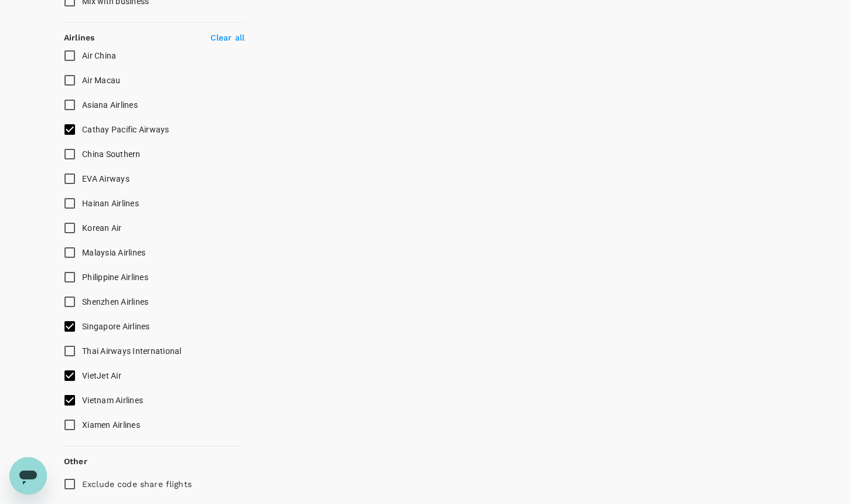
scroll to position [617, 0]
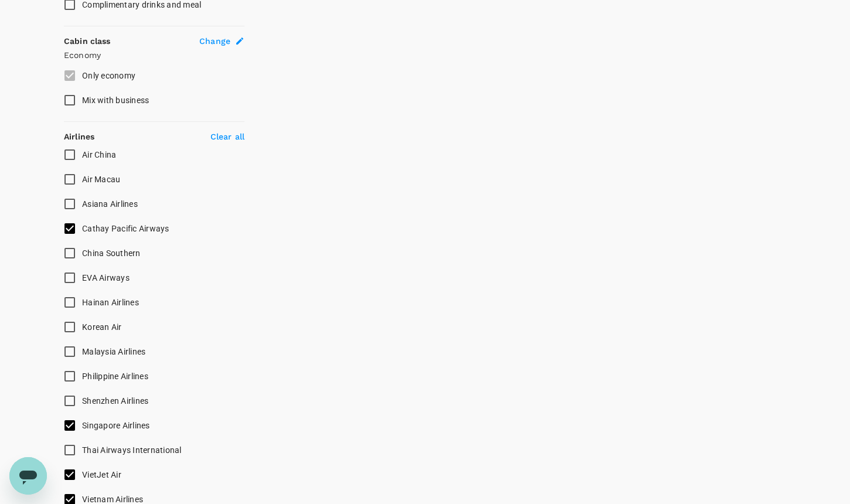
click at [233, 138] on p "Clear all" at bounding box center [227, 137] width 34 height 12
checkbox input "false"
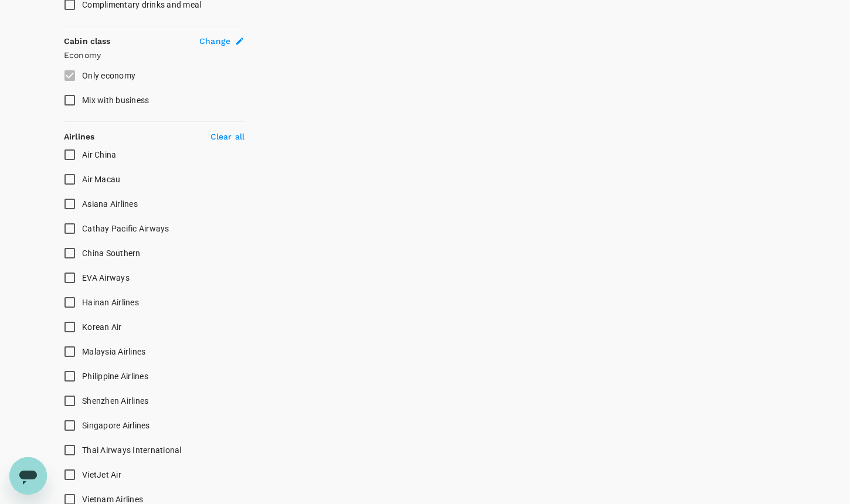
checkbox input "true"
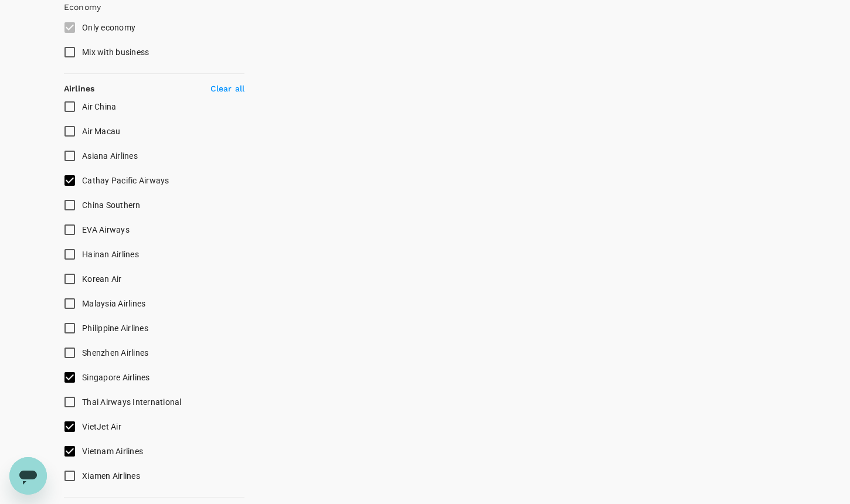
scroll to position [620, 0]
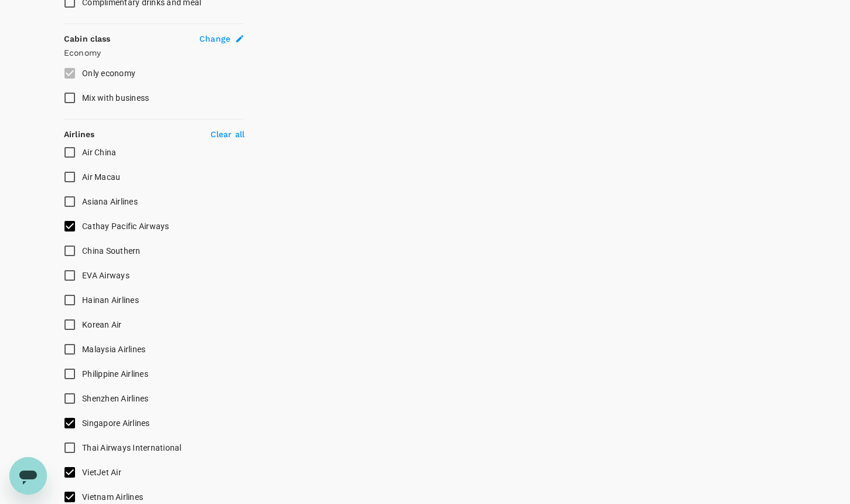
click at [232, 128] on p "Clear all" at bounding box center [227, 134] width 34 height 12
checkbox input "false"
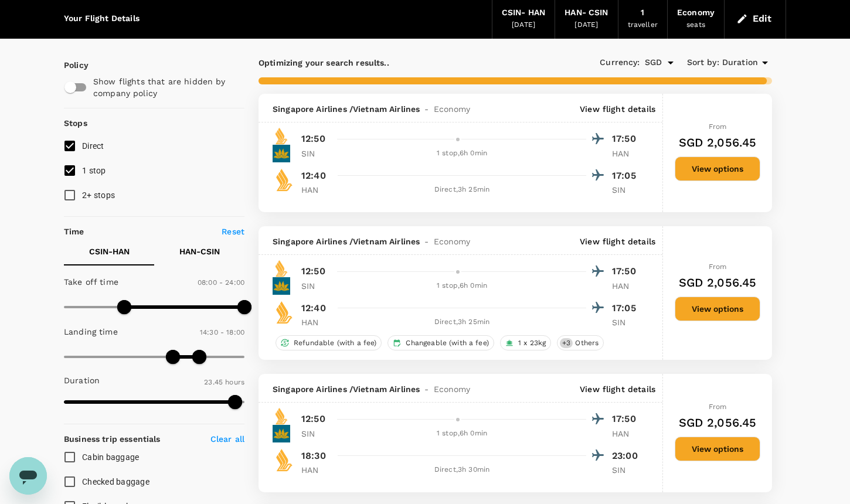
scroll to position [29, 0]
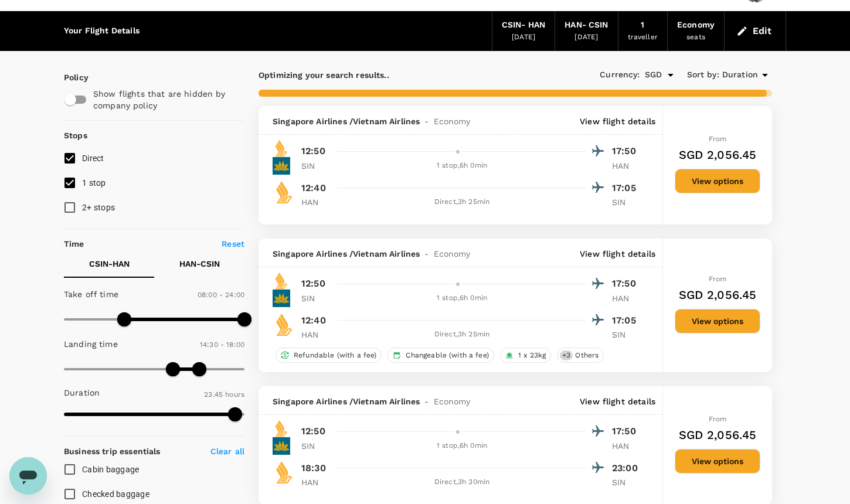
type input "1020"
click at [190, 368] on span at bounding box center [192, 369] width 14 height 14
type input "780"
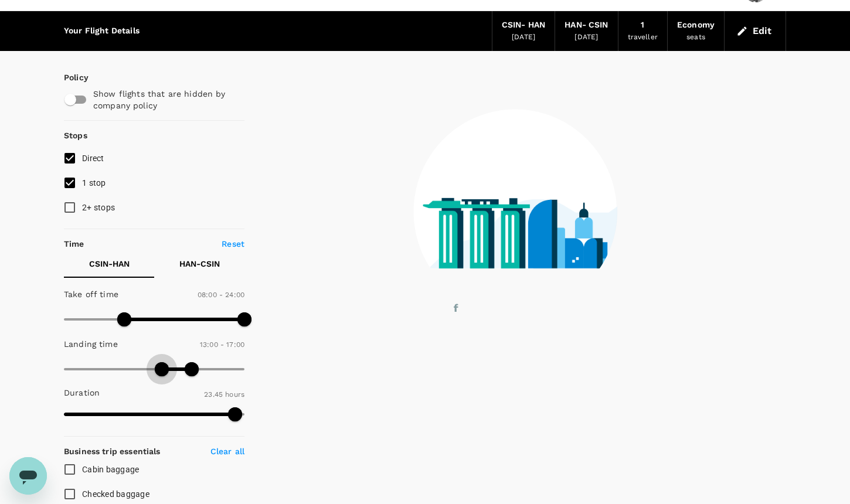
drag, startPoint x: 172, startPoint y: 368, endPoint x: 164, endPoint y: 368, distance: 8.8
click at [164, 368] on span at bounding box center [162, 369] width 14 height 14
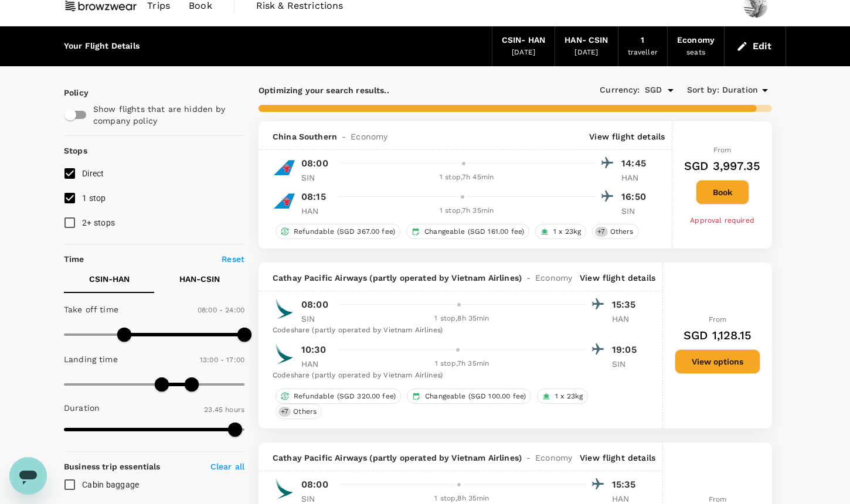
scroll to position [0, 0]
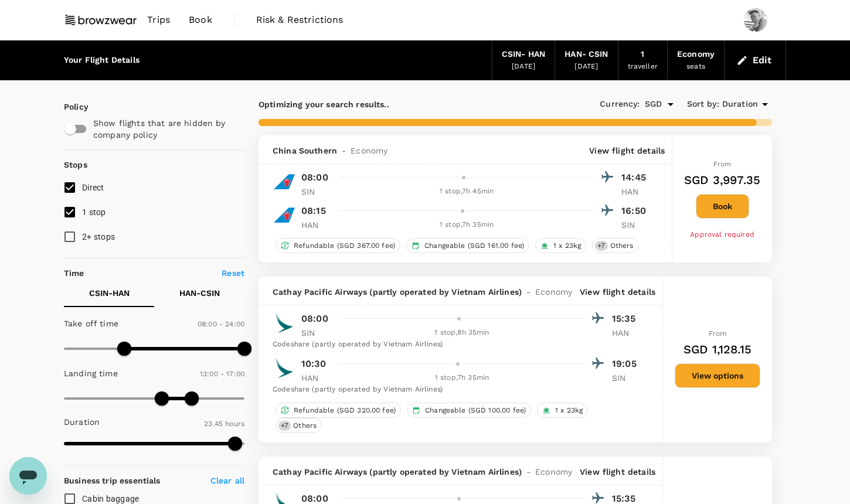
click at [765, 103] on icon at bounding box center [765, 104] width 14 height 14
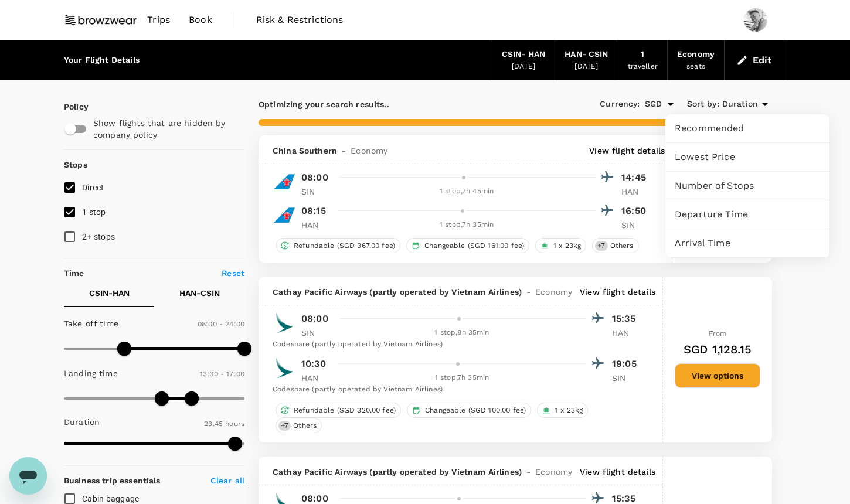
click at [733, 155] on span "Lowest Price" at bounding box center [747, 157] width 145 height 14
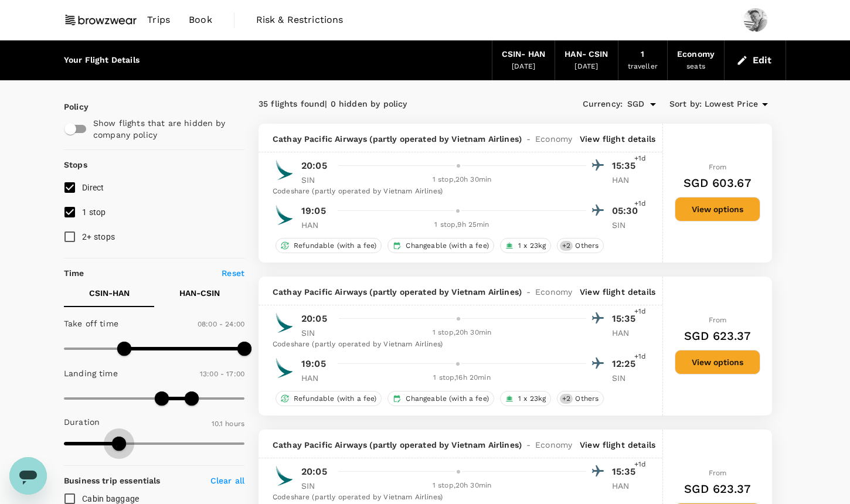
type input "605"
drag, startPoint x: 232, startPoint y: 438, endPoint x: 120, endPoint y: 443, distance: 112.1
click at [120, 443] on span at bounding box center [120, 444] width 14 height 14
click at [211, 290] on p "HAN - CSIN" at bounding box center [199, 293] width 40 height 12
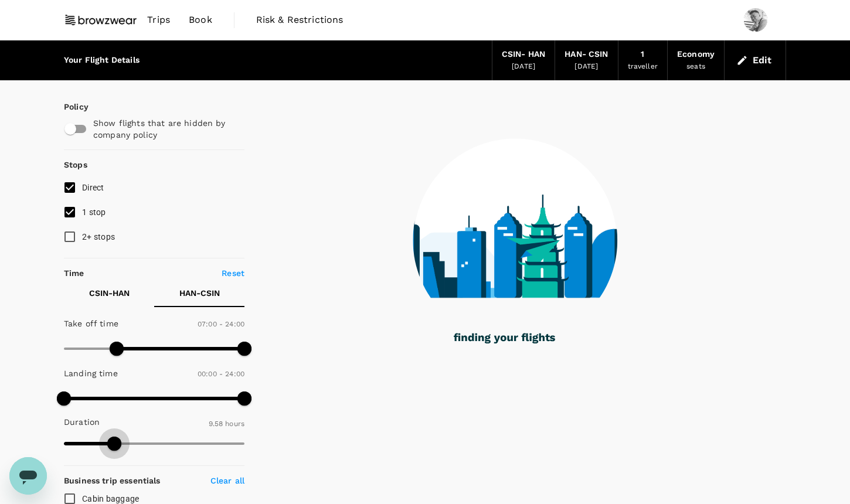
type input "603"
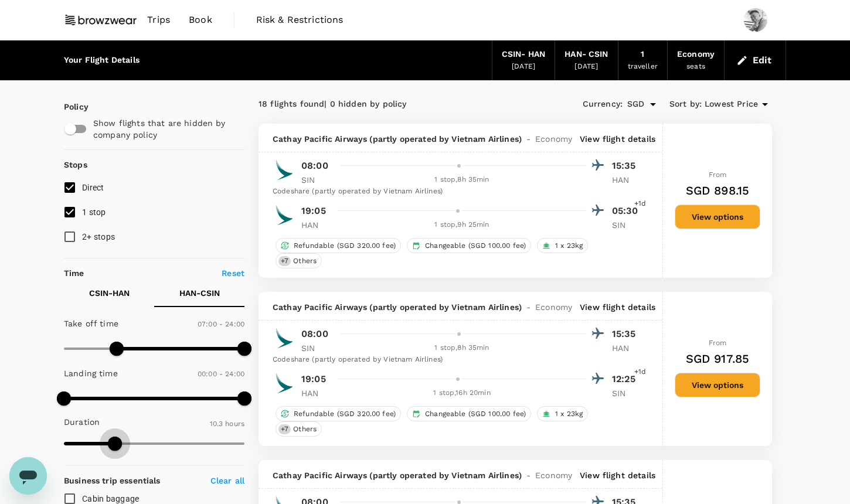
drag, startPoint x: 184, startPoint y: 441, endPoint x: 115, endPoint y: 442, distance: 68.6
click at [115, 442] on span at bounding box center [115, 444] width 14 height 14
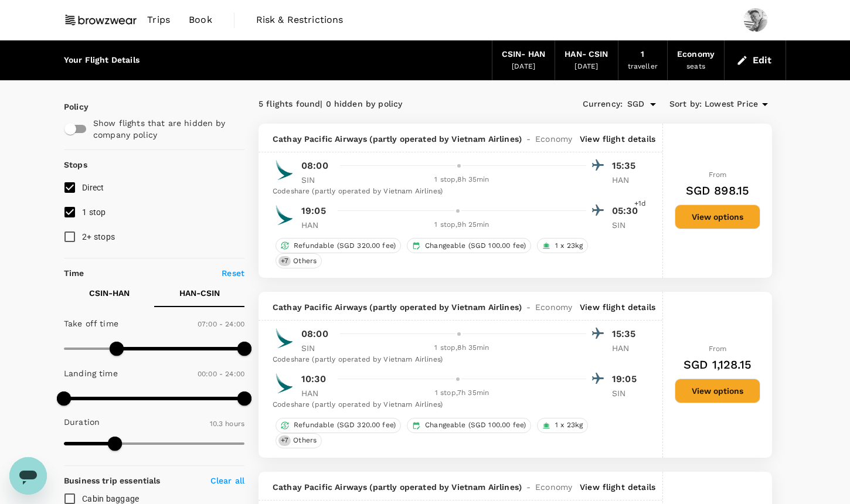
click at [111, 288] on p "CSIN - HAN" at bounding box center [109, 293] width 40 height 12
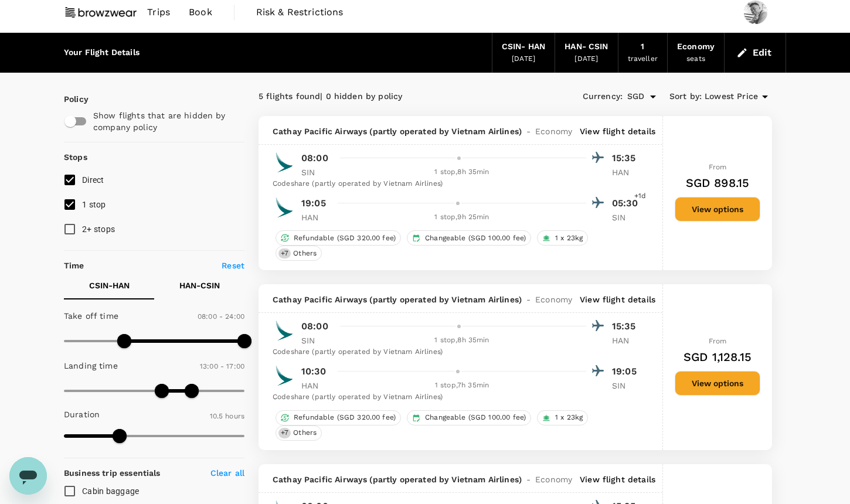
scroll to position [9, 0]
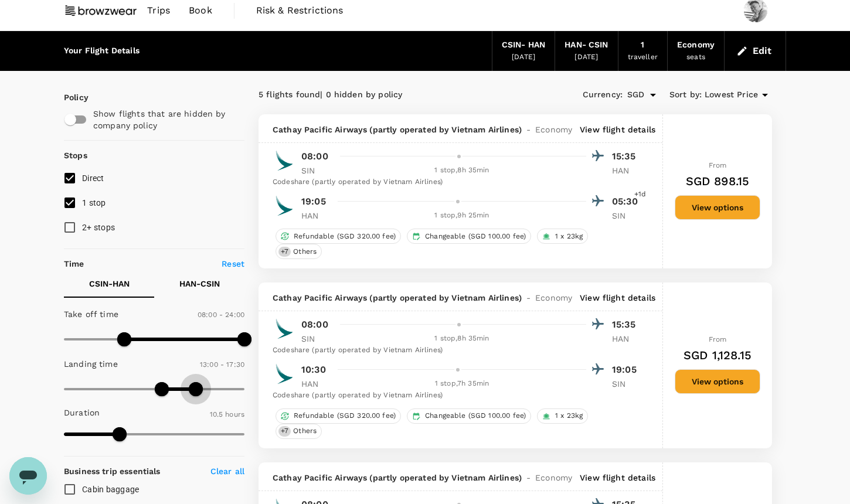
type input "1080"
drag, startPoint x: 193, startPoint y: 386, endPoint x: 199, endPoint y: 386, distance: 5.9
click at [199, 386] on span at bounding box center [199, 389] width 14 height 14
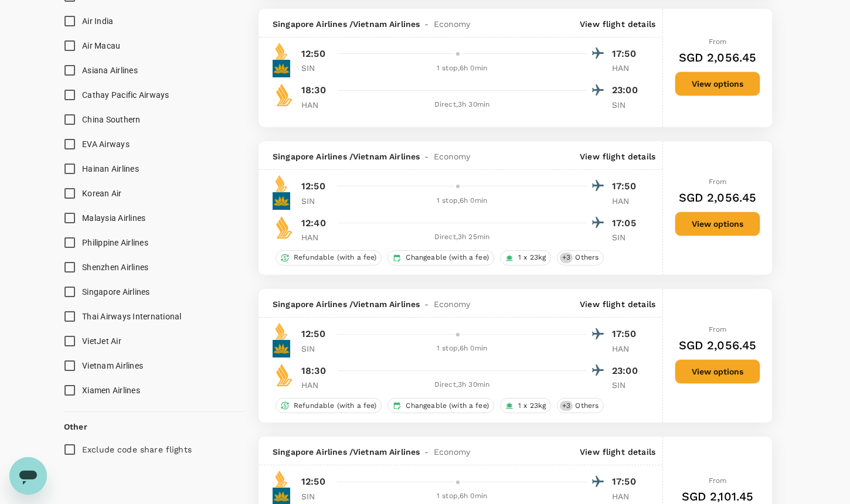
scroll to position [887, 0]
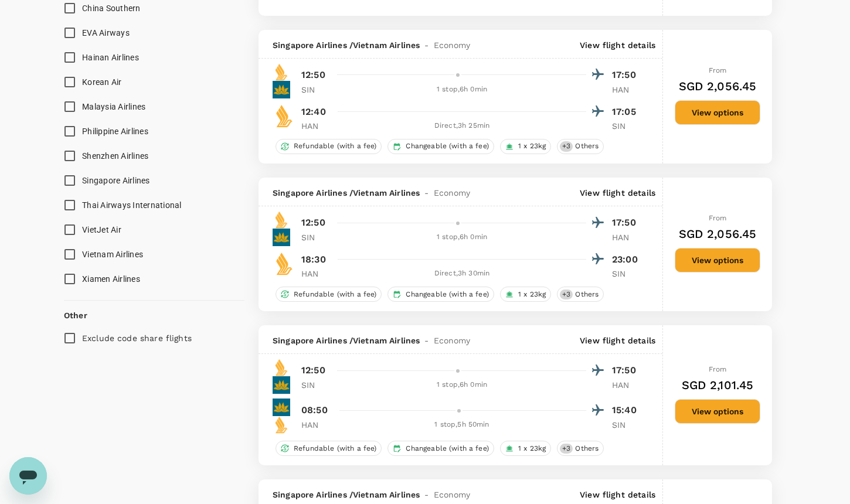
click at [123, 252] on span "Vietnam Airlines" at bounding box center [112, 254] width 61 height 9
click at [82, 252] on input "Vietnam Airlines" at bounding box center [69, 254] width 25 height 25
checkbox input "true"
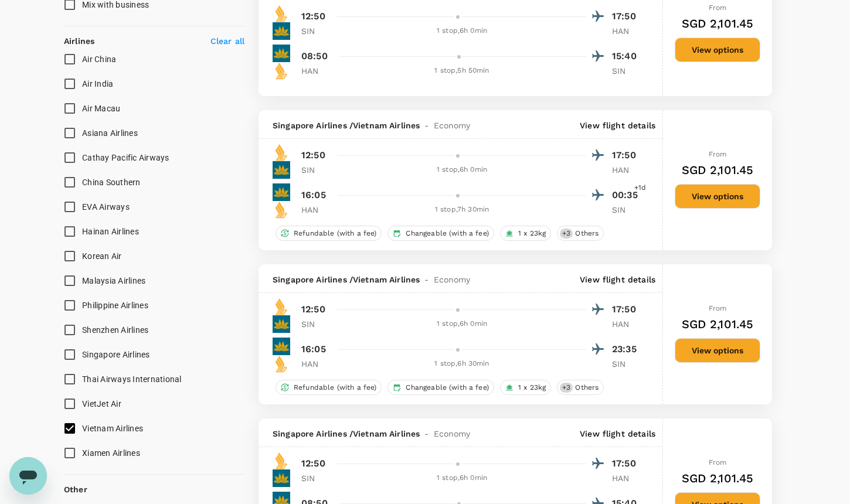
scroll to position [827, 0]
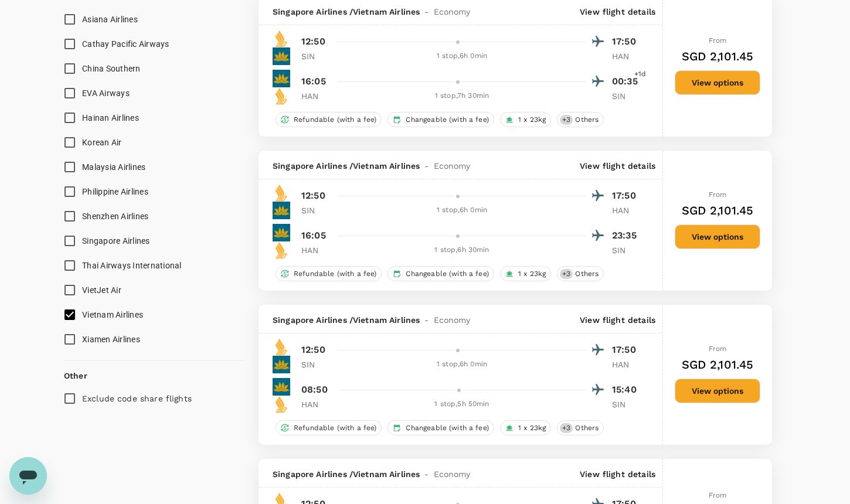
click at [116, 294] on span "VietJet Air" at bounding box center [101, 290] width 39 height 9
click at [82, 294] on input "VietJet Air" at bounding box center [69, 290] width 25 height 25
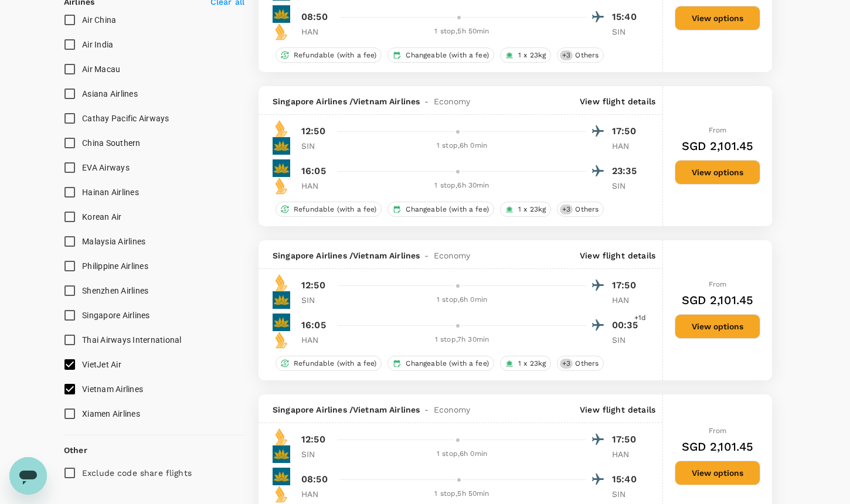
scroll to position [718, 0]
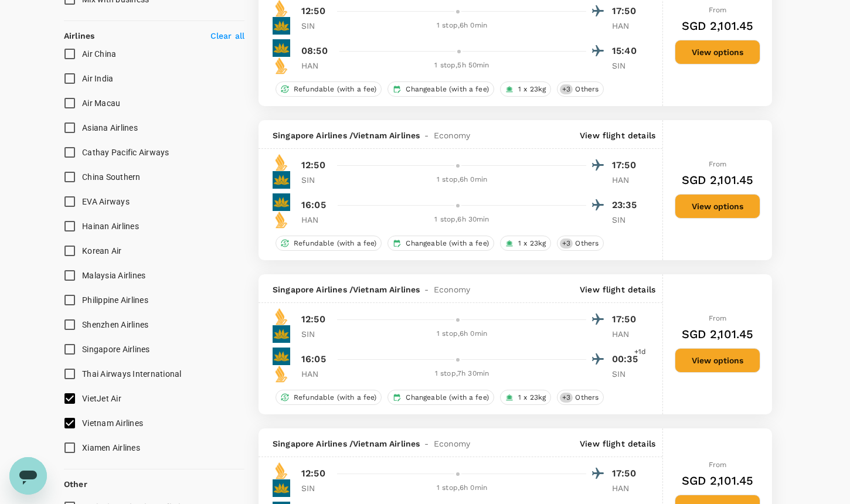
click at [103, 398] on span "VietJet Air" at bounding box center [101, 398] width 39 height 9
click at [82, 398] on input "VietJet Air" at bounding box center [69, 398] width 25 height 25
checkbox input "false"
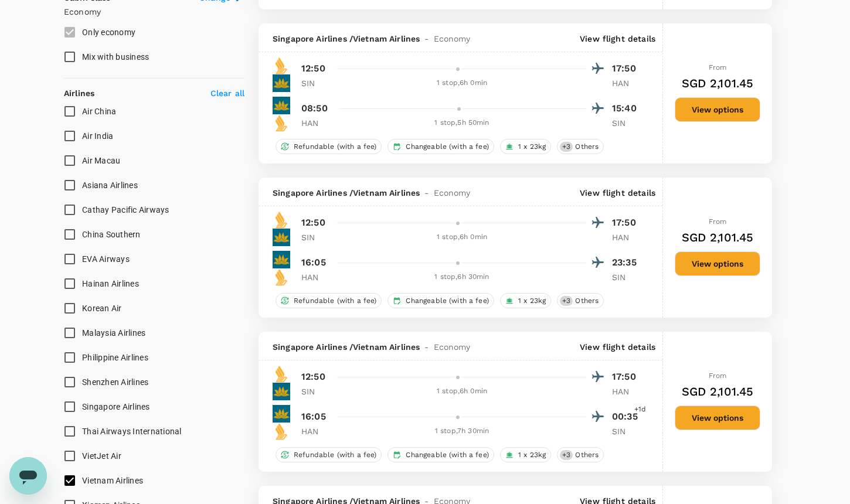
scroll to position [641, 0]
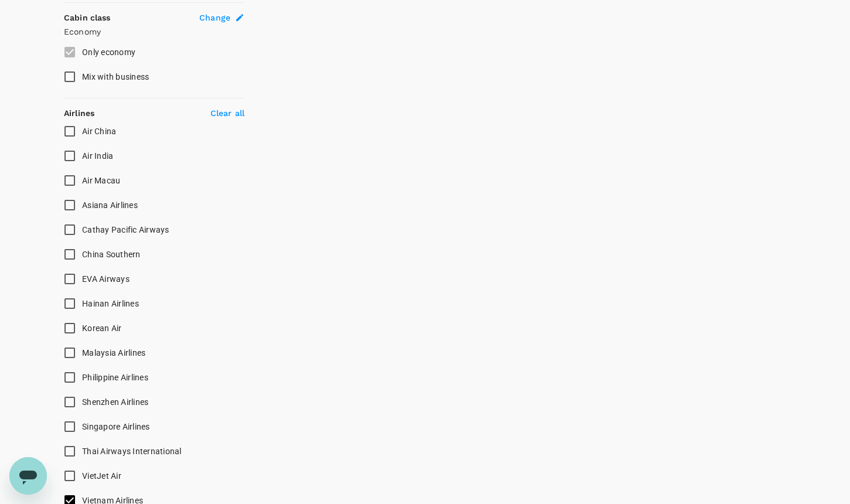
click at [223, 119] on label "Air China" at bounding box center [146, 131] width 178 height 25
click at [82, 119] on input "Air China" at bounding box center [69, 131] width 25 height 25
checkbox input "false"
click at [233, 114] on p "Clear all" at bounding box center [227, 113] width 34 height 12
checkbox input "false"
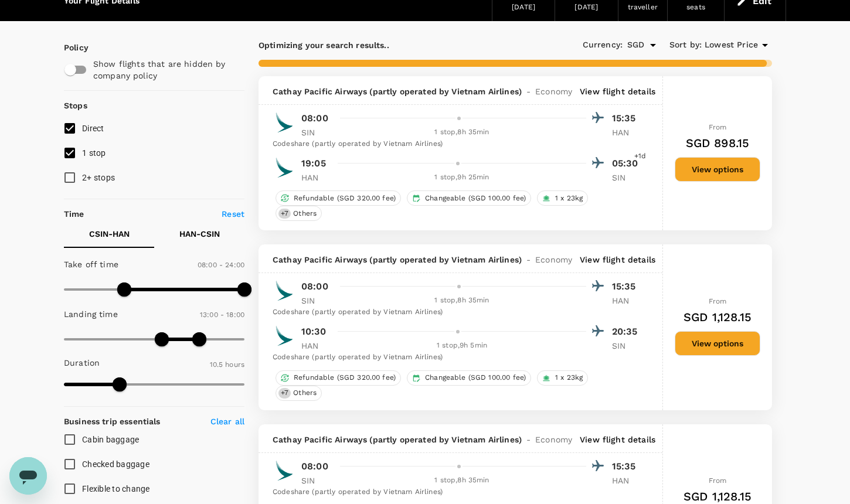
scroll to position [0, 0]
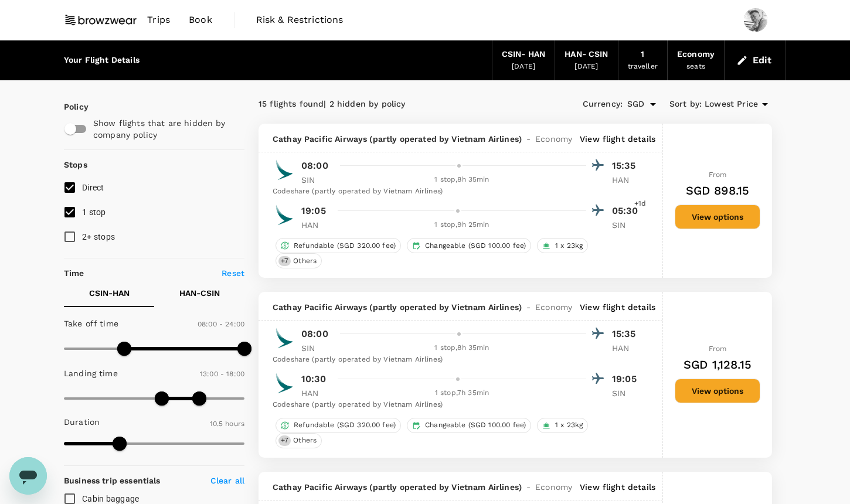
click at [636, 141] on p "View flight details" at bounding box center [618, 139] width 76 height 12
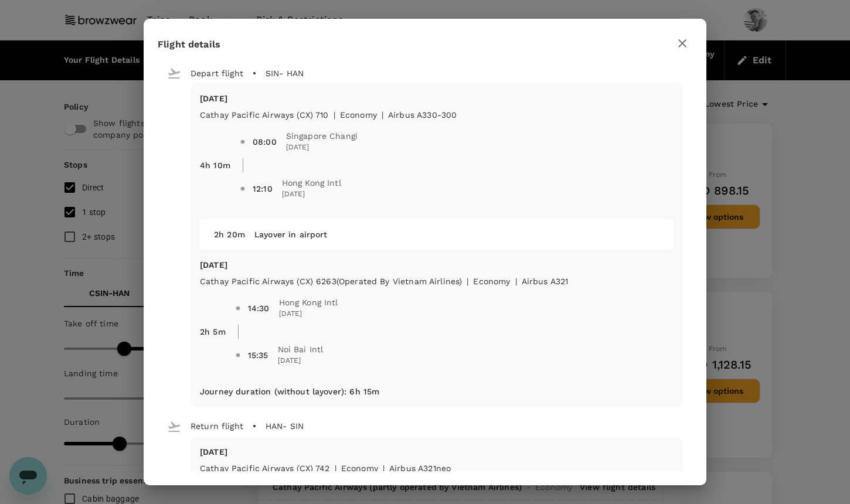
click at [678, 50] on button "button" at bounding box center [683, 43] width 20 height 20
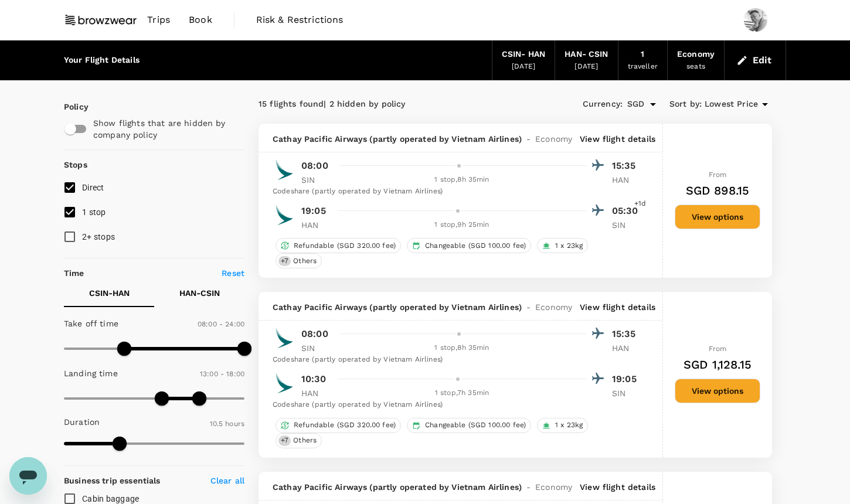
click at [769, 60] on button "Edit" at bounding box center [755, 60] width 42 height 19
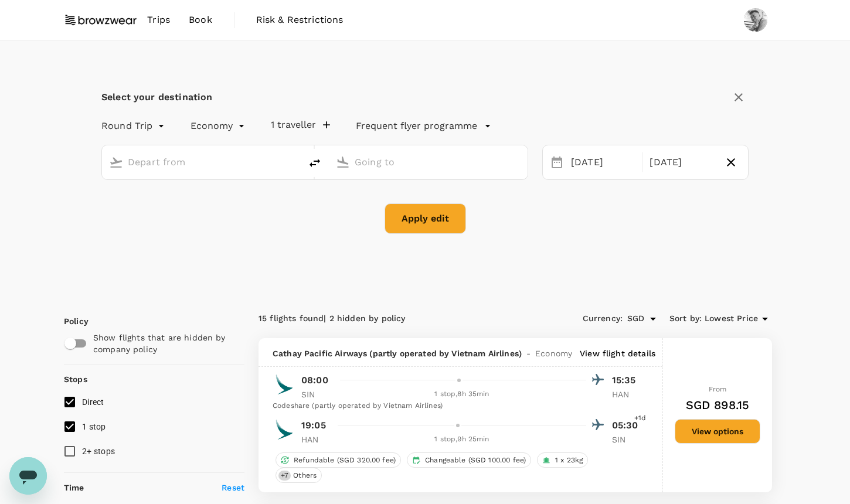
type input "[GEOGRAPHIC_DATA], [GEOGRAPHIC_DATA] (any)"
type input "Noi Bai Intl (HAN)"
click at [738, 103] on icon "button" at bounding box center [739, 97] width 14 height 14
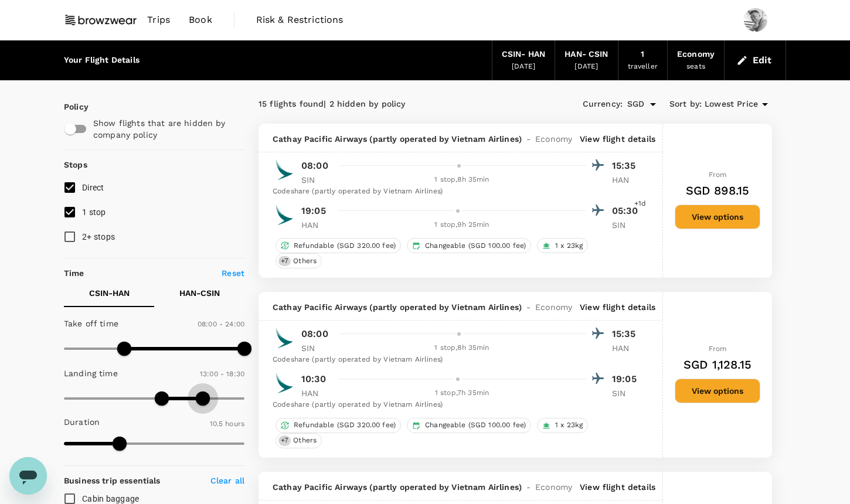
type input "1140"
click at [205, 396] on span at bounding box center [207, 399] width 14 height 14
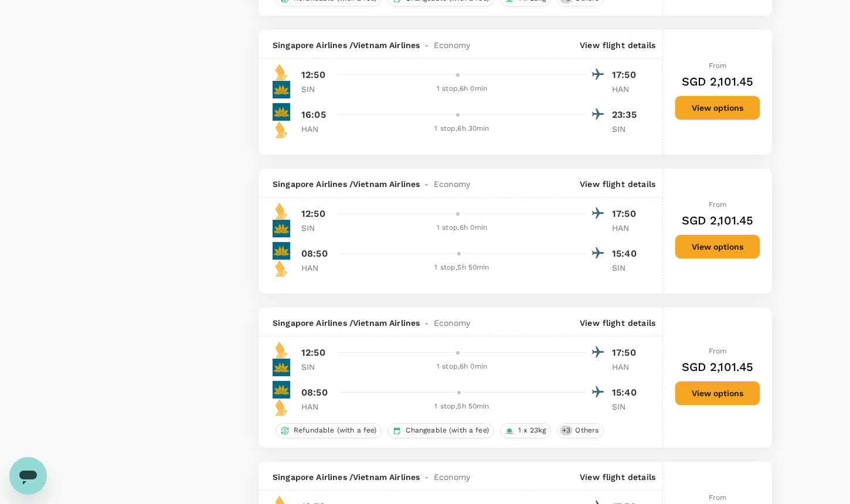
scroll to position [2833, 0]
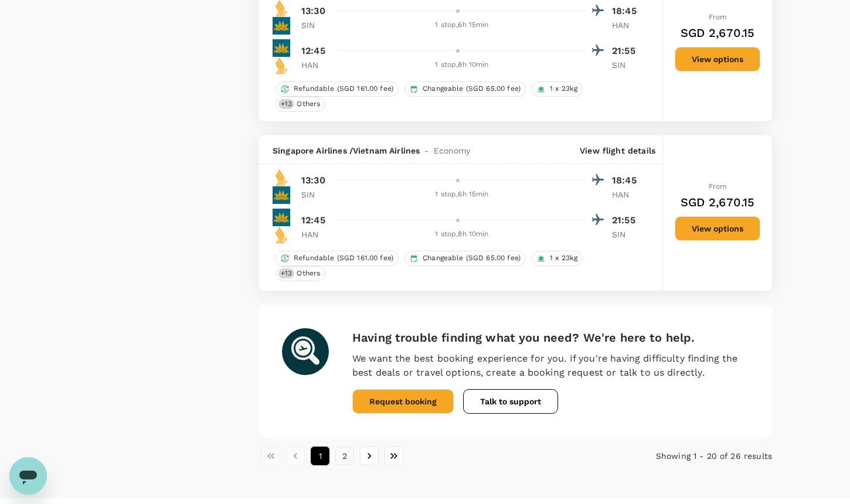
click at [345, 447] on button "2" at bounding box center [344, 456] width 19 height 19
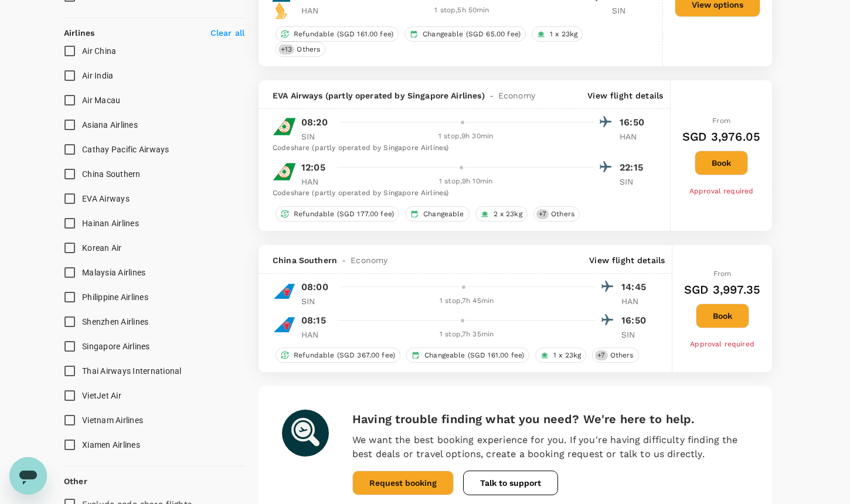
scroll to position [782, 0]
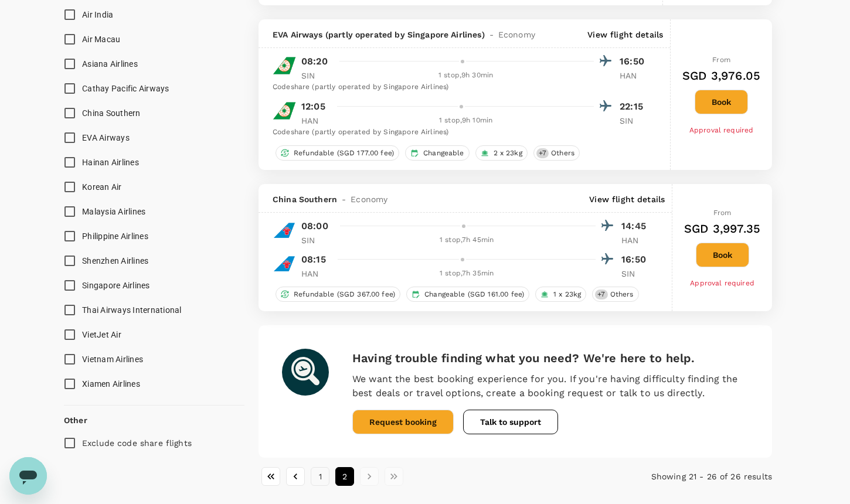
click at [318, 467] on button "1" at bounding box center [320, 476] width 19 height 19
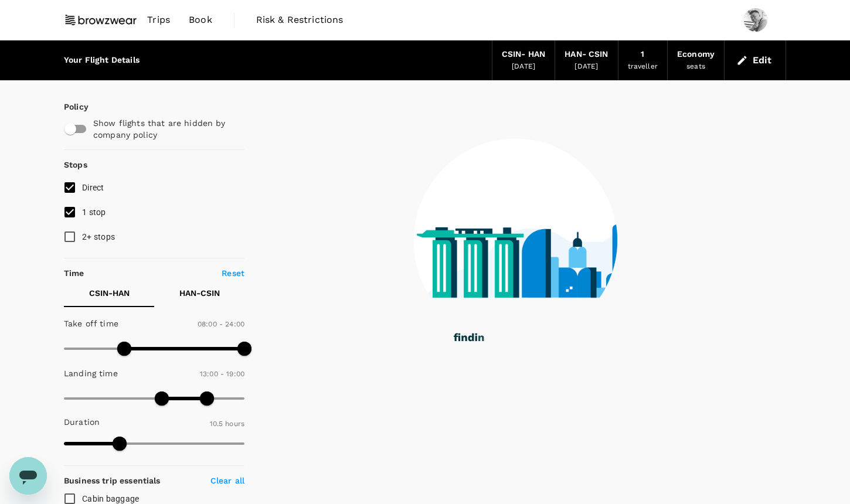
scroll to position [0, 0]
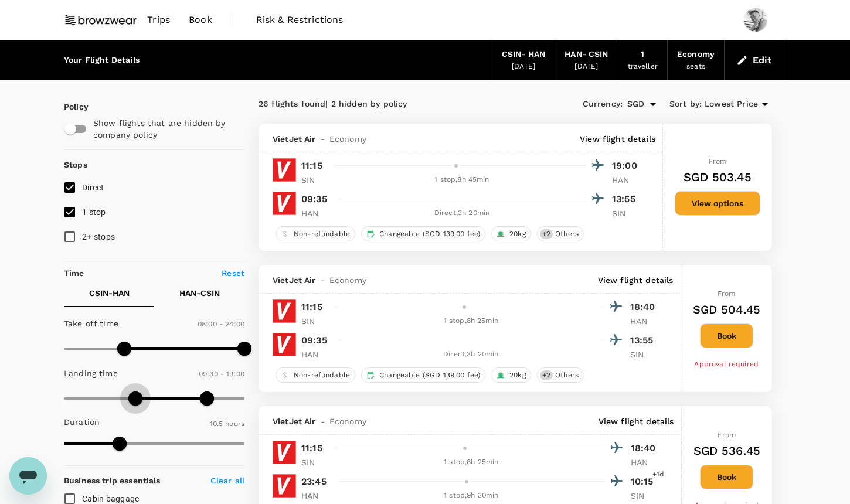
type input "630"
drag, startPoint x: 159, startPoint y: 399, endPoint x: 142, endPoint y: 399, distance: 17.6
click at [142, 399] on span at bounding box center [143, 399] width 14 height 14
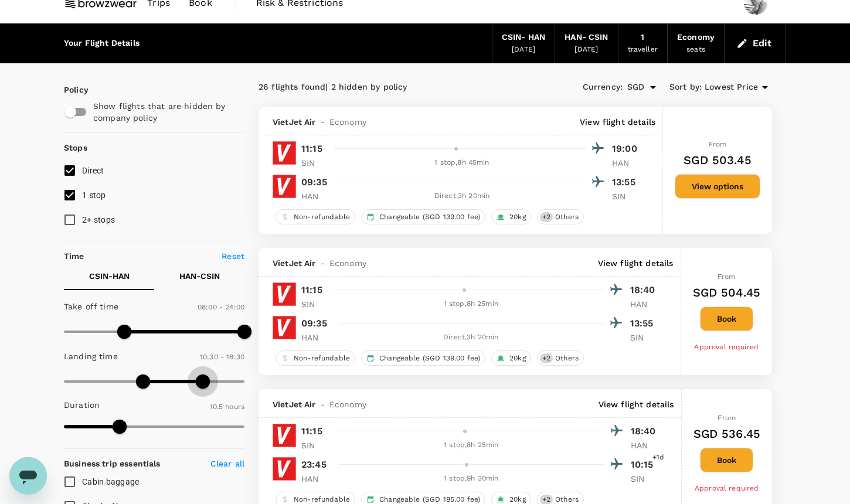
type input "1080"
click at [198, 381] on span at bounding box center [199, 382] width 14 height 14
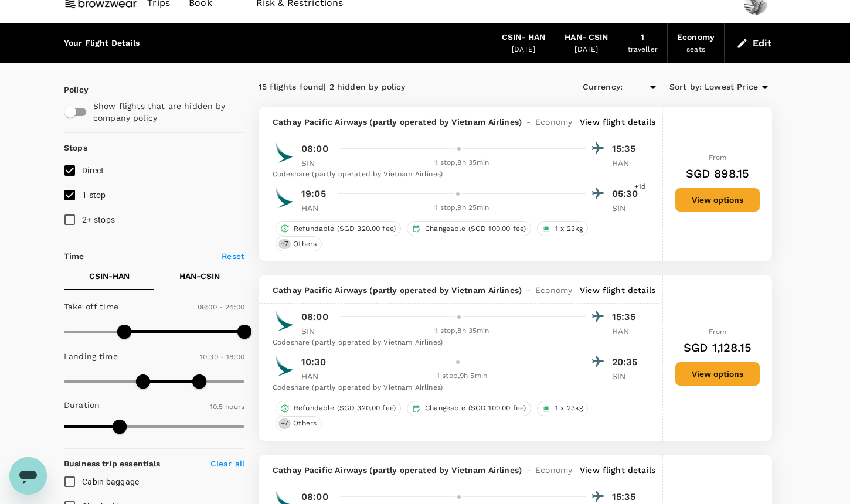
type input "SGD"
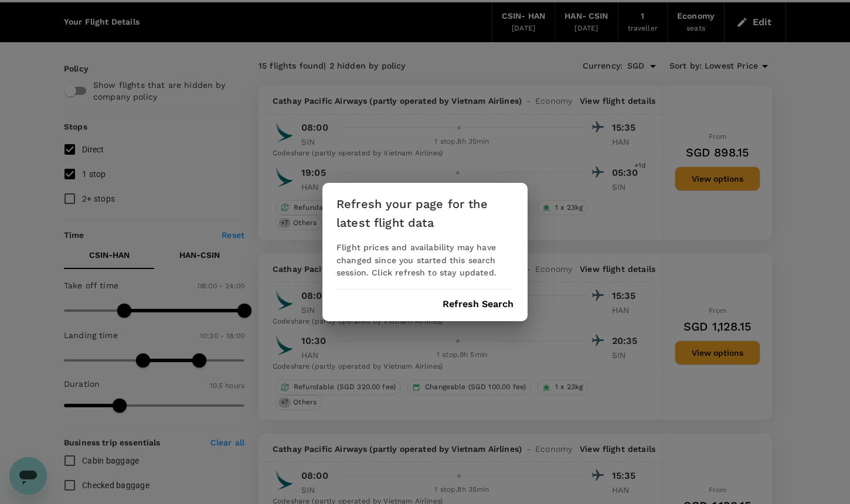
click at [473, 306] on button "Refresh Search" at bounding box center [478, 304] width 71 height 11
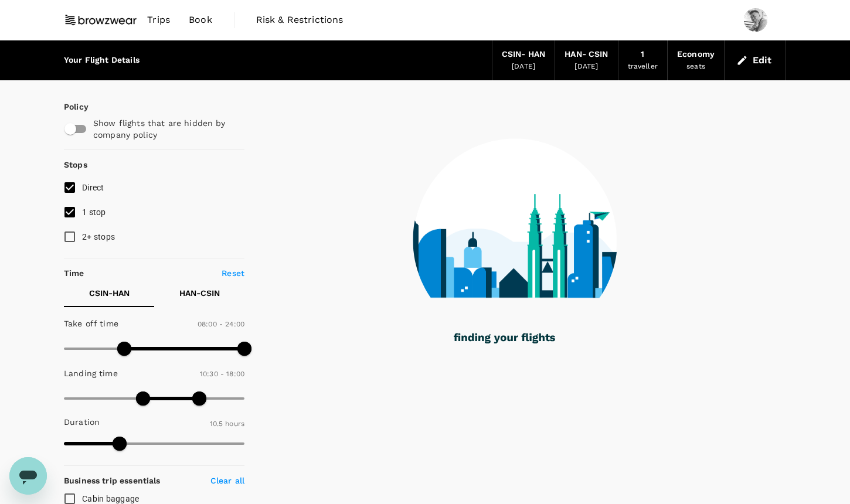
type input "605"
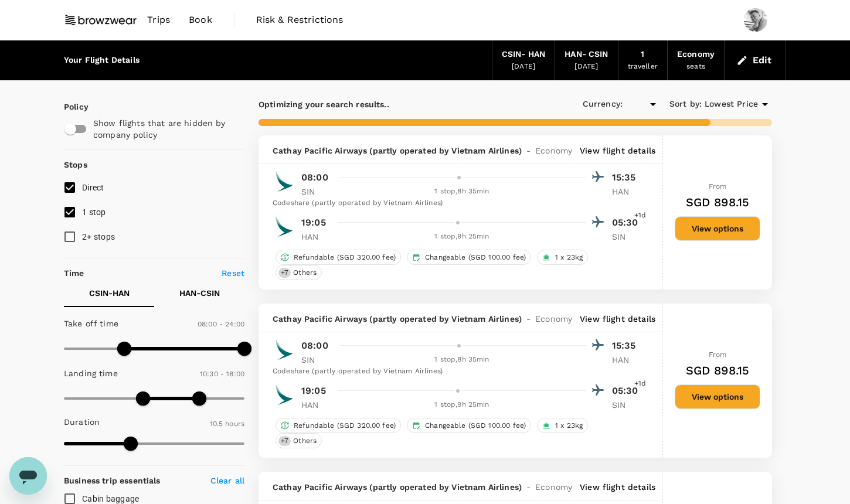
type input "SGD"
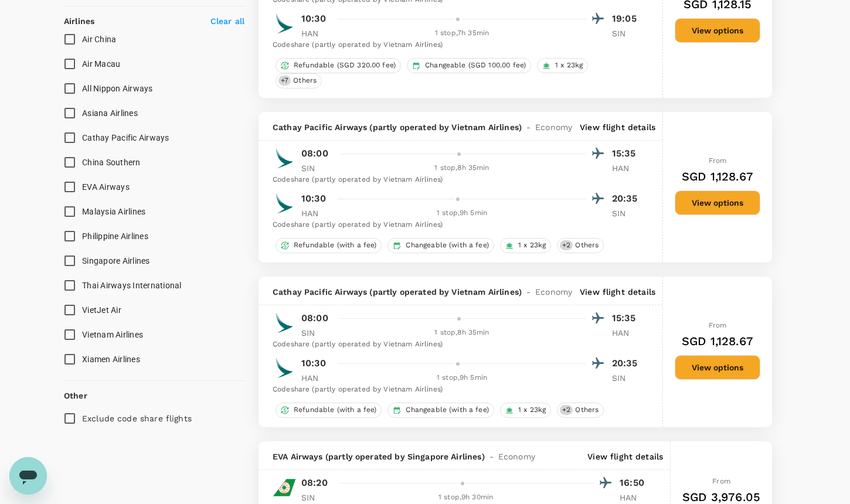
scroll to position [684, 0]
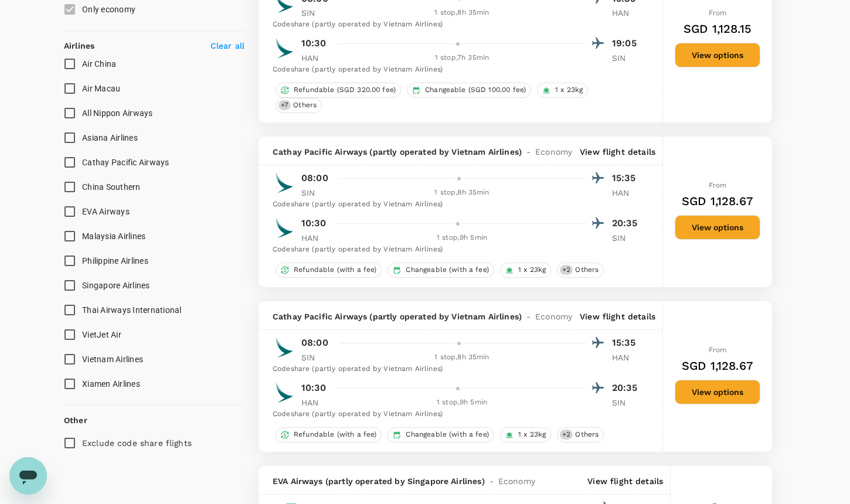
click at [93, 386] on span "Xiamen Airlines" at bounding box center [111, 383] width 58 height 9
click at [82, 386] on input "Xiamen Airlines" at bounding box center [69, 384] width 25 height 25
checkbox input "true"
click at [101, 360] on span "Vietnam Airlines" at bounding box center [112, 359] width 61 height 9
click at [82, 360] on input "Vietnam Airlines" at bounding box center [69, 359] width 25 height 25
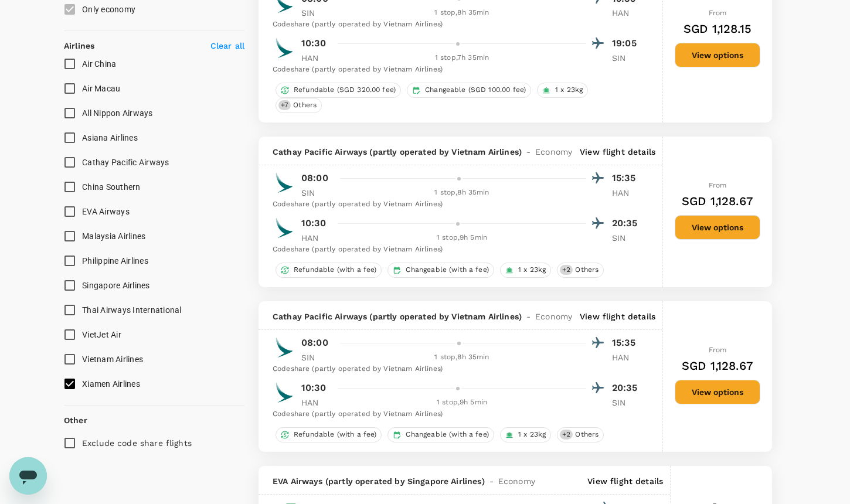
checkbox input "true"
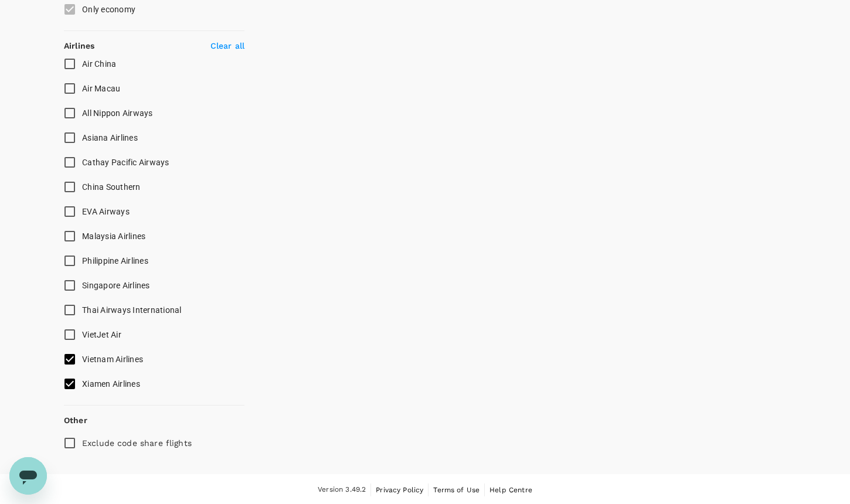
click at [106, 331] on span "VietJet Air" at bounding box center [101, 334] width 39 height 9
click at [82, 331] on input "VietJet Air" at bounding box center [69, 334] width 25 height 25
checkbox input "false"
click at [114, 305] on span "Thai Airways International" at bounding box center [132, 309] width 100 height 9
click at [82, 304] on input "Thai Airways International" at bounding box center [69, 310] width 25 height 25
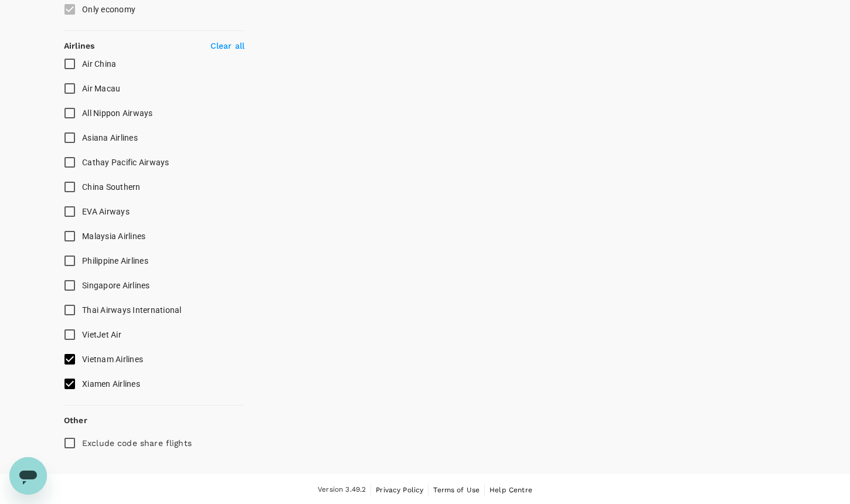
checkbox input "true"
click at [119, 281] on span "Singapore Airlines" at bounding box center [116, 285] width 68 height 9
click at [82, 281] on input "Singapore Airlines" at bounding box center [69, 285] width 25 height 25
checkbox input "false"
click at [100, 334] on span "VietJet Air" at bounding box center [101, 334] width 39 height 9
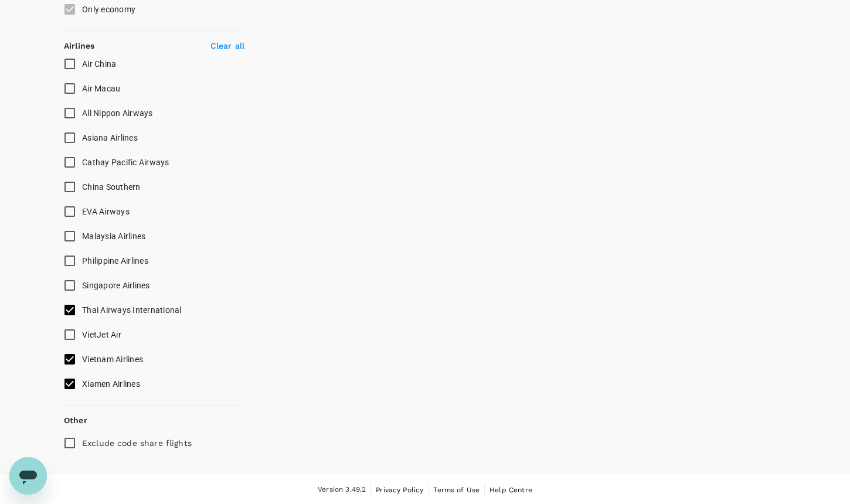
click at [82, 334] on input "VietJet Air" at bounding box center [69, 334] width 25 height 25
checkbox input "true"
click at [112, 282] on span "Singapore Airlines" at bounding box center [116, 285] width 68 height 9
click at [82, 282] on input "Singapore Airlines" at bounding box center [69, 285] width 25 height 25
click at [114, 256] on span "Philippine Airlines" at bounding box center [115, 260] width 66 height 9
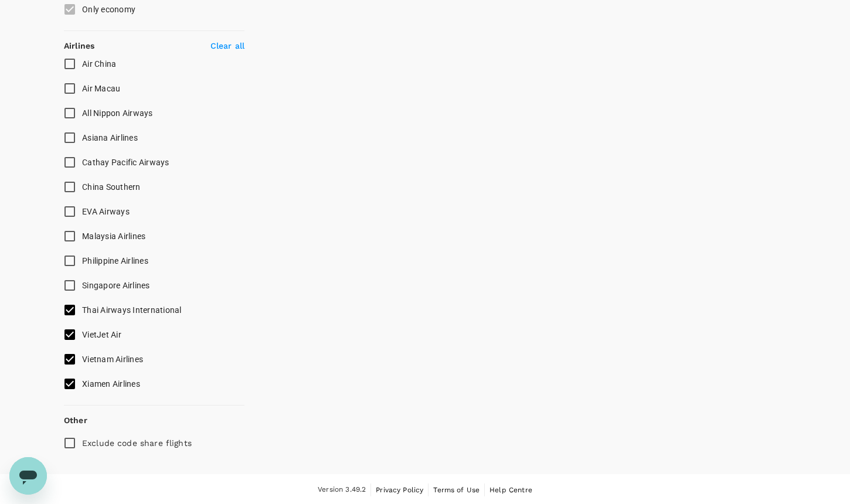
click at [82, 256] on input "Philippine Airlines" at bounding box center [69, 261] width 25 height 25
click at [106, 286] on span "Singapore Airlines" at bounding box center [116, 285] width 68 height 9
click at [82, 286] on input "Singapore Airlines" at bounding box center [69, 285] width 25 height 25
click at [111, 235] on span "Malaysia Airlines" at bounding box center [113, 236] width 63 height 9
click at [82, 235] on input "Malaysia Airlines" at bounding box center [69, 236] width 25 height 25
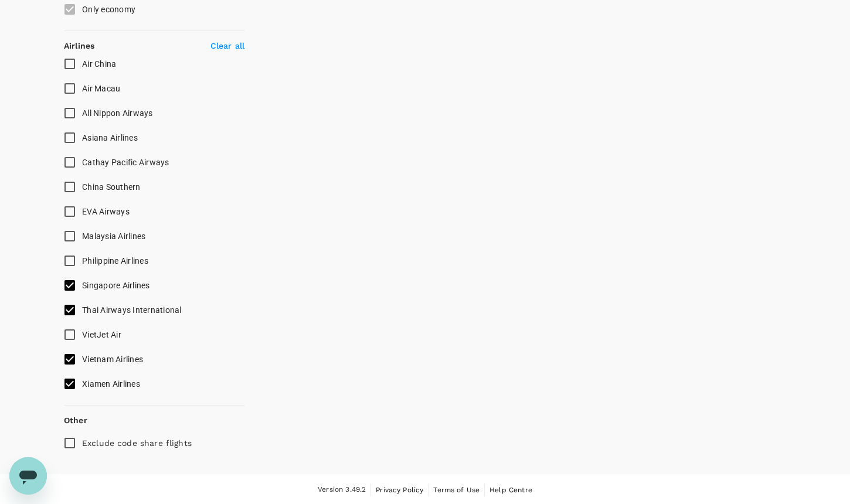
click at [104, 214] on span "EVA Airways" at bounding box center [105, 211] width 47 height 9
click at [82, 214] on input "EVA Airways" at bounding box center [69, 211] width 25 height 25
click at [104, 214] on span "EVA Airways" at bounding box center [105, 211] width 47 height 9
click at [82, 214] on input "EVA Airways" at bounding box center [69, 211] width 25 height 25
click at [120, 161] on span "Cathay Pacific Airways" at bounding box center [125, 162] width 87 height 9
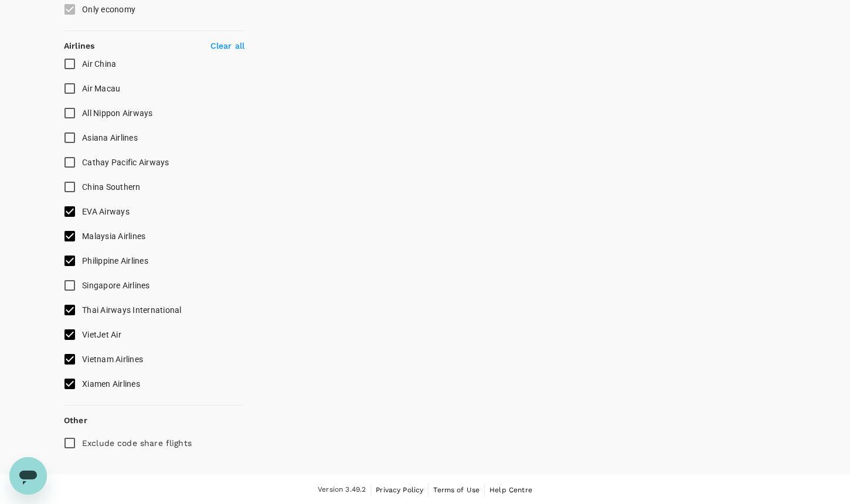
click at [82, 161] on input "Cathay Pacific Airways" at bounding box center [69, 162] width 25 height 25
click at [110, 208] on span "EVA Airways" at bounding box center [105, 211] width 47 height 9
click at [82, 208] on input "EVA Airways" at bounding box center [69, 211] width 25 height 25
click at [125, 133] on span "Asiana Airlines" at bounding box center [110, 137] width 56 height 9
click at [82, 132] on input "Asiana Airlines" at bounding box center [69, 137] width 25 height 25
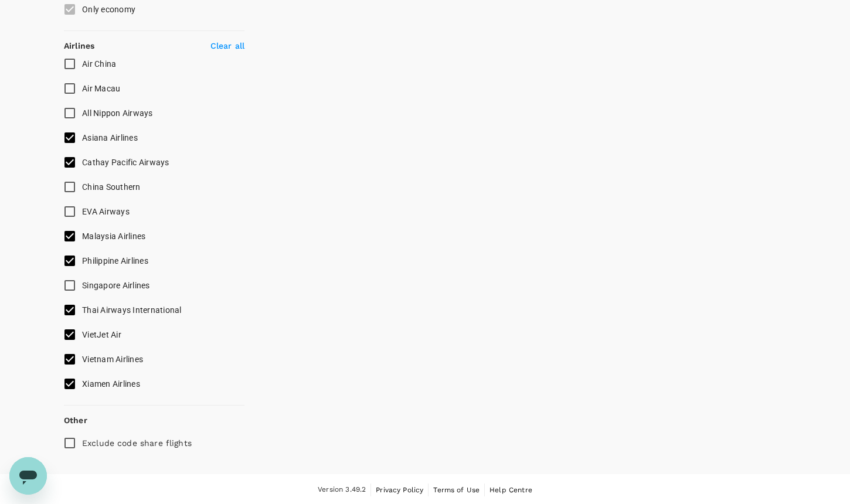
click at [125, 110] on span "All Nippon Airways" at bounding box center [117, 112] width 71 height 9
click at [82, 110] on input "All Nippon Airways" at bounding box center [69, 113] width 25 height 25
click at [106, 88] on span "Air Macau" at bounding box center [101, 88] width 38 height 9
click at [82, 88] on input "Air Macau" at bounding box center [69, 88] width 25 height 25
click at [106, 64] on span "Air China" at bounding box center [99, 63] width 34 height 9
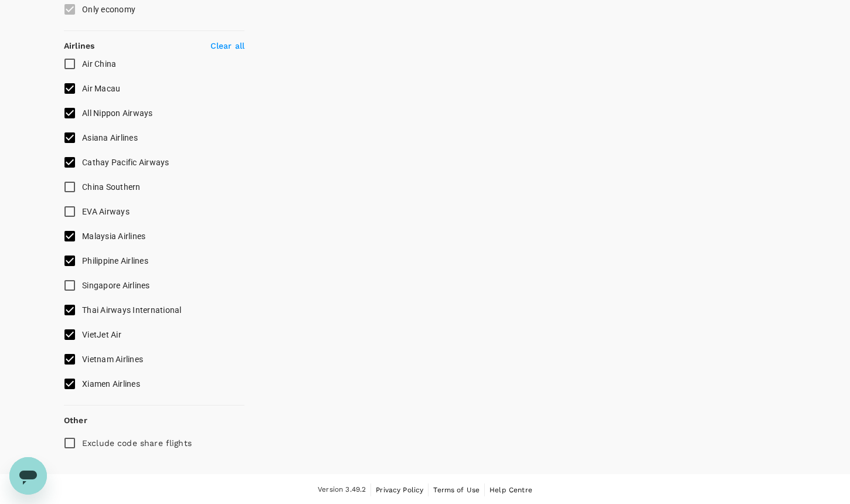
click at [82, 64] on input "Air China" at bounding box center [69, 64] width 25 height 25
click at [101, 291] on label "Singapore Airlines" at bounding box center [146, 285] width 178 height 25
click at [82, 291] on input "Singapore Airlines" at bounding box center [69, 285] width 25 height 25
click at [101, 330] on span "VietJet Air" at bounding box center [101, 334] width 39 height 9
click at [82, 330] on input "VietJet Air" at bounding box center [69, 334] width 25 height 25
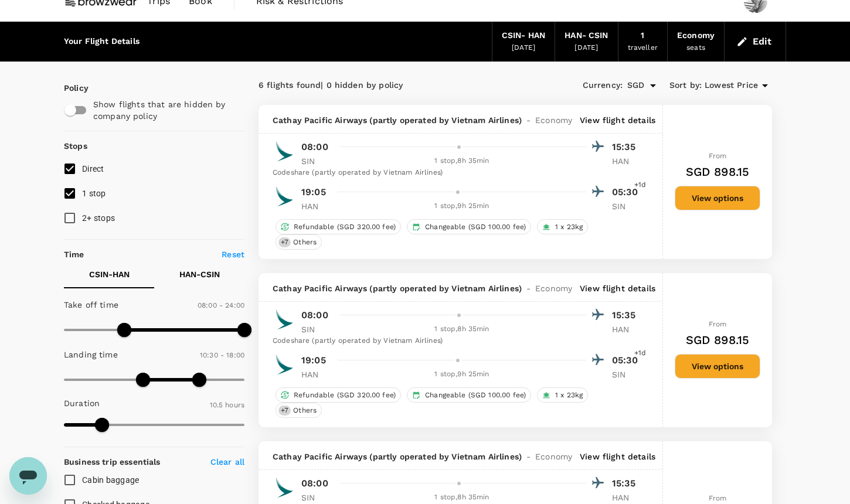
scroll to position [21, 0]
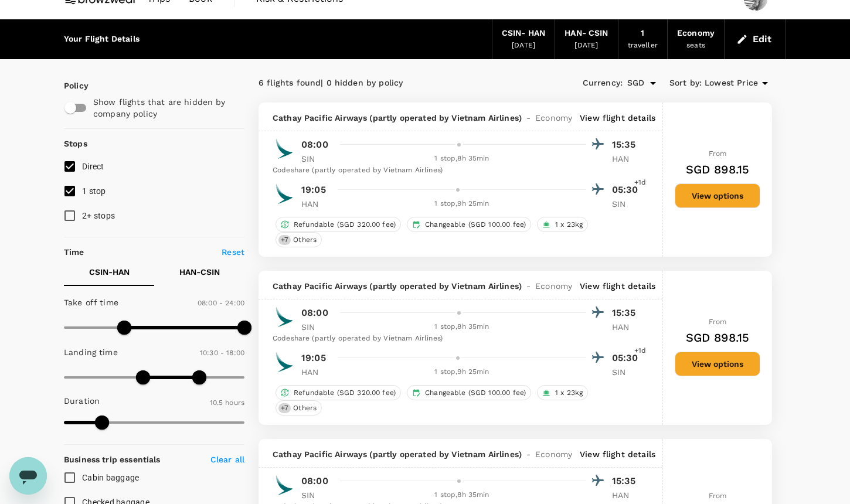
click at [730, 83] on span "Lowest Price" at bounding box center [731, 83] width 53 height 13
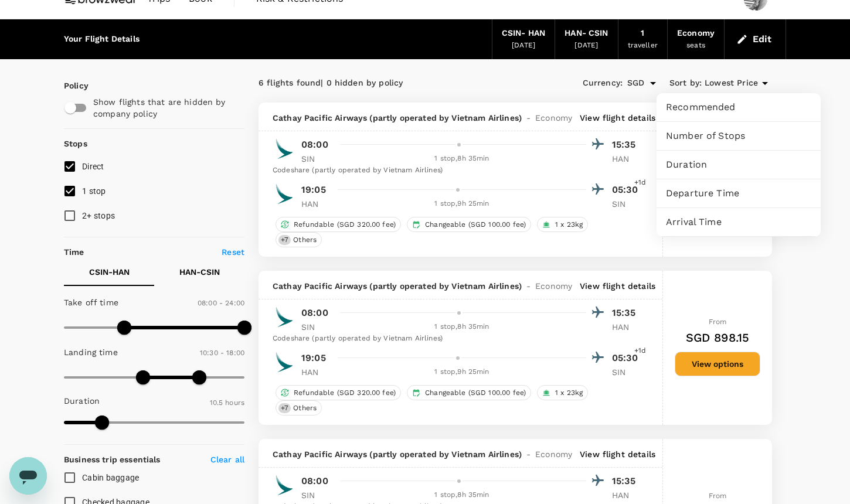
click at [711, 171] on span "Duration" at bounding box center [738, 165] width 145 height 14
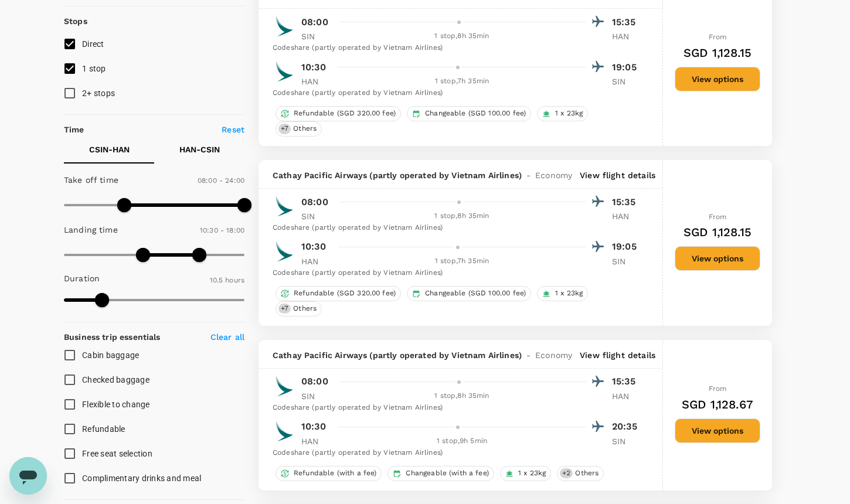
scroll to position [2, 0]
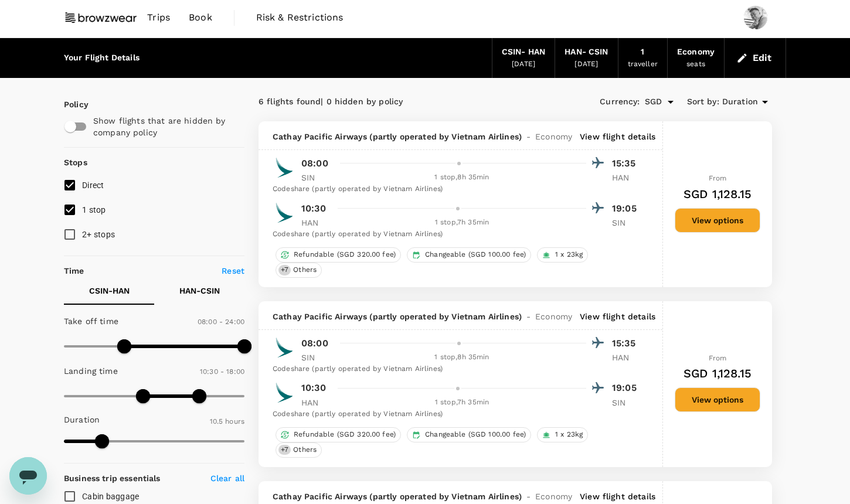
click at [729, 100] on span "Duration" at bounding box center [740, 102] width 36 height 13
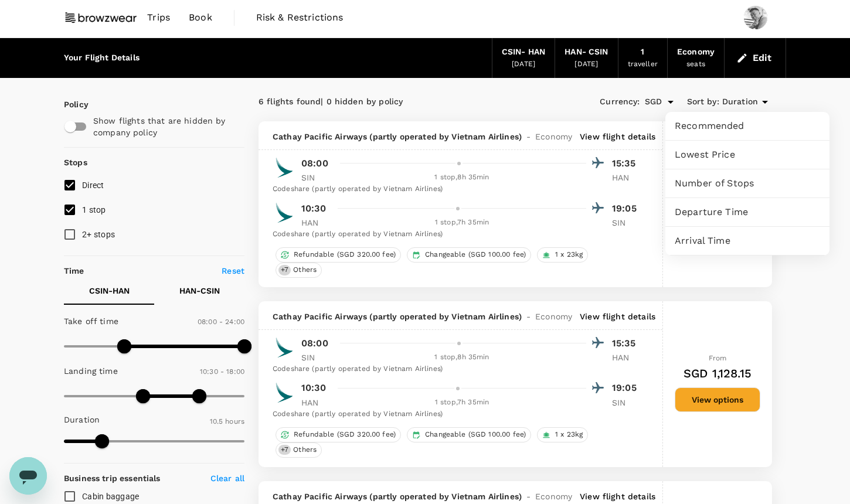
click at [711, 155] on span "Lowest Price" at bounding box center [747, 155] width 145 height 14
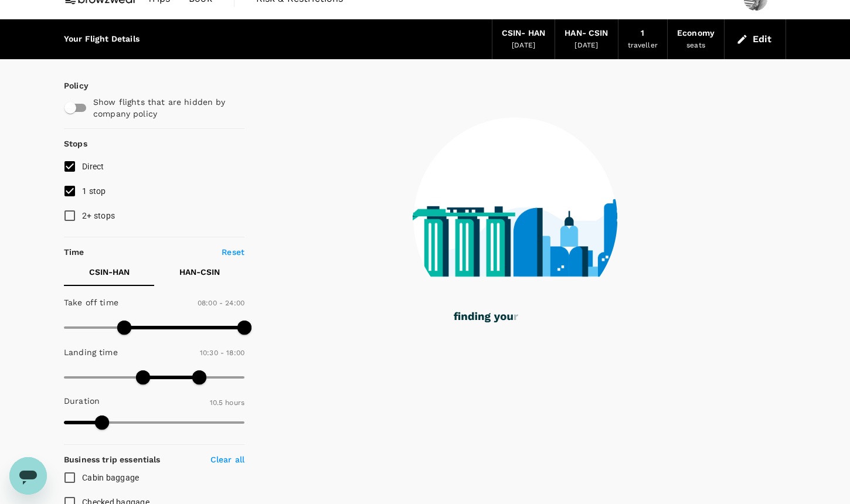
scroll to position [26, 0]
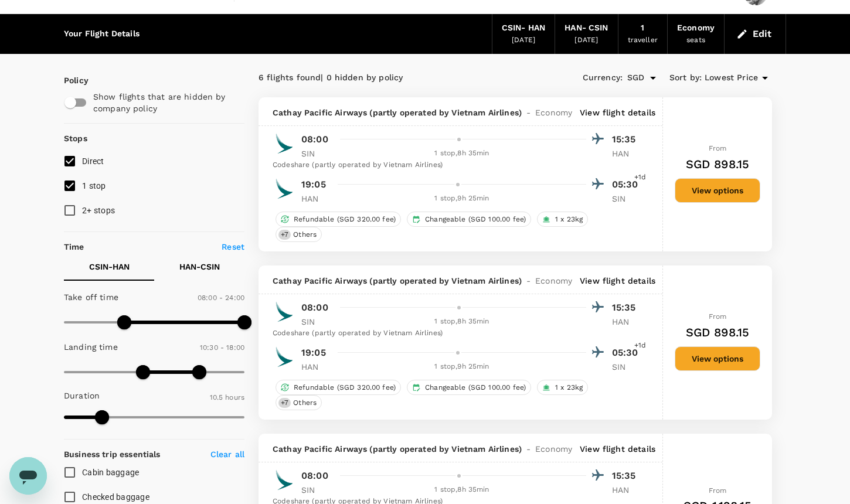
click at [593, 38] on div "[DATE]" at bounding box center [586, 41] width 23 height 12
click at [756, 34] on button "Edit" at bounding box center [755, 34] width 42 height 19
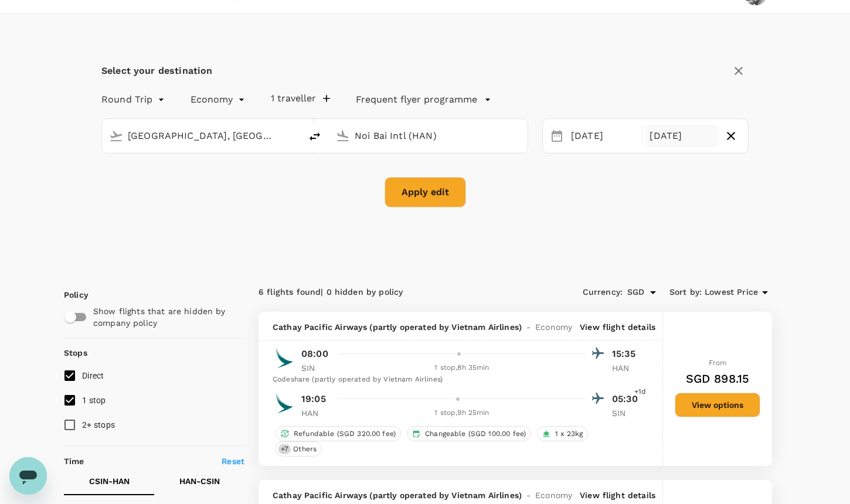
click at [677, 145] on div "[DATE]" at bounding box center [681, 136] width 73 height 23
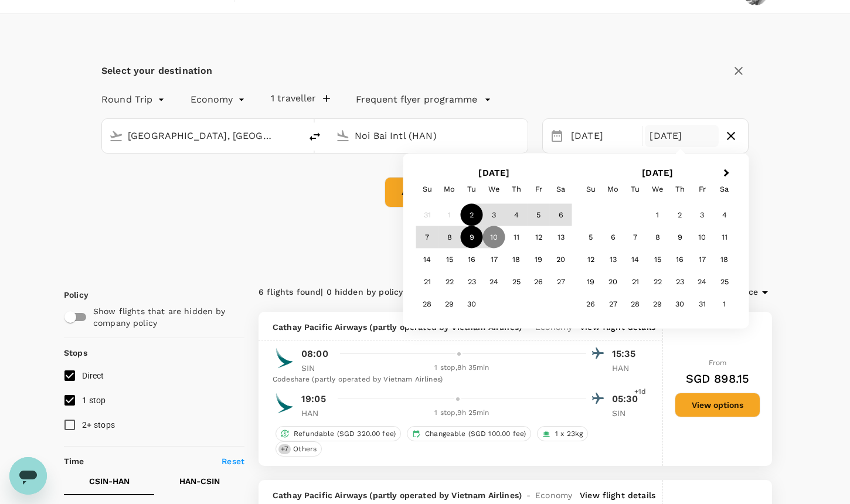
click at [470, 239] on div "9" at bounding box center [472, 237] width 22 height 22
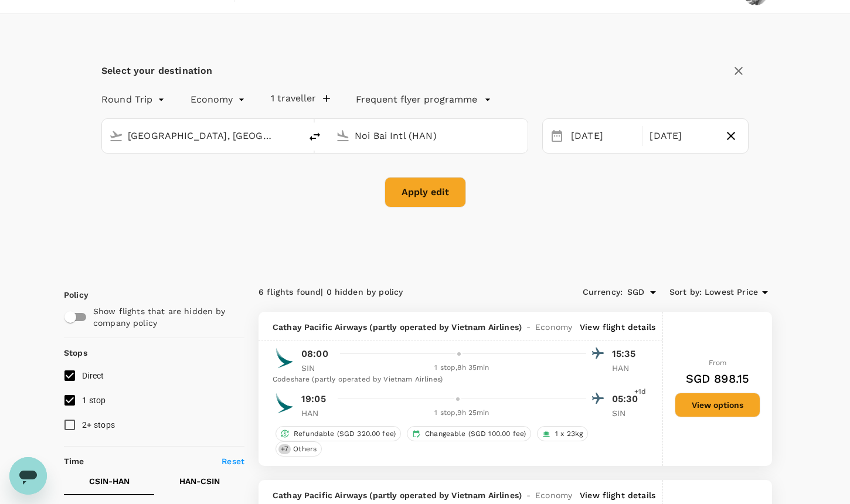
click at [460, 201] on button "Apply edit" at bounding box center [425, 192] width 81 height 30
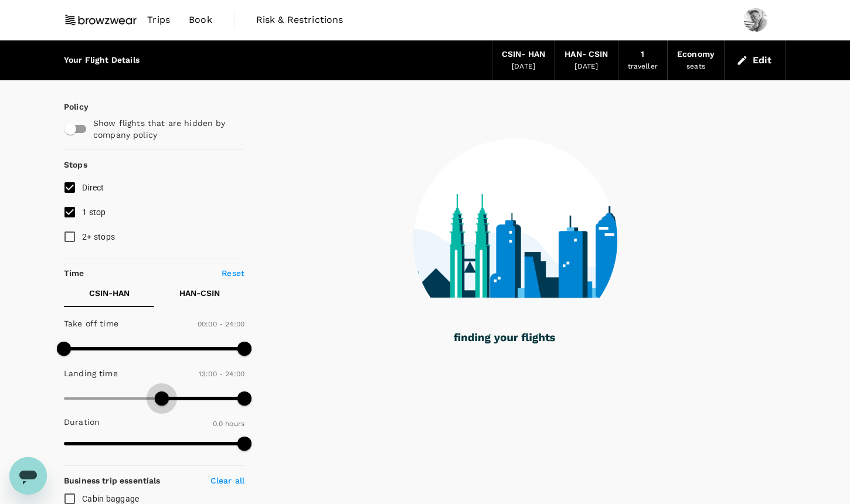
drag, startPoint x: 64, startPoint y: 395, endPoint x: 160, endPoint y: 394, distance: 96.2
click at [160, 394] on span at bounding box center [162, 399] width 14 height 14
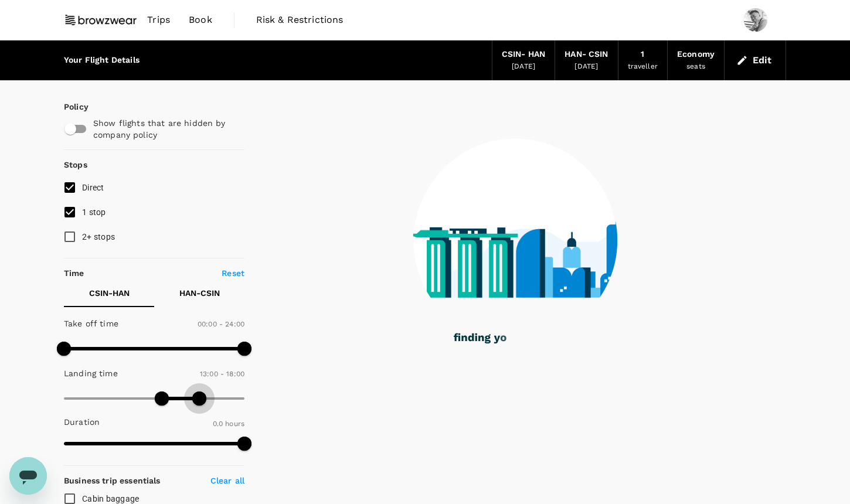
drag, startPoint x: 246, startPoint y: 396, endPoint x: 199, endPoint y: 398, distance: 46.9
click at [199, 398] on span at bounding box center [199, 399] width 14 height 14
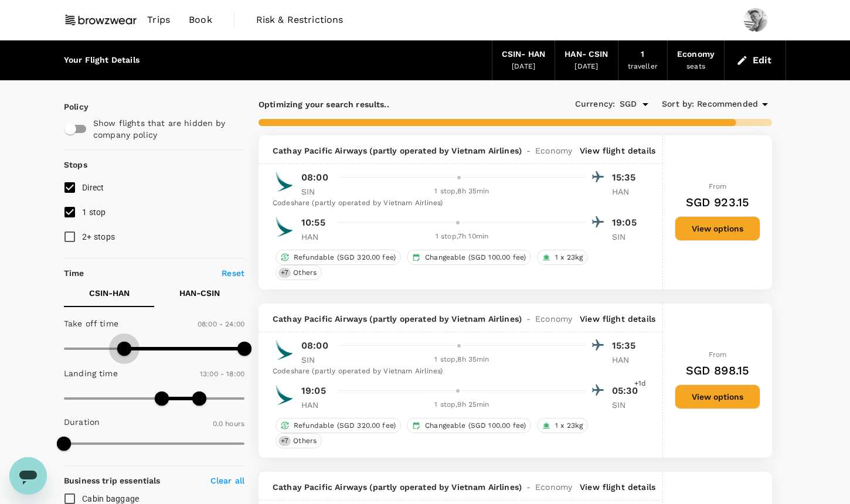
drag, startPoint x: 61, startPoint y: 350, endPoint x: 125, endPoint y: 347, distance: 64.6
click at [125, 347] on span at bounding box center [124, 349] width 14 height 14
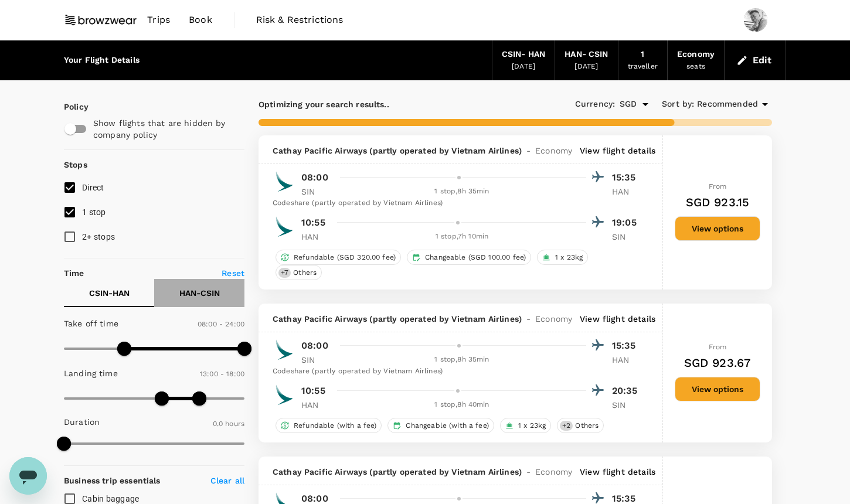
click at [211, 296] on p "HAN - CSIN" at bounding box center [199, 293] width 40 height 12
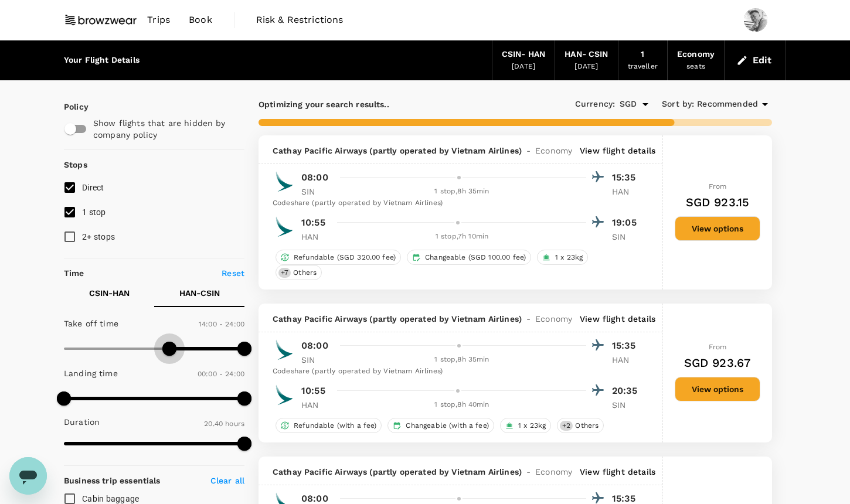
drag, startPoint x: 69, startPoint y: 347, endPoint x: 169, endPoint y: 348, distance: 100.3
click at [169, 348] on span at bounding box center [169, 349] width 14 height 14
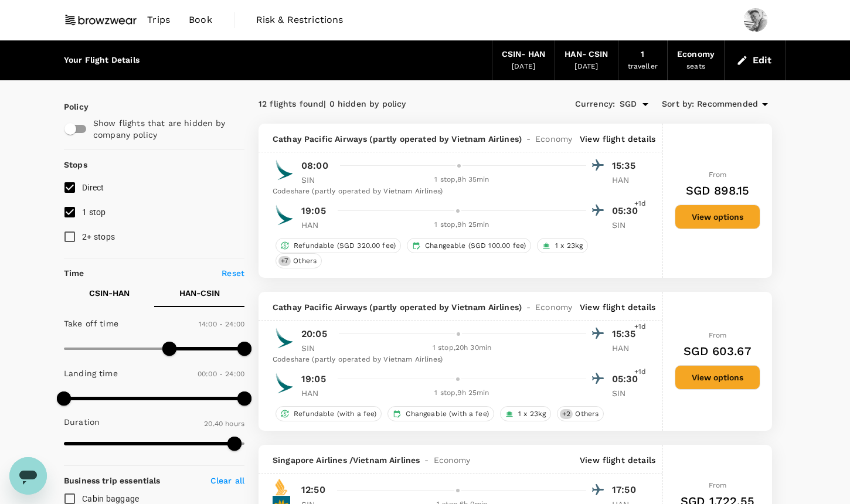
click at [725, 105] on span "Recommended" at bounding box center [727, 104] width 61 height 13
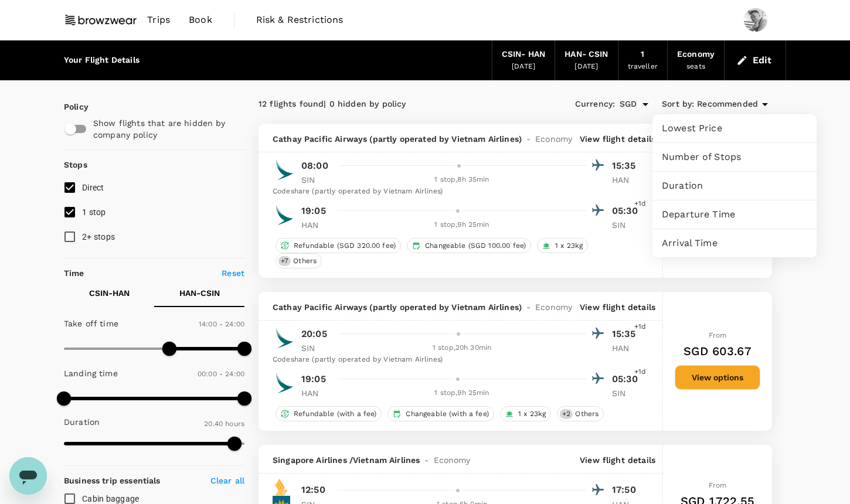
click at [711, 185] on span "Duration" at bounding box center [734, 186] width 145 height 14
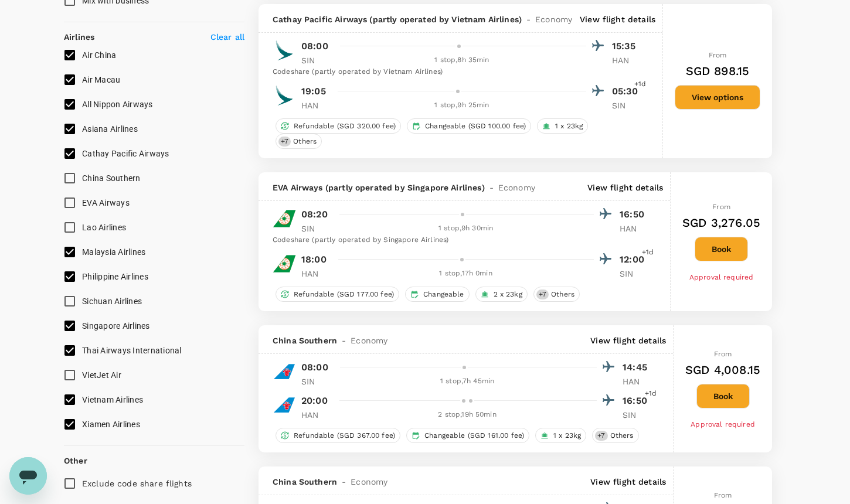
scroll to position [708, 0]
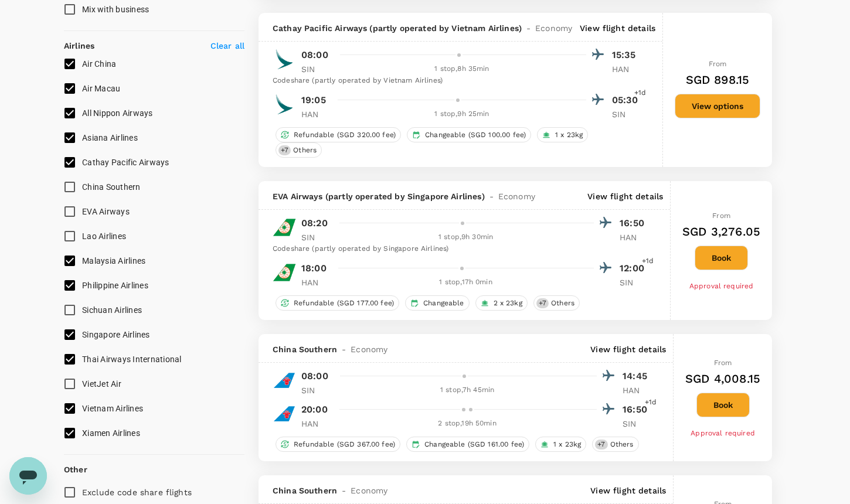
click at [72, 336] on input "Singapore Airlines" at bounding box center [69, 334] width 25 height 25
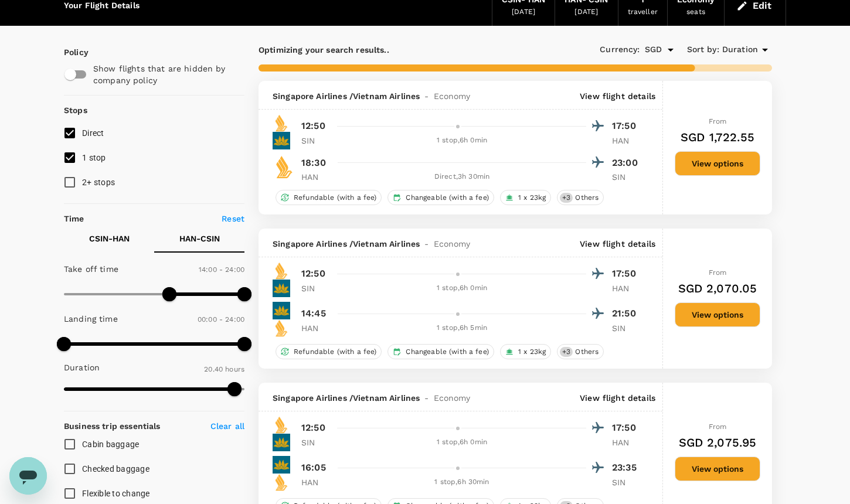
scroll to position [65, 0]
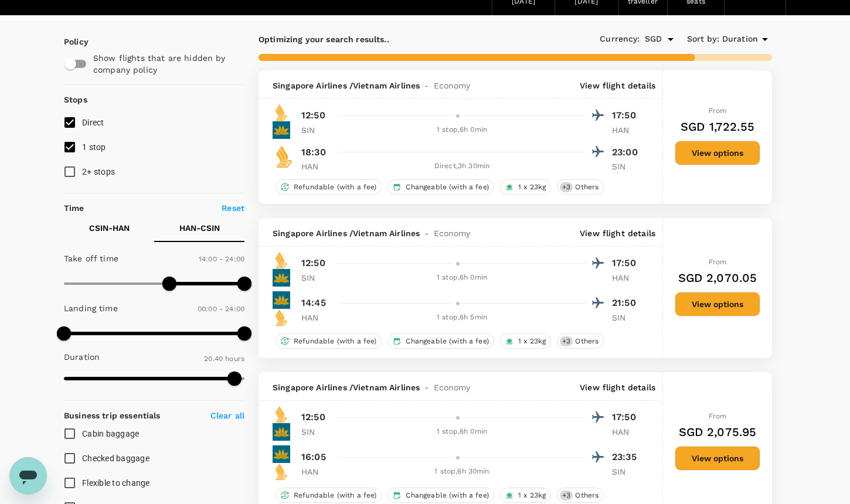
click at [748, 43] on span "Duration" at bounding box center [740, 39] width 36 height 13
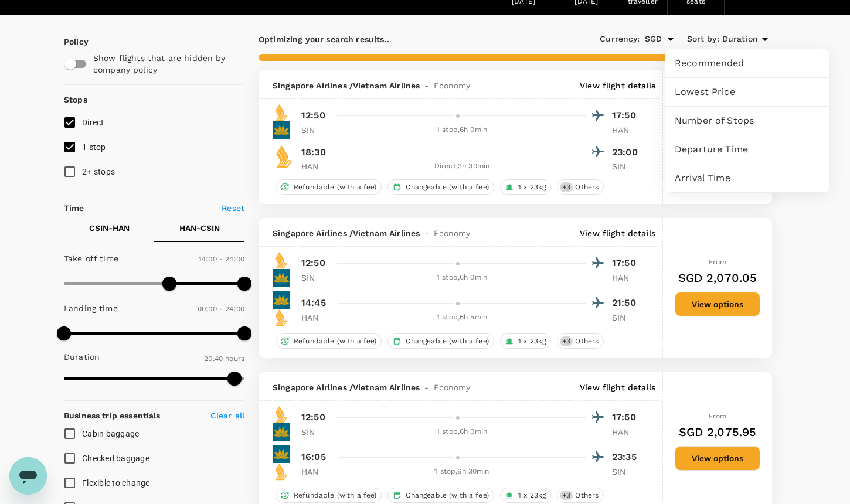
click at [748, 43] on div at bounding box center [425, 252] width 850 height 504
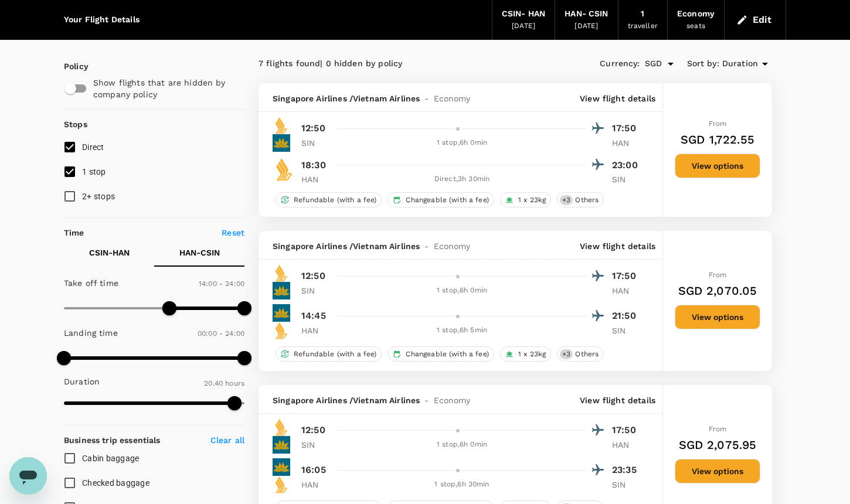
scroll to position [0, 0]
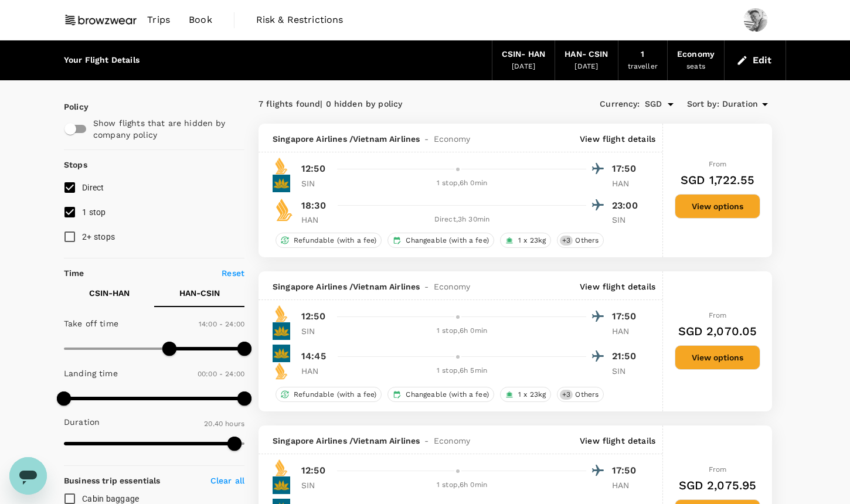
click at [753, 103] on span "Duration" at bounding box center [740, 104] width 36 height 13
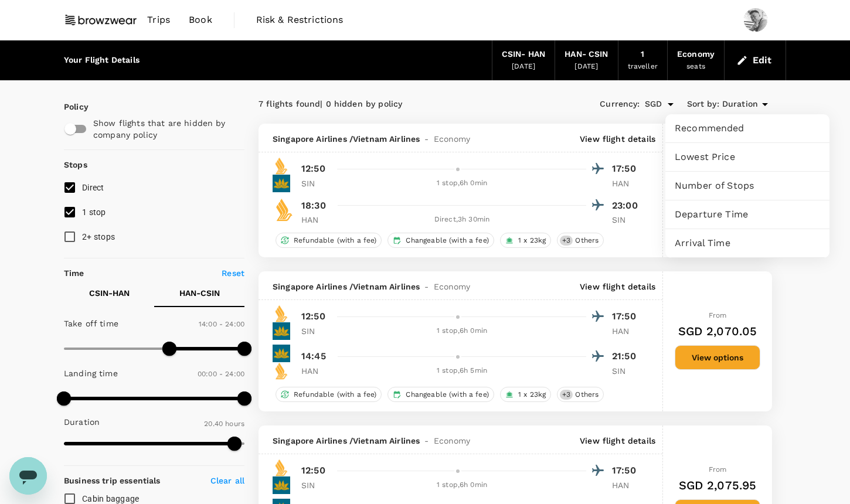
click at [737, 159] on span "Lowest Price" at bounding box center [747, 157] width 145 height 14
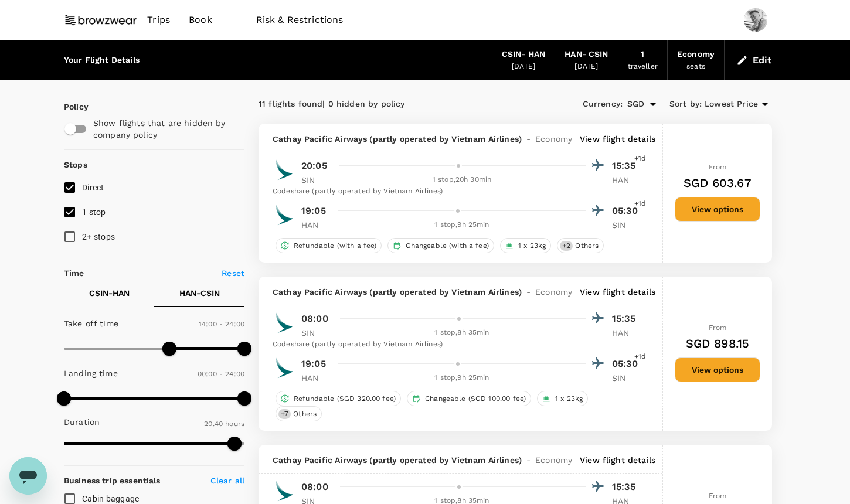
click at [750, 58] on button "Edit" at bounding box center [755, 60] width 42 height 19
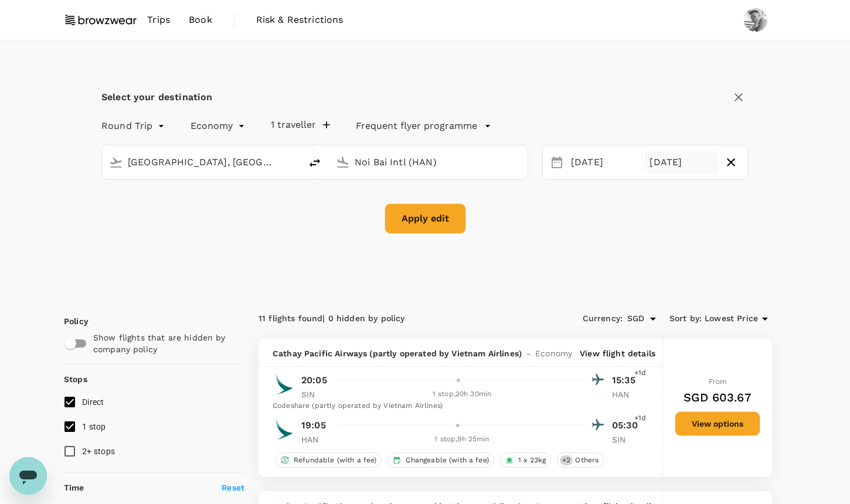
click at [677, 165] on div "[DATE]" at bounding box center [681, 162] width 73 height 23
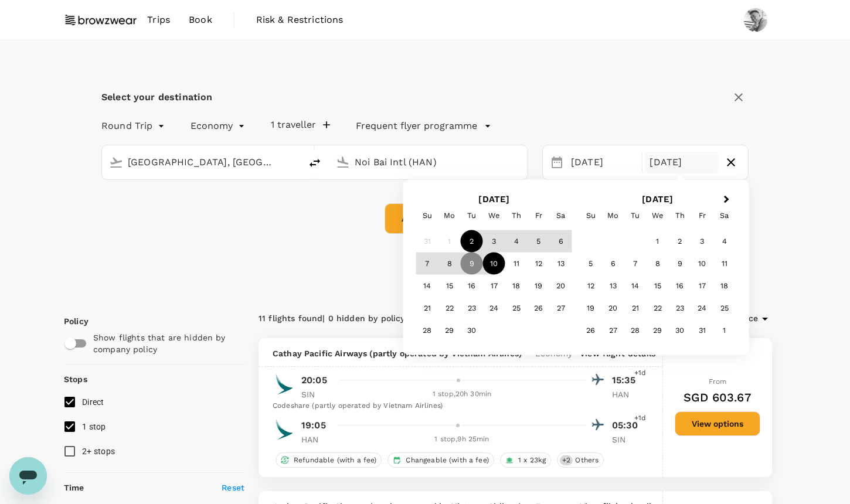
click at [488, 265] on div "10" at bounding box center [494, 264] width 22 height 22
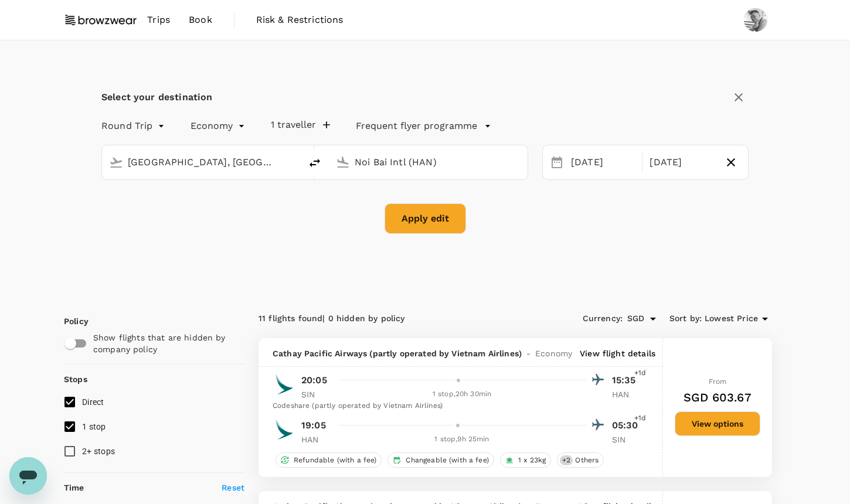
click at [426, 225] on button "Apply edit" at bounding box center [425, 218] width 81 height 30
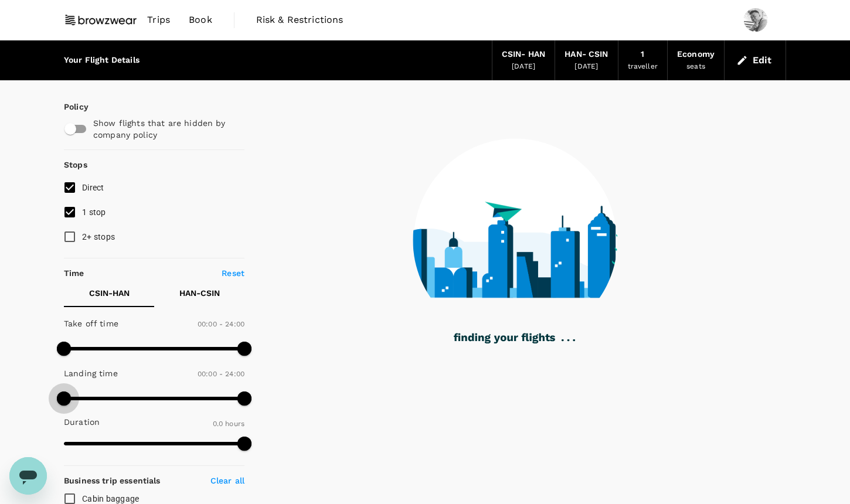
drag, startPoint x: 69, startPoint y: 394, endPoint x: 15, endPoint y: 388, distance: 54.8
click at [15, 388] on div "Your Flight Details CSIN - HAN [DATE] HAN - CSIN [DATE] 1 traveller Economy sea…" at bounding box center [425, 426] width 850 height 773
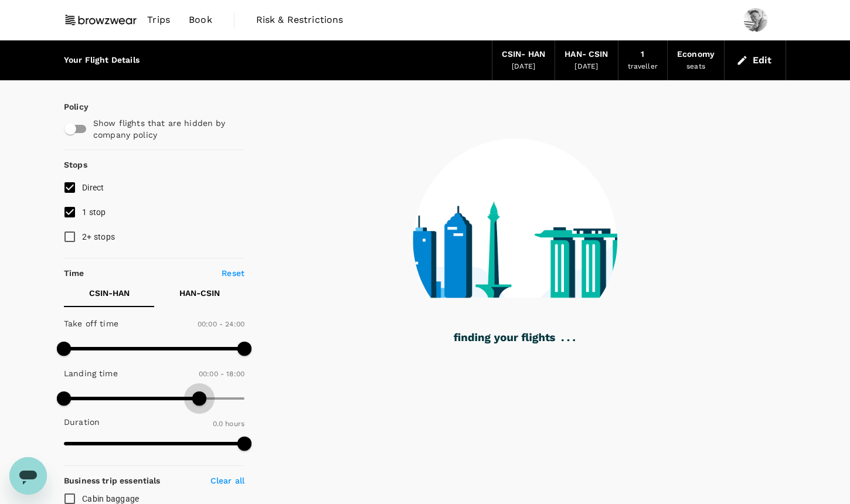
drag, startPoint x: 239, startPoint y: 393, endPoint x: 201, endPoint y: 395, distance: 38.2
click at [201, 395] on span at bounding box center [199, 399] width 14 height 14
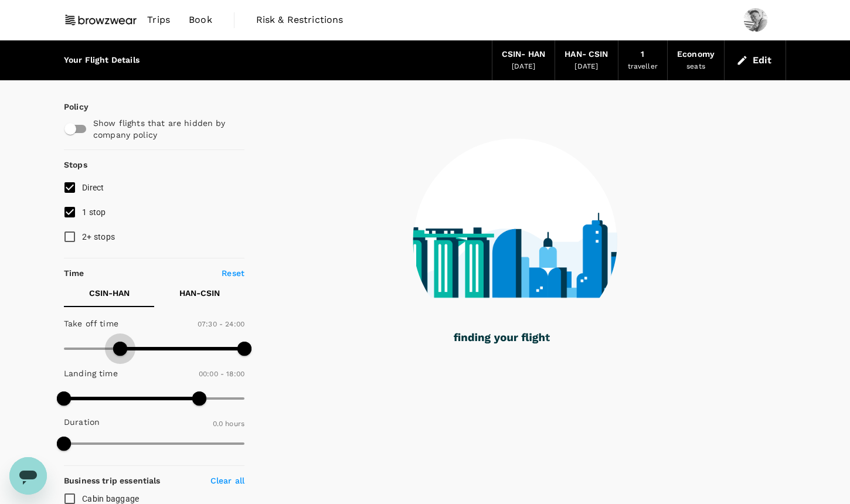
drag, startPoint x: 68, startPoint y: 349, endPoint x: 120, endPoint y: 350, distance: 51.6
click at [120, 350] on span at bounding box center [120, 349] width 14 height 14
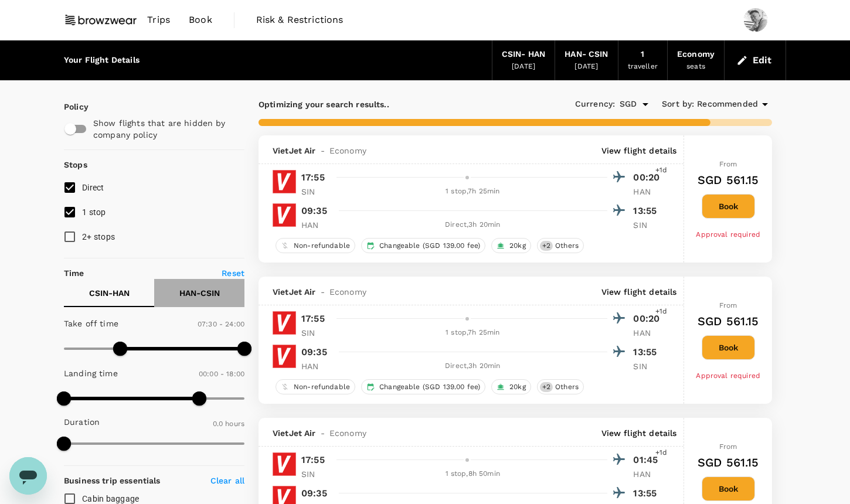
click at [221, 293] on button "HAN - CSIN" at bounding box center [199, 293] width 90 height 28
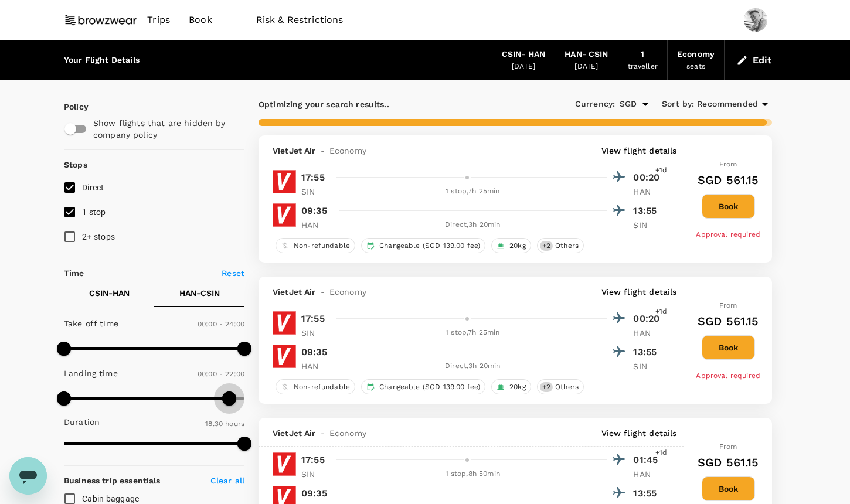
drag, startPoint x: 240, startPoint y: 398, endPoint x: 230, endPoint y: 398, distance: 10.6
click at [230, 398] on span at bounding box center [229, 399] width 14 height 14
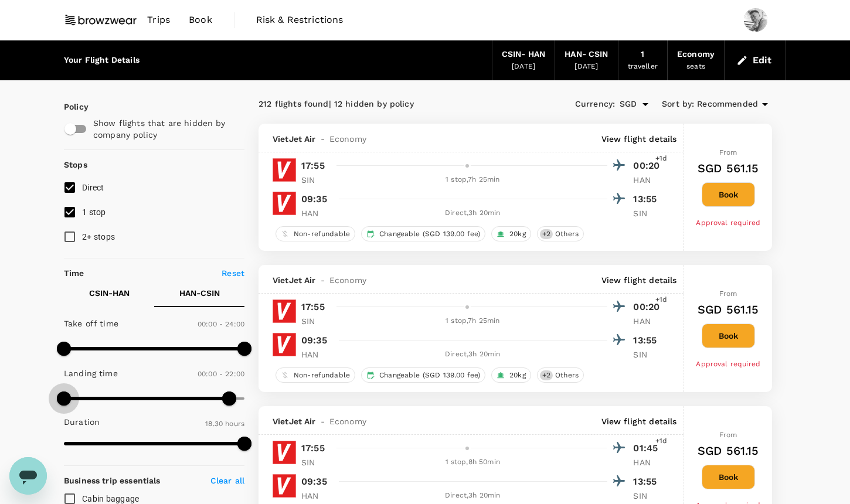
drag, startPoint x: 66, startPoint y: 399, endPoint x: 28, endPoint y: 399, distance: 38.7
drag, startPoint x: 59, startPoint y: 399, endPoint x: 182, endPoint y: 400, distance: 122.5
click at [182, 400] on span at bounding box center [181, 399] width 14 height 14
click at [110, 287] on p "CSIN - HAN" at bounding box center [109, 293] width 40 height 12
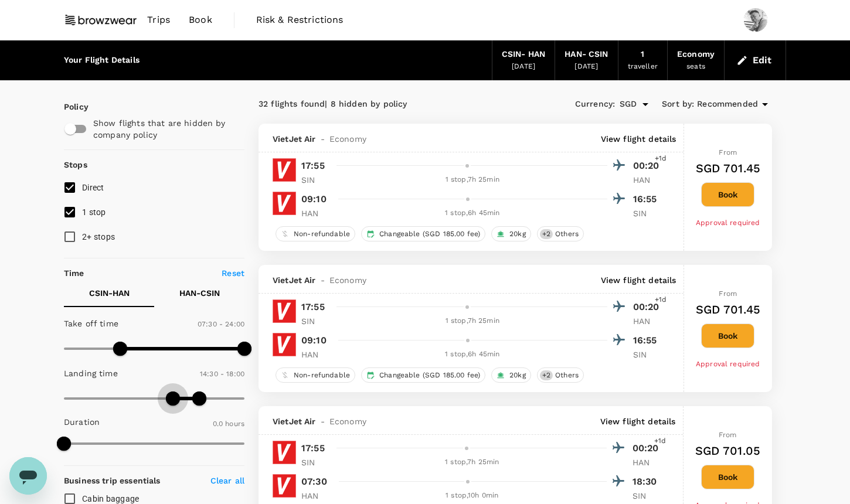
drag, startPoint x: 56, startPoint y: 406, endPoint x: 174, endPoint y: 407, distance: 117.9
click at [174, 406] on span at bounding box center [173, 399] width 14 height 14
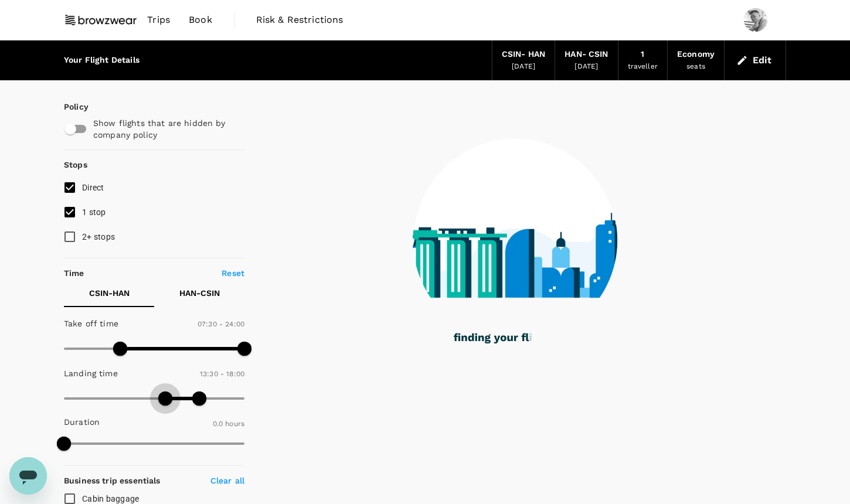
drag, startPoint x: 172, startPoint y: 396, endPoint x: 165, endPoint y: 396, distance: 7.0
click at [165, 396] on span at bounding box center [165, 399] width 14 height 14
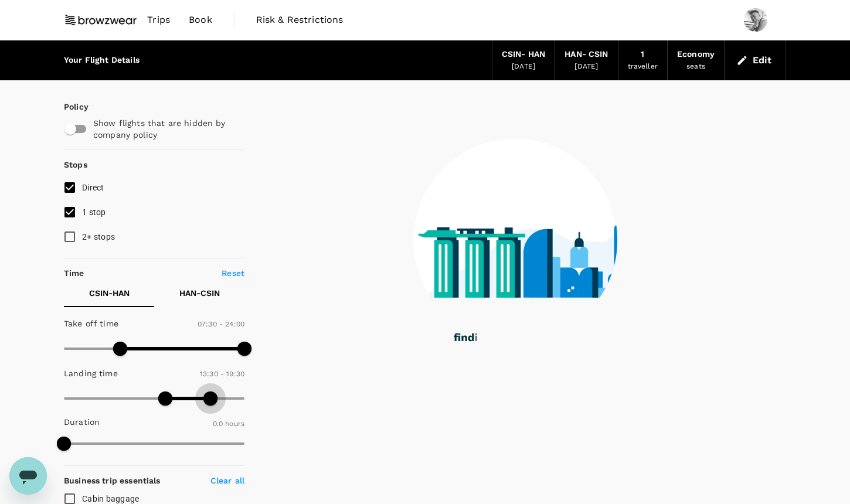
drag, startPoint x: 202, startPoint y: 395, endPoint x: 210, endPoint y: 395, distance: 8.8
click at [210, 395] on span at bounding box center [210, 399] width 14 height 14
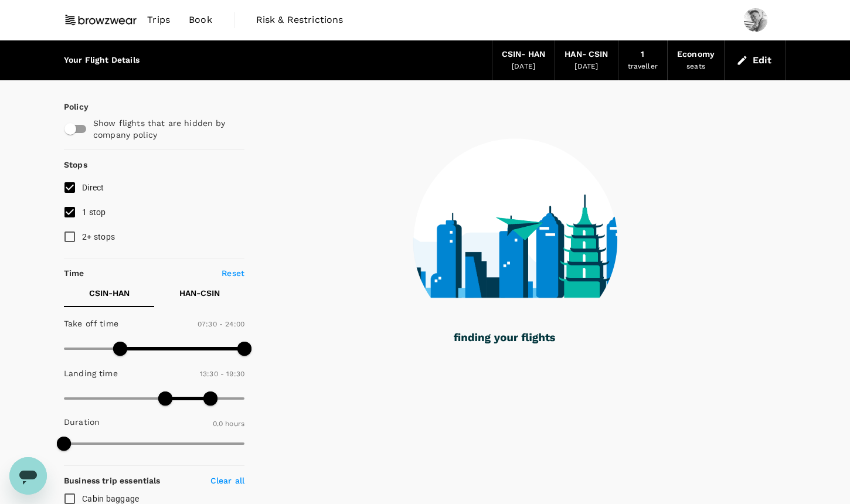
click at [219, 301] on button "HAN - CSIN" at bounding box center [199, 293] width 90 height 28
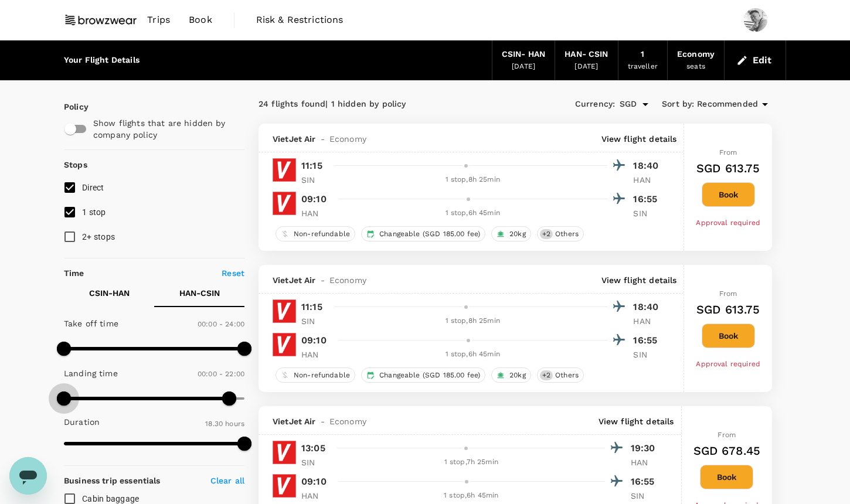
drag, startPoint x: 180, startPoint y: 399, endPoint x: 39, endPoint y: 391, distance: 141.5
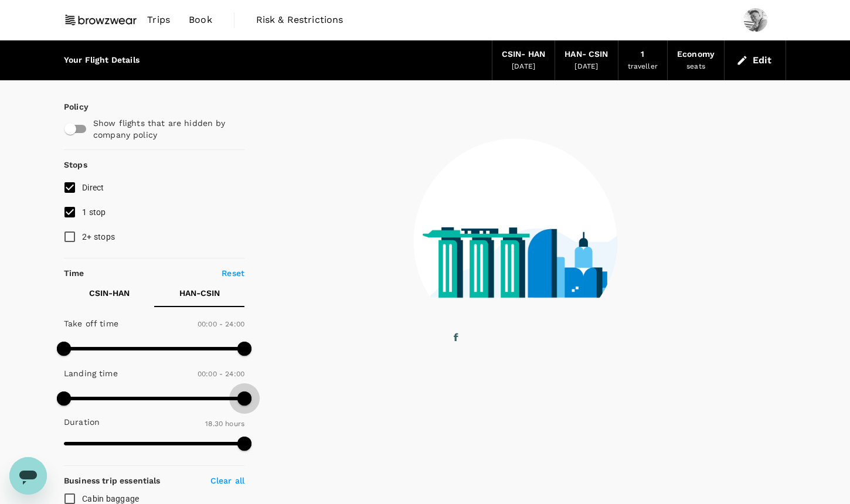
drag, startPoint x: 237, startPoint y: 397, endPoint x: 283, endPoint y: 397, distance: 45.1
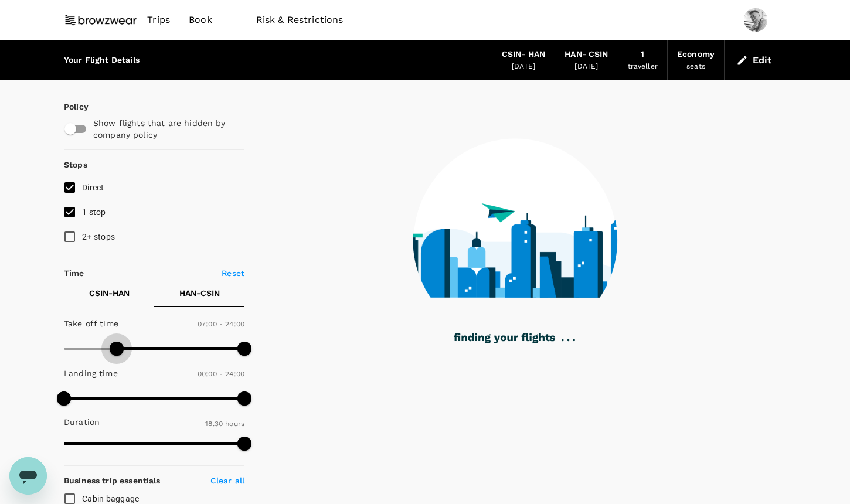
drag, startPoint x: 68, startPoint y: 343, endPoint x: 118, endPoint y: 347, distance: 50.6
click at [118, 347] on span at bounding box center [117, 349] width 14 height 14
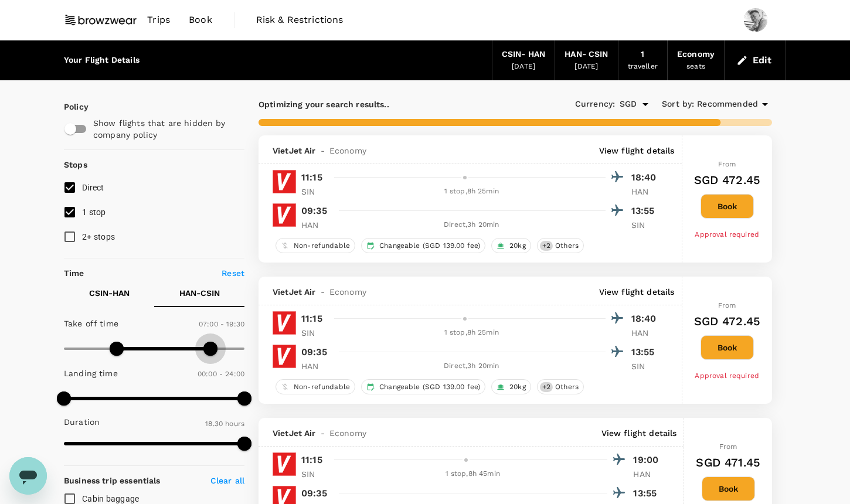
drag, startPoint x: 248, startPoint y: 349, endPoint x: 210, endPoint y: 348, distance: 37.5
click at [210, 348] on span at bounding box center [210, 349] width 14 height 14
drag, startPoint x: 212, startPoint y: 352, endPoint x: 227, endPoint y: 352, distance: 15.2
click at [227, 352] on span at bounding box center [226, 349] width 14 height 14
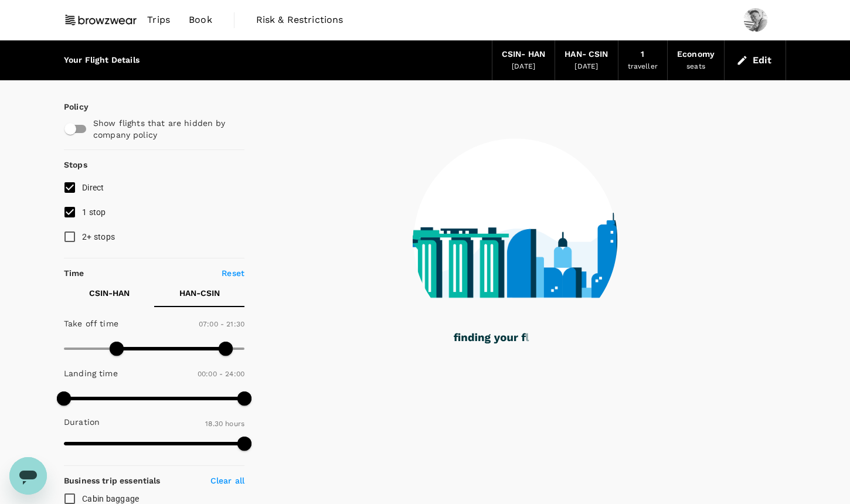
click at [227, 351] on span at bounding box center [226, 349] width 14 height 14
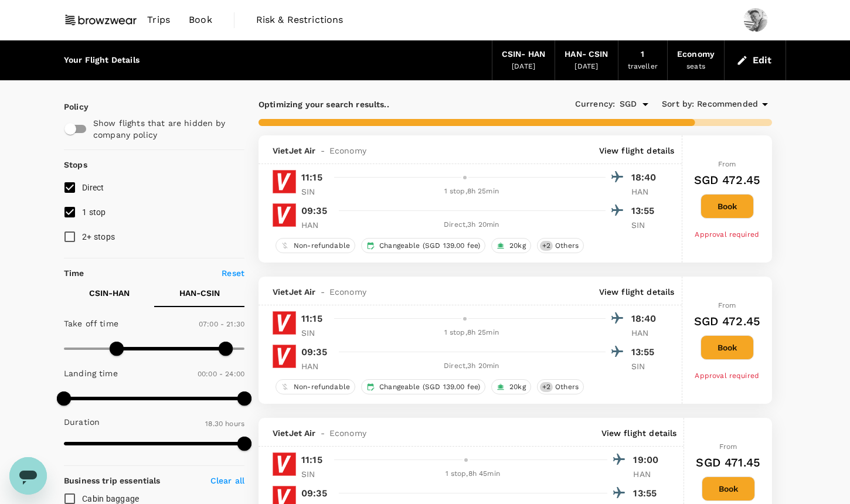
click at [727, 103] on span "Recommended" at bounding box center [727, 104] width 61 height 13
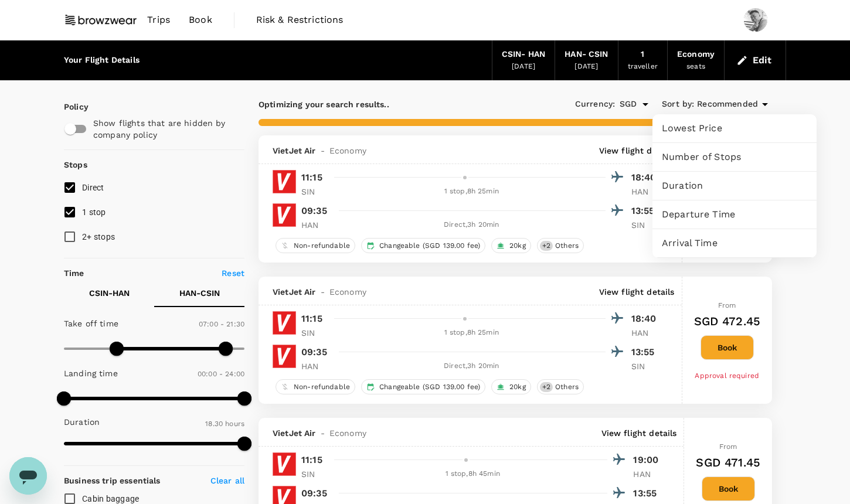
click at [708, 192] on span "Duration" at bounding box center [734, 186] width 145 height 14
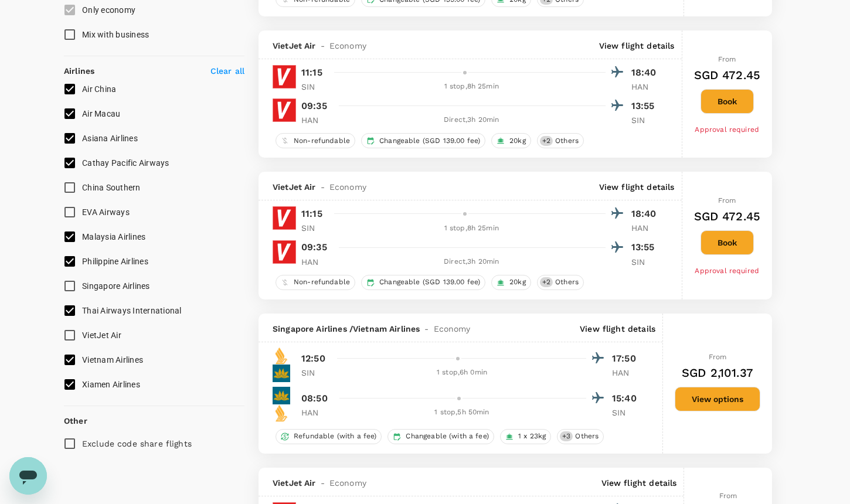
scroll to position [628, 0]
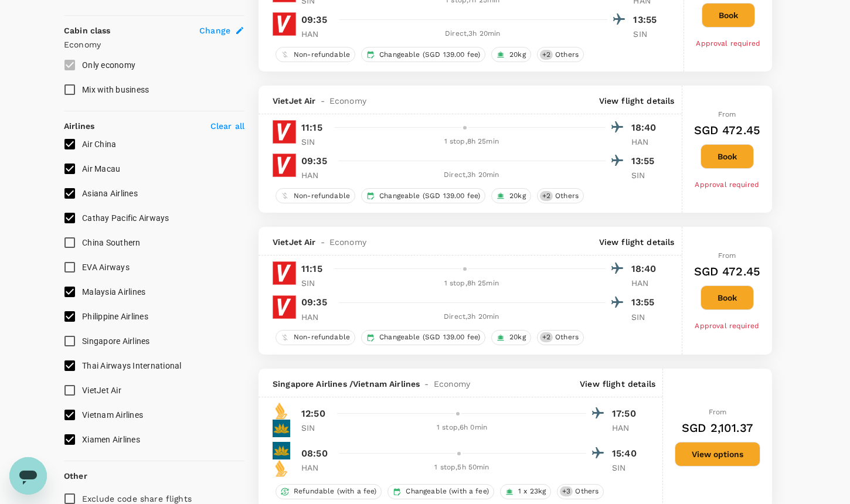
click at [91, 443] on span "Xiamen Airlines" at bounding box center [111, 439] width 58 height 9
click at [82, 443] on input "Xiamen Airlines" at bounding box center [69, 439] width 25 height 25
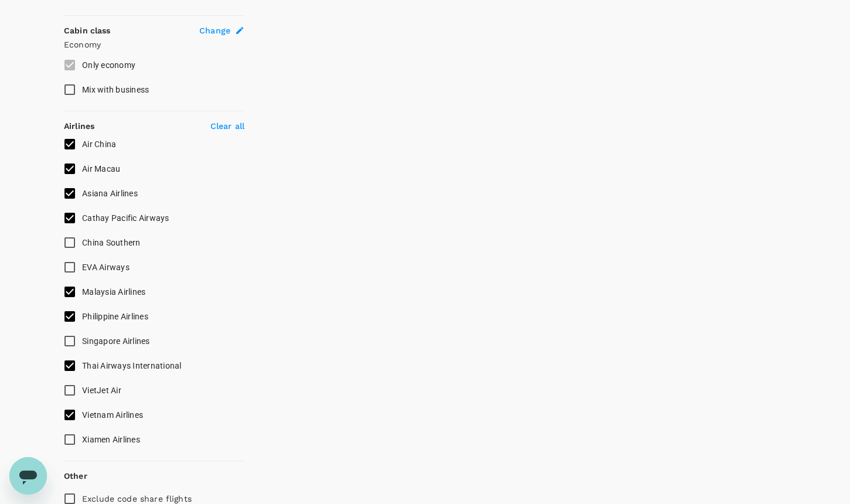
click at [106, 435] on span "Xiamen Airlines" at bounding box center [111, 439] width 58 height 9
click at [82, 434] on input "Xiamen Airlines" at bounding box center [69, 439] width 25 height 25
click at [140, 364] on span "Thai Airways International" at bounding box center [132, 365] width 100 height 9
click at [82, 364] on input "Thai Airways International" at bounding box center [69, 366] width 25 height 25
click at [140, 315] on span "Philippine Airlines" at bounding box center [115, 316] width 66 height 9
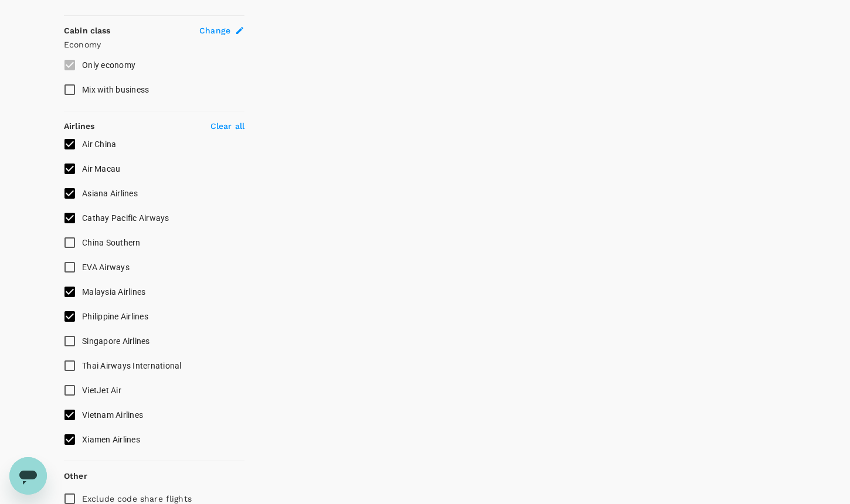
click at [82, 315] on input "Philippine Airlines" at bounding box center [69, 316] width 25 height 25
click at [131, 290] on span "Malaysia Airlines" at bounding box center [113, 291] width 63 height 9
click at [82, 290] on input "Malaysia Airlines" at bounding box center [69, 292] width 25 height 25
click at [131, 198] on span "Asiana Airlines" at bounding box center [110, 193] width 56 height 14
click at [82, 198] on input "Asiana Airlines" at bounding box center [69, 193] width 25 height 25
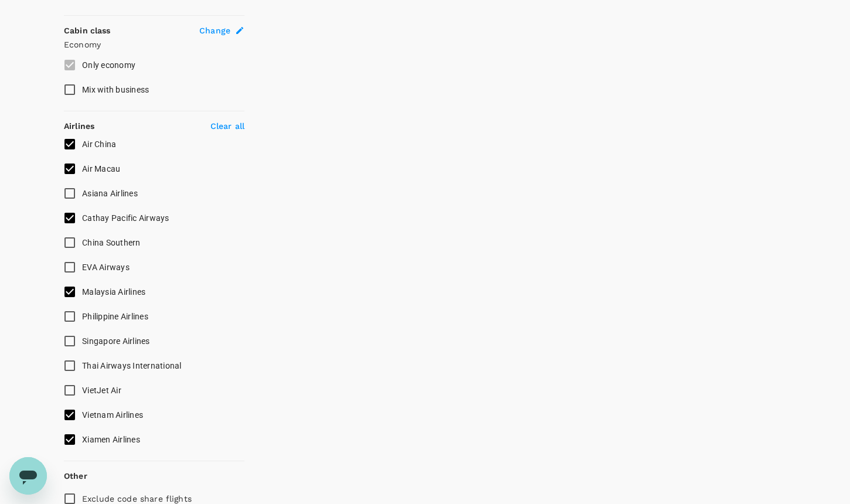
click at [118, 172] on span "Air Macau" at bounding box center [101, 168] width 38 height 9
click at [82, 172] on input "Air Macau" at bounding box center [69, 169] width 25 height 25
click at [135, 289] on span "Malaysia Airlines" at bounding box center [113, 291] width 63 height 9
click at [82, 289] on input "Malaysia Airlines" at bounding box center [69, 292] width 25 height 25
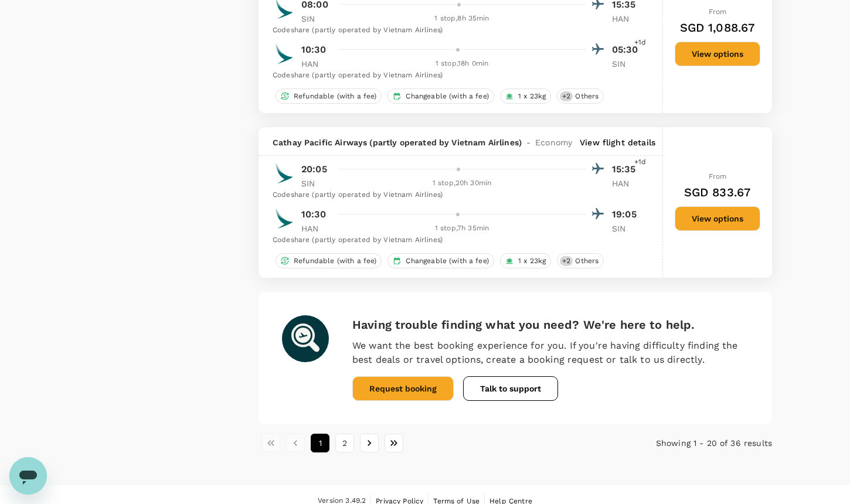
scroll to position [3115, 0]
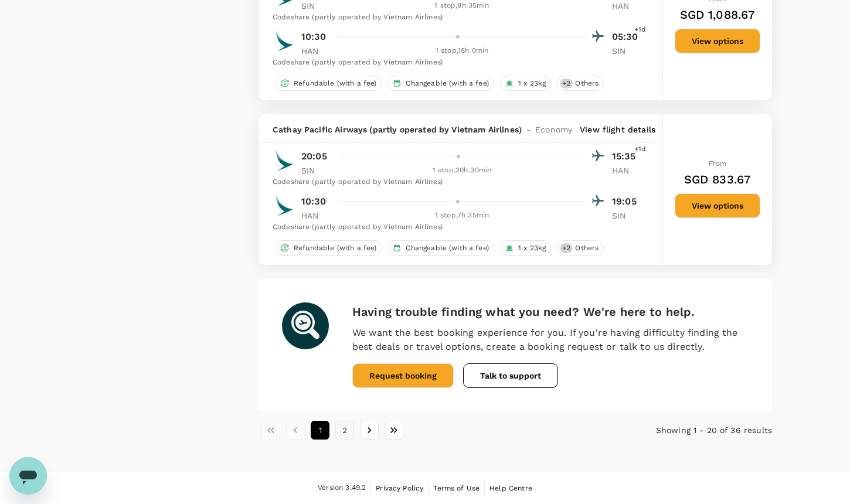
click at [347, 432] on button "2" at bounding box center [344, 430] width 19 height 19
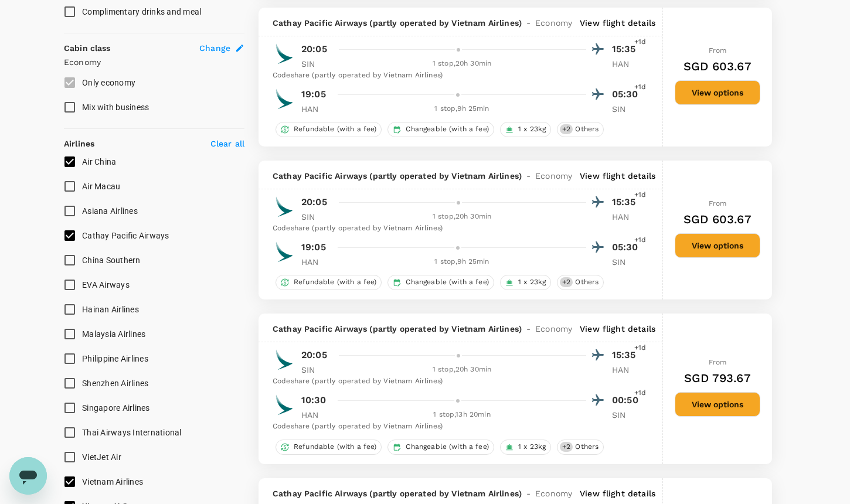
scroll to position [606, 0]
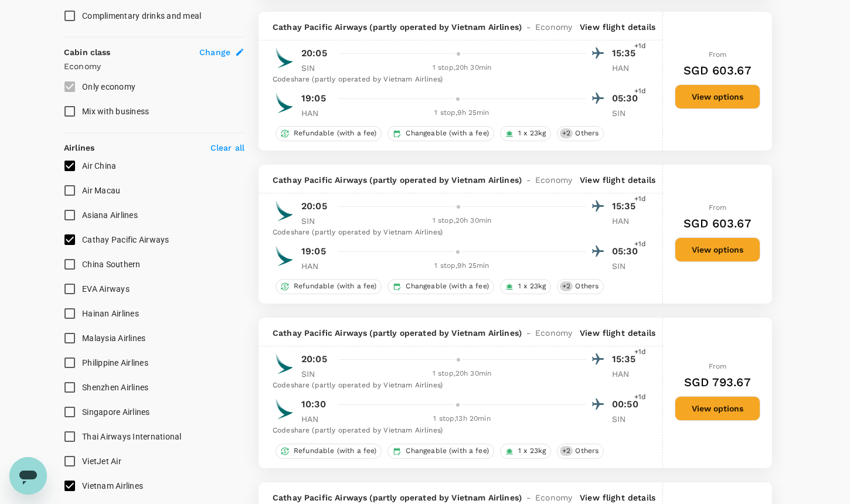
click at [119, 157] on label "Air China" at bounding box center [146, 166] width 178 height 25
click at [82, 157] on input "Air China" at bounding box center [69, 166] width 25 height 25
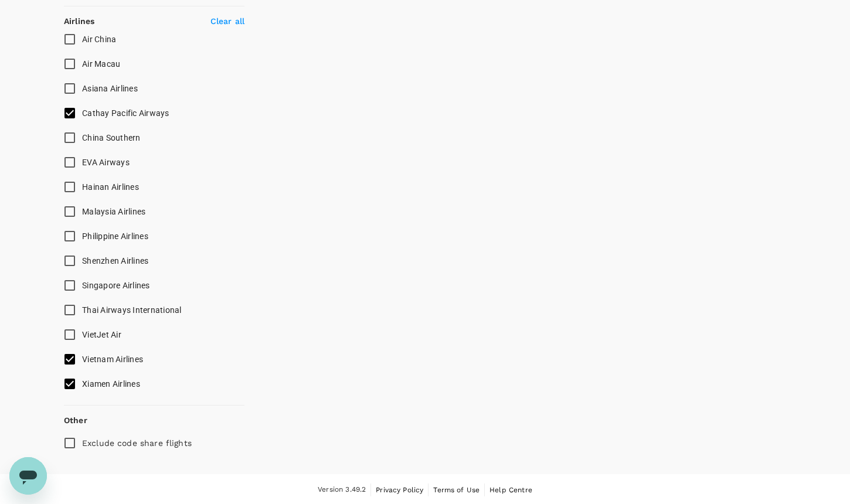
scroll to position [733, 0]
click at [134, 385] on span "Xiamen Airlines" at bounding box center [111, 383] width 58 height 9
click at [82, 385] on input "Xiamen Airlines" at bounding box center [69, 384] width 25 height 25
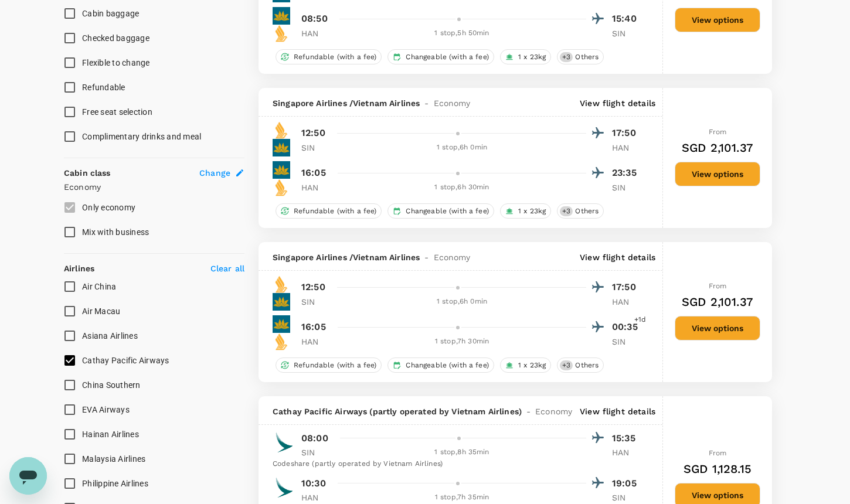
scroll to position [0, 0]
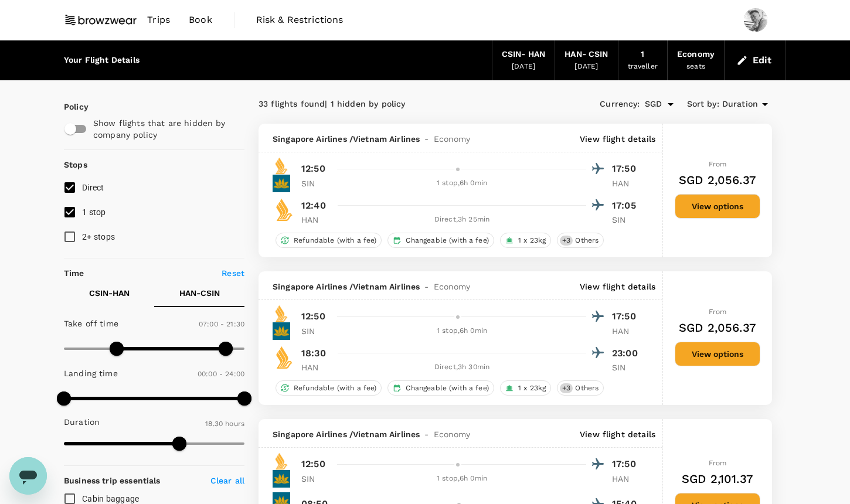
click at [130, 296] on p "CSIN - HAN" at bounding box center [109, 293] width 40 height 12
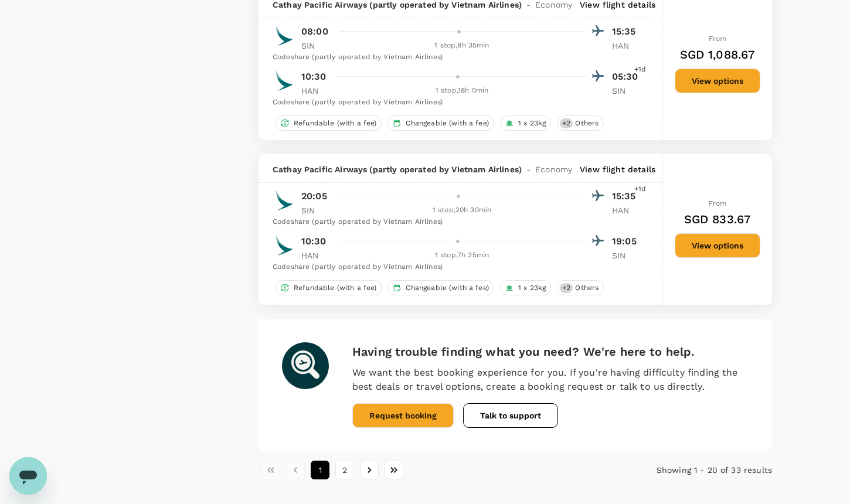
scroll to position [3103, 0]
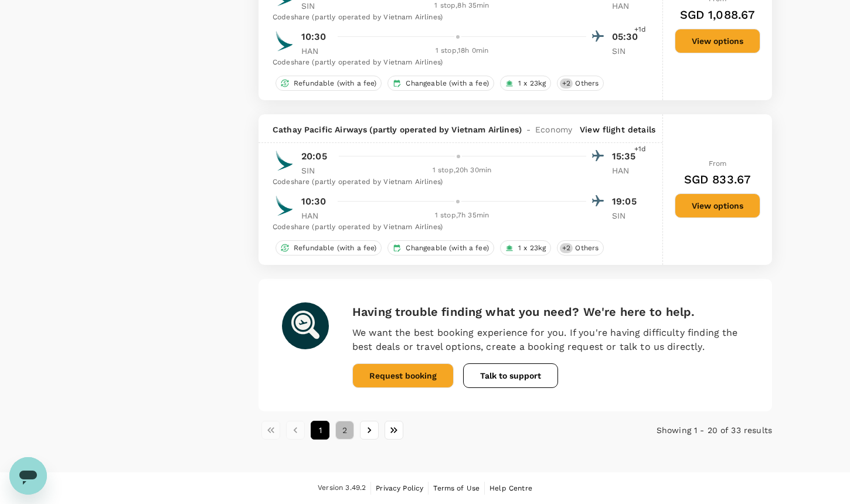
click at [345, 434] on button "2" at bounding box center [344, 430] width 19 height 19
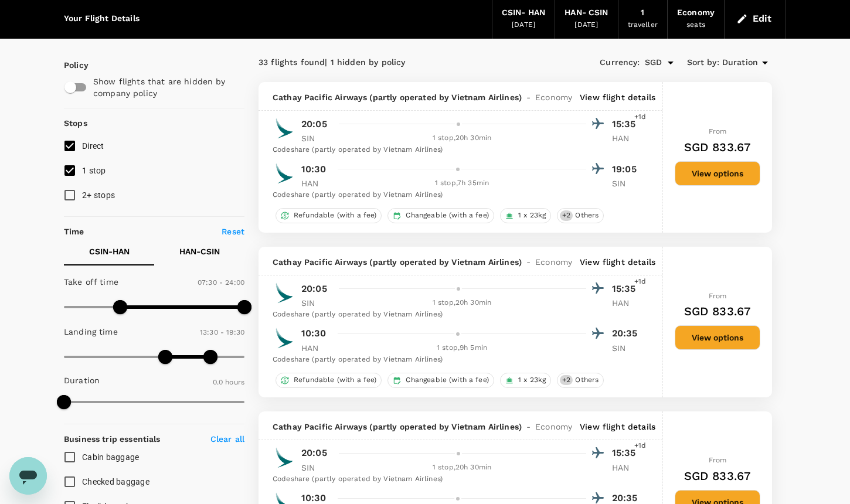
scroll to position [0, 0]
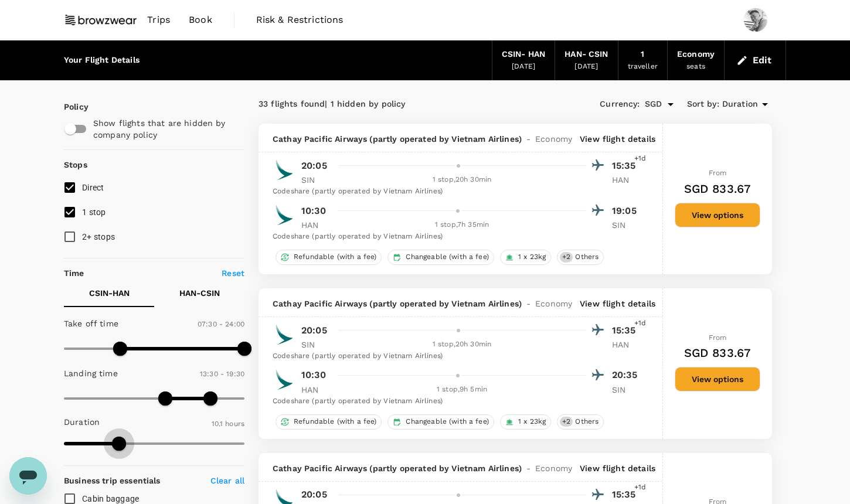
drag, startPoint x: 76, startPoint y: 440, endPoint x: 119, endPoint y: 438, distance: 43.4
click at [119, 438] on span at bounding box center [119, 444] width 14 height 14
click at [188, 293] on p "HAN - CSIN" at bounding box center [199, 293] width 40 height 12
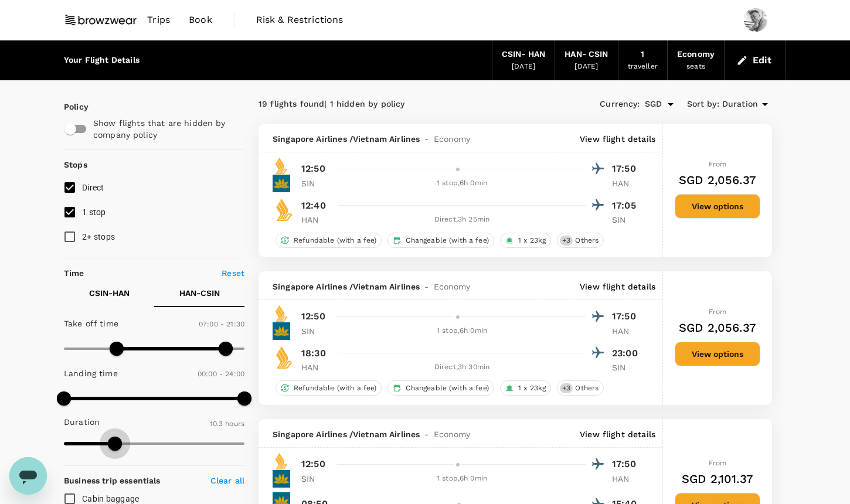
drag, startPoint x: 171, startPoint y: 440, endPoint x: 115, endPoint y: 440, distance: 56.3
click at [115, 440] on span at bounding box center [115, 444] width 14 height 14
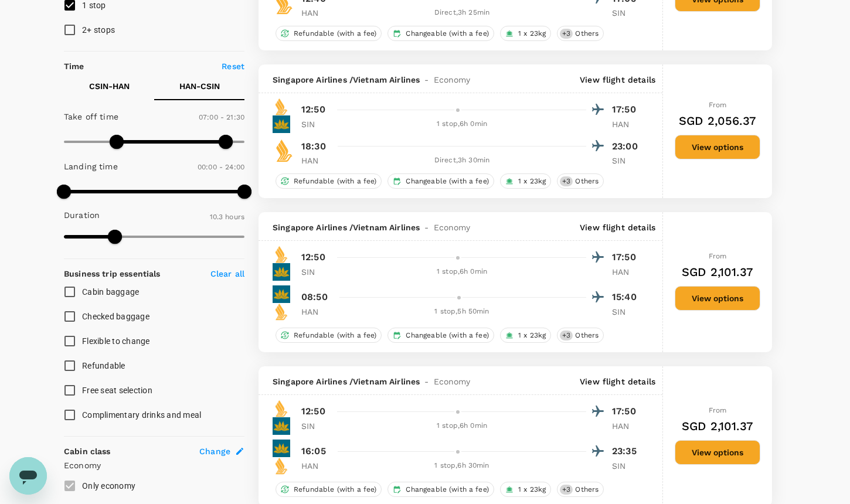
scroll to position [178, 0]
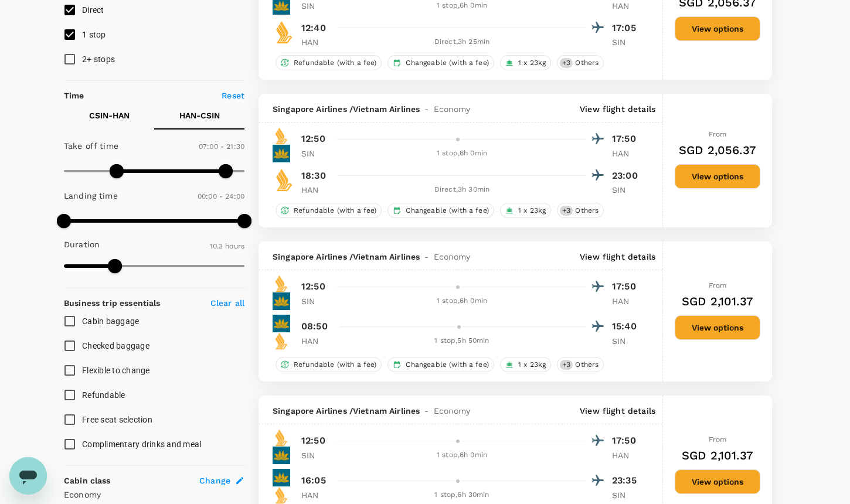
click at [128, 117] on p "CSIN - HAN" at bounding box center [109, 116] width 40 height 12
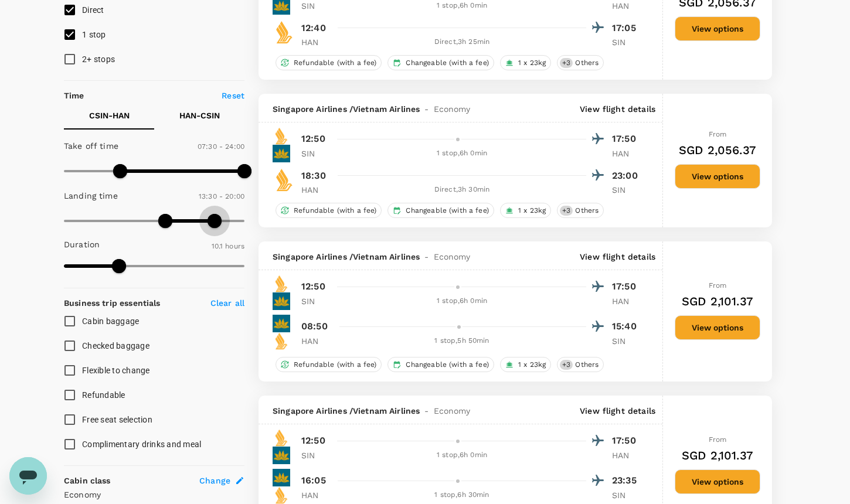
drag, startPoint x: 208, startPoint y: 214, endPoint x: 216, endPoint y: 216, distance: 9.0
click at [216, 216] on span at bounding box center [215, 221] width 14 height 14
click at [214, 216] on span at bounding box center [215, 221] width 14 height 14
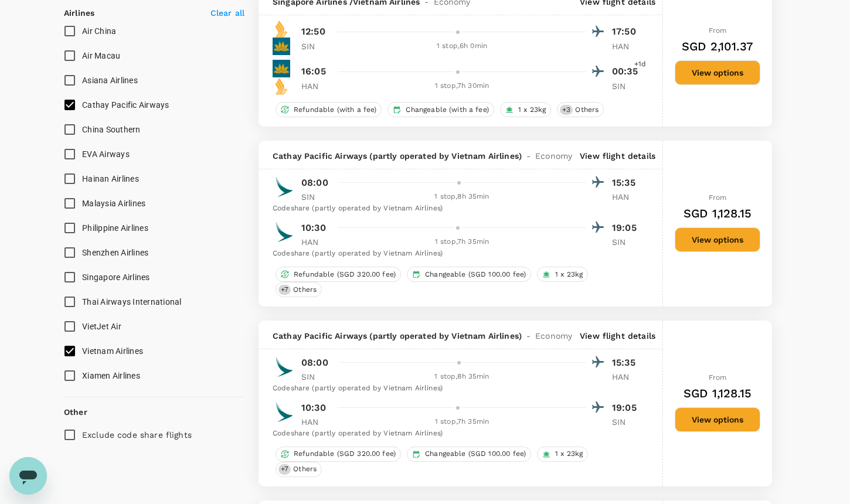
scroll to position [738, 0]
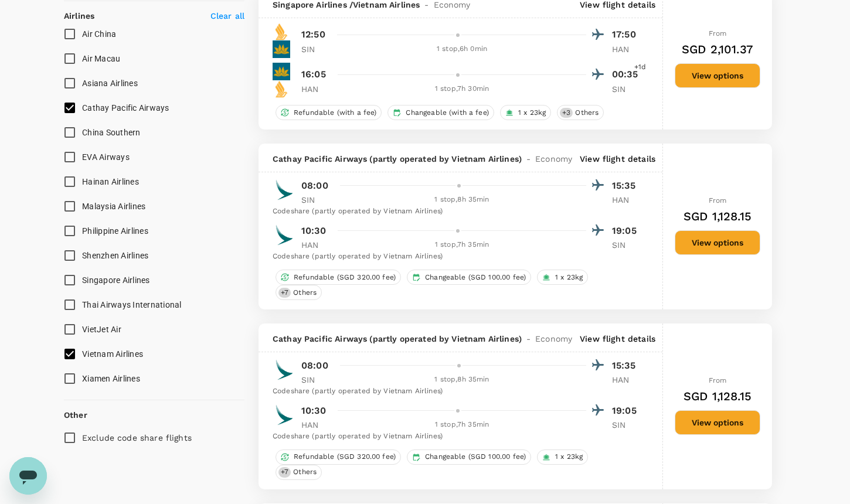
click at [73, 349] on input "Vietnam Airlines" at bounding box center [69, 354] width 25 height 25
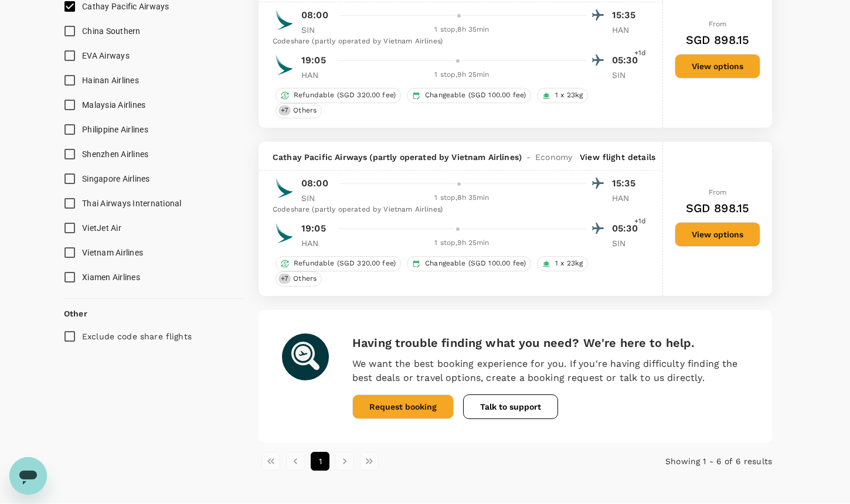
scroll to position [762, 0]
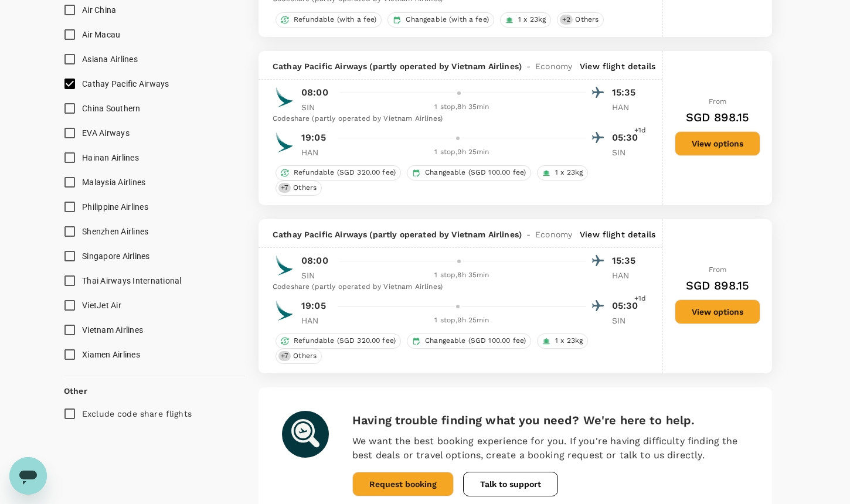
click at [107, 325] on span "Vietnam Airlines" at bounding box center [112, 329] width 61 height 9
click at [82, 324] on input "Vietnam Airlines" at bounding box center [69, 330] width 25 height 25
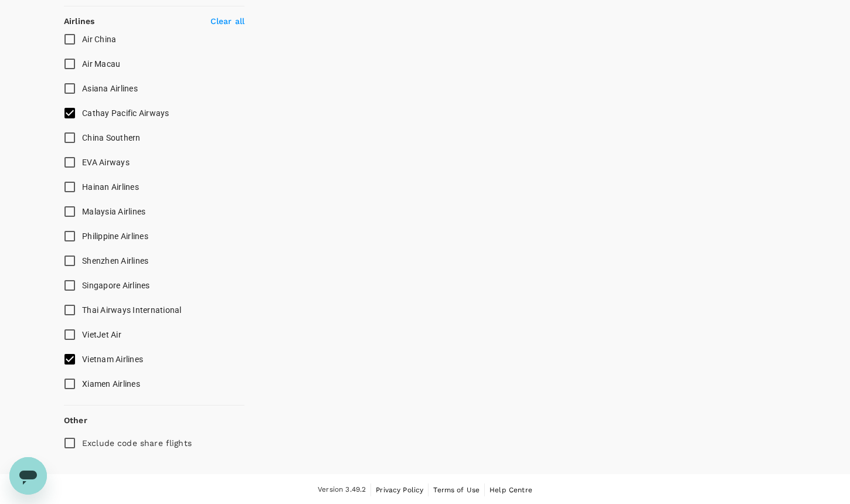
click at [111, 308] on span "Thai Airways International" at bounding box center [132, 309] width 100 height 9
click at [82, 308] on input "Thai Airways International" at bounding box center [69, 310] width 25 height 25
click at [138, 111] on span "Cathay Pacific Airways" at bounding box center [125, 112] width 87 height 9
click at [82, 111] on input "Cathay Pacific Airways" at bounding box center [69, 113] width 25 height 25
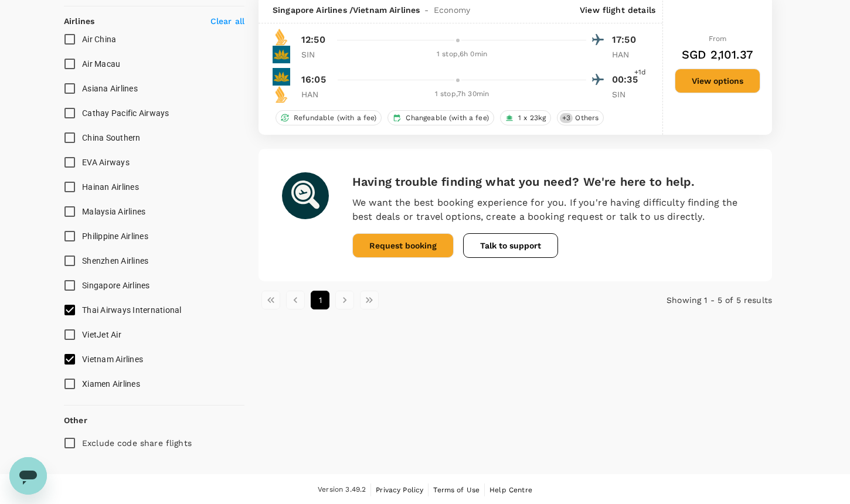
click at [97, 331] on span "VietJet Air" at bounding box center [101, 334] width 39 height 9
click at [82, 331] on input "VietJet Air" at bounding box center [69, 334] width 25 height 25
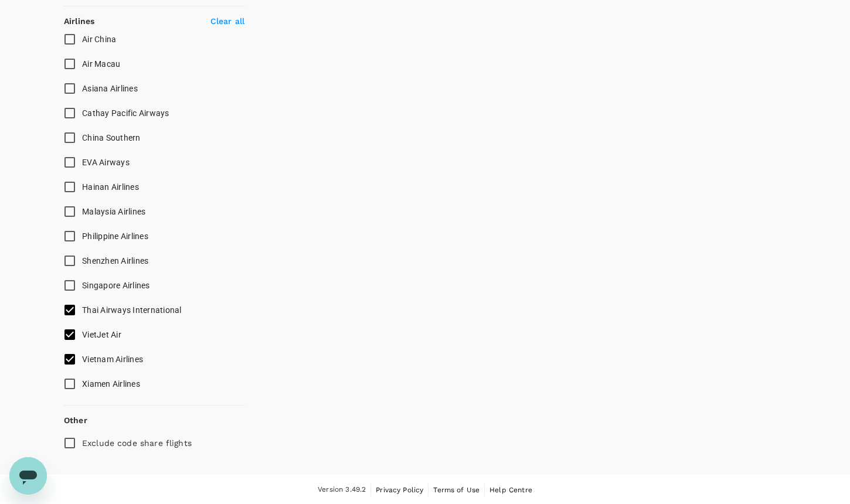
click at [123, 310] on span "Thai Airways International" at bounding box center [132, 309] width 100 height 9
click at [82, 310] on input "Thai Airways International" at bounding box center [69, 310] width 25 height 25
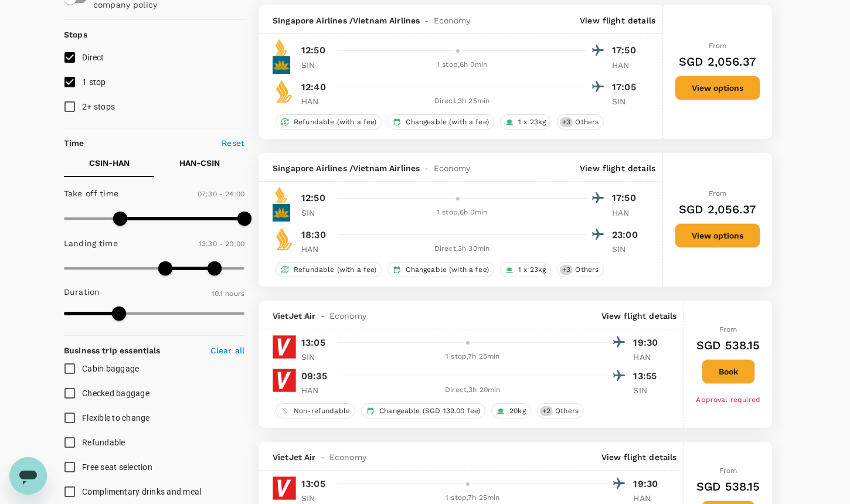
scroll to position [118, 0]
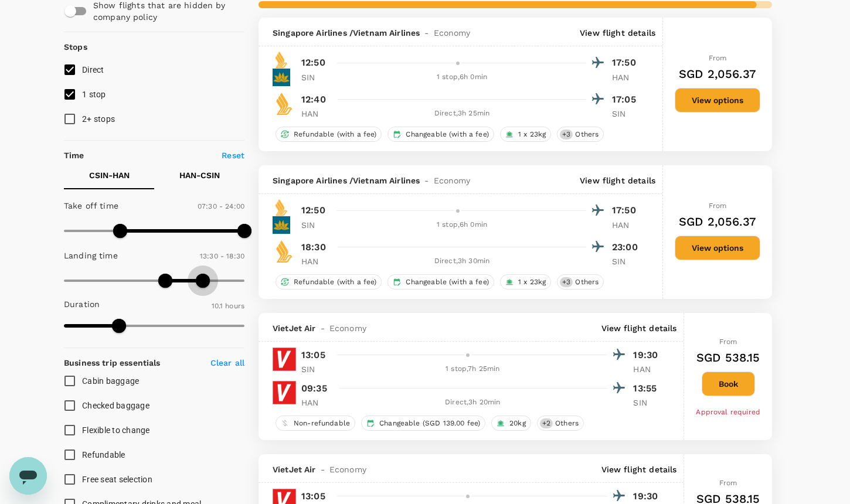
drag, startPoint x: 212, startPoint y: 274, endPoint x: 202, endPoint y: 275, distance: 10.0
click at [202, 275] on span at bounding box center [203, 281] width 14 height 14
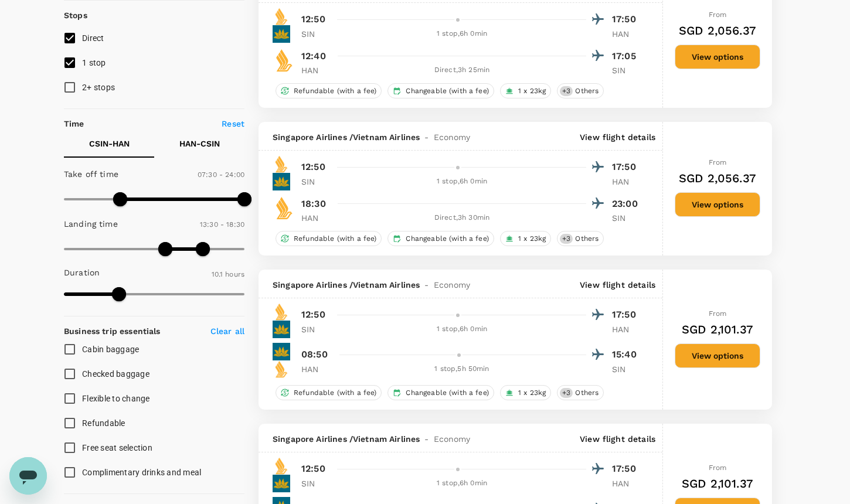
scroll to position [173, 0]
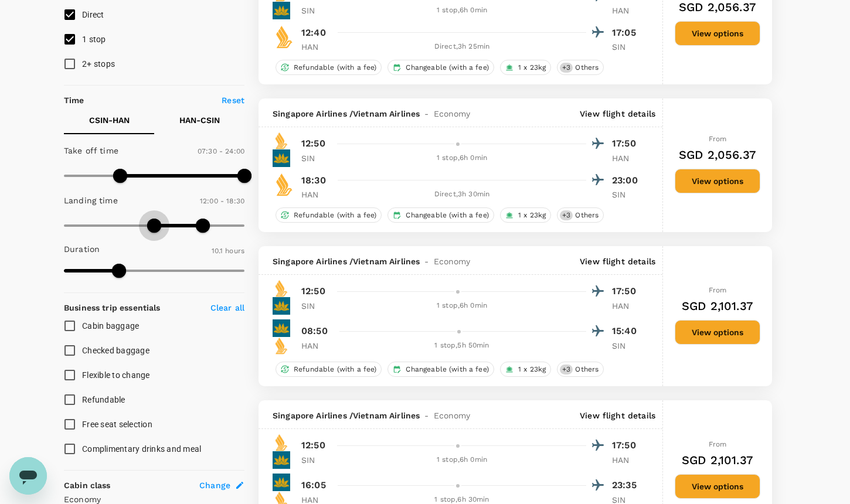
drag, startPoint x: 168, startPoint y: 225, endPoint x: 154, endPoint y: 225, distance: 13.5
click at [154, 225] on span at bounding box center [154, 226] width 14 height 14
click at [205, 223] on span at bounding box center [207, 226] width 14 height 14
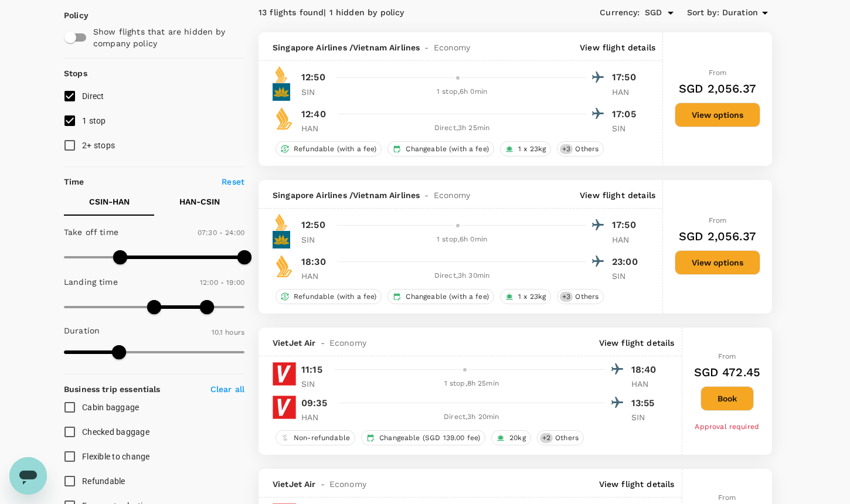
scroll to position [93, 0]
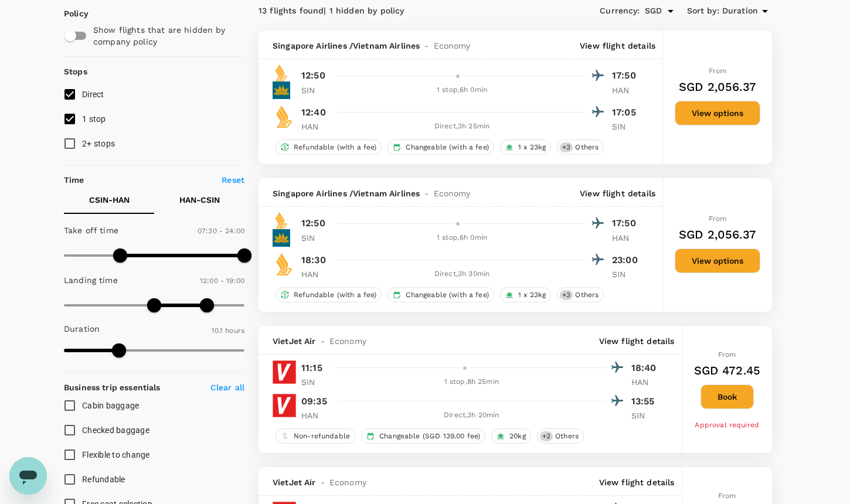
click at [213, 210] on button "HAN - CSIN" at bounding box center [199, 200] width 90 height 28
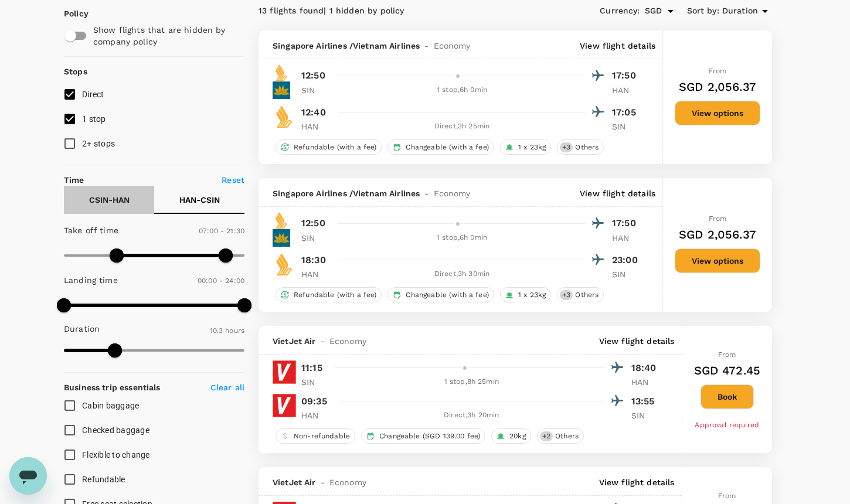
click at [128, 198] on p "CSIN - HAN" at bounding box center [109, 200] width 40 height 12
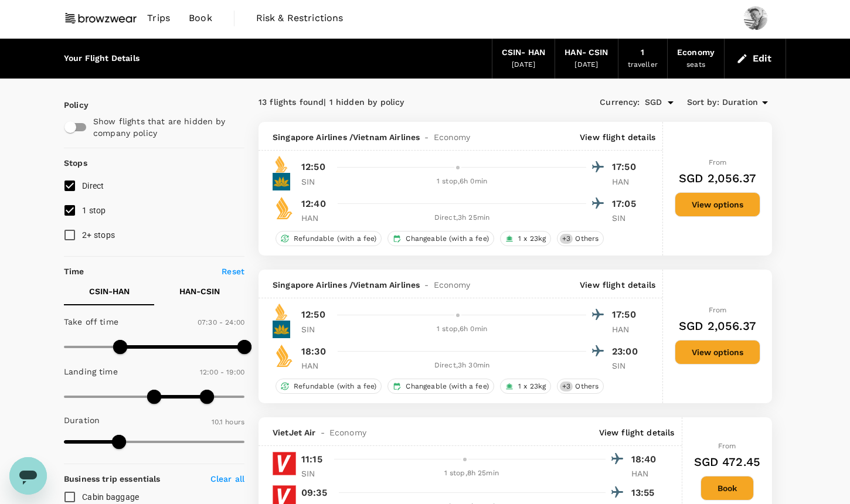
scroll to position [0, 0]
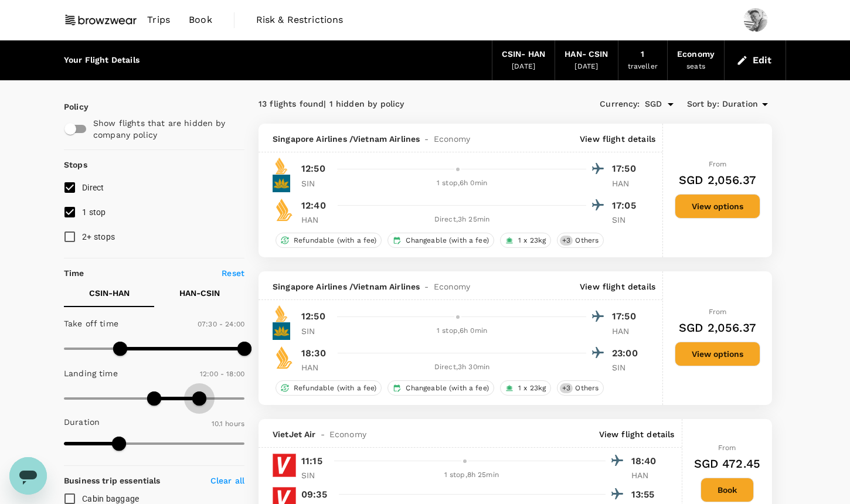
drag, startPoint x: 206, startPoint y: 399, endPoint x: 198, endPoint y: 400, distance: 7.7
click at [198, 400] on span at bounding box center [199, 399] width 14 height 14
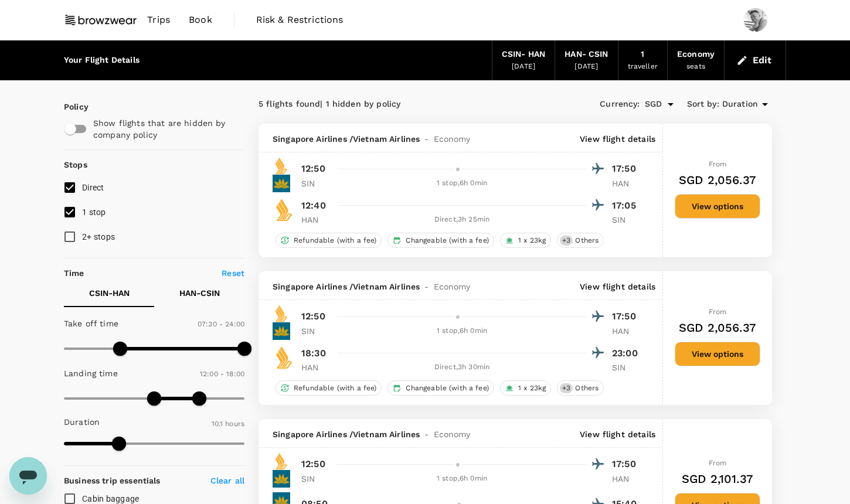
click at [760, 57] on button "Edit" at bounding box center [755, 60] width 42 height 19
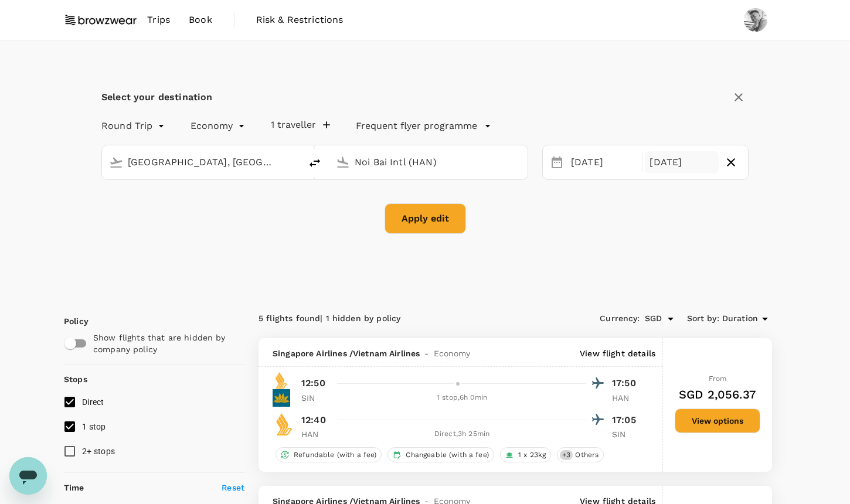
click at [660, 165] on div "[DATE]" at bounding box center [681, 162] width 73 height 23
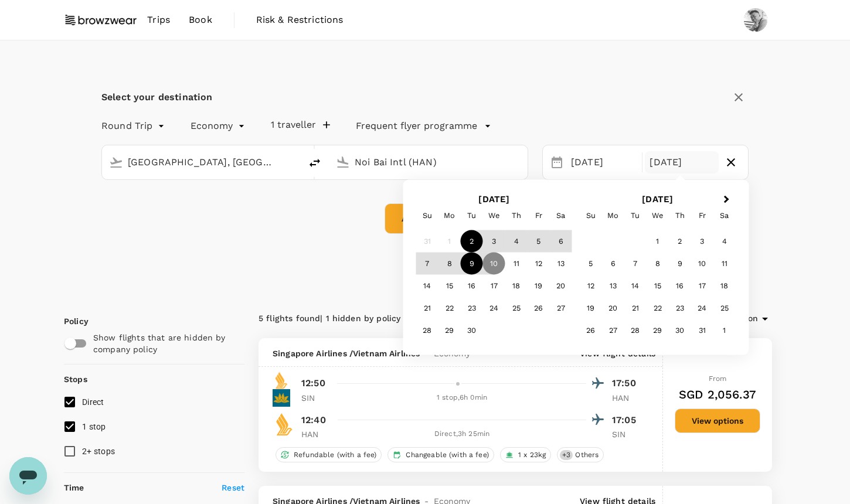
click at [479, 266] on div "9" at bounding box center [472, 264] width 22 height 22
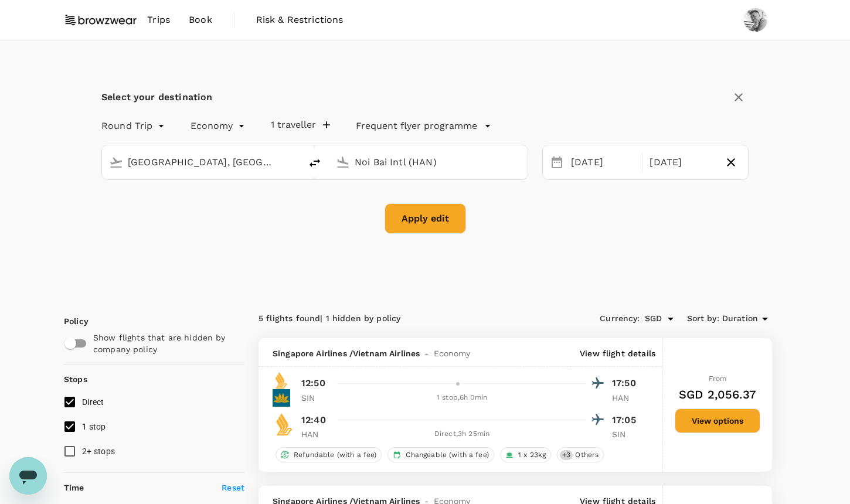
click at [463, 223] on button "Apply edit" at bounding box center [425, 218] width 81 height 30
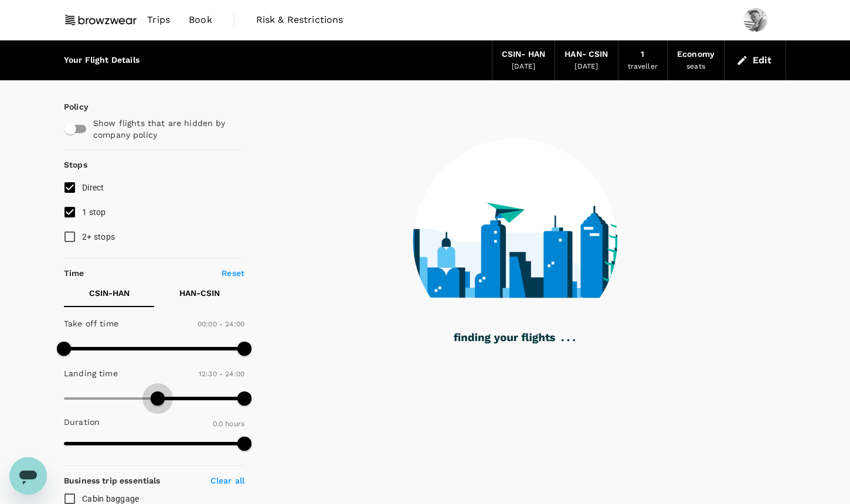
drag, startPoint x: 75, startPoint y: 398, endPoint x: 158, endPoint y: 398, distance: 83.3
click at [158, 398] on span at bounding box center [158, 399] width 14 height 14
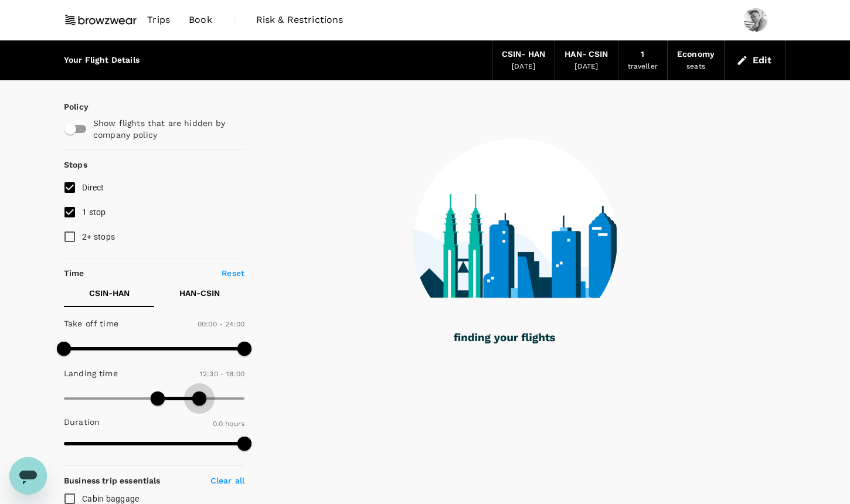
drag, startPoint x: 249, startPoint y: 401, endPoint x: 201, endPoint y: 399, distance: 48.1
click at [201, 399] on span at bounding box center [199, 399] width 14 height 14
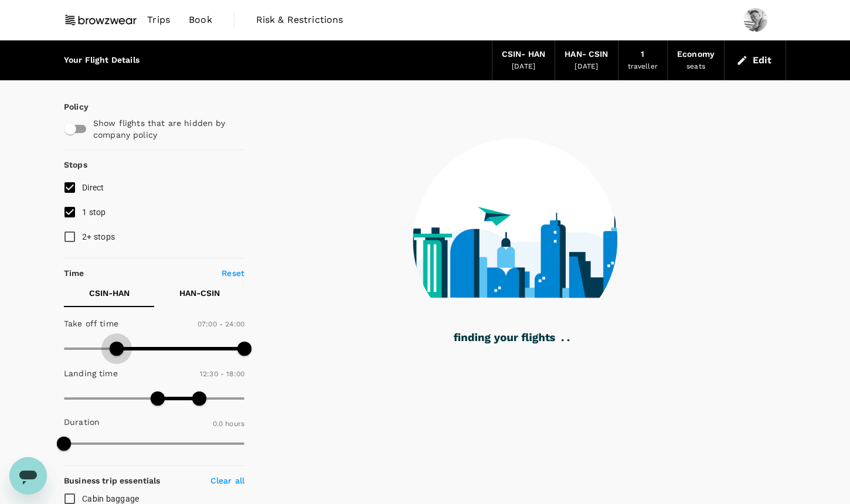
drag, startPoint x: 63, startPoint y: 347, endPoint x: 116, endPoint y: 347, distance: 52.8
click at [116, 347] on span at bounding box center [117, 349] width 14 height 14
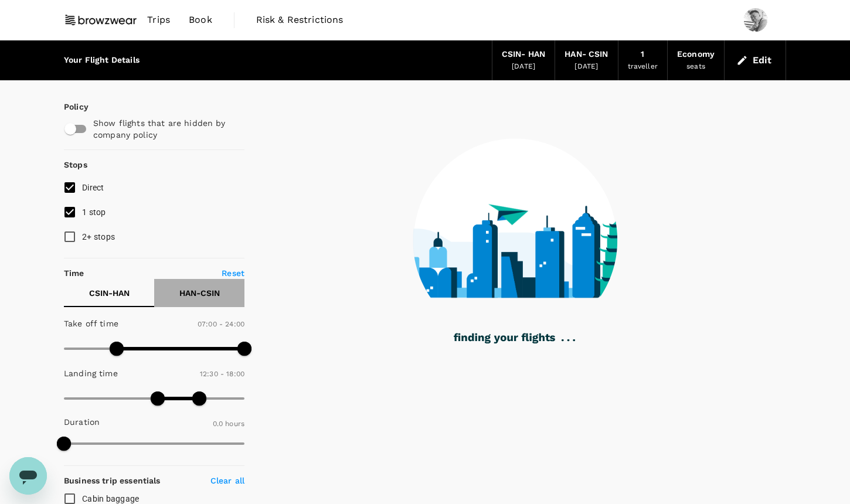
click at [180, 290] on p "HAN - CSIN" at bounding box center [199, 293] width 40 height 12
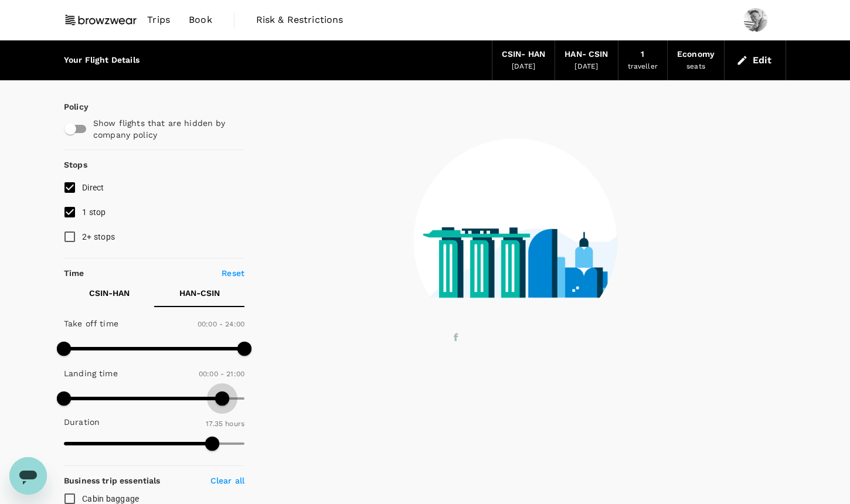
drag, startPoint x: 242, startPoint y: 400, endPoint x: 223, endPoint y: 397, distance: 19.7
click at [223, 397] on span at bounding box center [222, 399] width 14 height 14
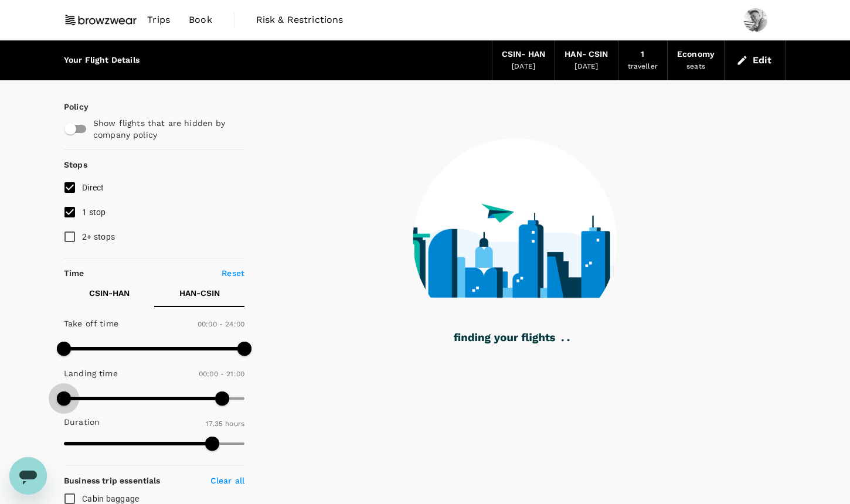
drag, startPoint x: 63, startPoint y: 395, endPoint x: 40, endPoint y: 393, distance: 22.9
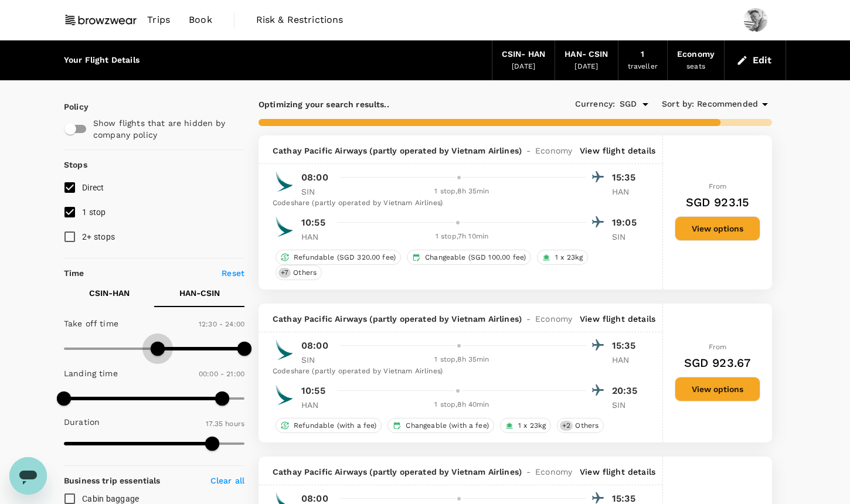
drag, startPoint x: 62, startPoint y: 351, endPoint x: 158, endPoint y: 343, distance: 96.5
click at [158, 343] on span at bounding box center [158, 349] width 14 height 14
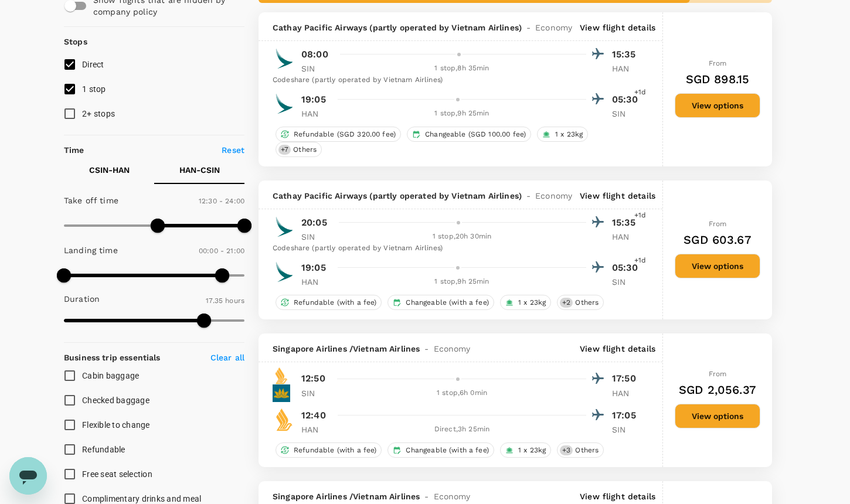
scroll to position [221, 0]
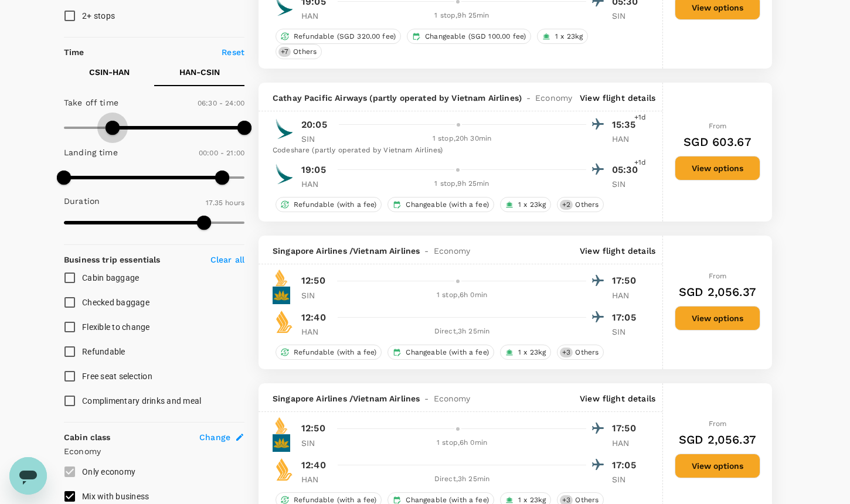
click at [111, 126] on span at bounding box center [154, 128] width 181 height 18
drag, startPoint x: 111, startPoint y: 126, endPoint x: 120, endPoint y: 126, distance: 8.2
click at [120, 126] on span at bounding box center [120, 128] width 14 height 14
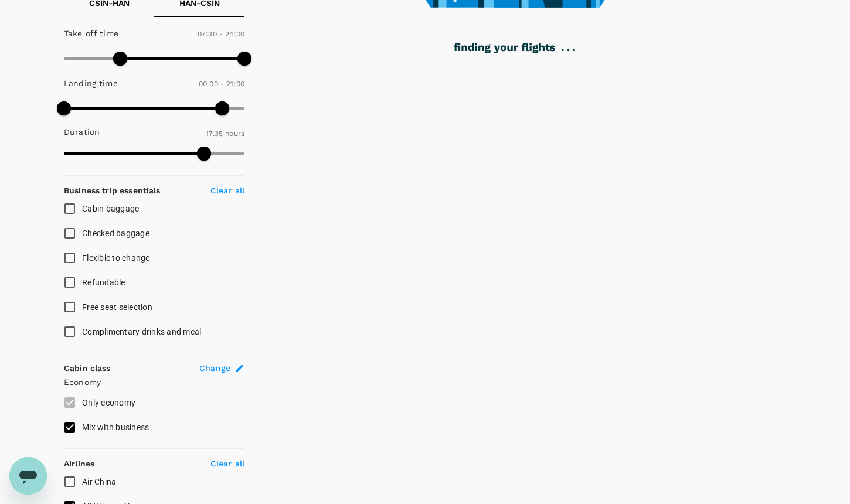
scroll to position [298, 0]
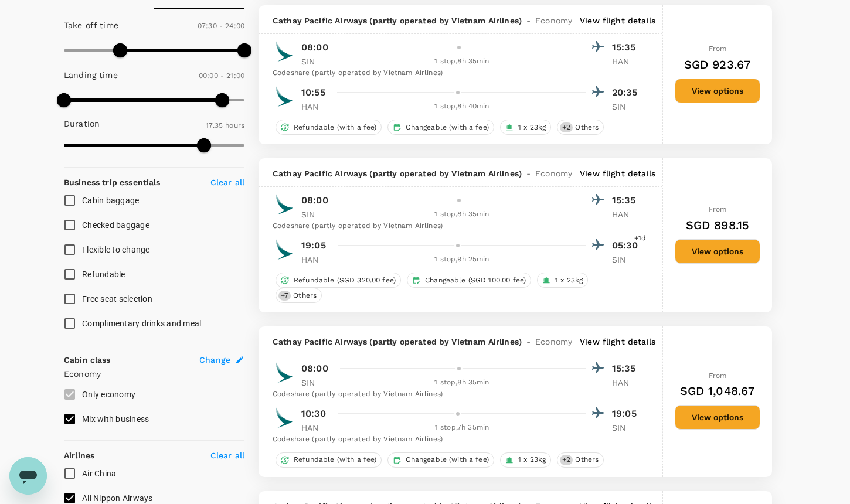
click at [69, 417] on input "Mix with business" at bounding box center [69, 419] width 25 height 25
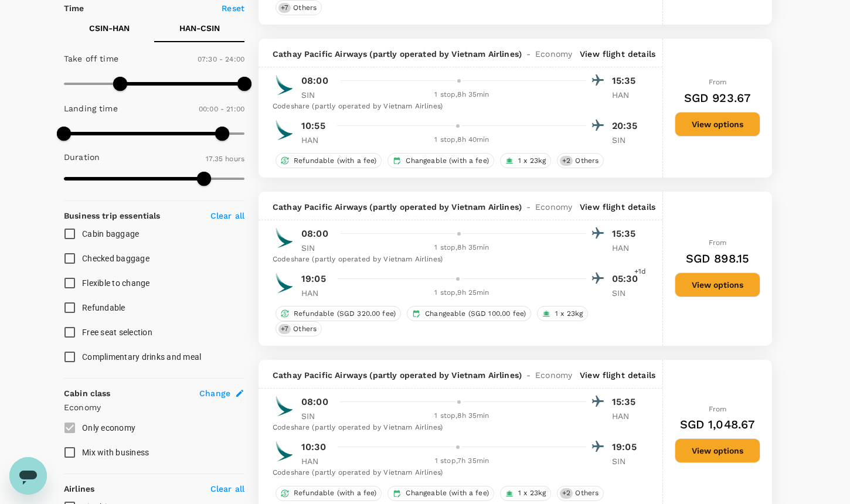
scroll to position [0, 0]
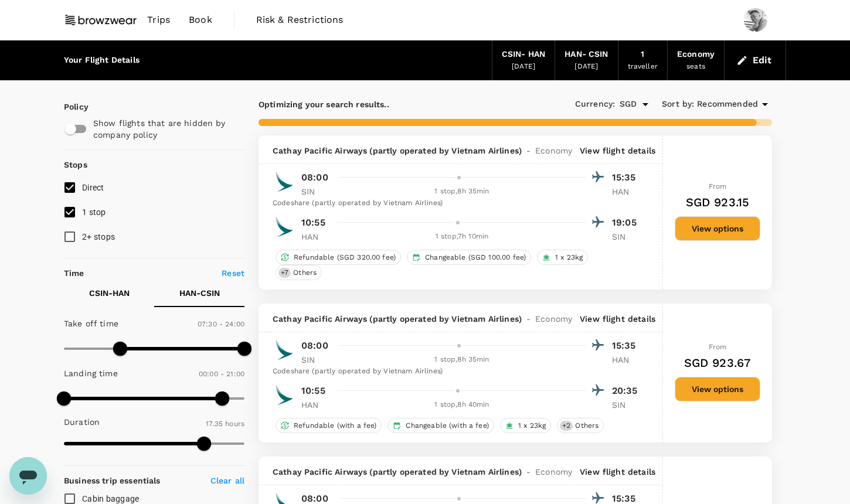
click at [742, 113] on div "Currency : SGD Sort by : Recommended" at bounding box center [643, 104] width 257 height 20
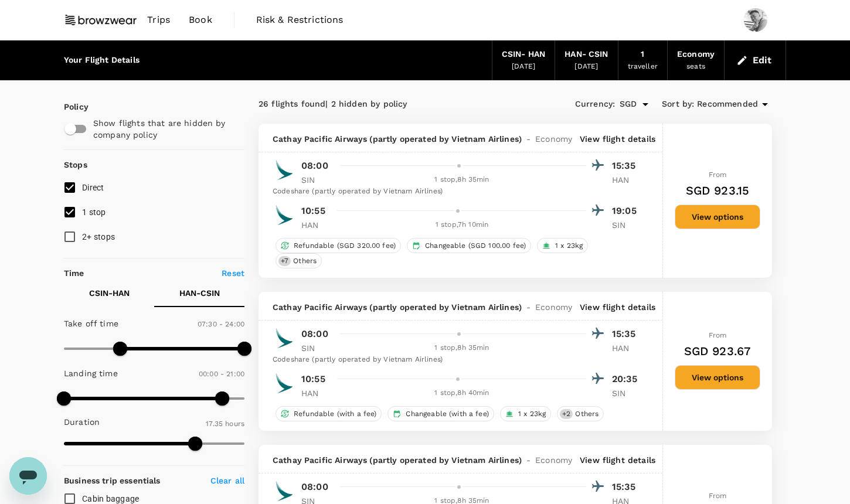
click at [757, 106] on span "Recommended" at bounding box center [727, 104] width 61 height 13
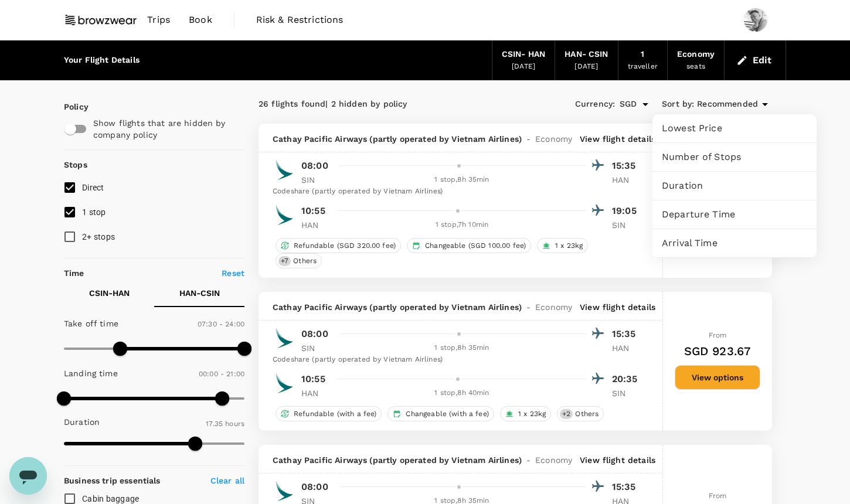
click at [712, 181] on span "Duration" at bounding box center [734, 186] width 145 height 14
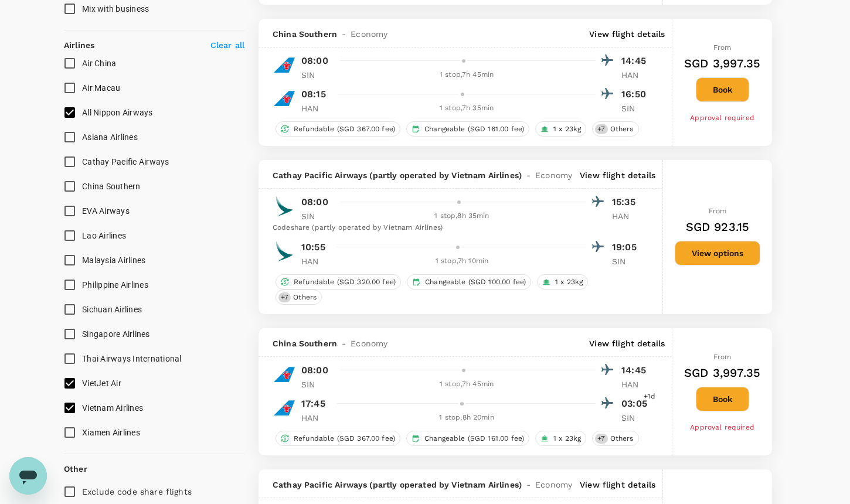
scroll to position [717, 0]
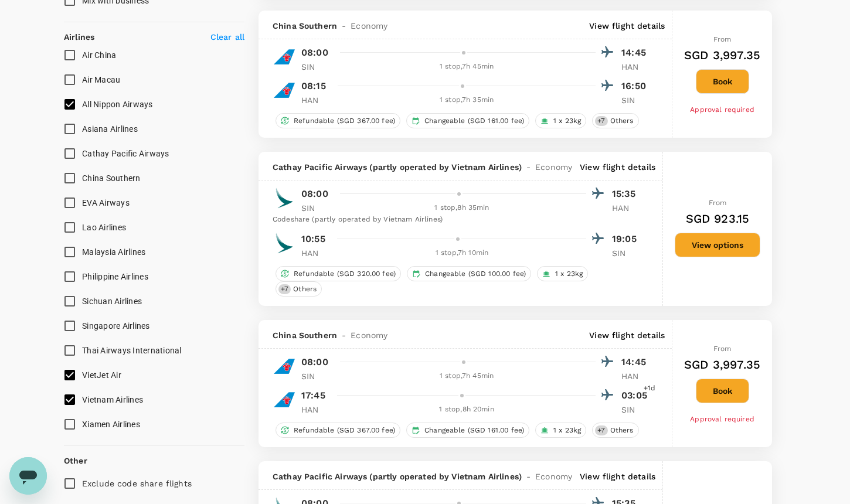
click at [68, 184] on input "China Southern" at bounding box center [69, 178] width 25 height 25
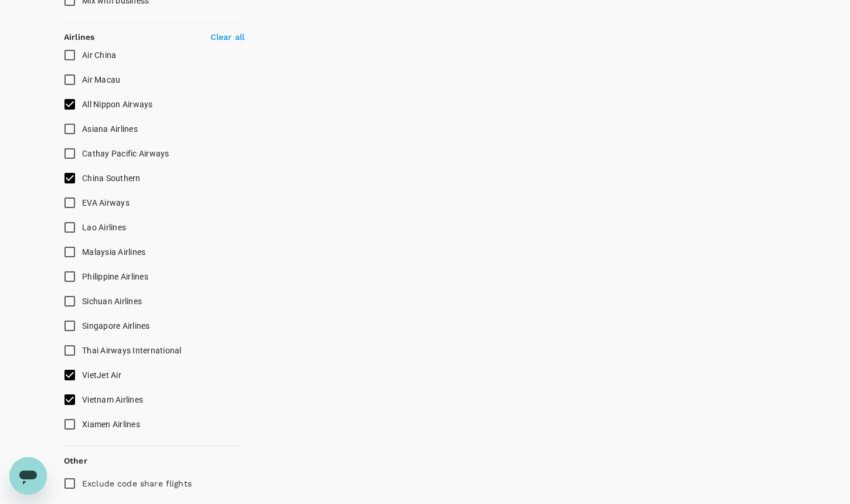
click at [70, 176] on input "China Southern" at bounding box center [69, 178] width 25 height 25
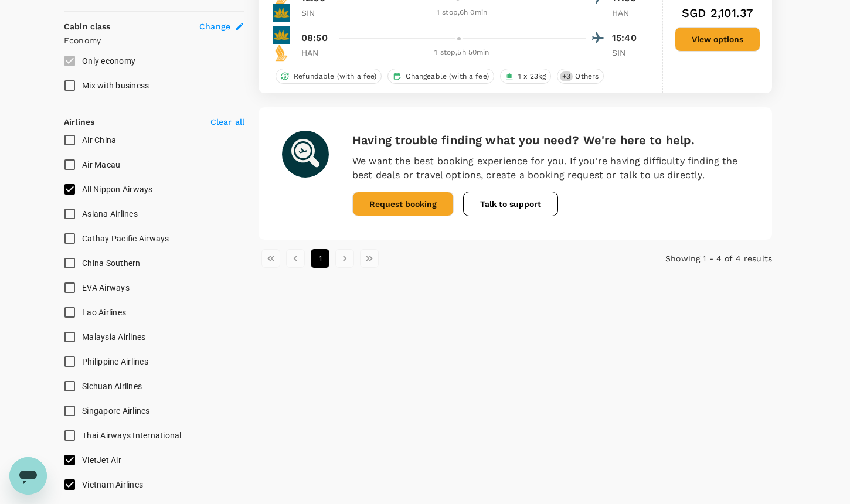
scroll to position [633, 0]
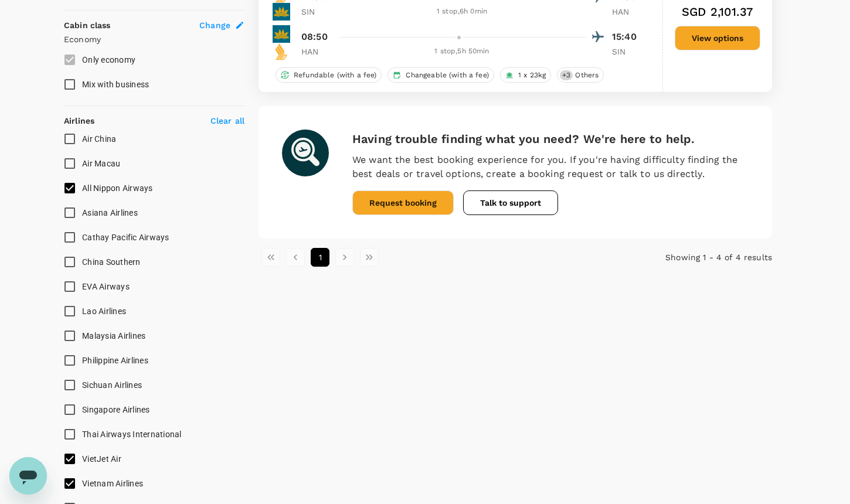
click at [89, 189] on span "All Nippon Airways" at bounding box center [117, 188] width 71 height 9
click at [82, 189] on input "All Nippon Airways" at bounding box center [69, 188] width 25 height 25
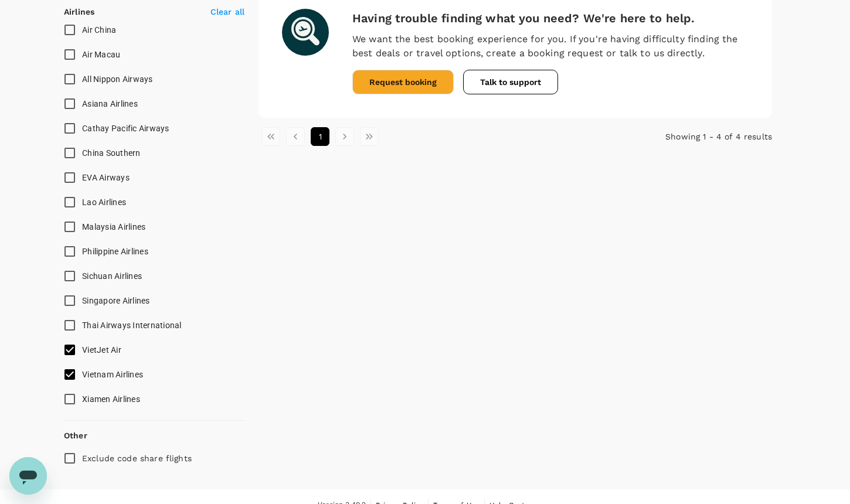
scroll to position [758, 0]
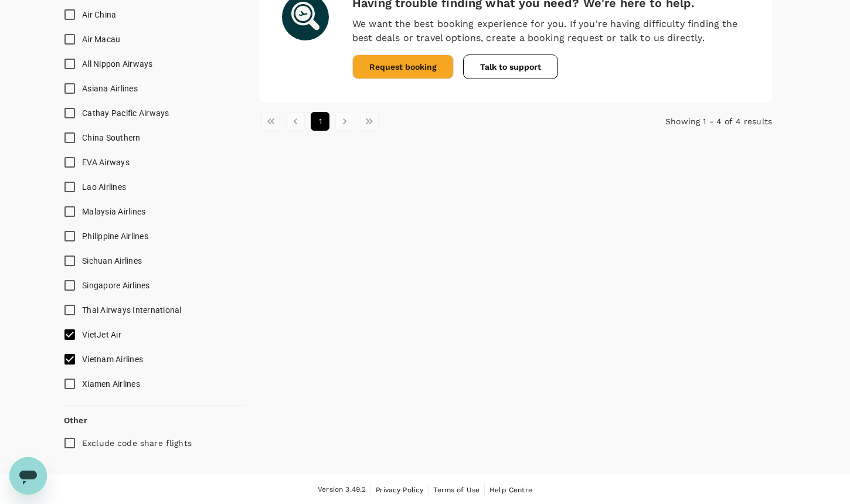
click at [70, 358] on input "Vietnam Airlines" at bounding box center [69, 359] width 25 height 25
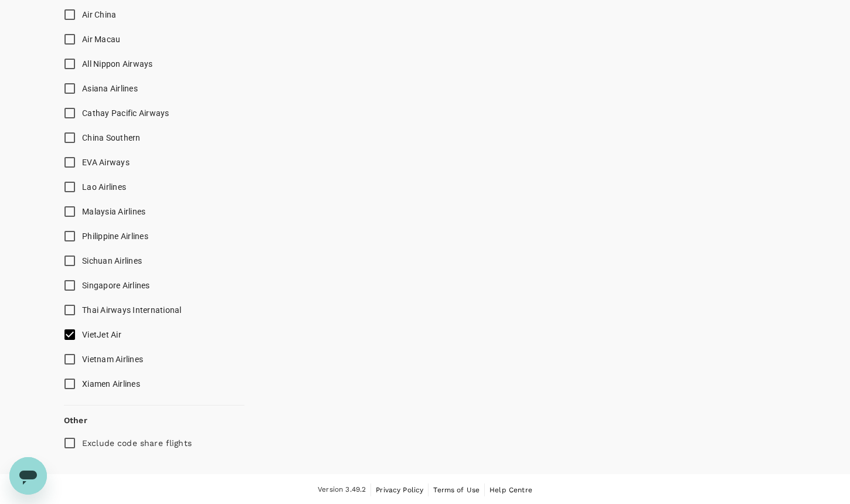
click at [74, 351] on input "Vietnam Airlines" at bounding box center [69, 359] width 25 height 25
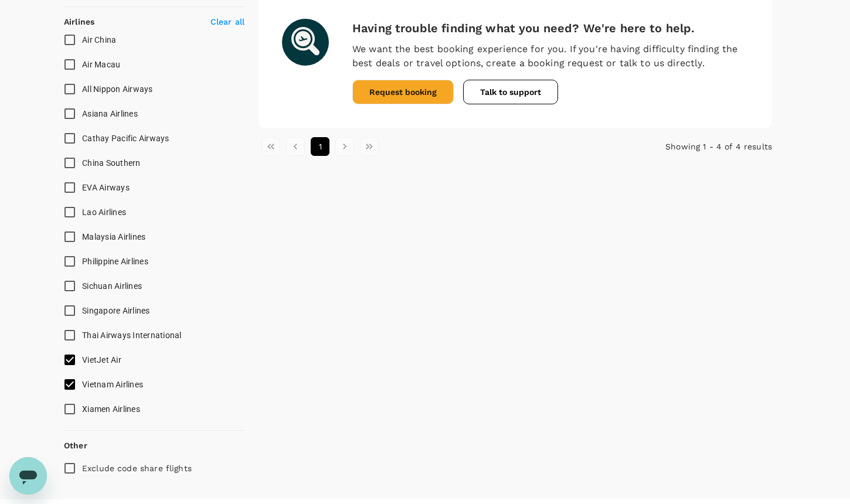
scroll to position [732, 0]
click at [74, 137] on input "Cathay Pacific Airways" at bounding box center [69, 139] width 25 height 25
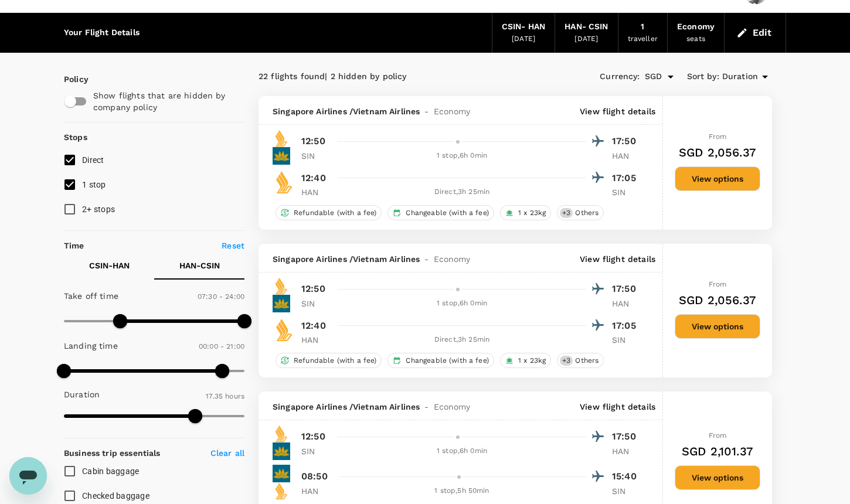
scroll to position [0, 0]
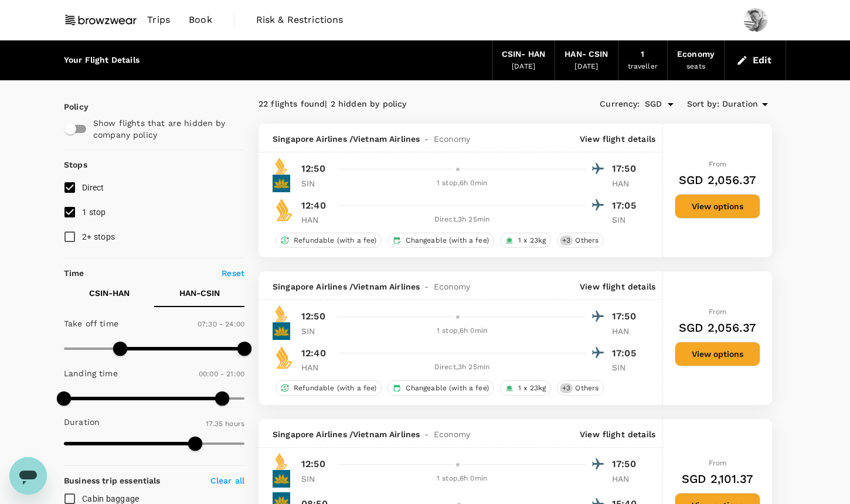
click at [122, 297] on p "CSIN - HAN" at bounding box center [109, 293] width 40 height 12
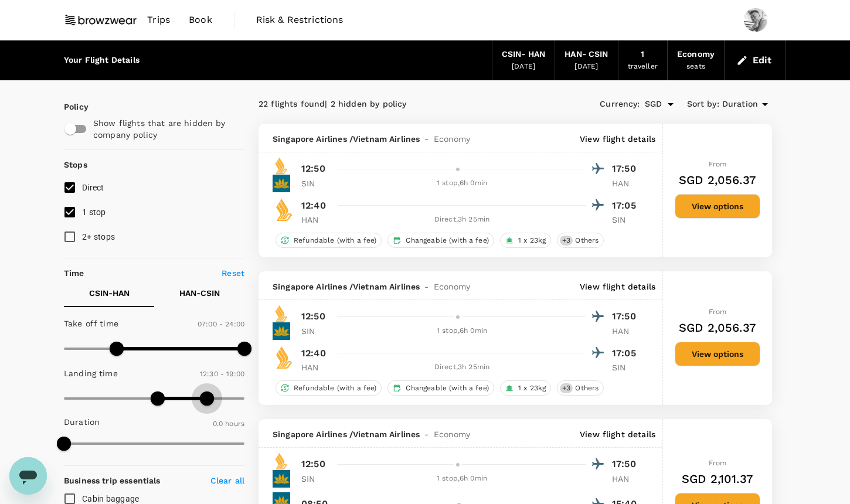
drag, startPoint x: 201, startPoint y: 398, endPoint x: 208, endPoint y: 398, distance: 7.6
click at [208, 398] on span at bounding box center [207, 399] width 14 height 14
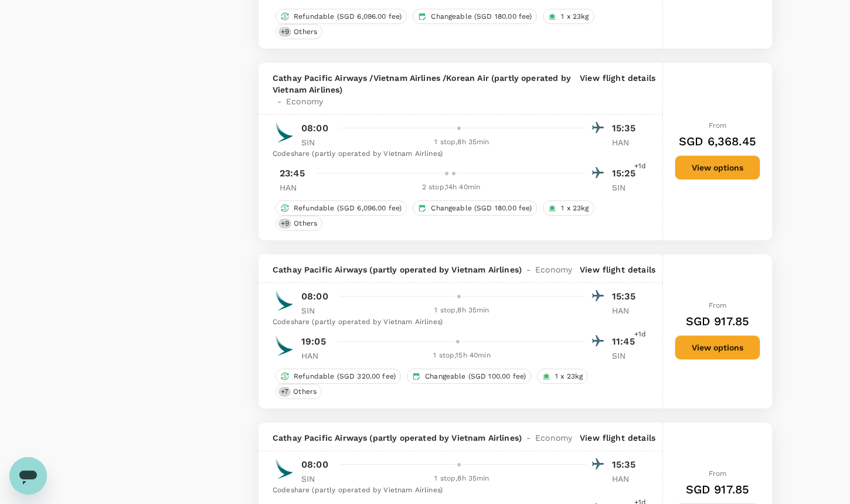
scroll to position [2494, 0]
